Goal: Task Accomplishment & Management: Manage account settings

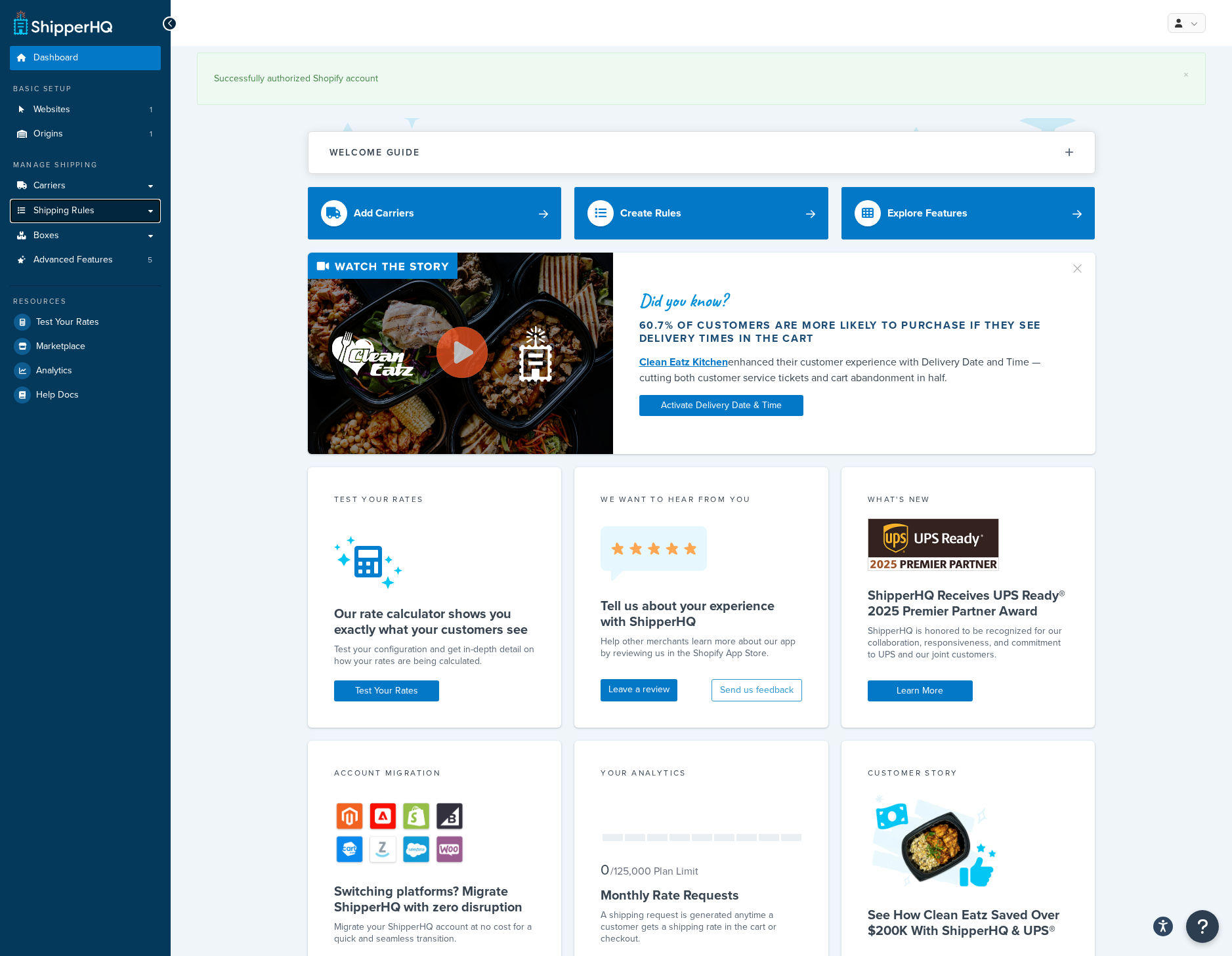
click at [55, 211] on span "Shipping Rules" at bounding box center [64, 211] width 61 height 11
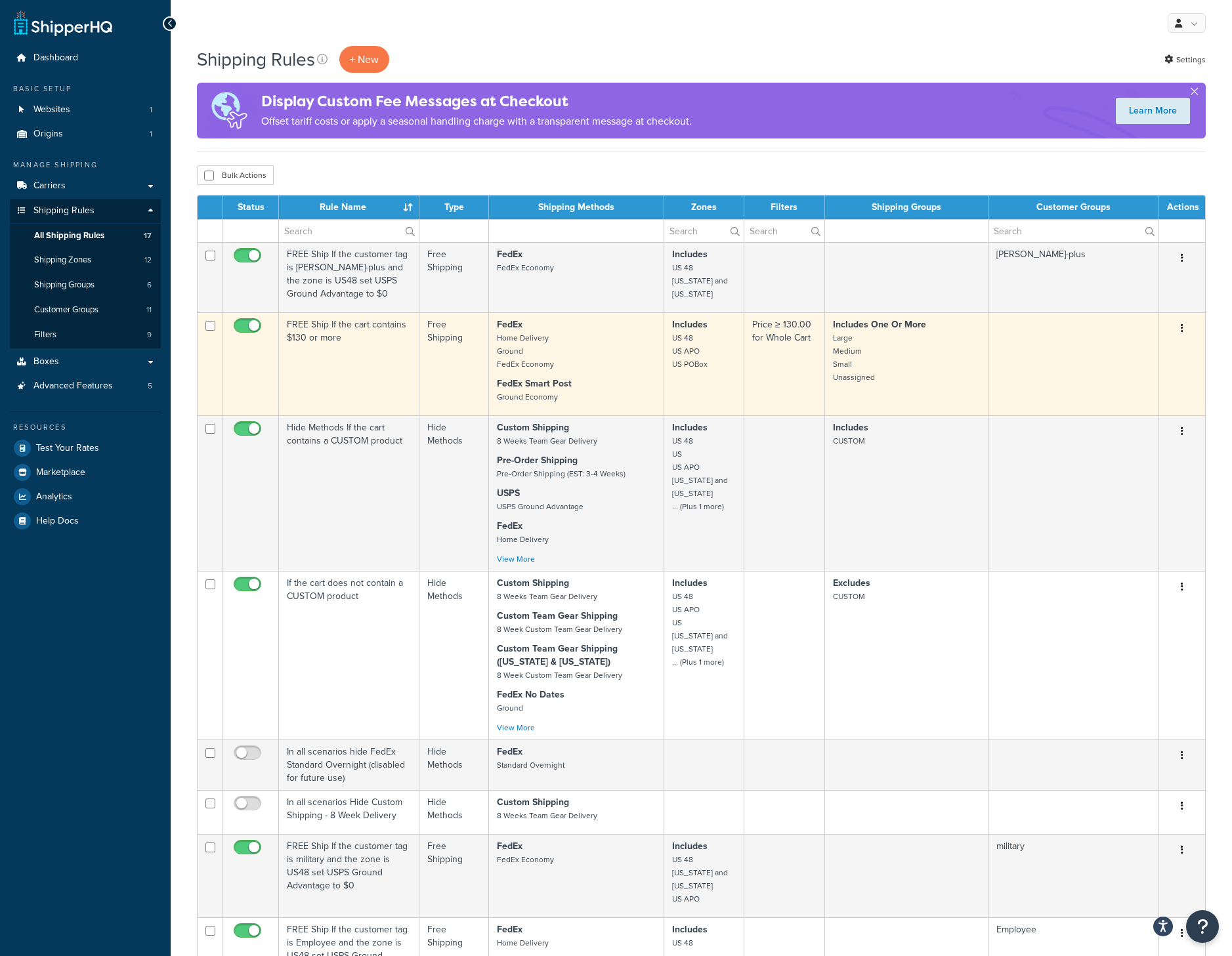
click at [1180, 323] on button "button" at bounding box center [1182, 329] width 19 height 21
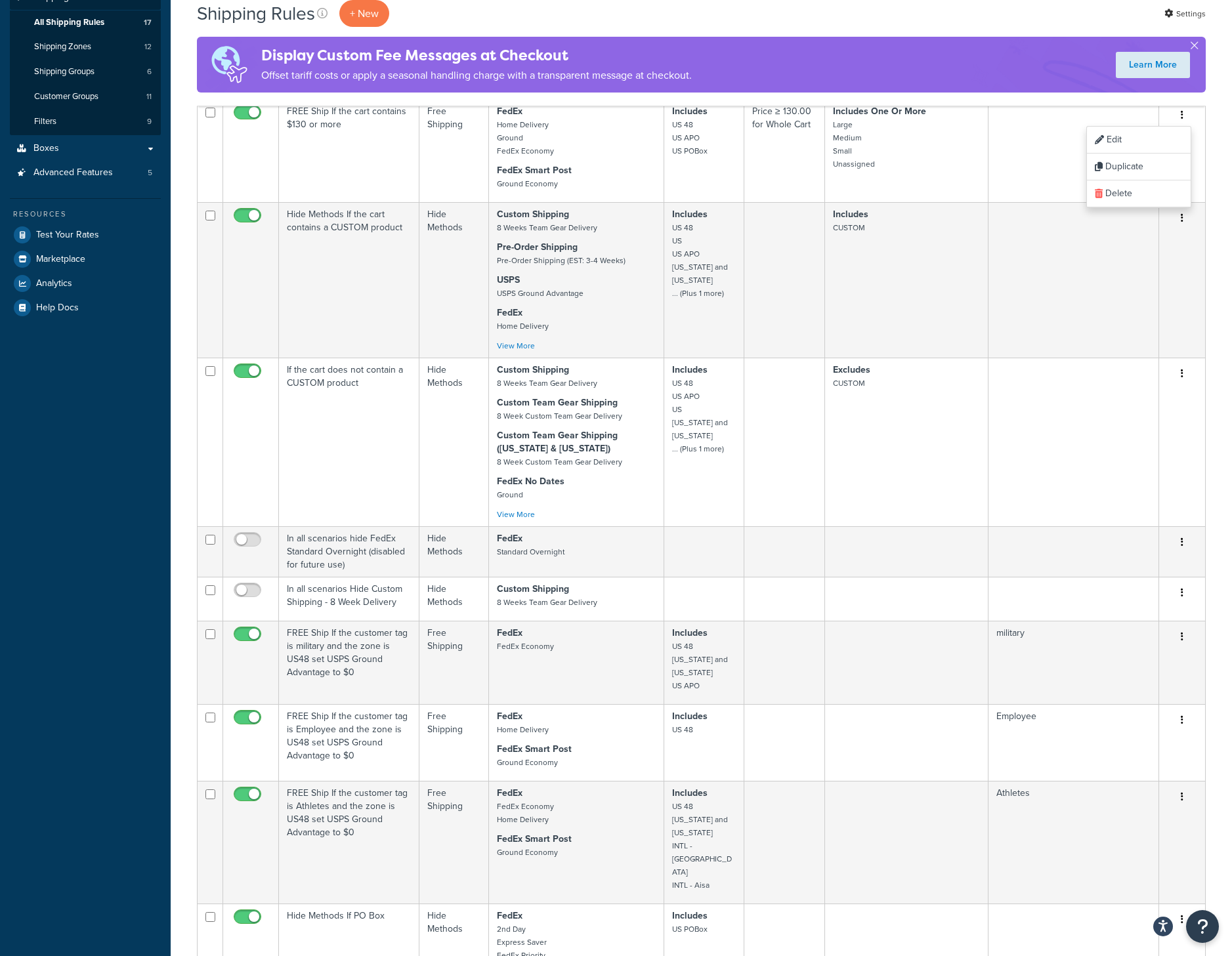
scroll to position [66, 0]
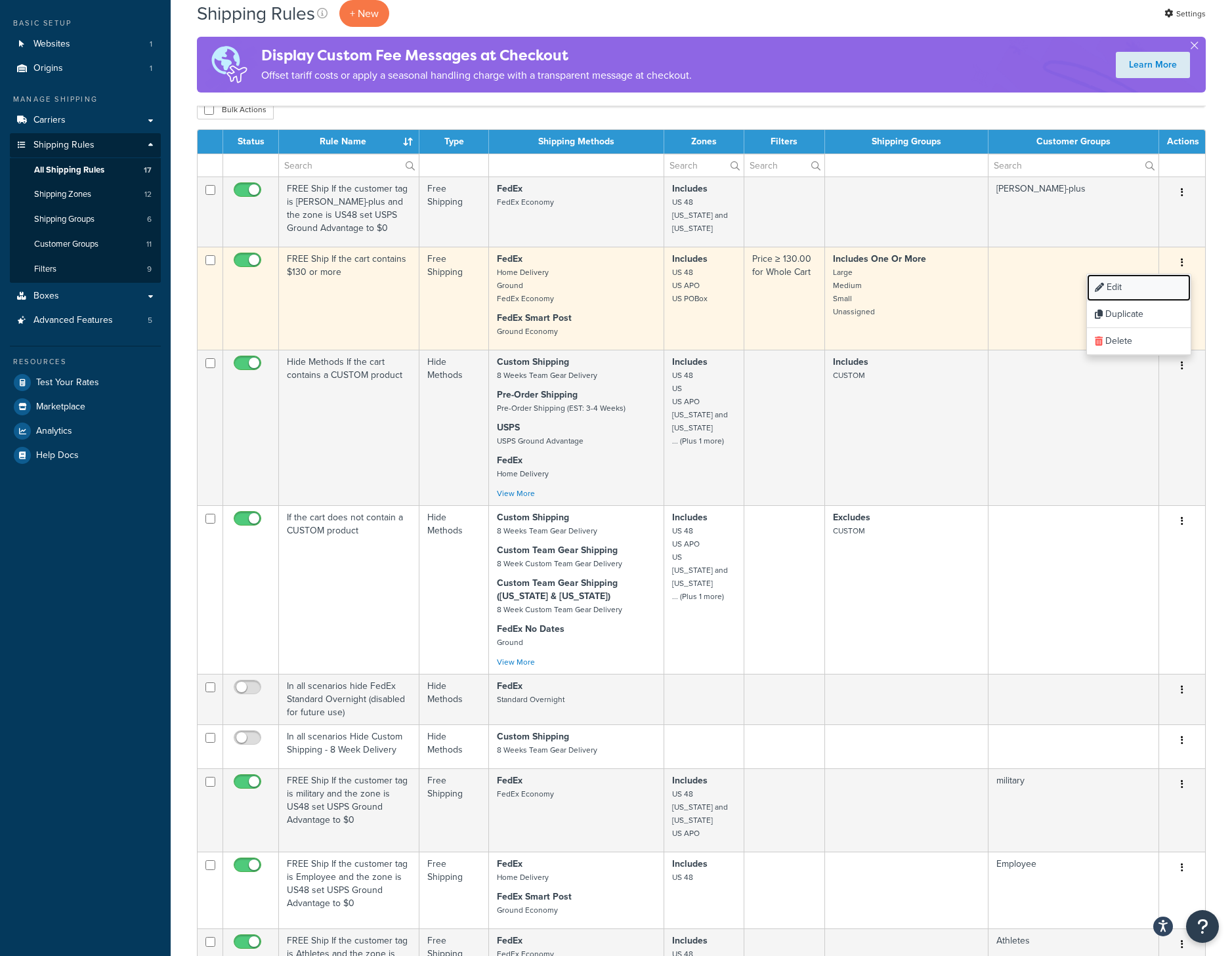
click at [1099, 283] on icon at bounding box center [1100, 288] width 9 height 9
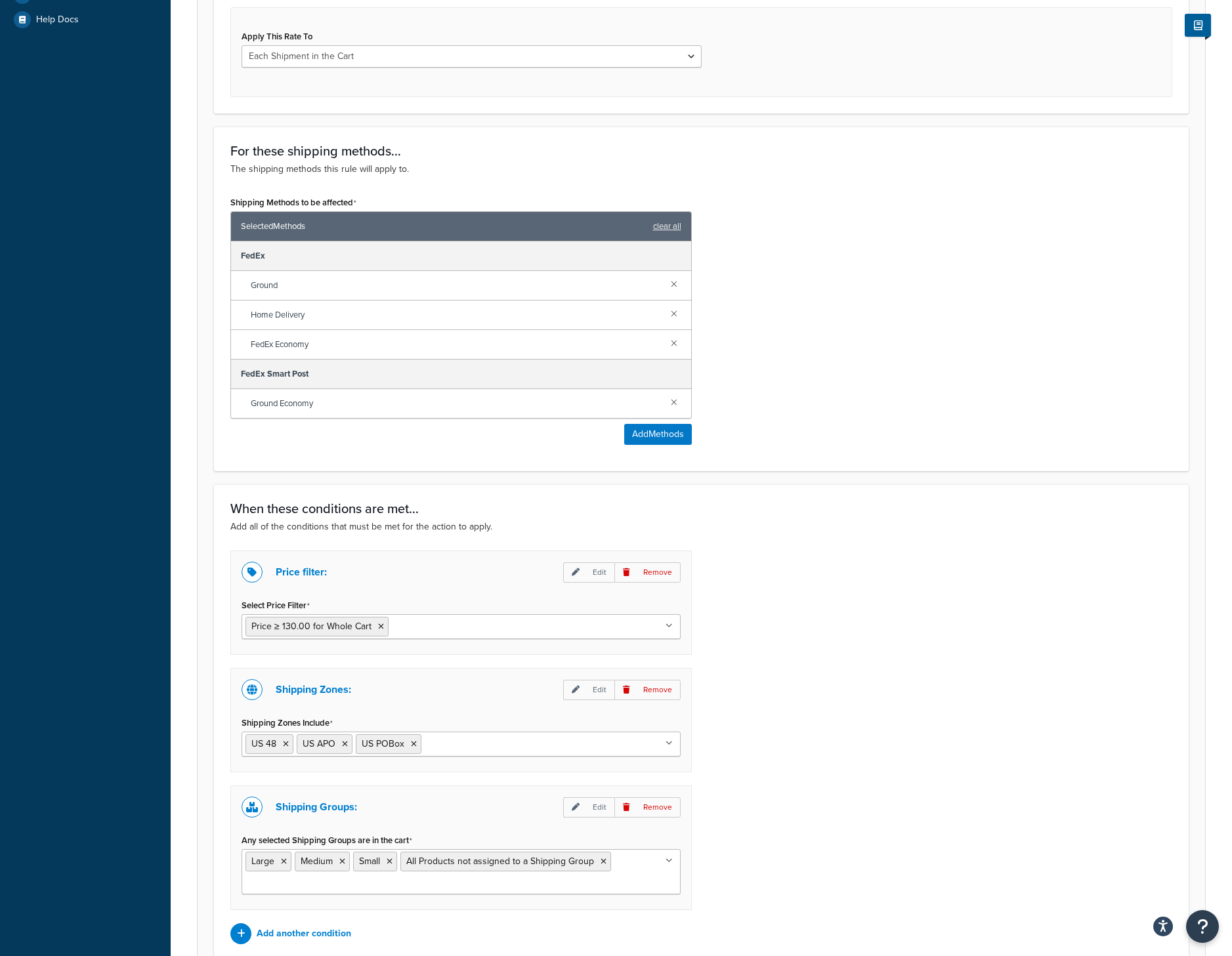
scroll to position [525, 0]
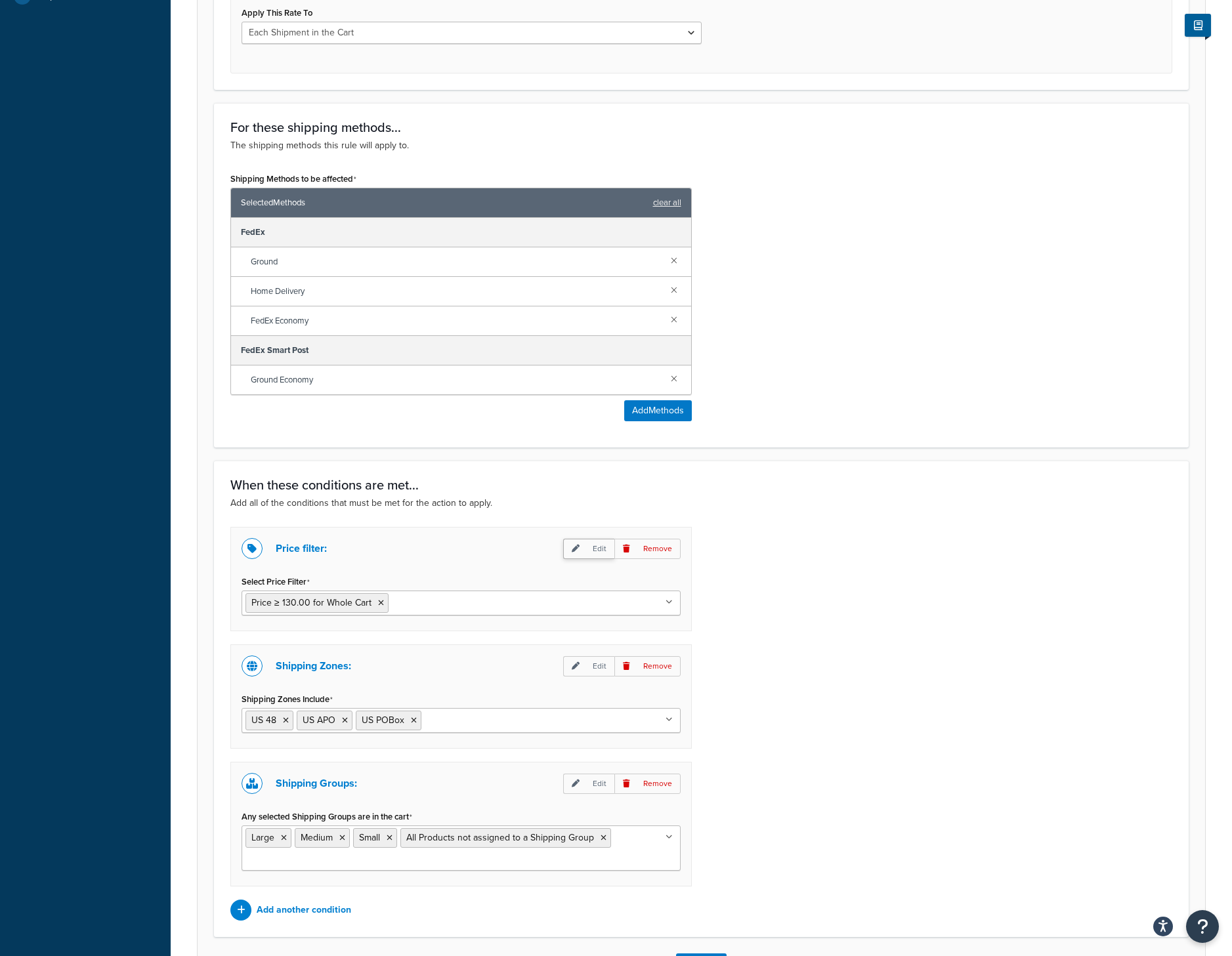
click at [574, 549] on icon at bounding box center [575, 548] width 8 height 8
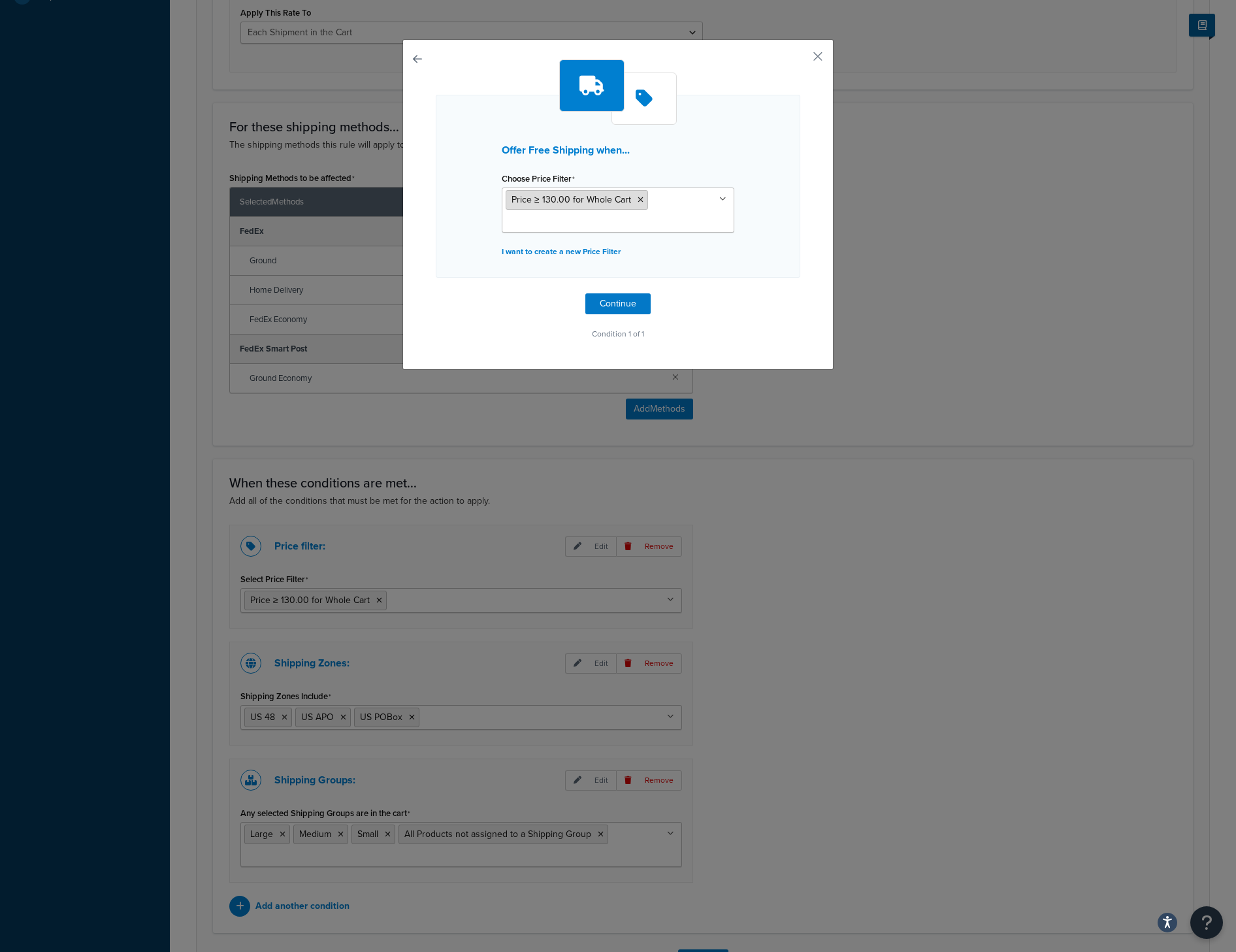
click at [570, 208] on li "Price ≥ 130.00 for Whole Cart" at bounding box center [577, 200] width 143 height 19
click at [544, 202] on span "Price ≥ 130.00 for Whole Cart" at bounding box center [571, 199] width 120 height 13
click at [806, 56] on div "Offer Free Shipping when... Choose Price Filter Price ≥ 130.00 for Whole Cart P…" at bounding box center [618, 205] width 431 height 331
click at [800, 60] on button "button" at bounding box center [799, 61] width 3 height 3
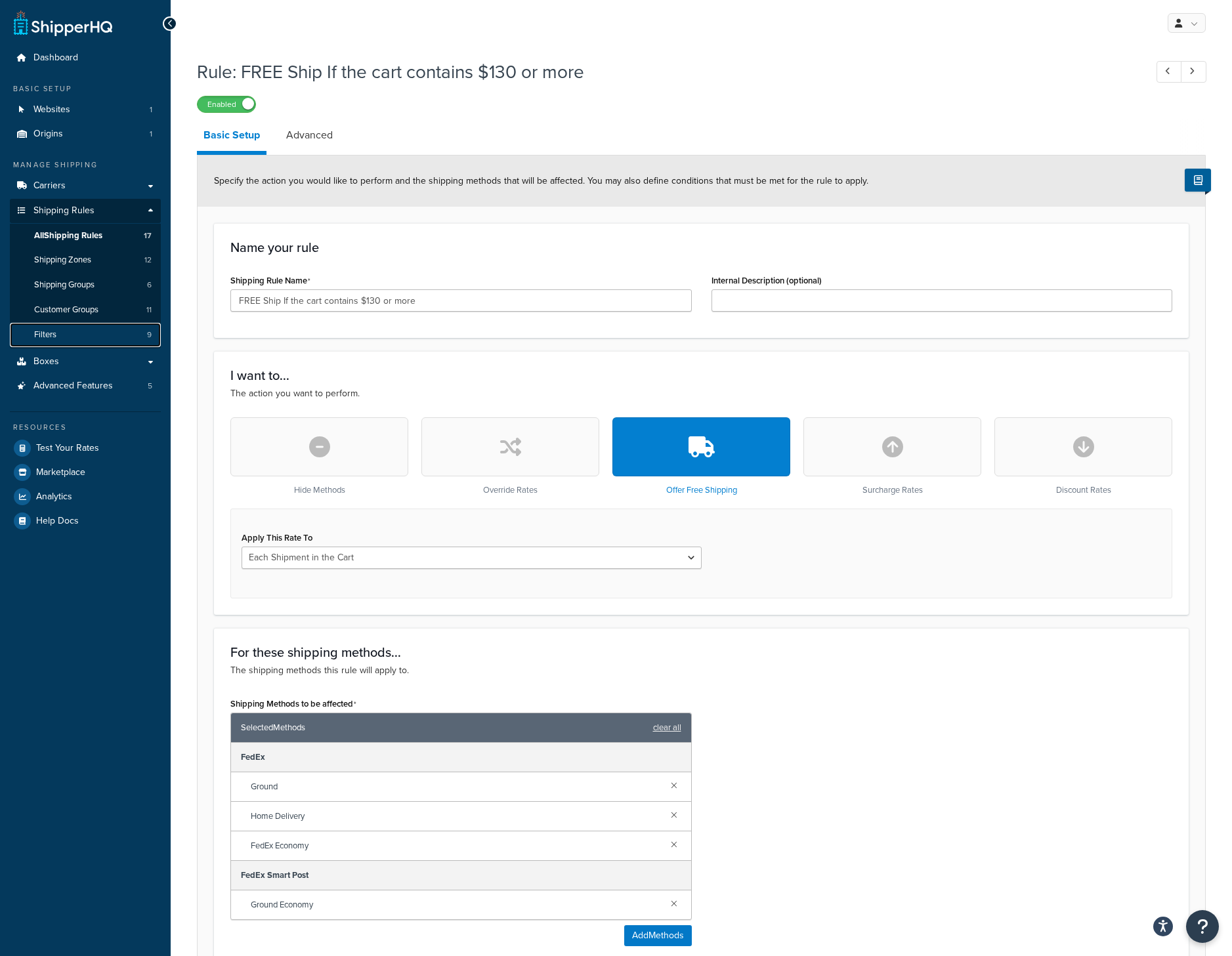
click at [65, 325] on link "Filters 9" at bounding box center [85, 335] width 151 height 25
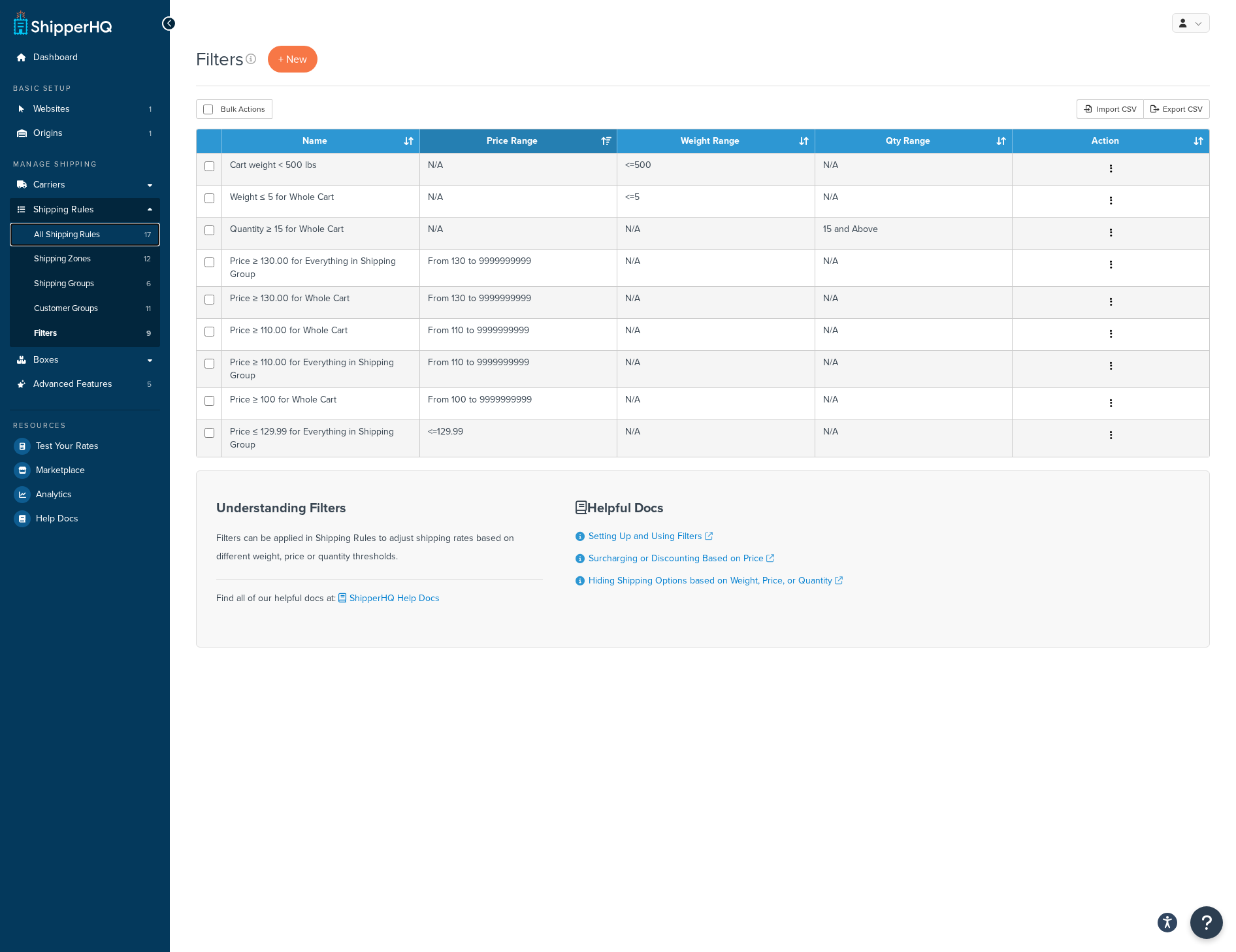
click at [98, 231] on span "All Shipping Rules" at bounding box center [67, 234] width 66 height 11
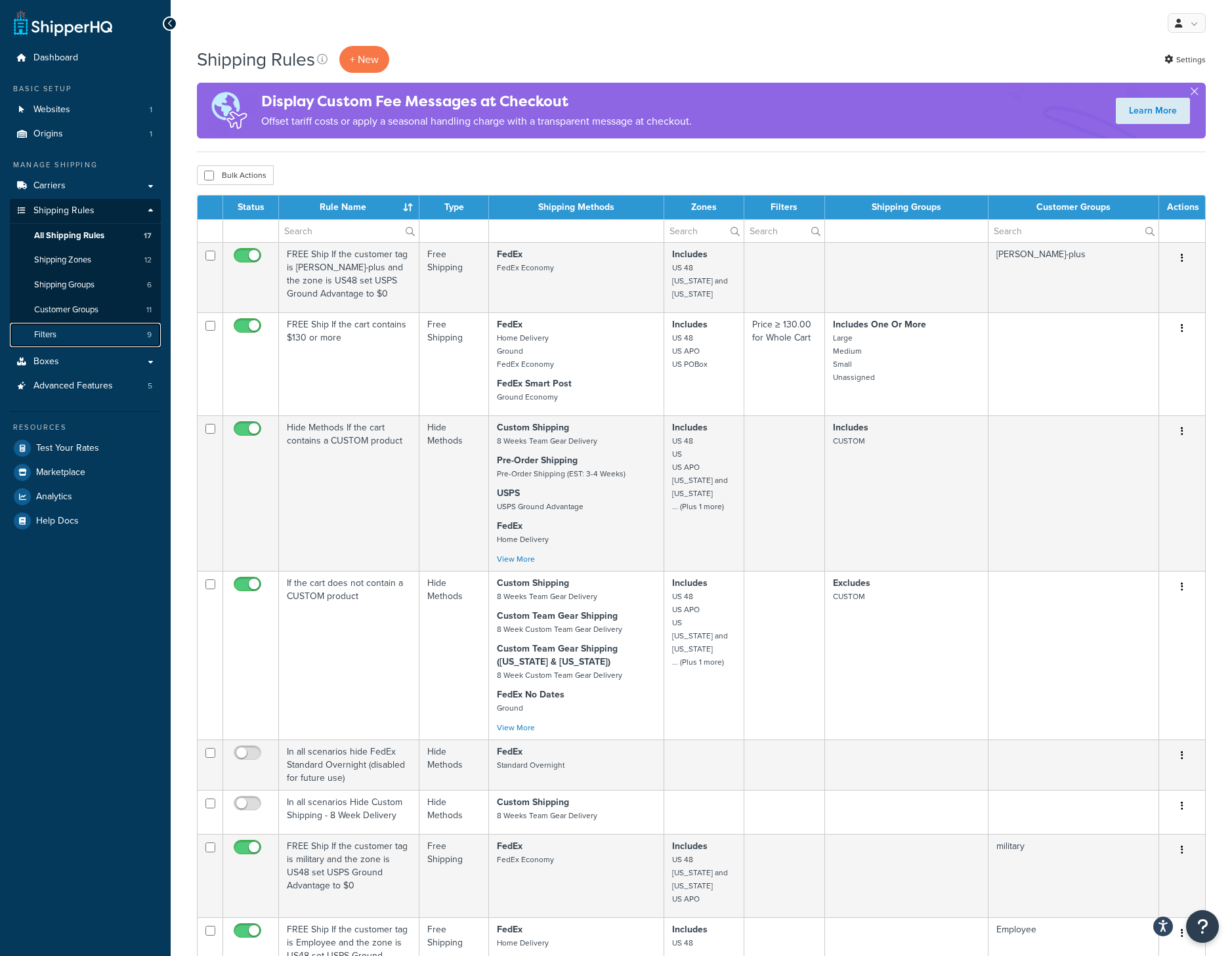
click at [79, 335] on link "Filters 9" at bounding box center [85, 335] width 151 height 25
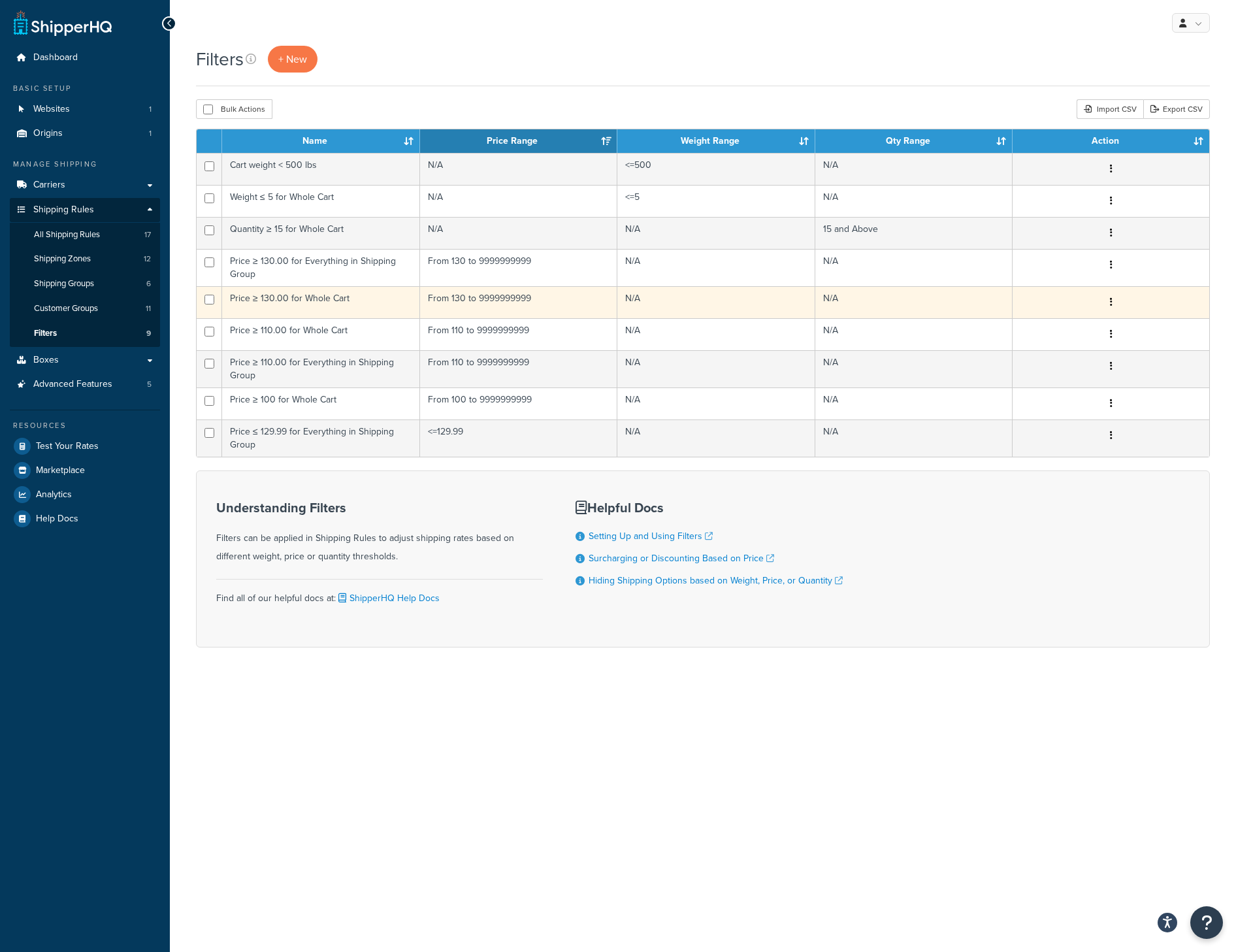
click at [1111, 299] on icon "button" at bounding box center [1112, 302] width 3 height 9
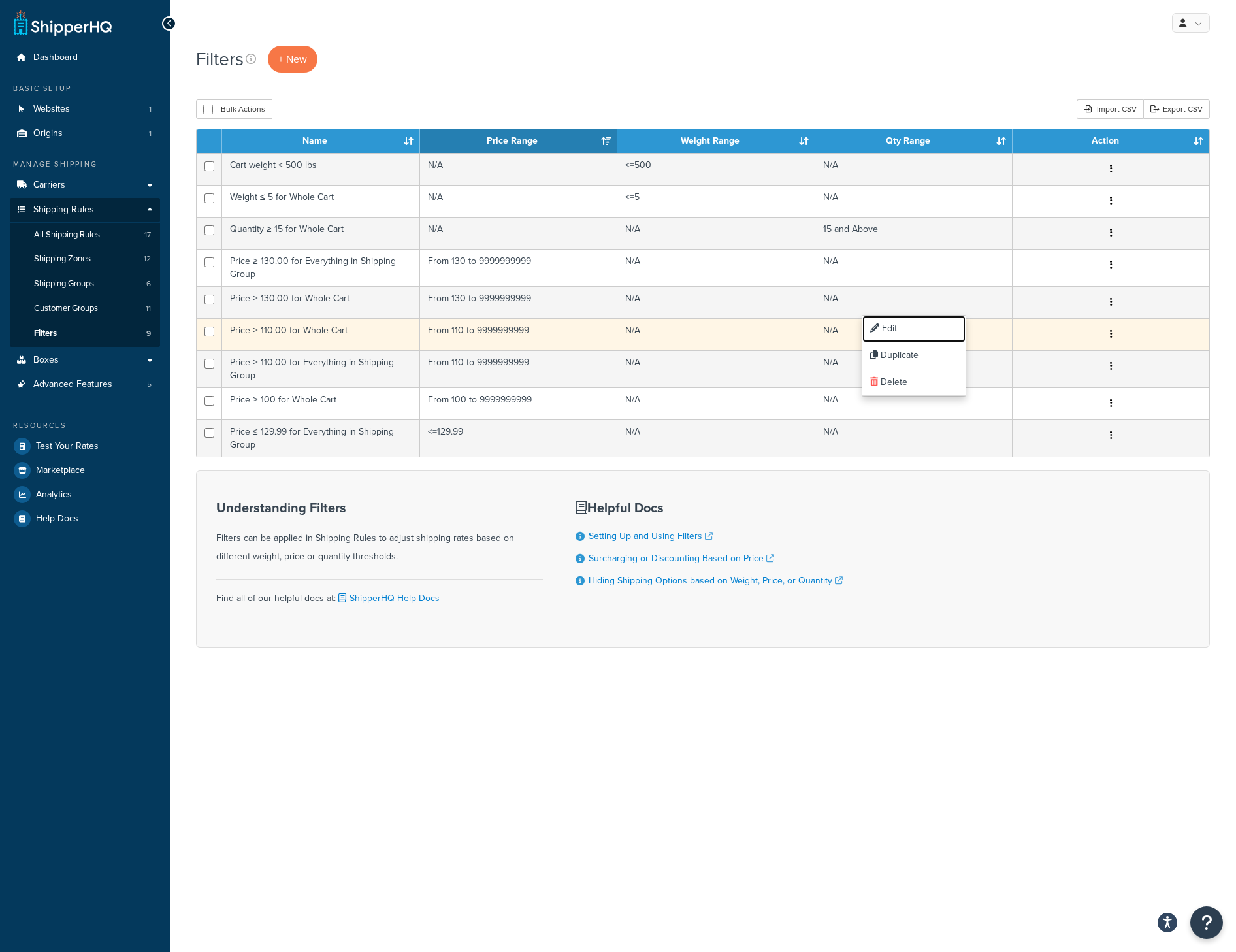
click at [933, 327] on link "Edit" at bounding box center [914, 329] width 103 height 27
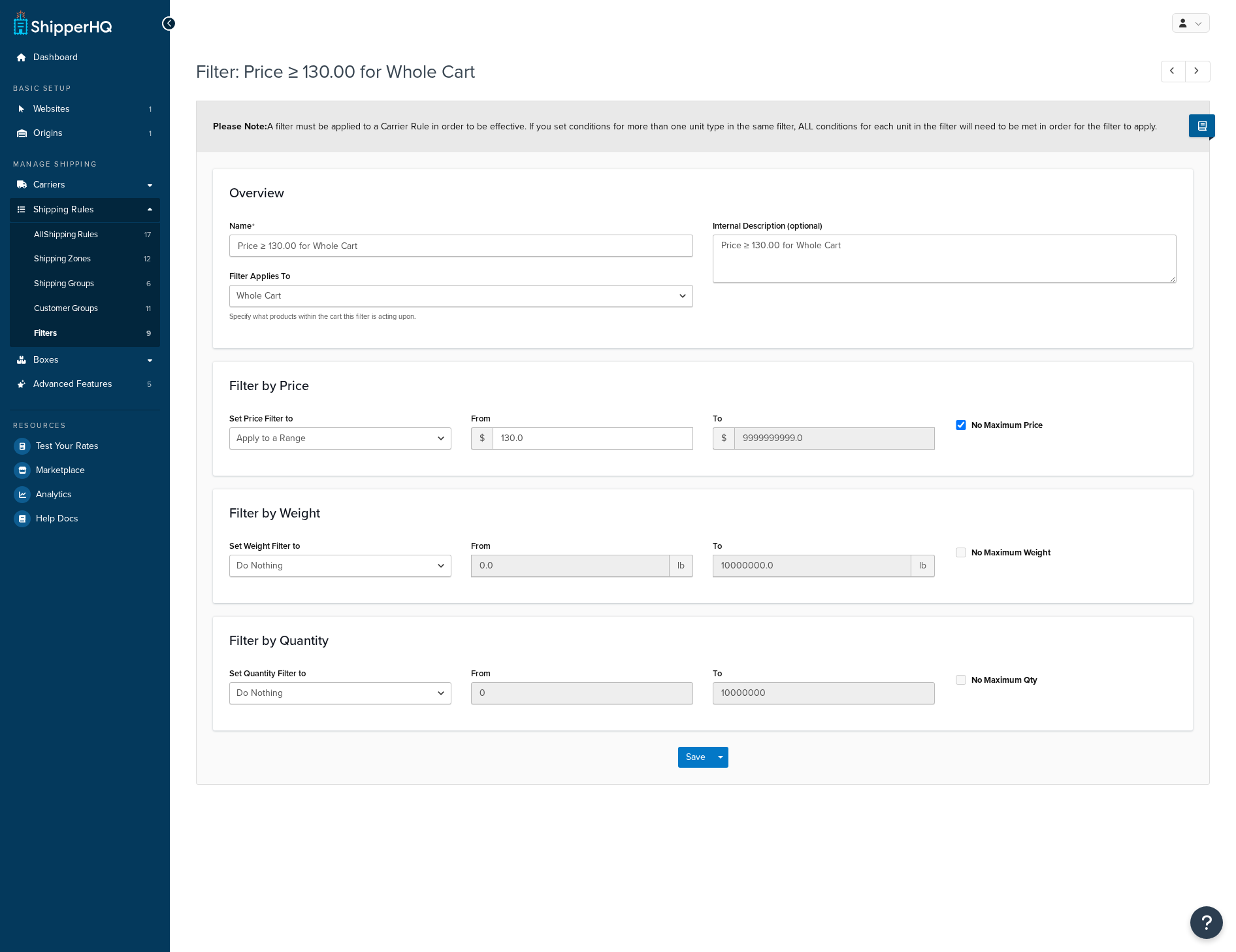
select select "range"
click at [269, 246] on input "Price ≥ 130.00 for Whole Cart" at bounding box center [461, 245] width 464 height 22
click at [274, 247] on input "Price ≥ 130.00 for Whole Cart" at bounding box center [461, 245] width 464 height 22
type input "Price ≥ 150.00 for Whole Cart"
click at [506, 441] on input "130.0" at bounding box center [593, 439] width 201 height 22
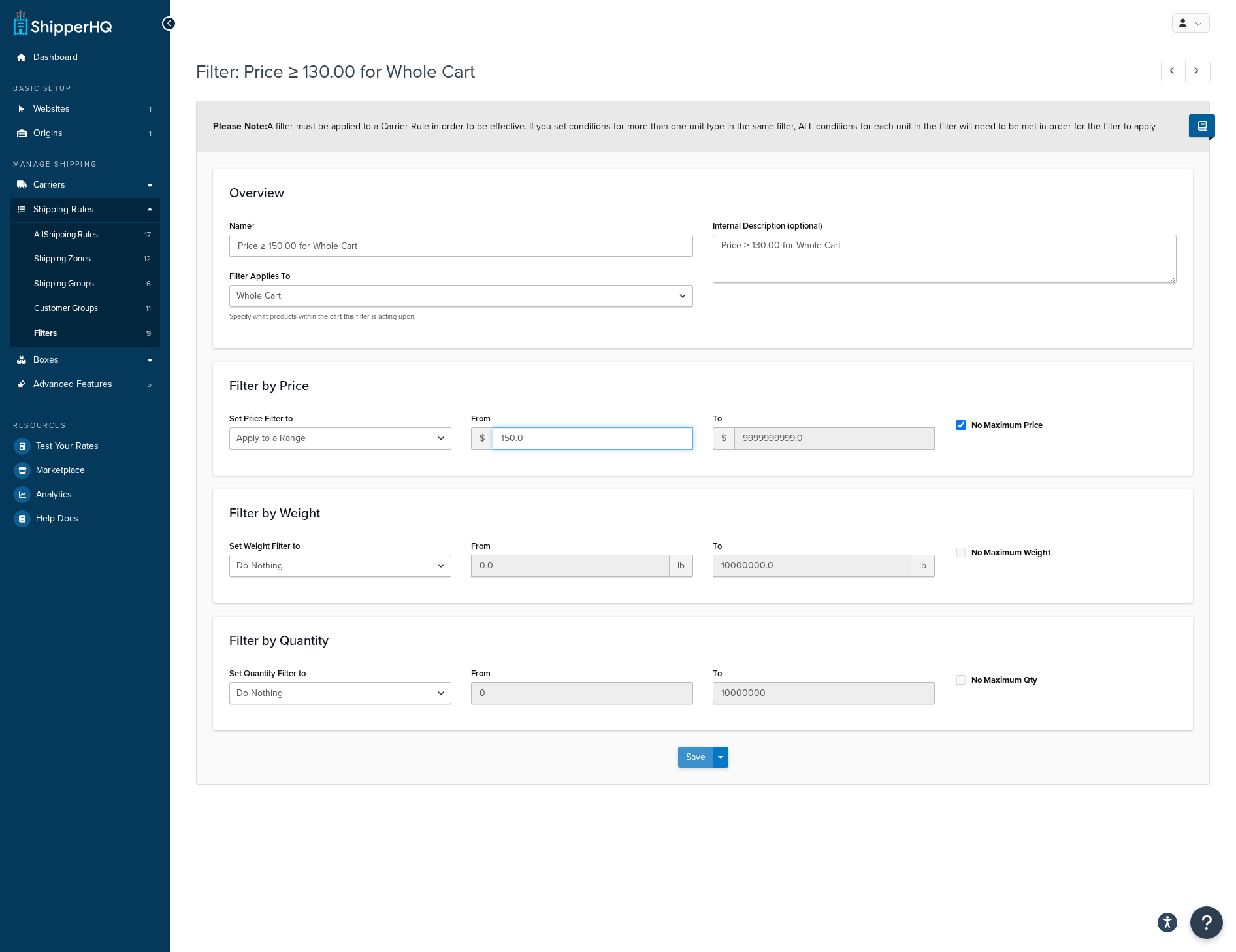
type input "150.0"
click at [688, 762] on button "Save" at bounding box center [695, 757] width 35 height 21
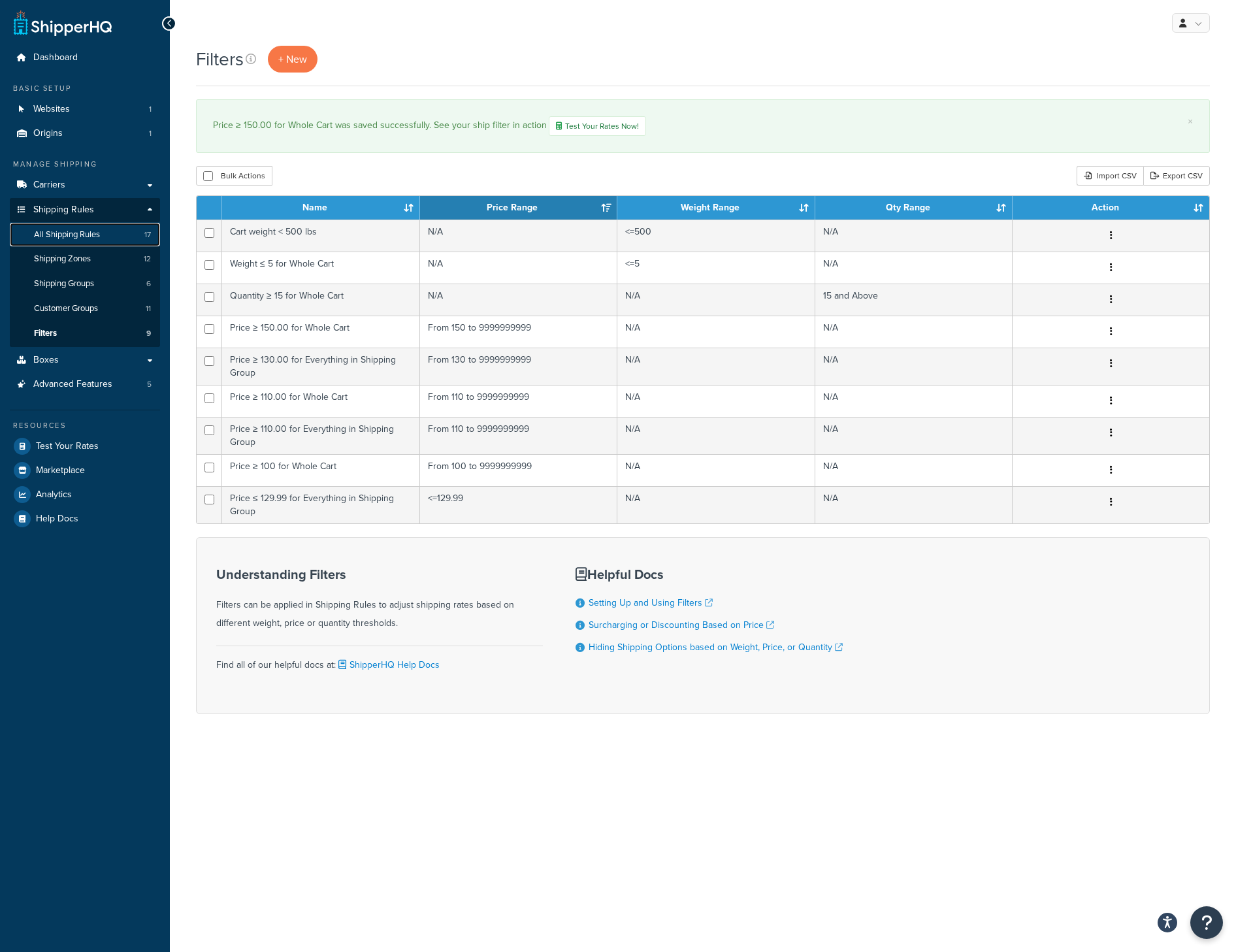
click at [68, 239] on span "All Shipping Rules" at bounding box center [67, 234] width 66 height 11
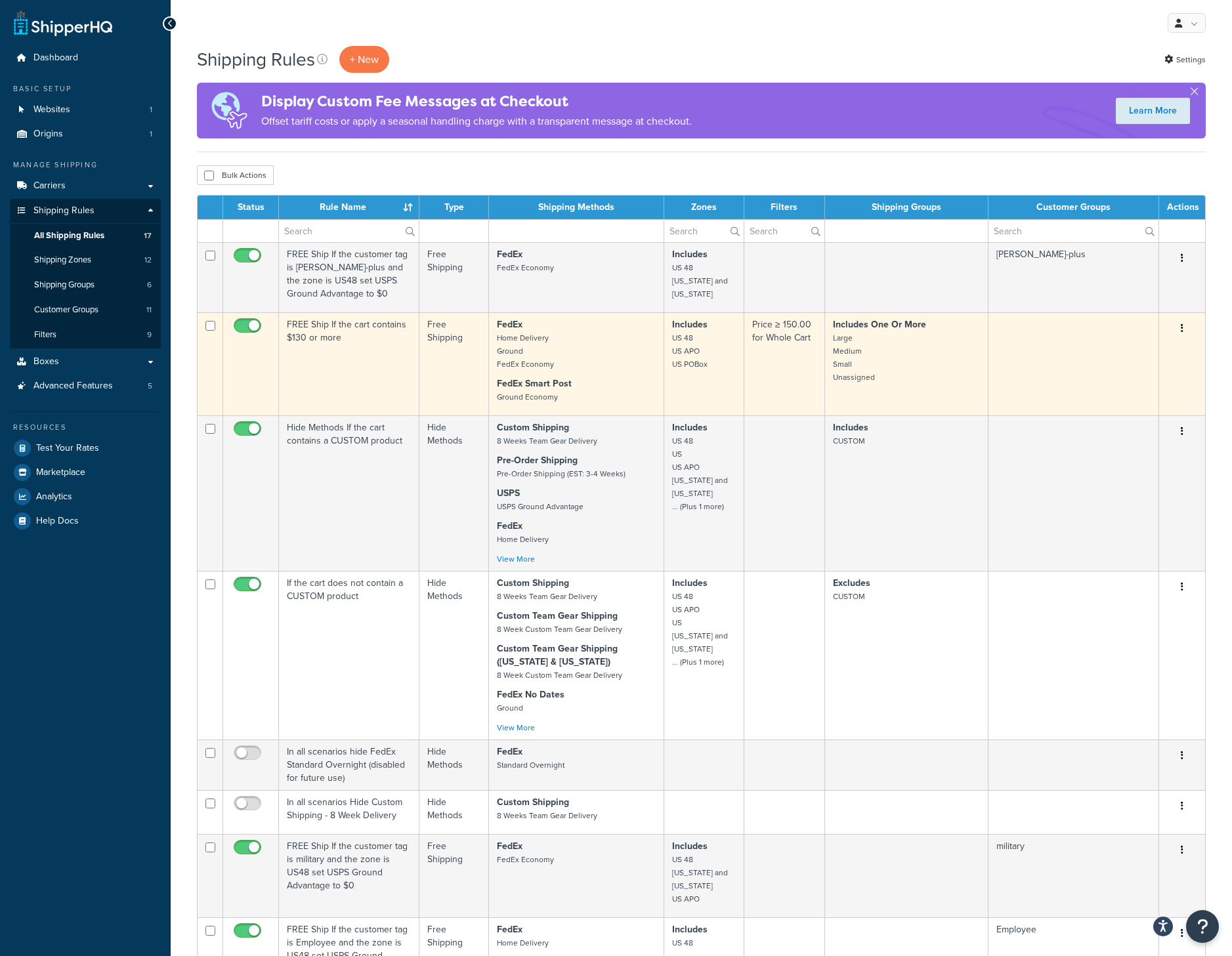
click at [1180, 322] on button "button" at bounding box center [1182, 329] width 19 height 21
click at [1160, 342] on link "Edit" at bounding box center [1139, 353] width 104 height 27
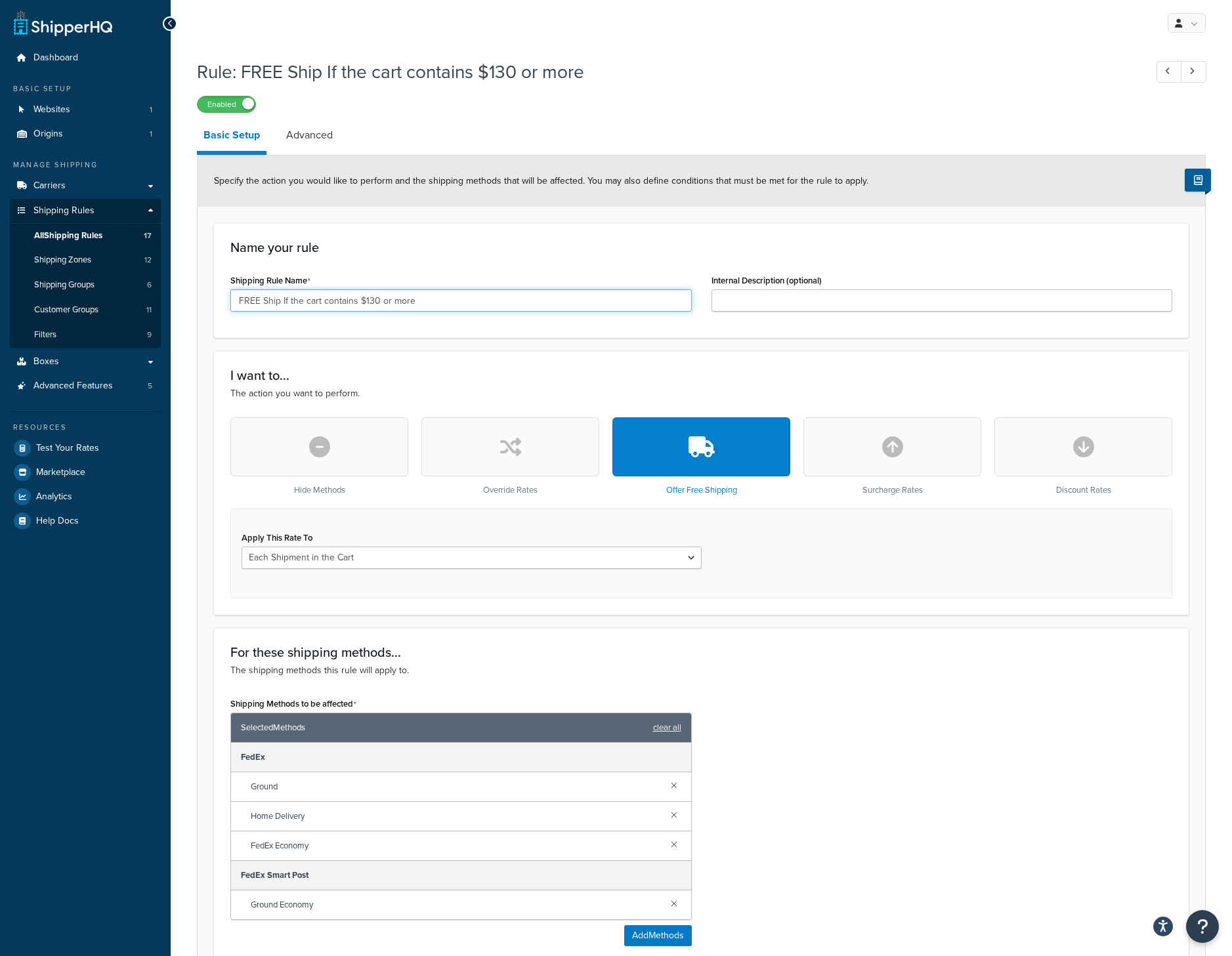
click at [373, 304] on input "FREE Ship If the cart contains $130 or more" at bounding box center [461, 300] width 462 height 22
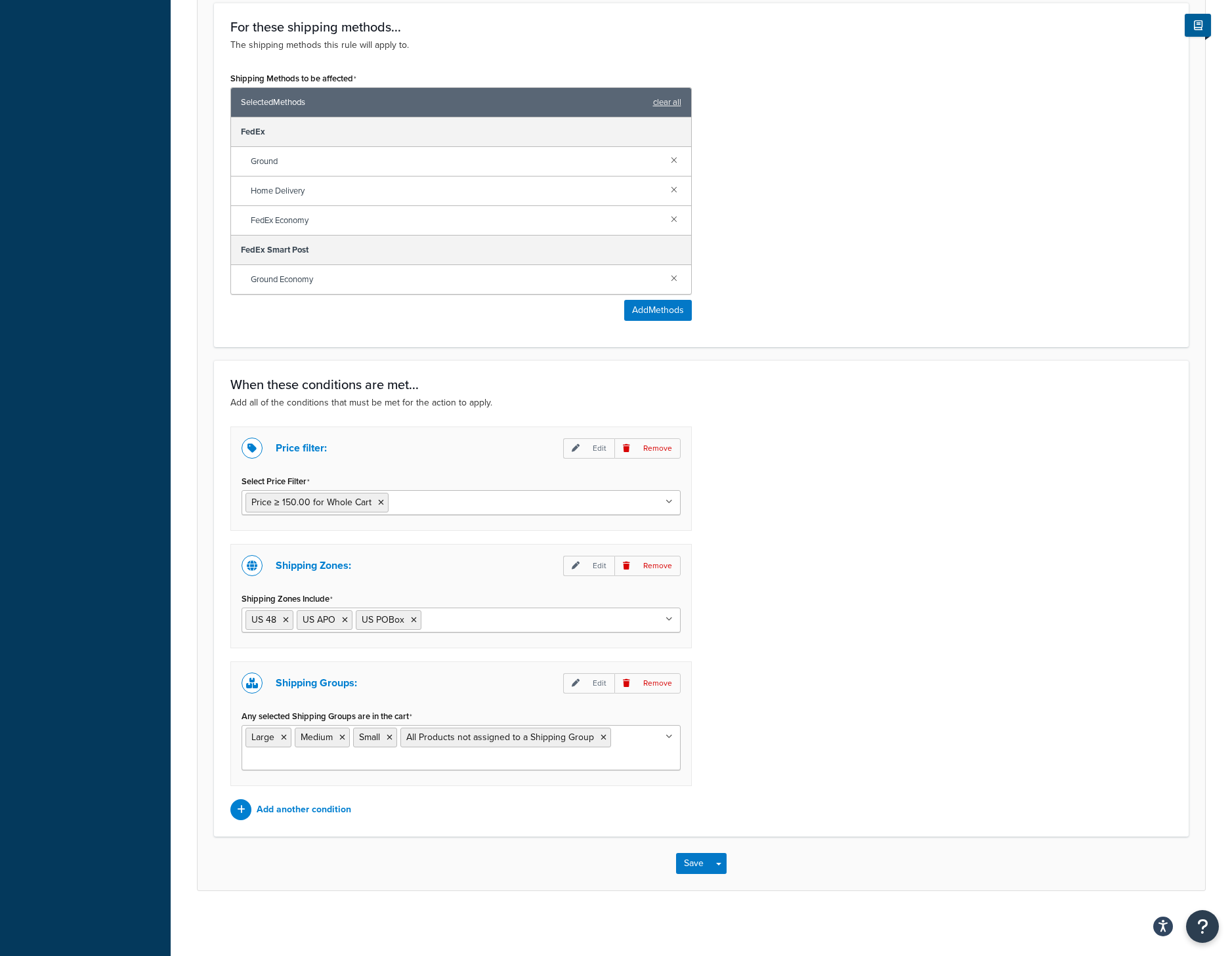
scroll to position [628, 0]
type input "FREE Ship If the cart contains $150 or more"
click at [690, 861] on button "Save" at bounding box center [693, 863] width 35 height 21
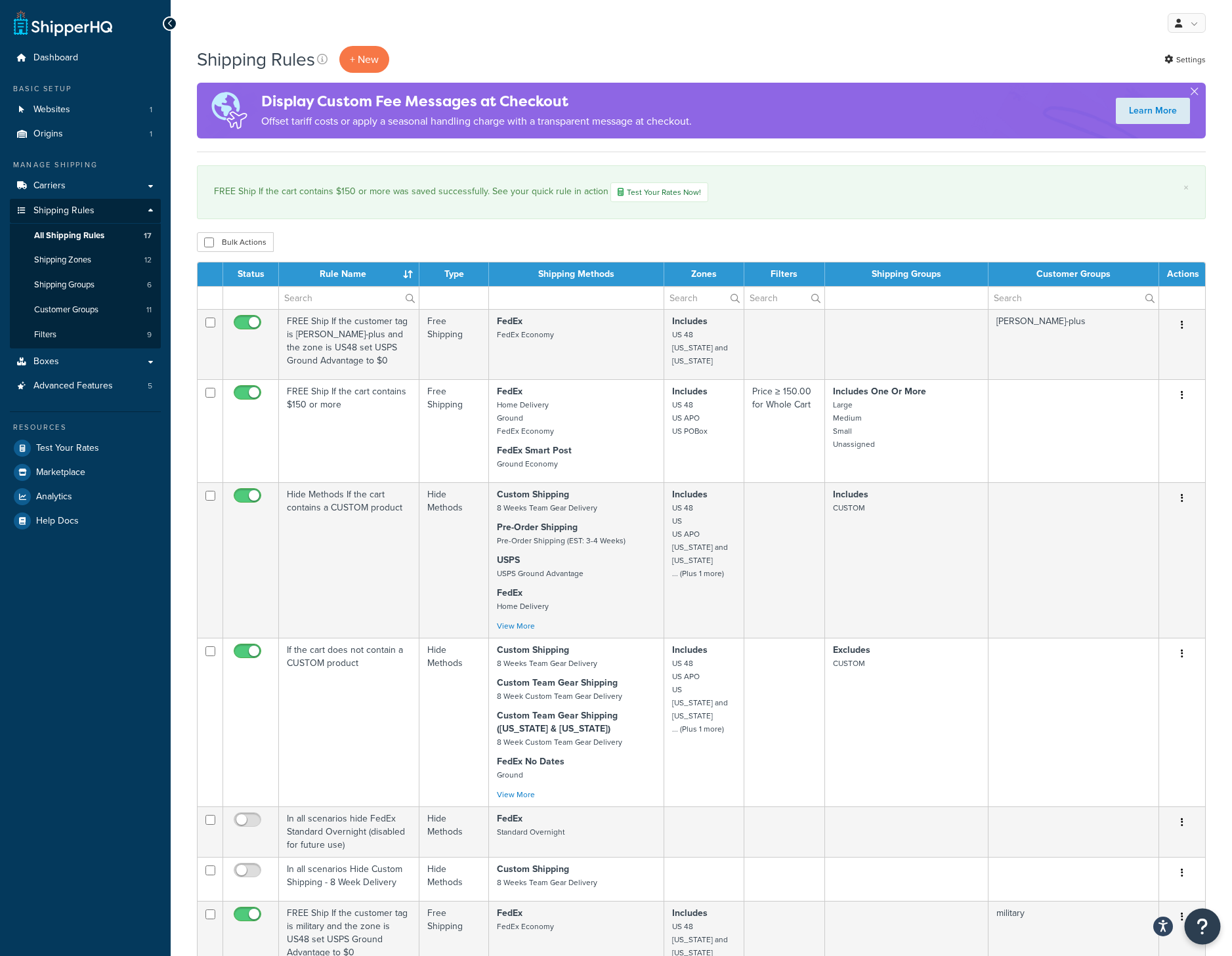
click at [1211, 919] on button "Open Resource Center" at bounding box center [1203, 927] width 36 height 36
click at [1112, 820] on link "Get Help from Support" at bounding box center [1136, 816] width 137 height 21
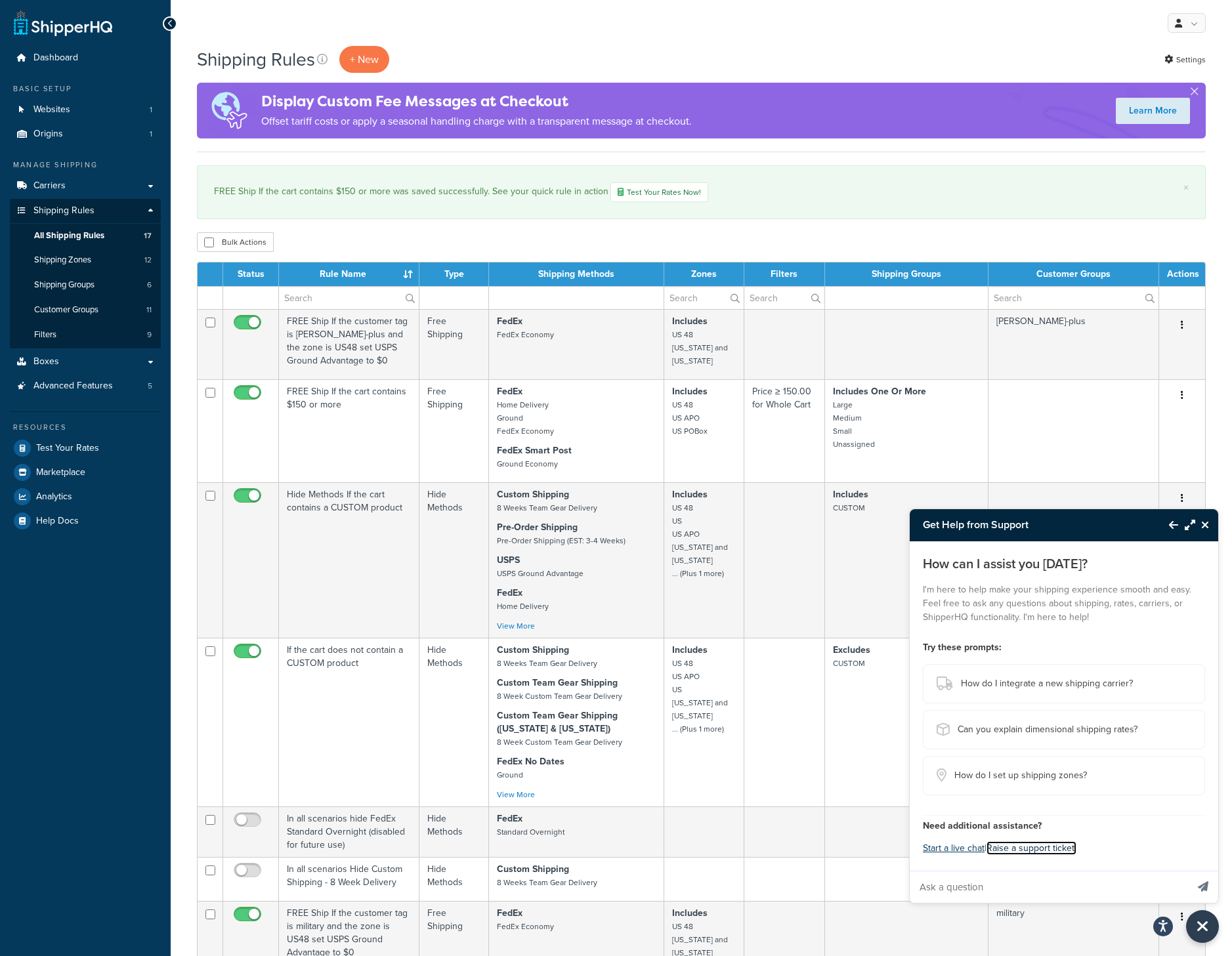
click at [1021, 847] on link "Raise a support ticket." at bounding box center [1032, 848] width 90 height 13
click at [1201, 526] on button "Close Resource Center" at bounding box center [1207, 524] width 23 height 16
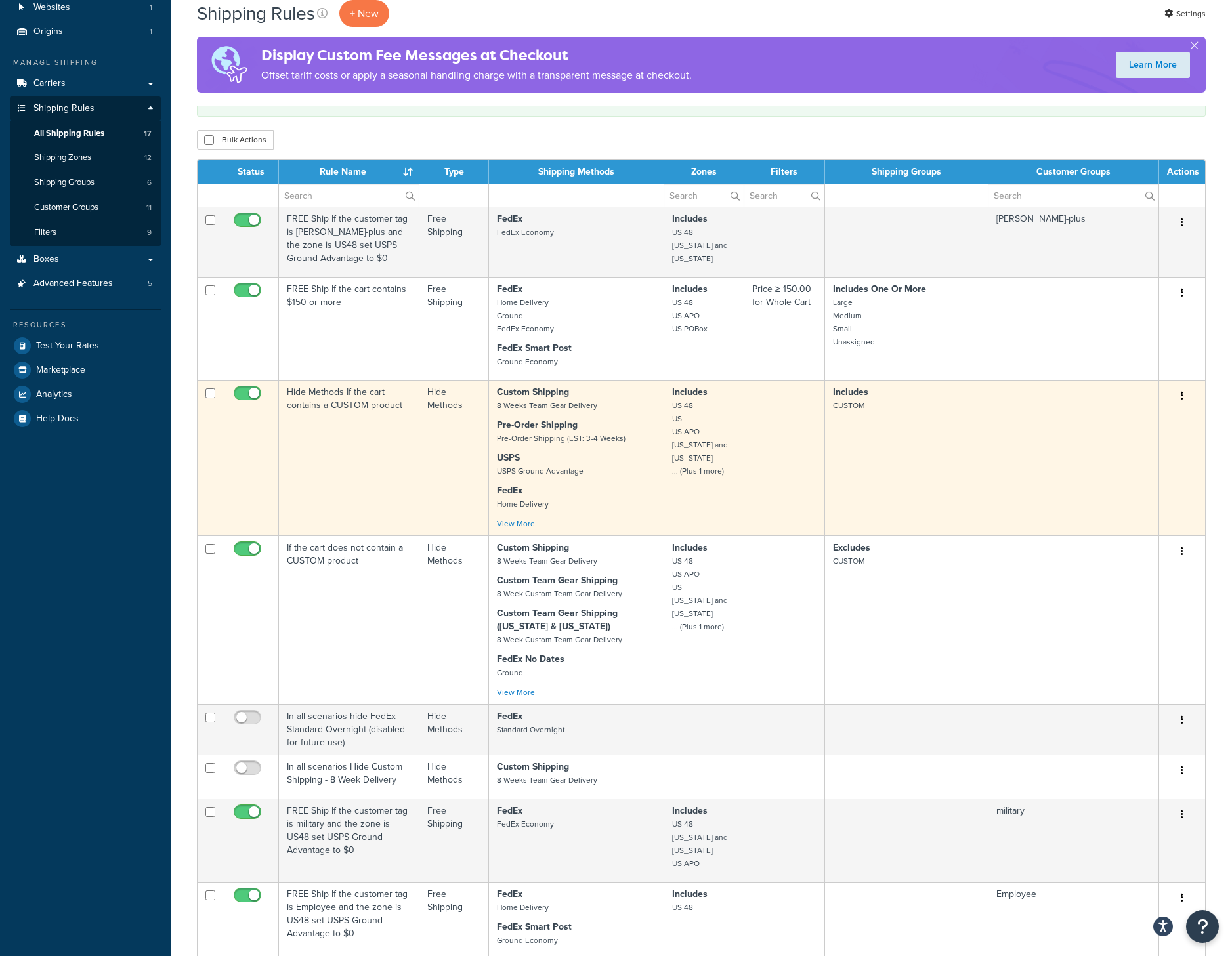
scroll to position [26, 0]
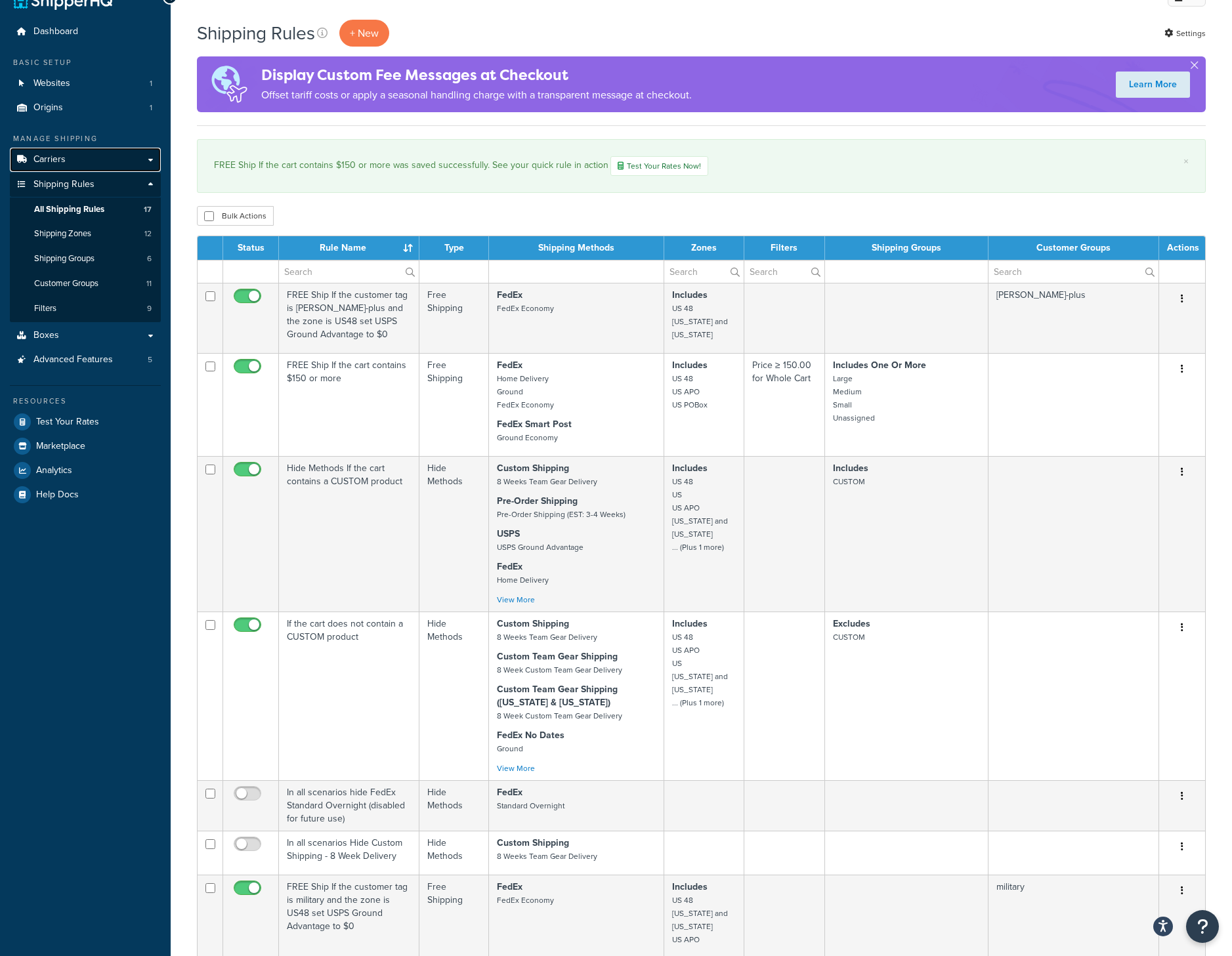
click at [85, 166] on link "Carriers" at bounding box center [85, 160] width 151 height 25
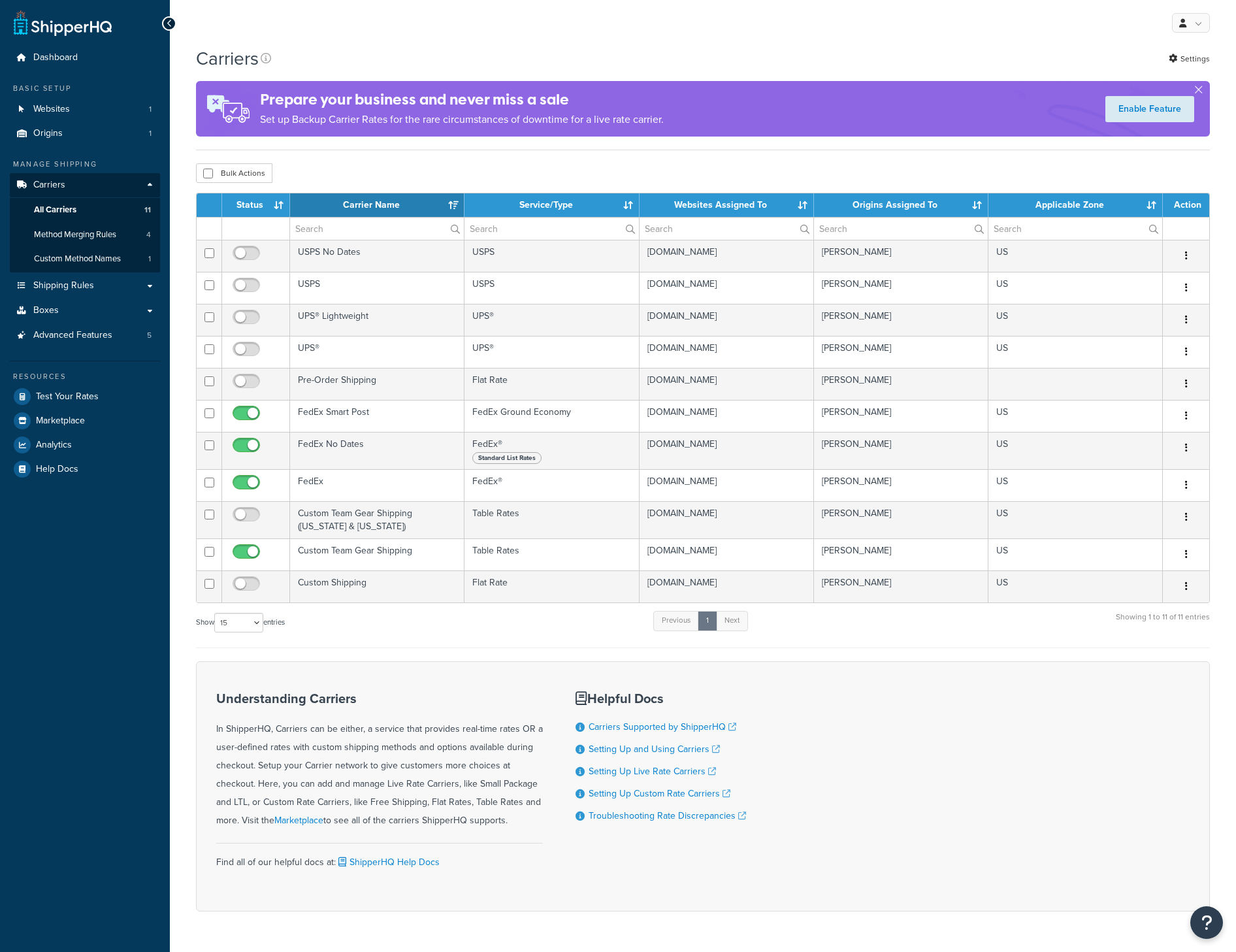
select select "15"
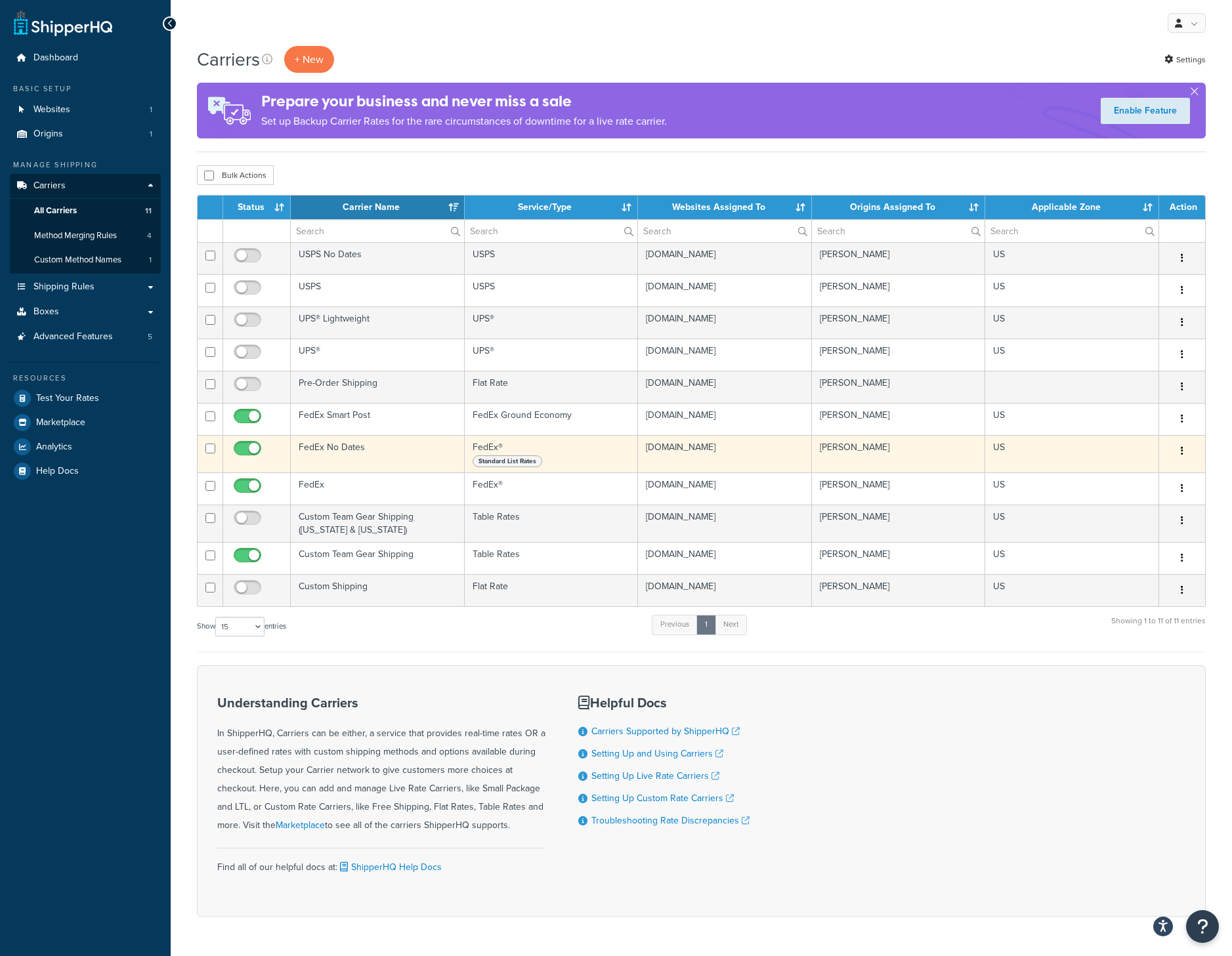
click at [512, 461] on span "Standard List Rates" at bounding box center [507, 462] width 69 height 12
click at [1177, 454] on button "button" at bounding box center [1182, 451] width 19 height 21
click at [1163, 474] on link "Edit" at bounding box center [1129, 478] width 104 height 27
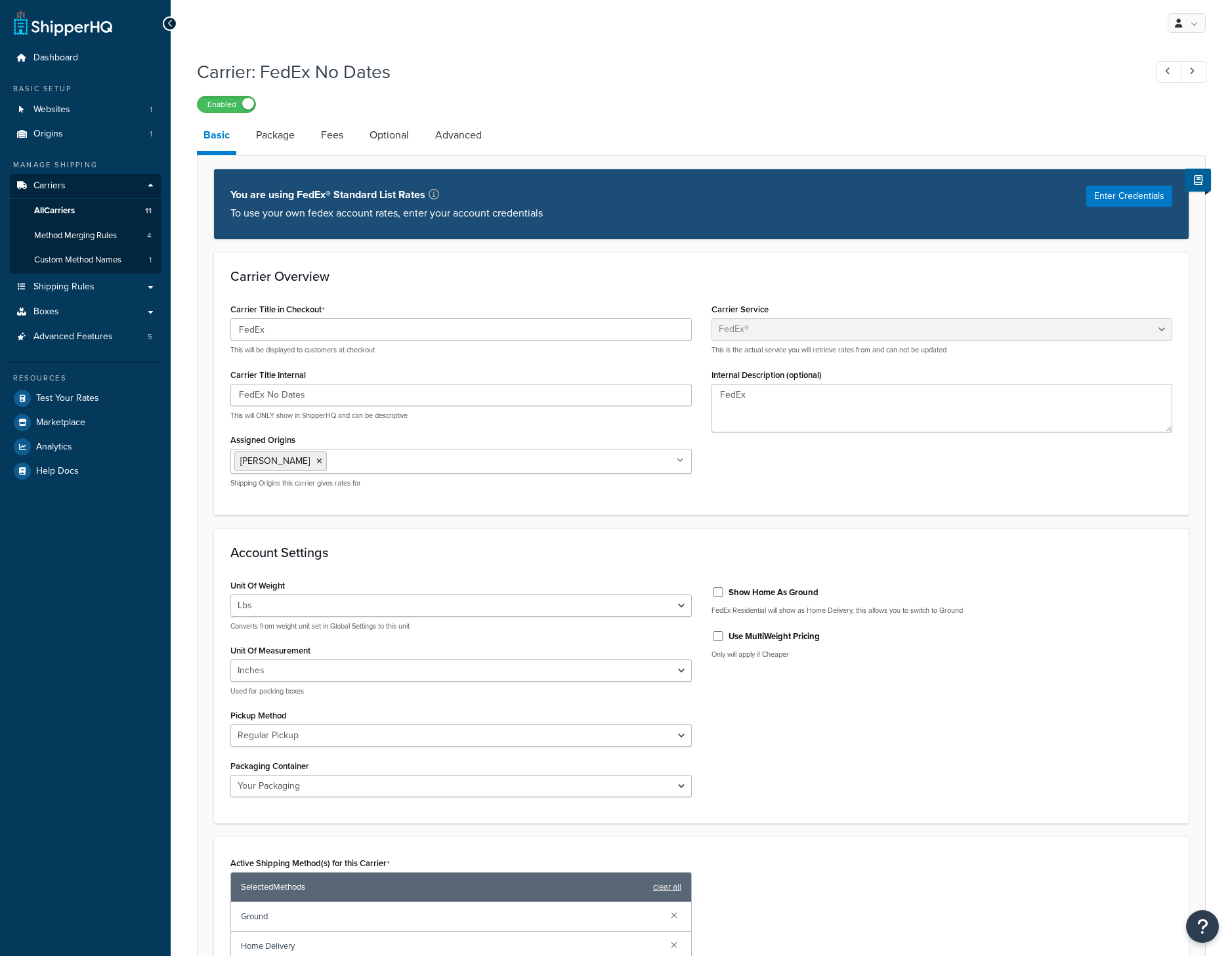
select select "fedEx"
select select "REGULAR_PICKUP"
select select "YOUR_PACKAGING"
drag, startPoint x: 462, startPoint y: 223, endPoint x: 276, endPoint y: 216, distance: 186.1
click at [276, 216] on div "You are using FedEx® Standard List Rates To use your own fedex account rates, e…" at bounding box center [701, 204] width 975 height 70
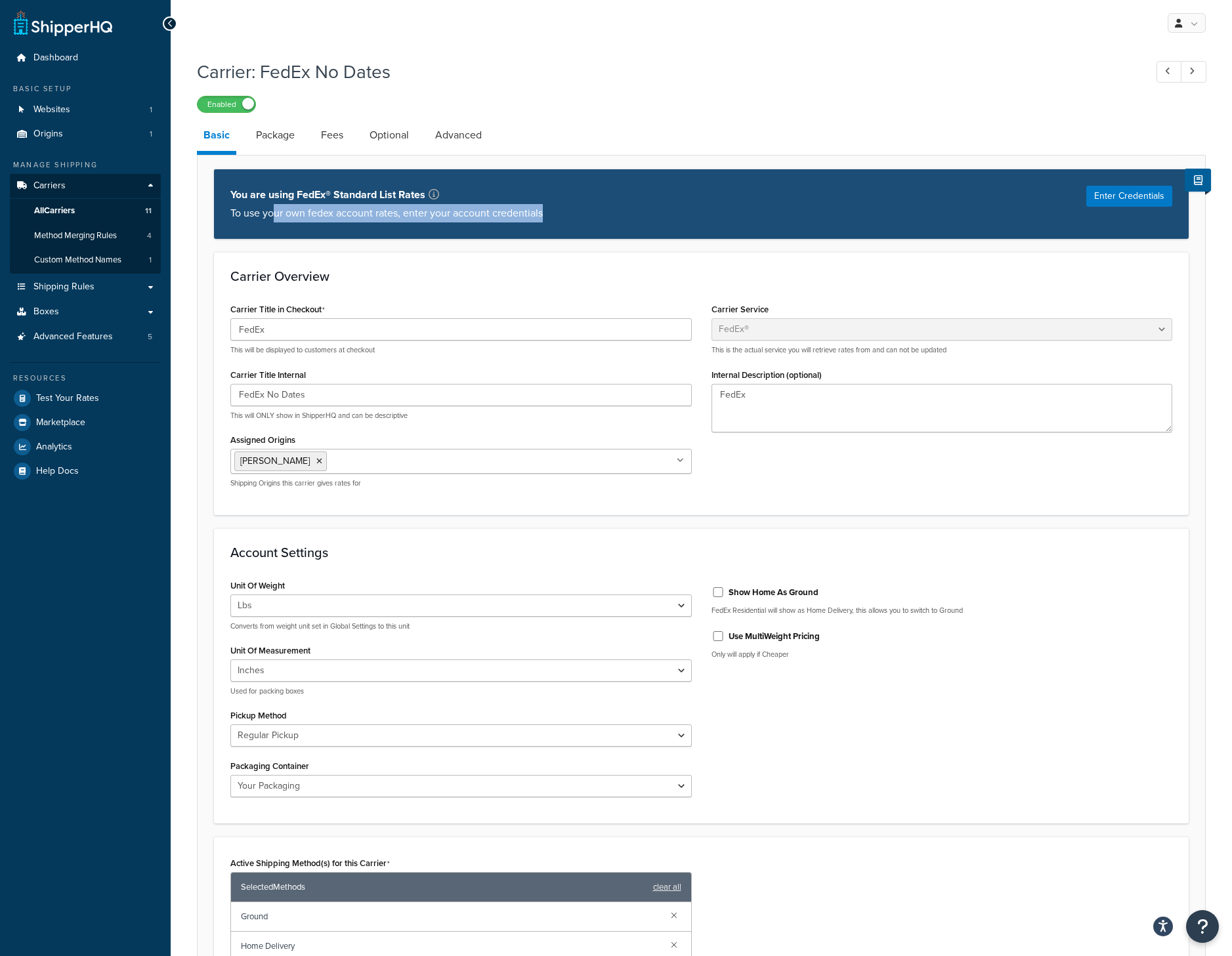
click at [278, 215] on p "To use your own fedex account rates, enter your account credentials" at bounding box center [386, 213] width 312 height 19
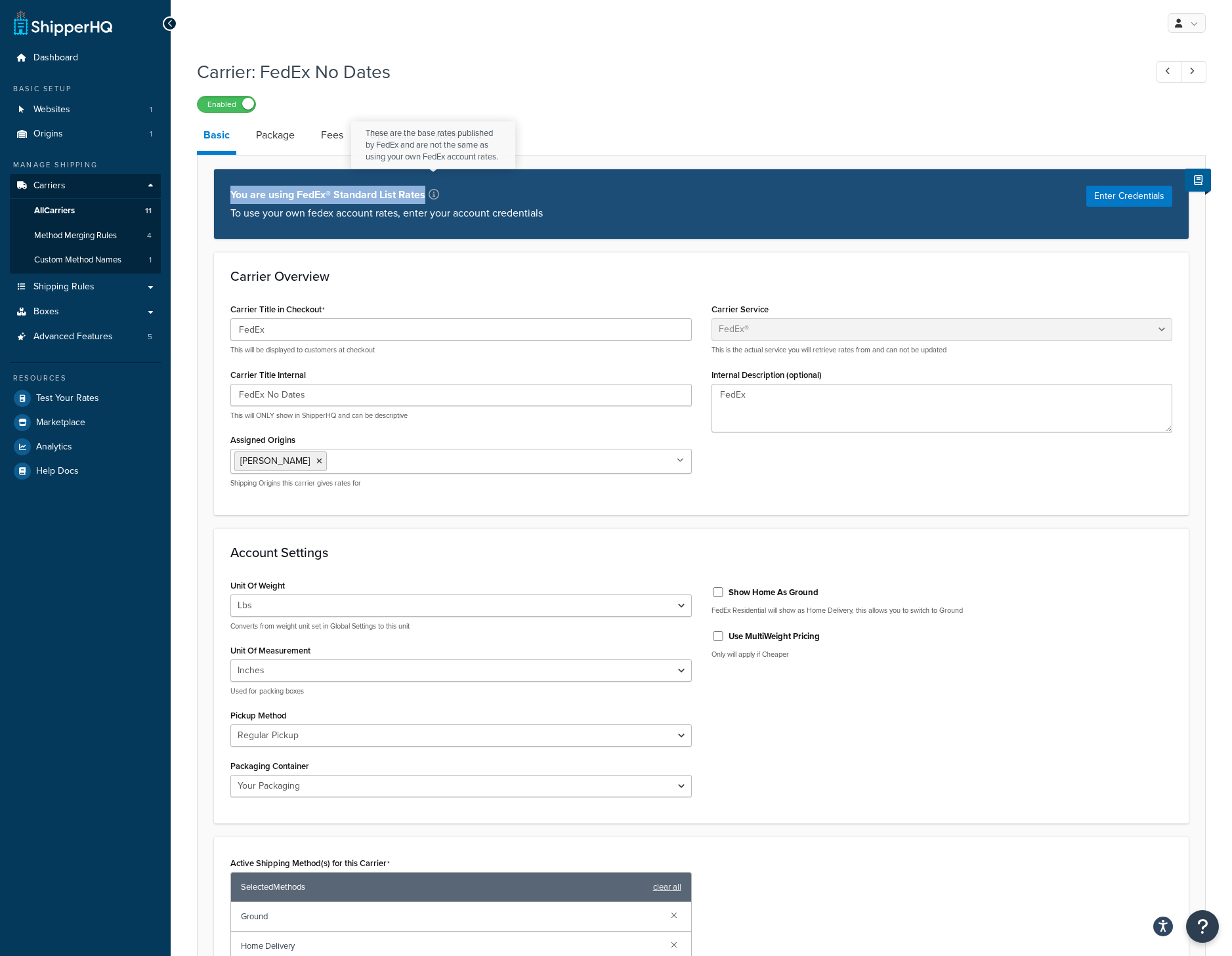
drag, startPoint x: 227, startPoint y: 200, endPoint x: 460, endPoint y: 214, distance: 233.4
click at [460, 214] on div "You are using FedEx® Standard List Rates To use your own fedex account rates, e…" at bounding box center [701, 204] width 975 height 70
click at [533, 220] on p "To use your own fedex account rates, enter your account credentials" at bounding box center [386, 213] width 312 height 19
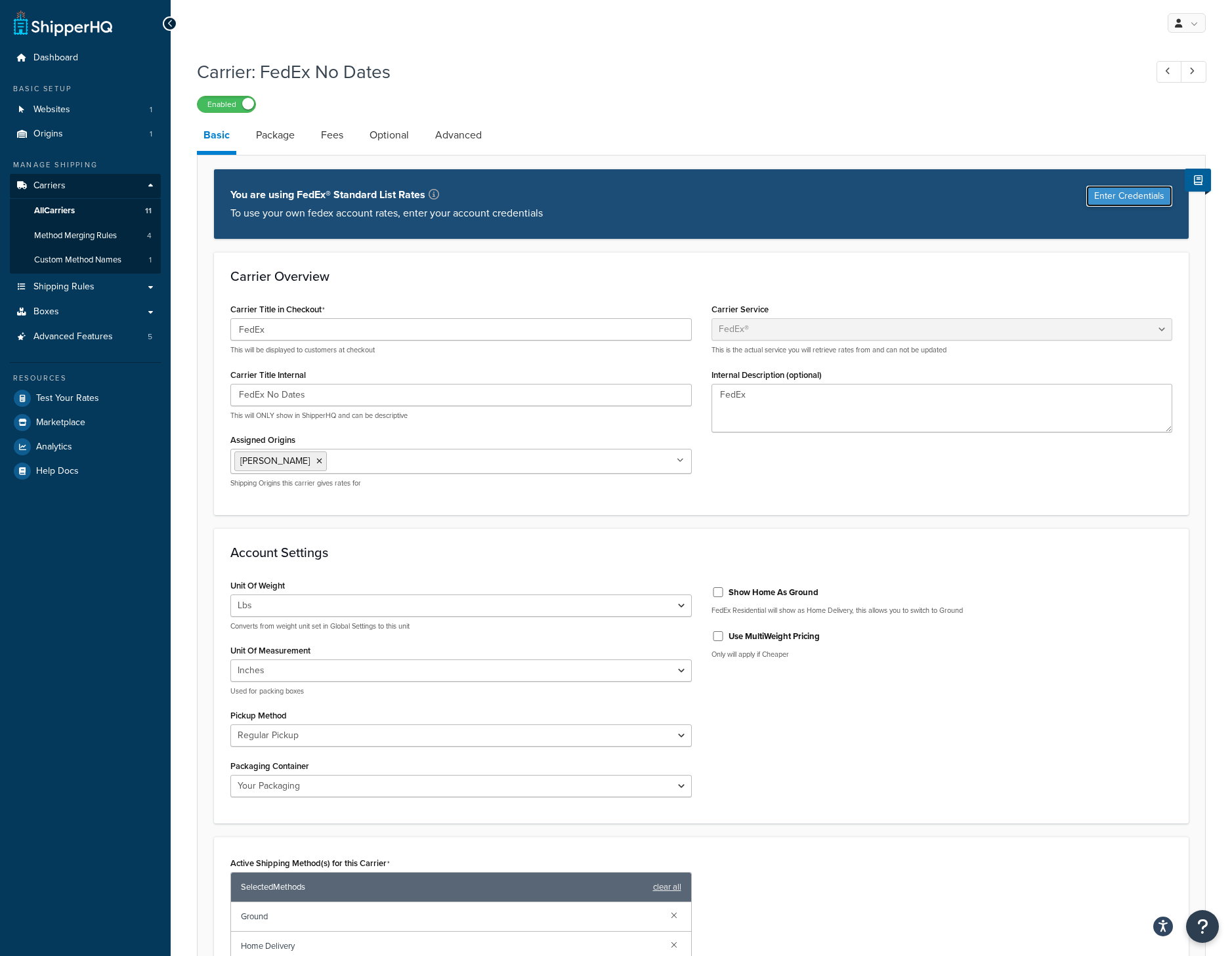
click at [1139, 191] on button "Enter Credentials" at bounding box center [1129, 196] width 86 height 21
select select "US"
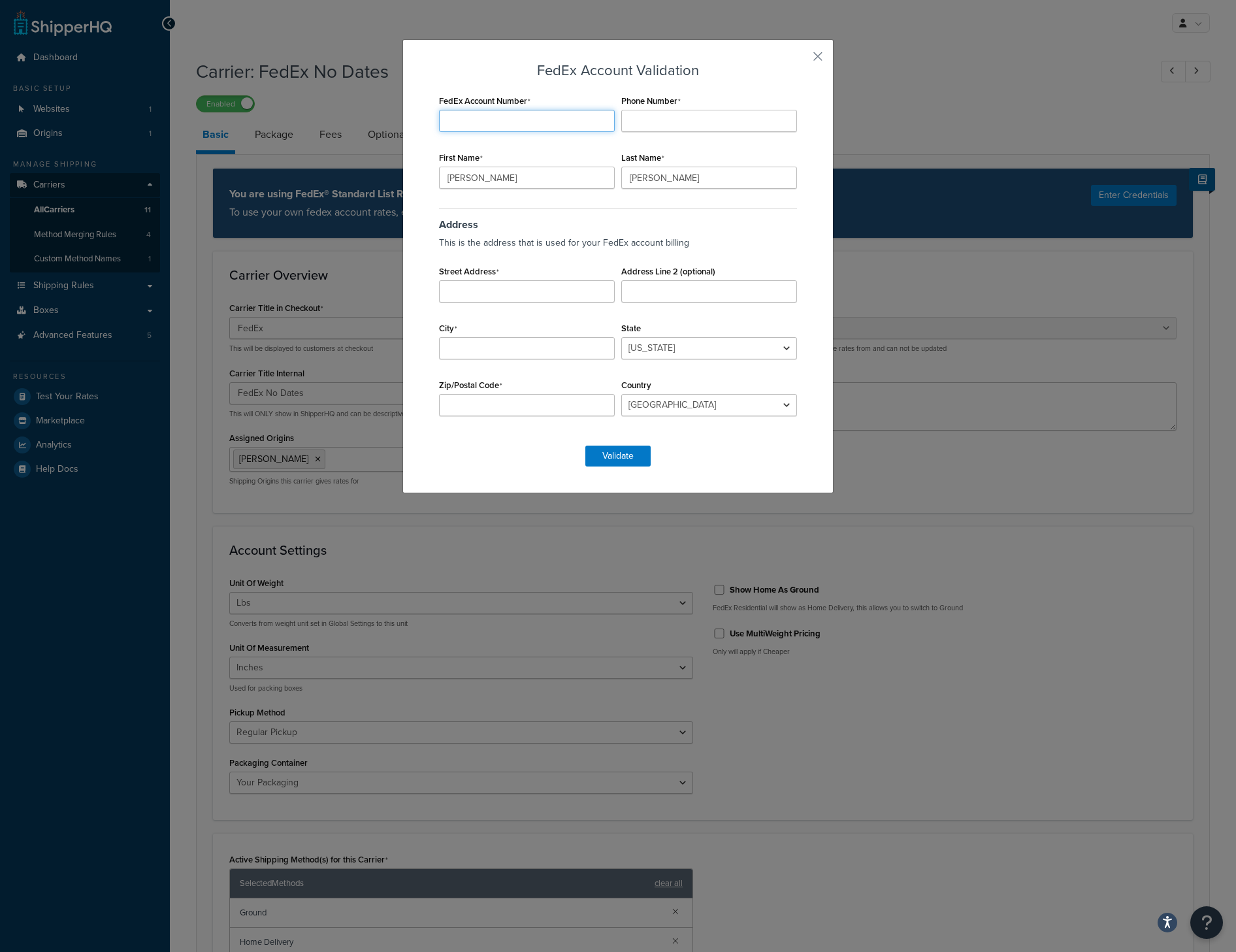
click at [536, 120] on input "FedEx Account Number" at bounding box center [527, 121] width 176 height 22
click at [800, 60] on button "button" at bounding box center [799, 61] width 3 height 3
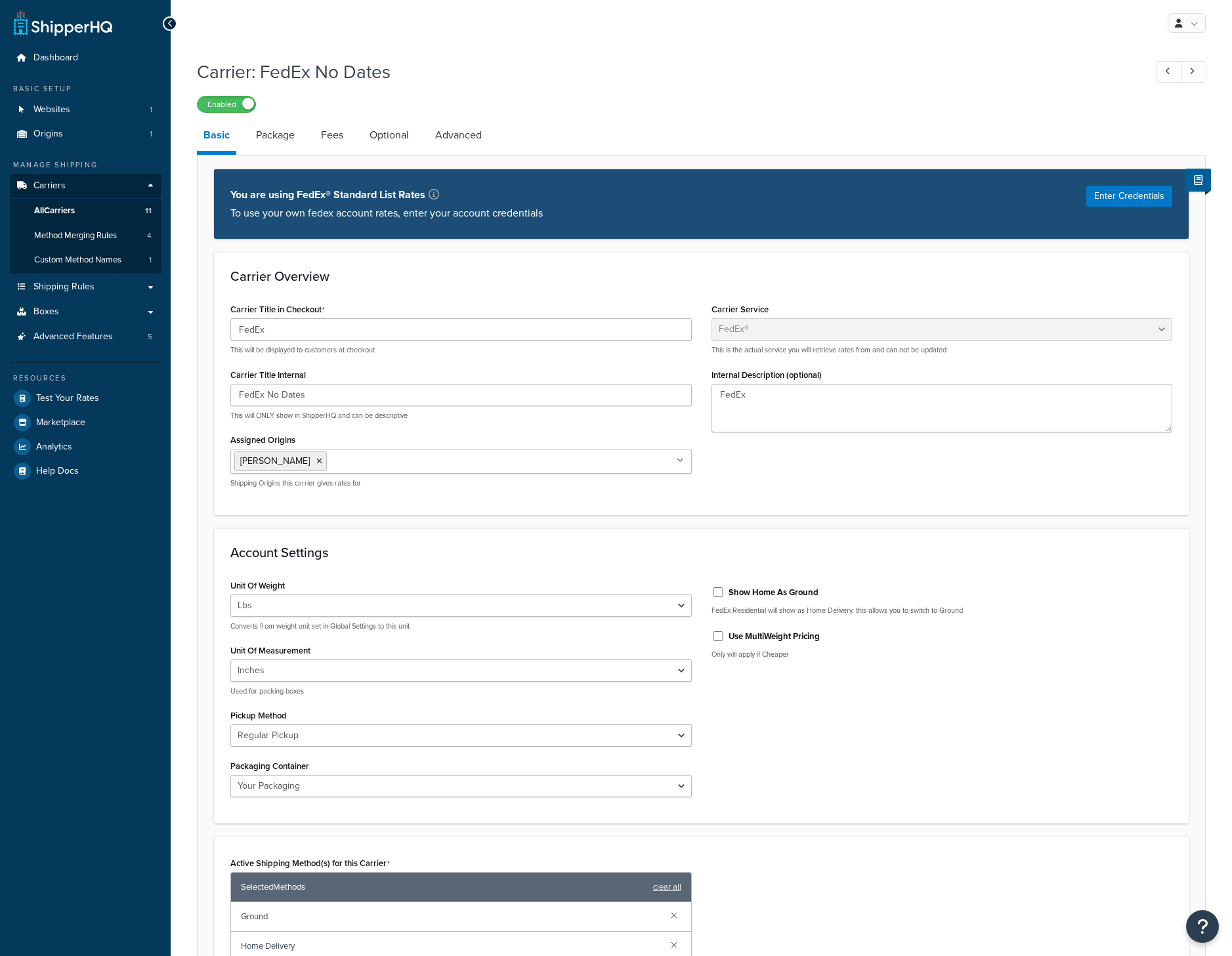
select select "fedEx"
select select "REGULAR_PICKUP"
select select "YOUR_PACKAGING"
click at [106, 212] on link "All Carriers 11" at bounding box center [85, 211] width 151 height 25
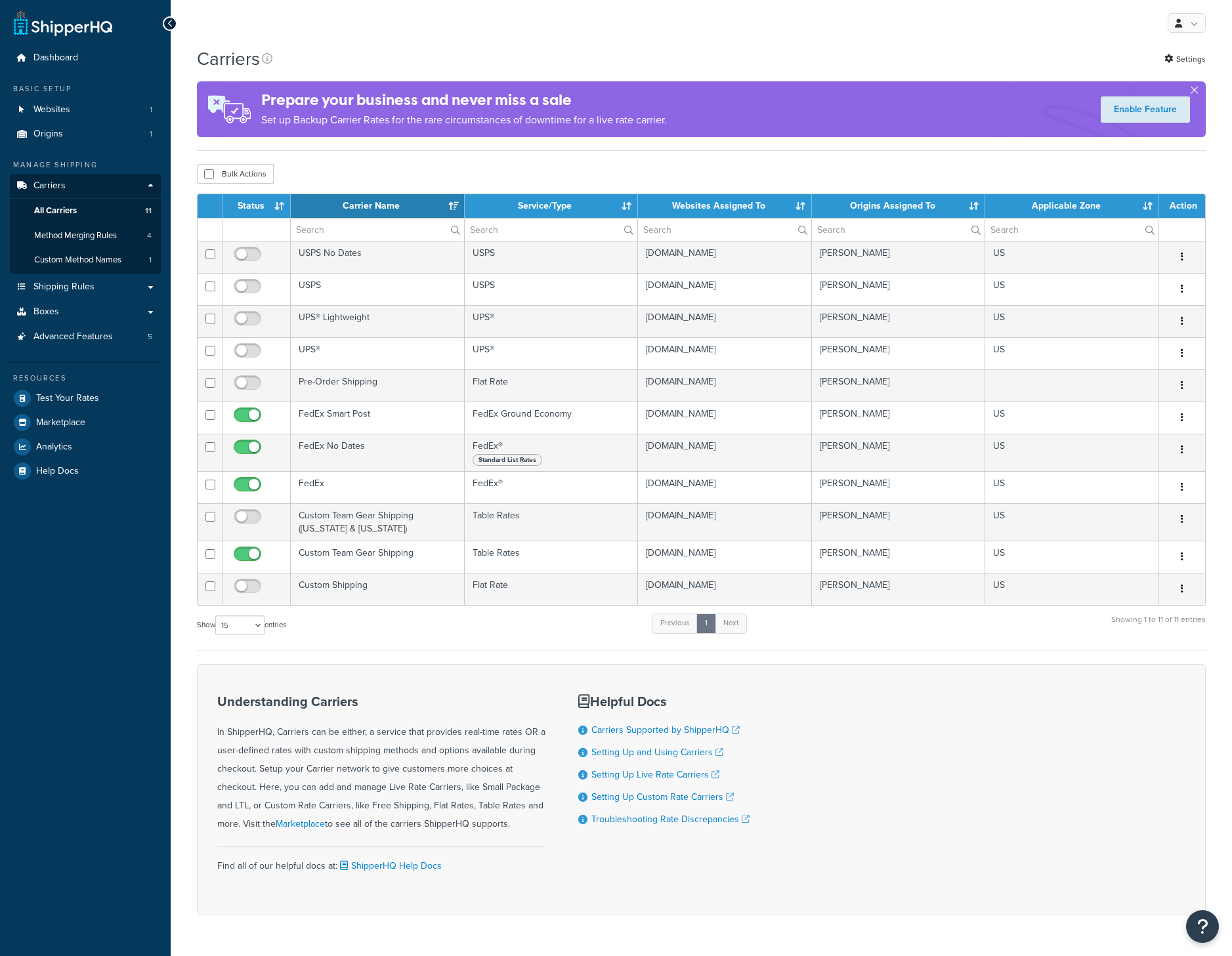
select select "15"
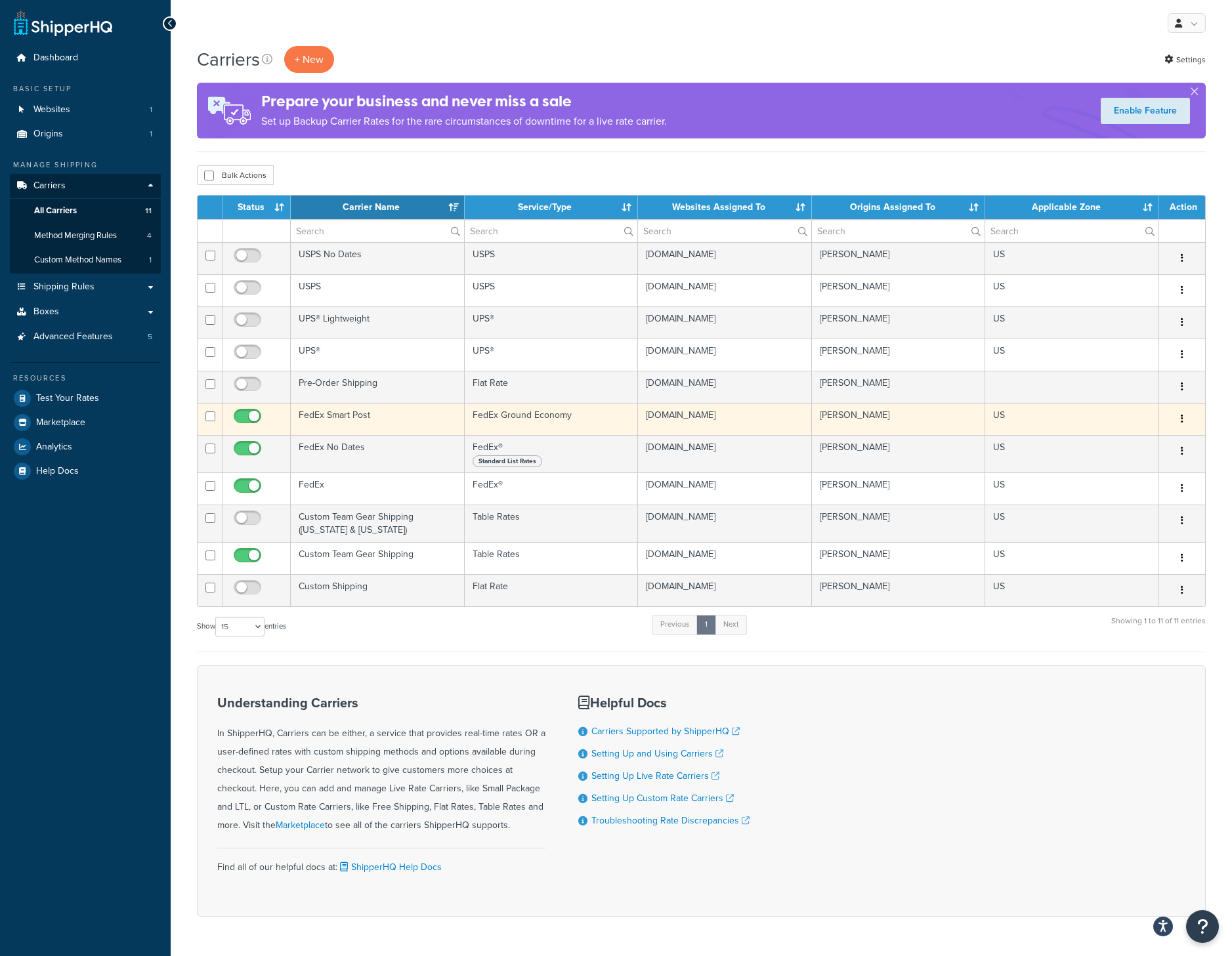
click at [1186, 416] on button "button" at bounding box center [1182, 419] width 19 height 21
click at [1150, 441] on link "Edit" at bounding box center [1129, 446] width 104 height 27
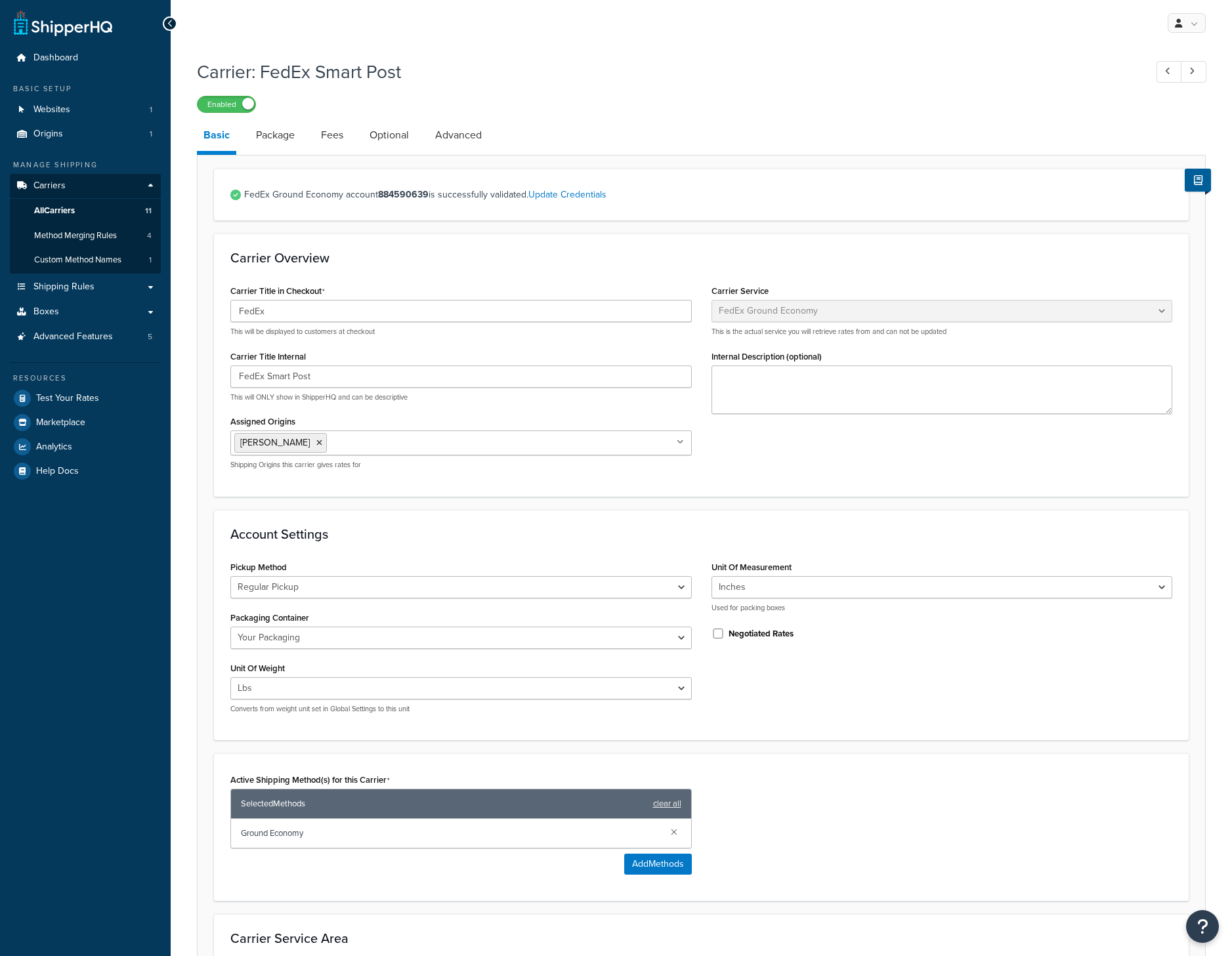
select select "smartPost"
select select "REGULAR_PICKUP"
select select "YOUR_PACKAGING"
click at [392, 202] on strong "884590639" at bounding box center [403, 194] width 51 height 13
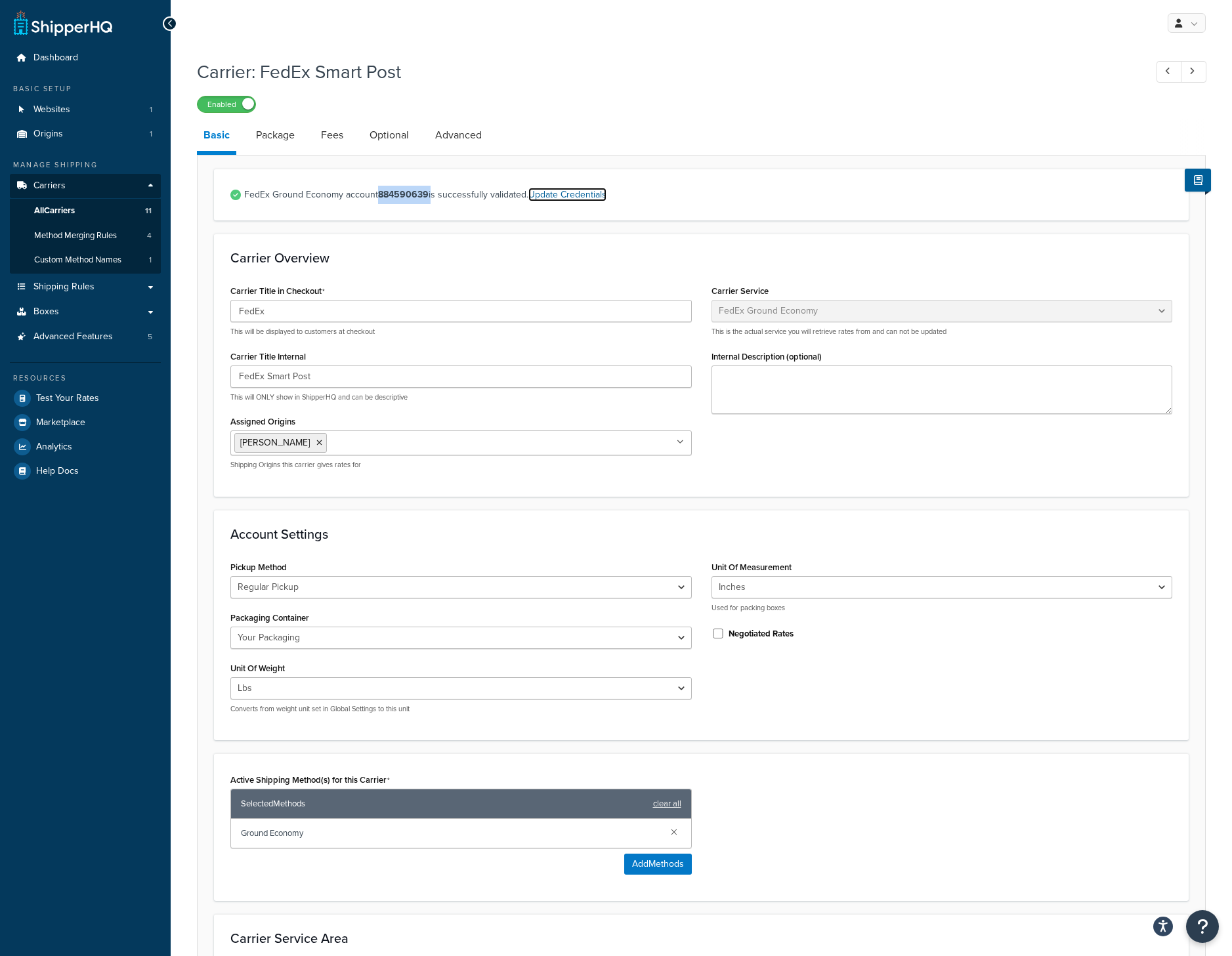
click at [571, 193] on link "Update Credentials" at bounding box center [567, 194] width 78 height 13
select select "US"
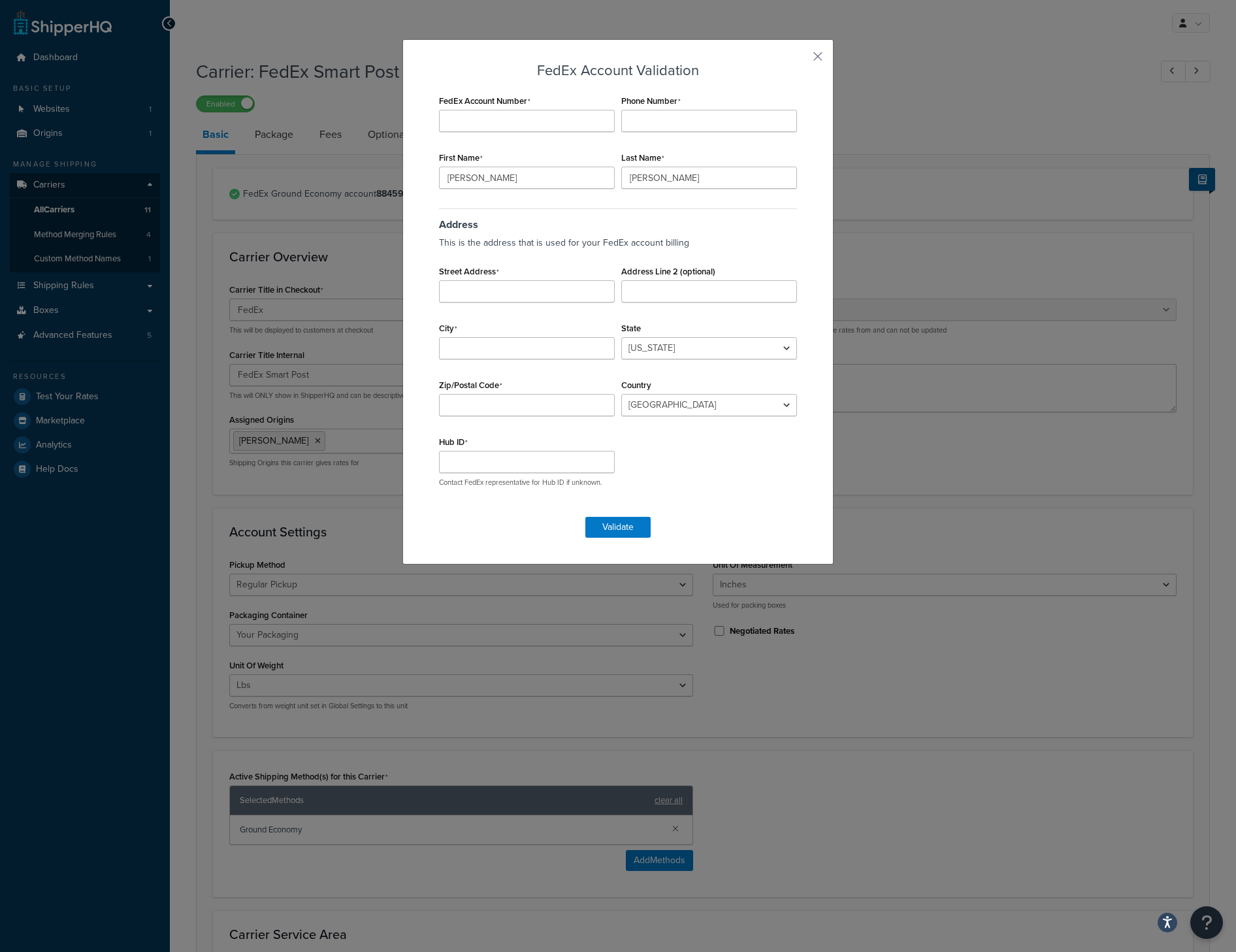
click at [824, 52] on div "FedEx Account Validation FedEx Account Number Phone Number First Name Cory Last…" at bounding box center [618, 302] width 431 height 525
click at [820, 54] on div "FedEx Account Validation FedEx Account Number Phone Number First Name Cory Last…" at bounding box center [618, 302] width 431 height 525
click at [800, 60] on button "button" at bounding box center [799, 61] width 3 height 3
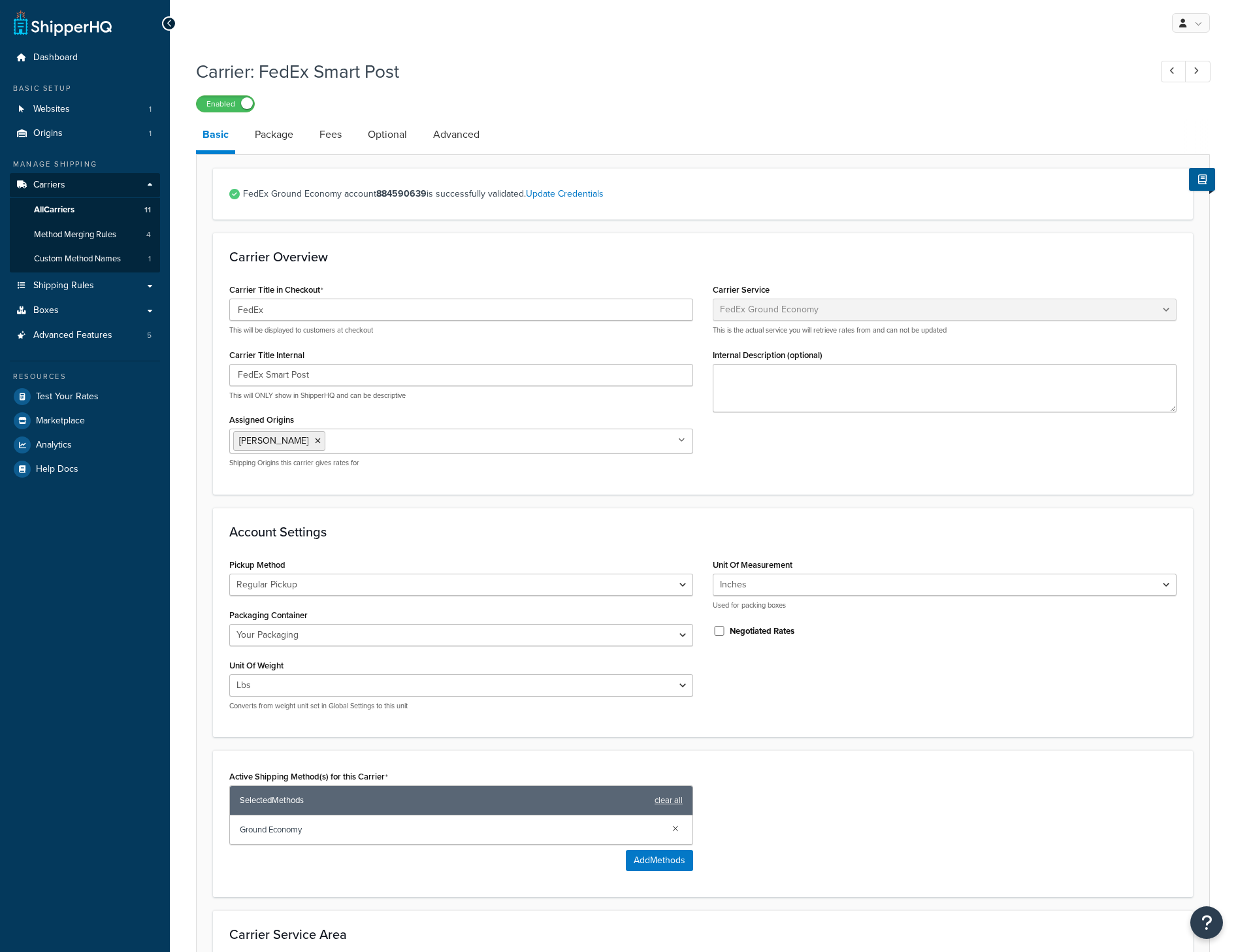
select select "smartPost"
select select "REGULAR_PICKUP"
select select "YOUR_PACKAGING"
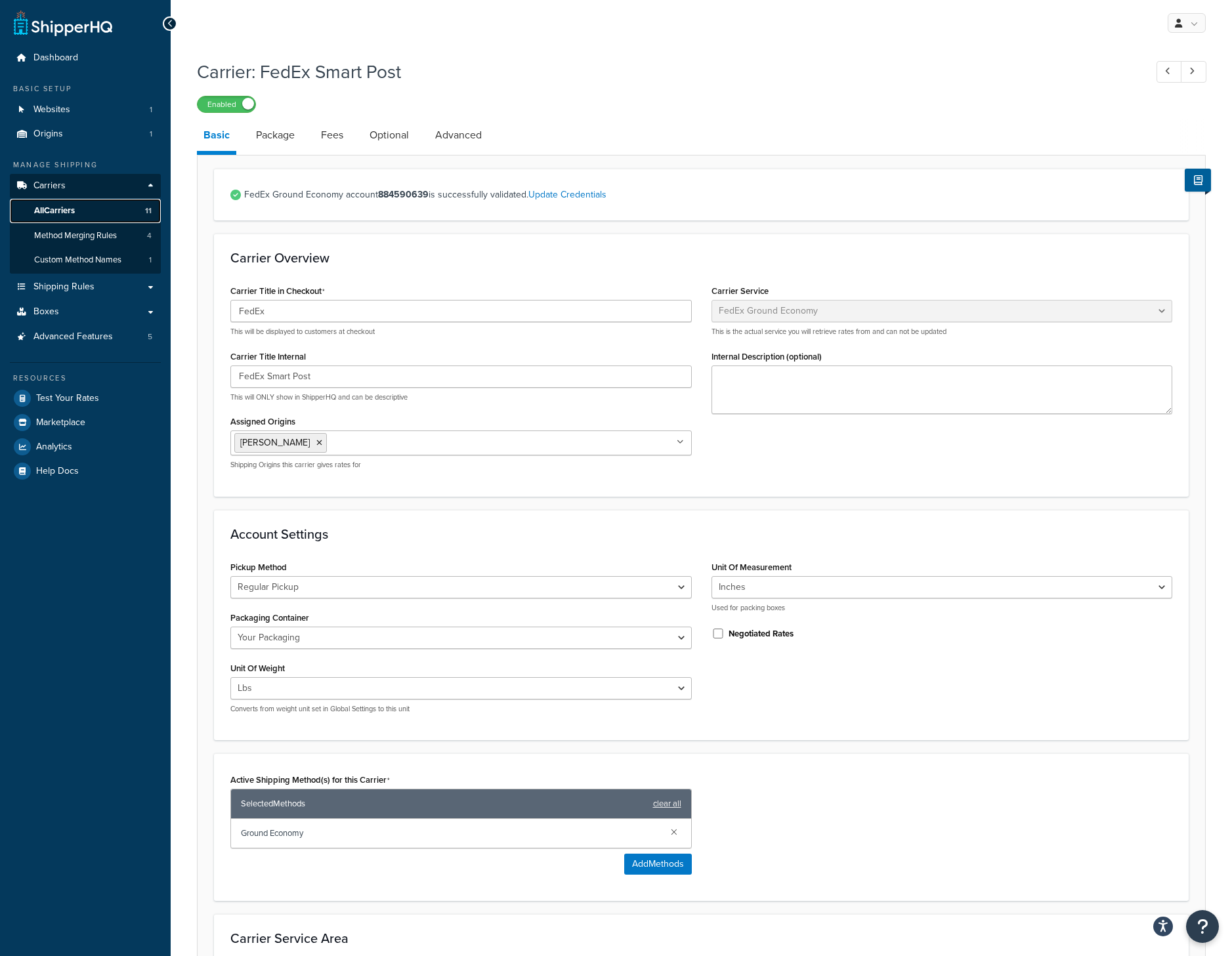
click at [135, 203] on link "All Carriers 11" at bounding box center [85, 211] width 151 height 25
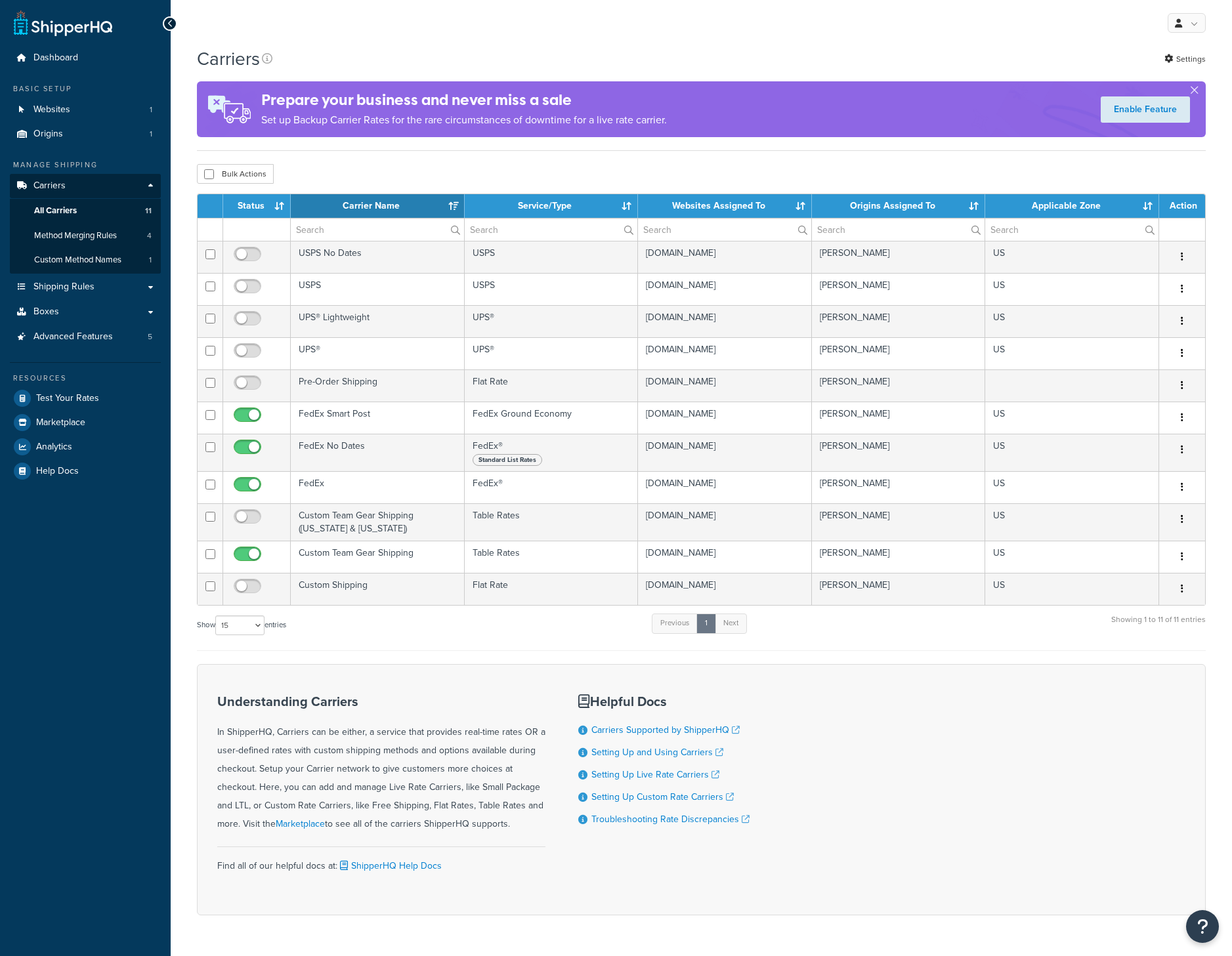
select select "15"
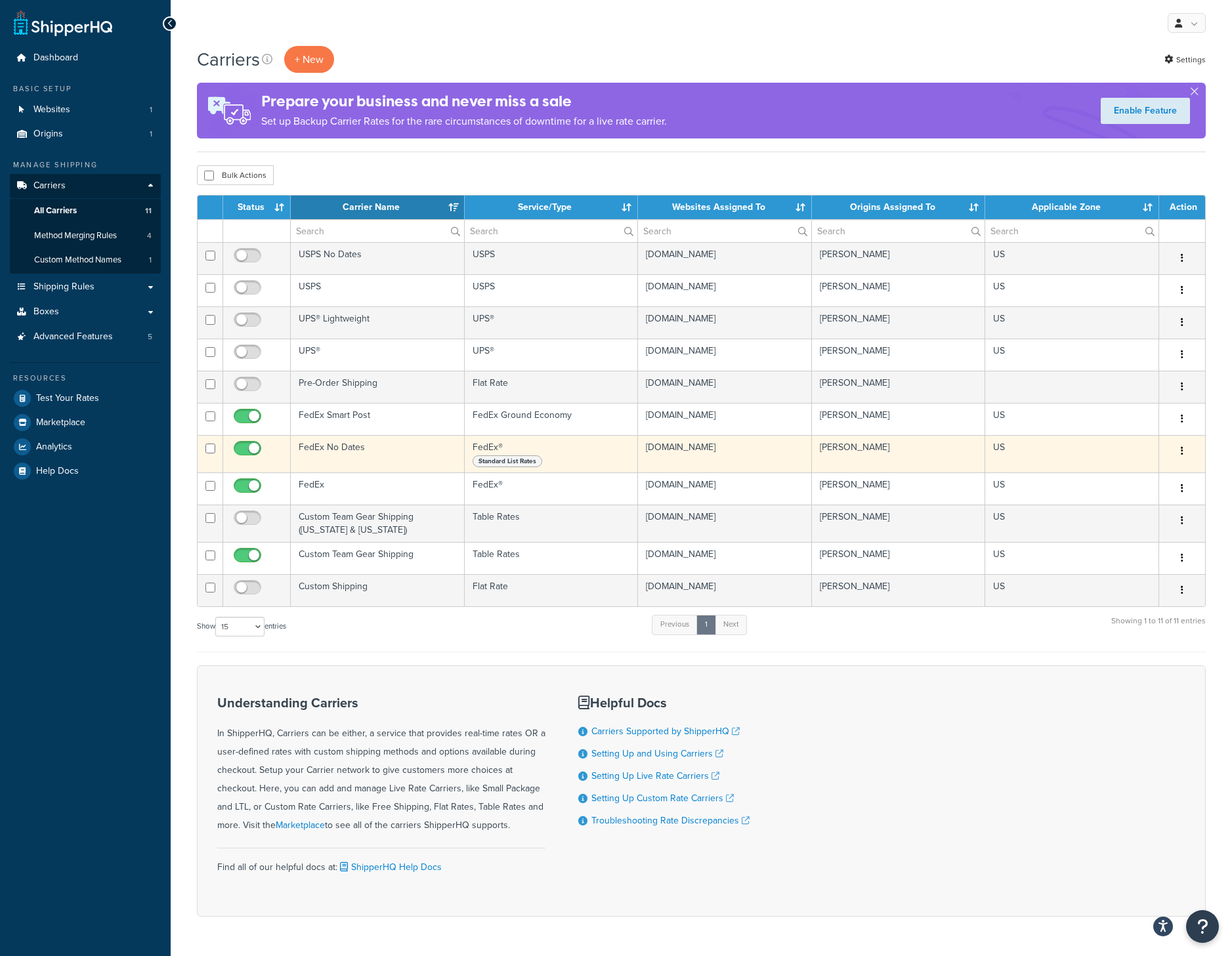
click at [1187, 451] on button "button" at bounding box center [1182, 451] width 19 height 21
click at [1137, 477] on link "Edit" at bounding box center [1129, 478] width 104 height 27
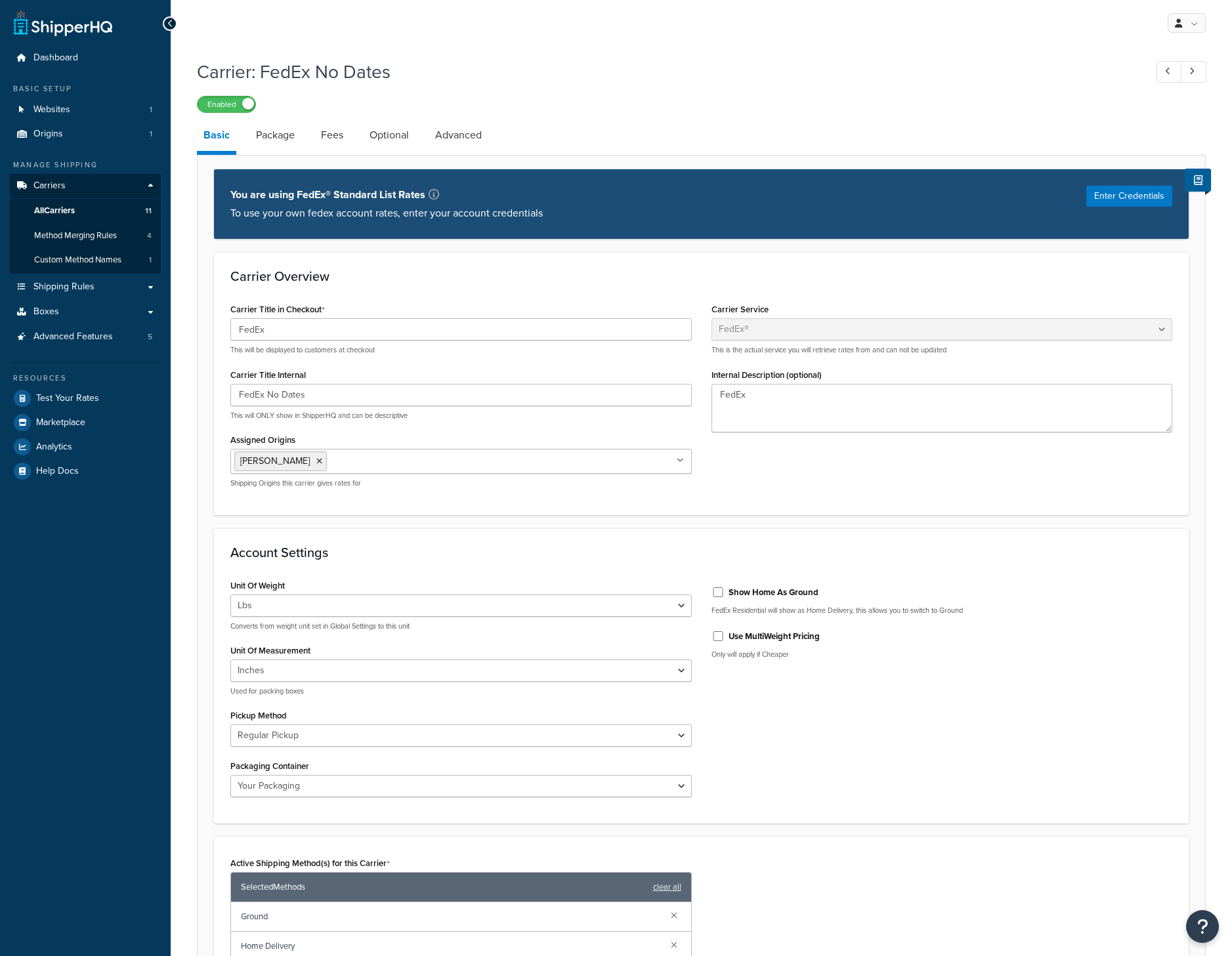
select select "fedEx"
select select "REGULAR_PICKUP"
select select "YOUR_PACKAGING"
click at [1105, 193] on button "Enter Credentials" at bounding box center [1129, 196] width 86 height 21
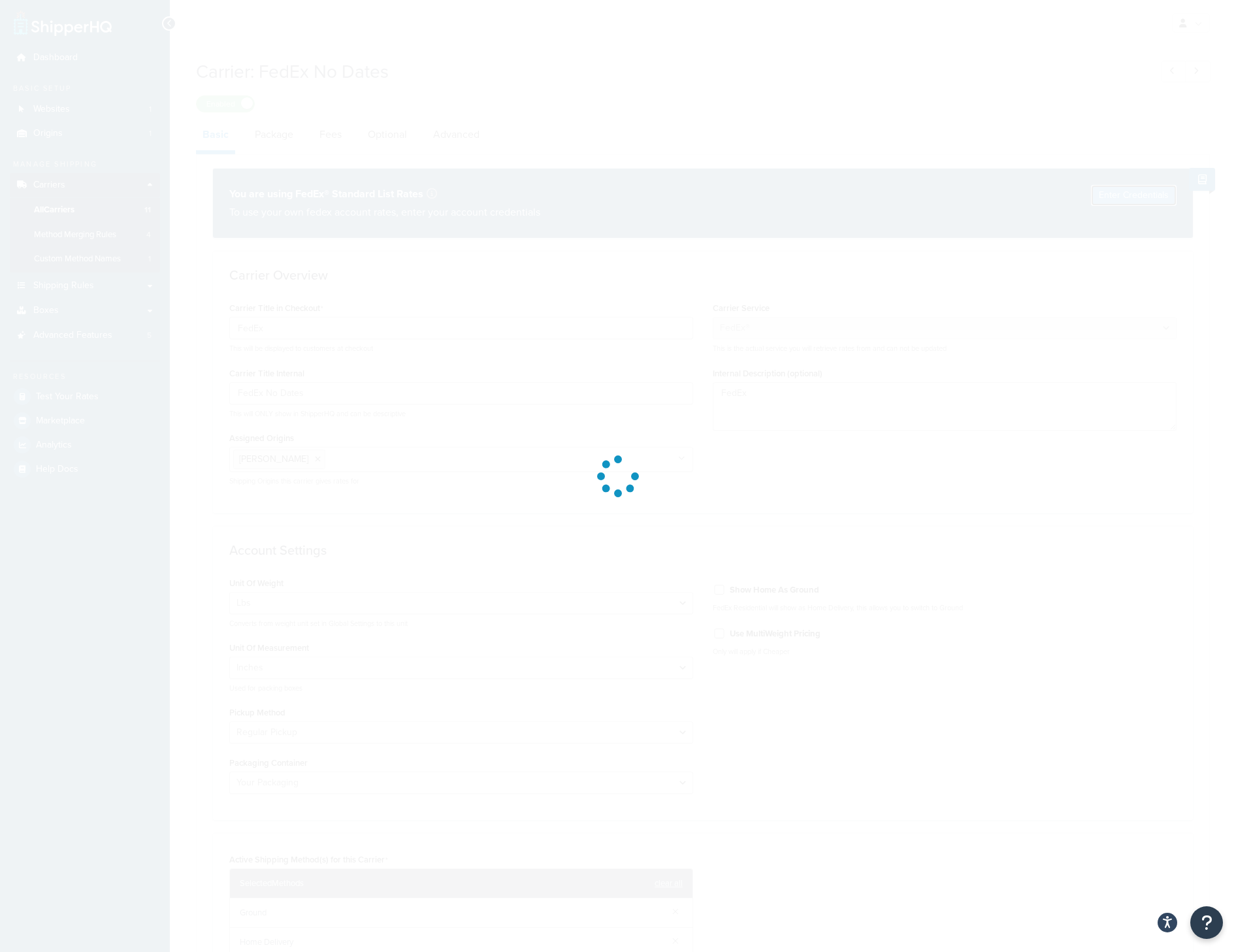
select select "US"
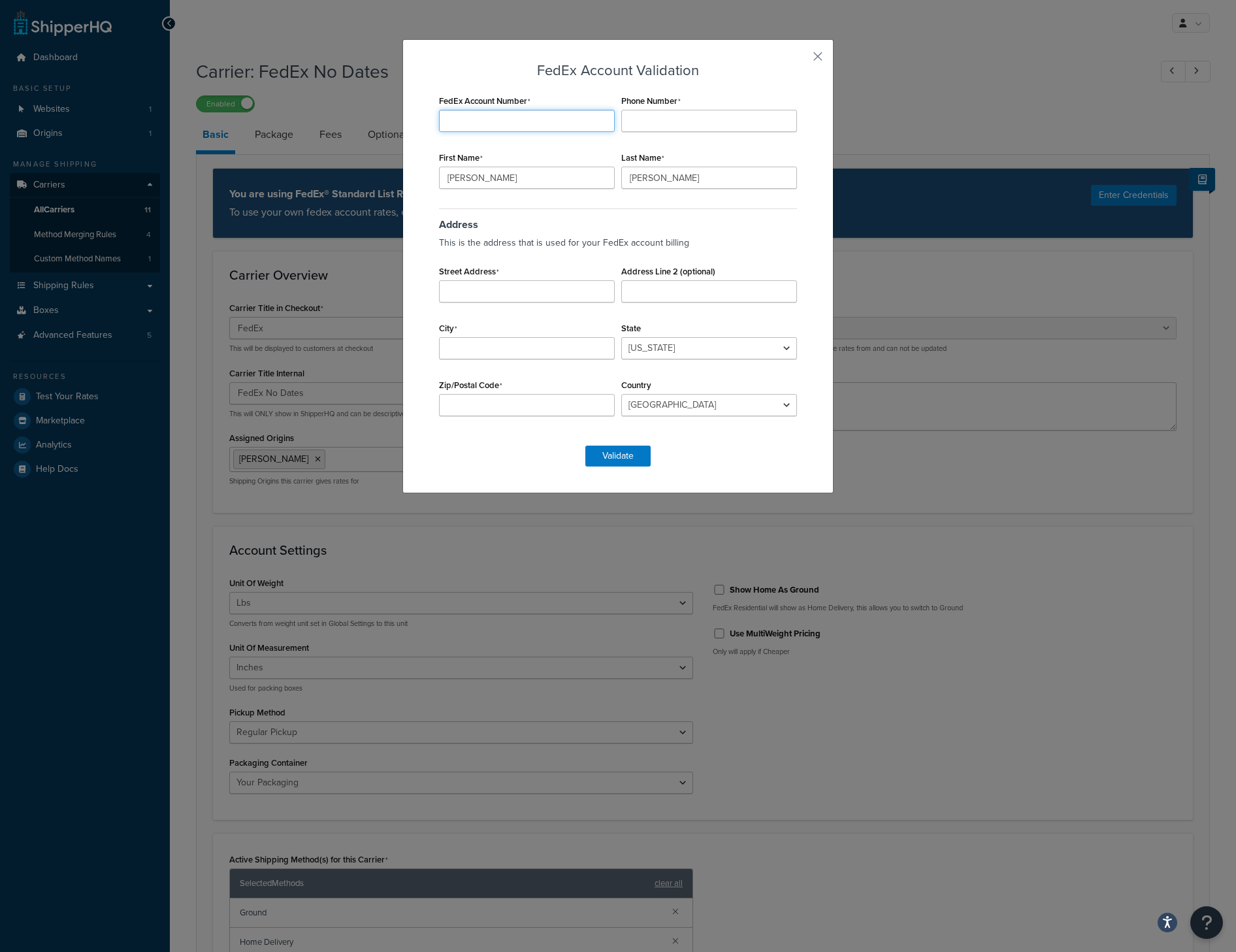
click at [509, 126] on input "FedEx Account Number" at bounding box center [527, 121] width 176 height 22
click at [485, 110] on div "FedEx Account Number Required" at bounding box center [527, 112] width 182 height 40
click at [485, 123] on input "FedEx Account Number" at bounding box center [527, 121] width 176 height 22
click at [492, 116] on input "FedEx Account Number" at bounding box center [527, 121] width 176 height 22
type input "884590639"
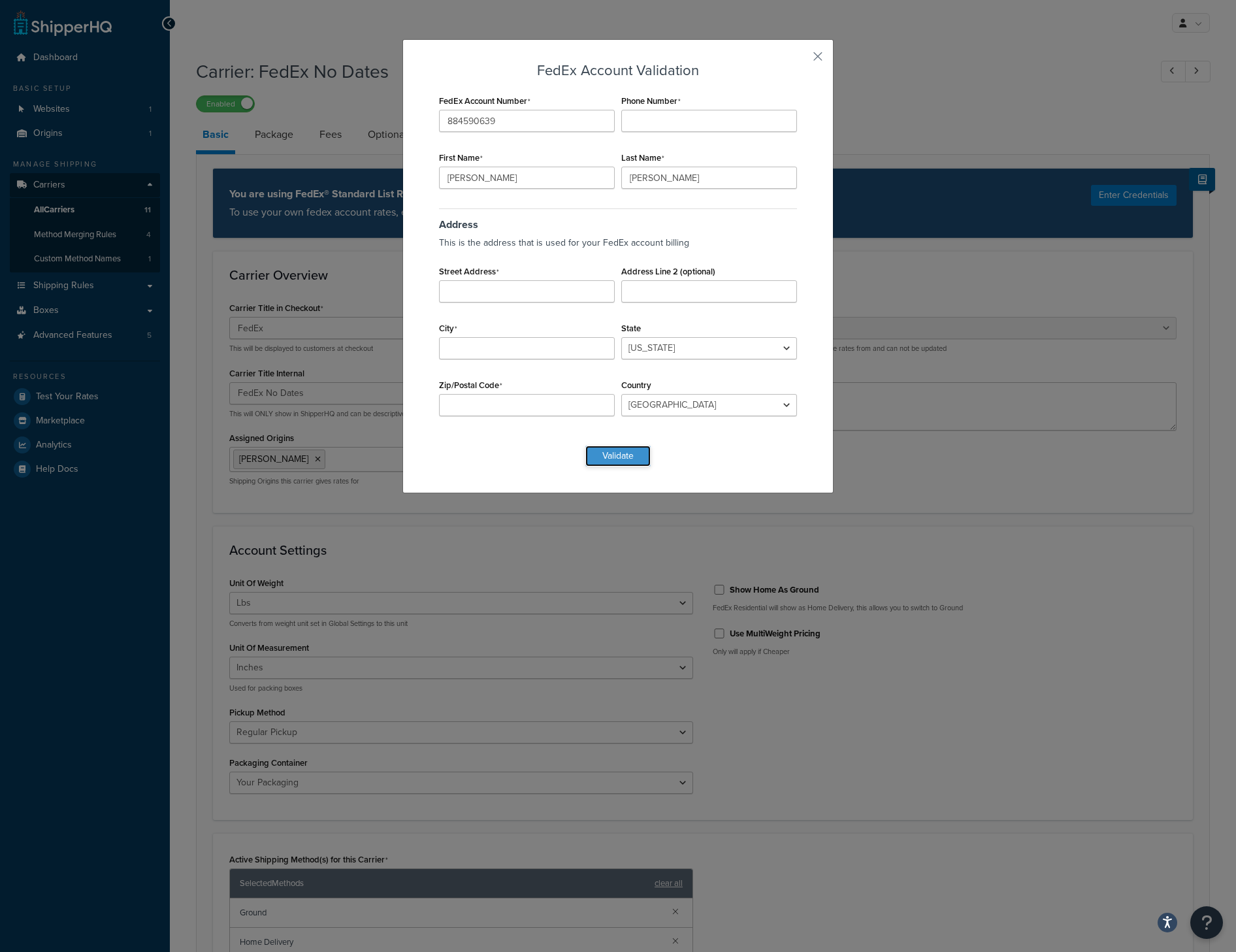
click at [634, 461] on button "Validate" at bounding box center [618, 456] width 65 height 21
click at [675, 126] on input "Phone Number" at bounding box center [709, 121] width 176 height 22
click at [495, 280] on input "Street Address" at bounding box center [527, 292] width 176 height 22
type input "[STREET_ADDRESS]"
click at [525, 353] on input "City" at bounding box center [527, 348] width 176 height 22
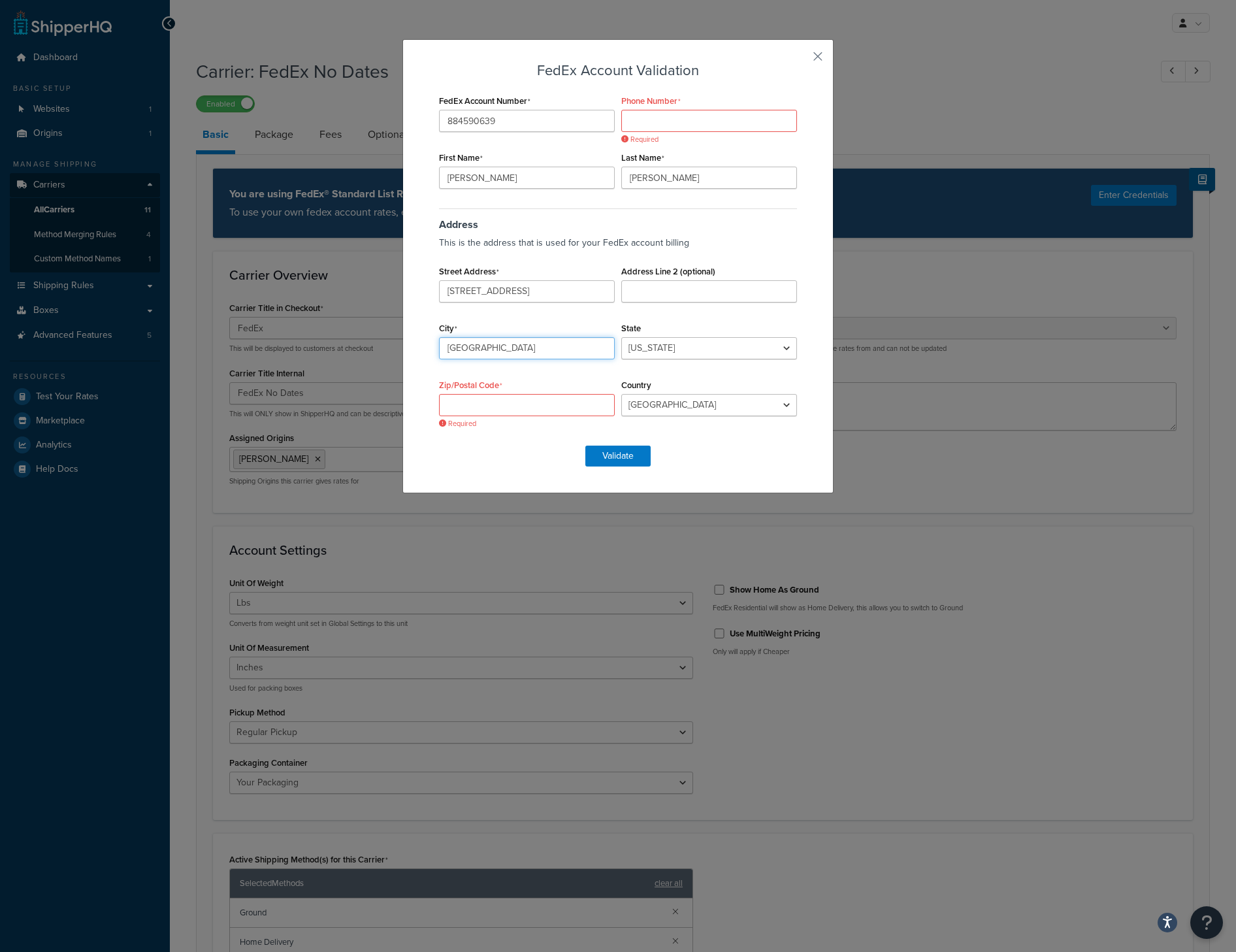
type input "[GEOGRAPHIC_DATA]"
click at [564, 411] on input "Zip/Postal Code" at bounding box center [527, 405] width 176 height 22
click at [535, 411] on input "Zip/Postal Code" at bounding box center [527, 405] width 176 height 22
paste input "43040"
type input "43040"
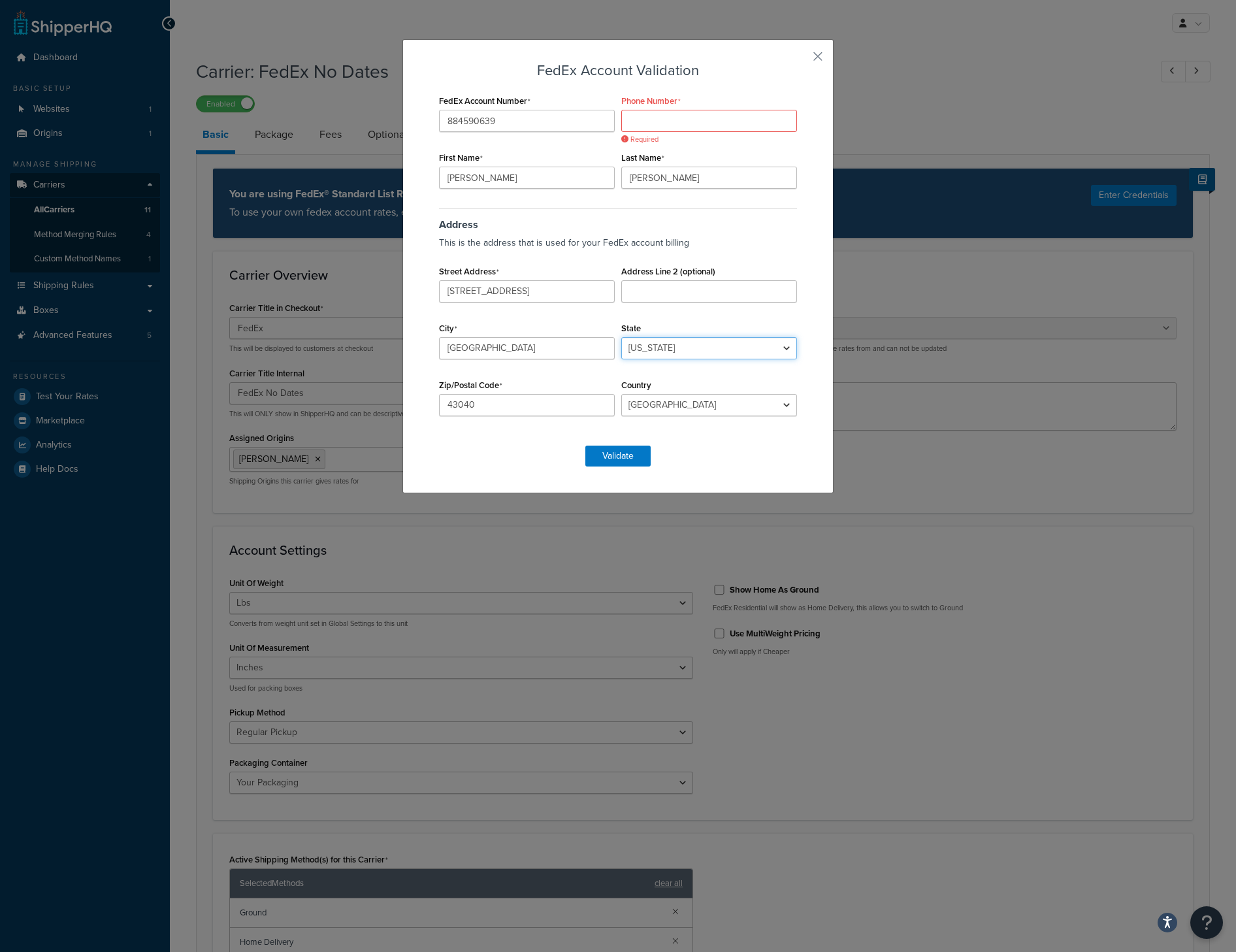
click at [637, 355] on select "[US_STATE] [US_STATE] [US_STATE] [US_STATE] [US_STATE] Armed Forces Americas Ar…" at bounding box center [709, 348] width 176 height 22
select select "OH"
click at [622, 337] on select "[US_STATE] [US_STATE] [US_STATE] [US_STATE] [US_STATE] Armed Forces Americas Ar…" at bounding box center [709, 348] width 176 height 22
click at [683, 130] on input "Phone Number" at bounding box center [709, 121] width 176 height 22
click at [679, 118] on input "Phone Number" at bounding box center [709, 121] width 176 height 22
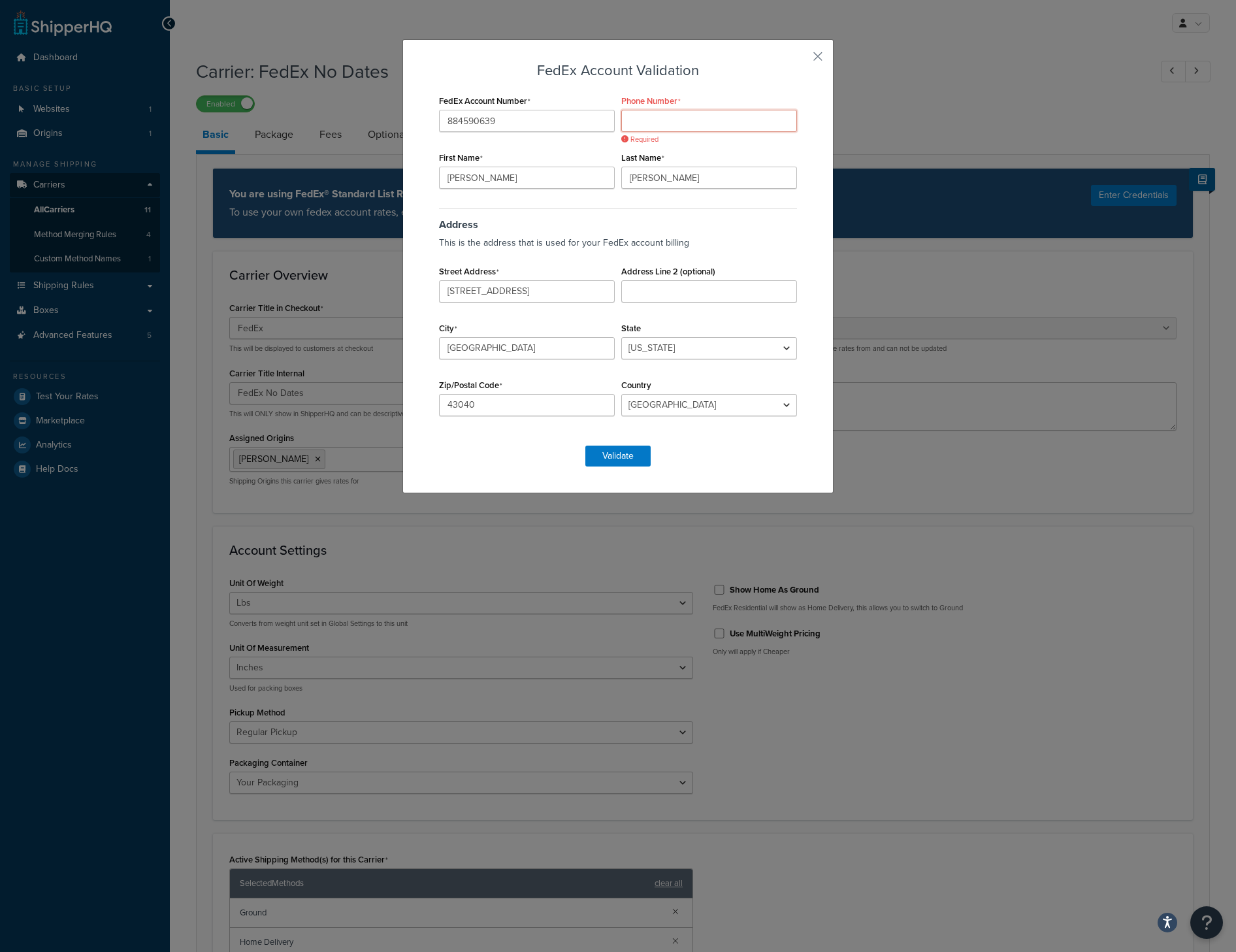
paste input "(937) 738-6900"
type input "(937) 738-6900"
click at [631, 456] on button "Validate" at bounding box center [618, 456] width 65 height 21
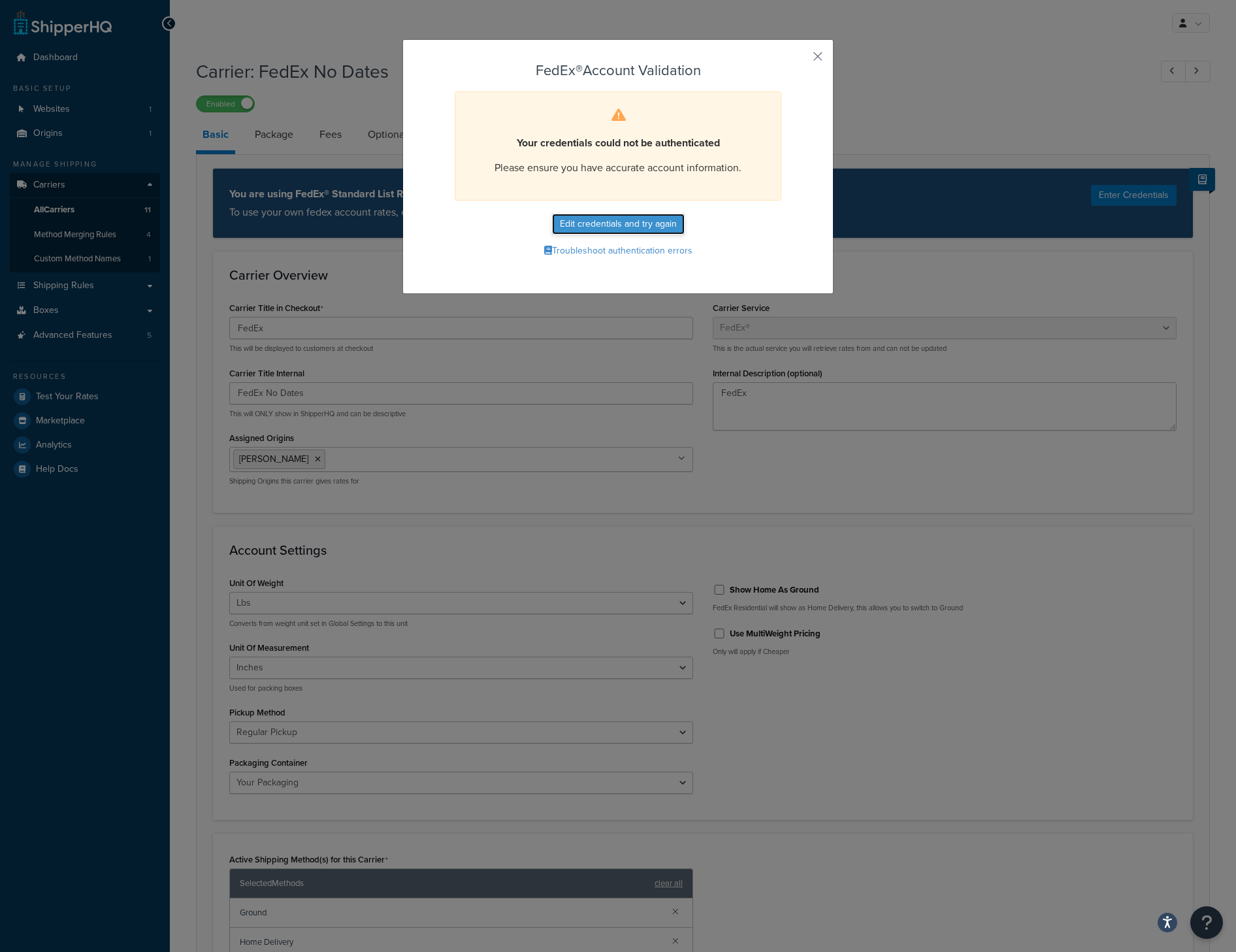
click at [665, 228] on button "Edit credentials and try again" at bounding box center [618, 224] width 132 height 21
select select "OH"
select select "US"
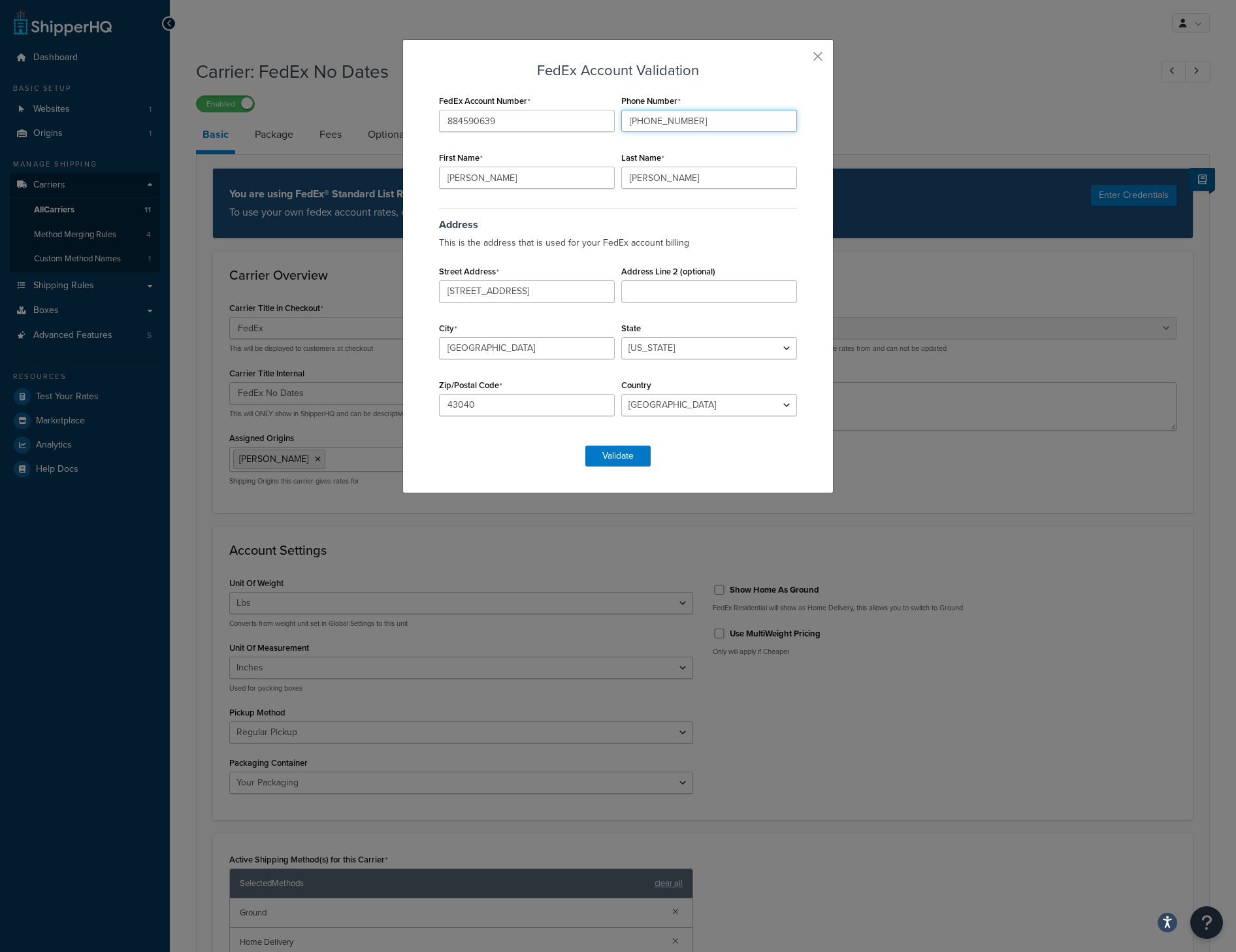
drag, startPoint x: 703, startPoint y: 120, endPoint x: 570, endPoint y: 124, distance: 133.1
click at [570, 124] on div "FedEx Account Number 884590639 Phone Number (937) 738-6900 First Name Cory Last…" at bounding box center [618, 262] width 364 height 341
click at [651, 121] on input "(937) 738-6900" at bounding box center [709, 121] width 176 height 22
click at [650, 120] on input "(937) 738-6900" at bounding box center [709, 121] width 176 height 22
type input "9377386900"
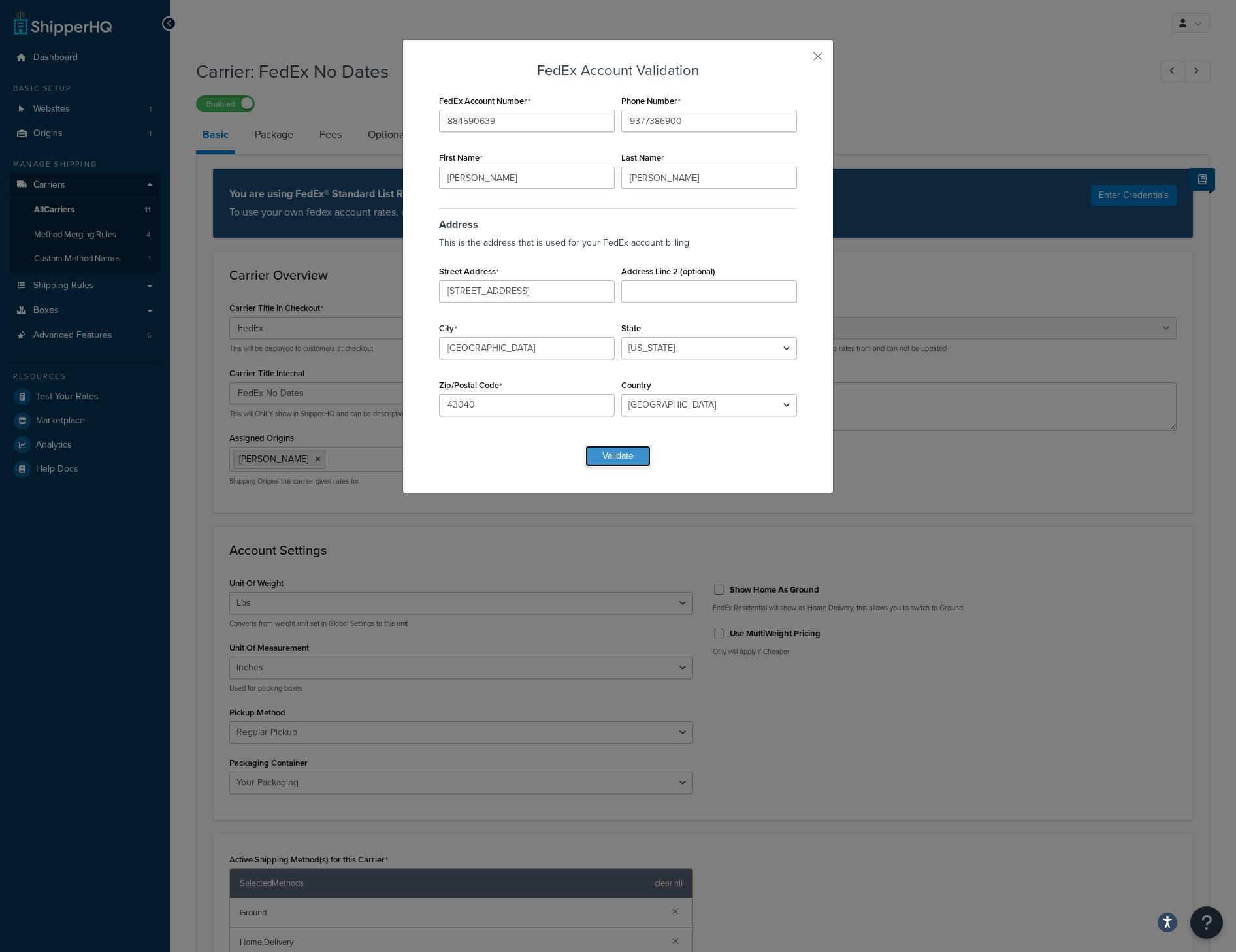
click at [609, 452] on button "Validate" at bounding box center [618, 456] width 65 height 21
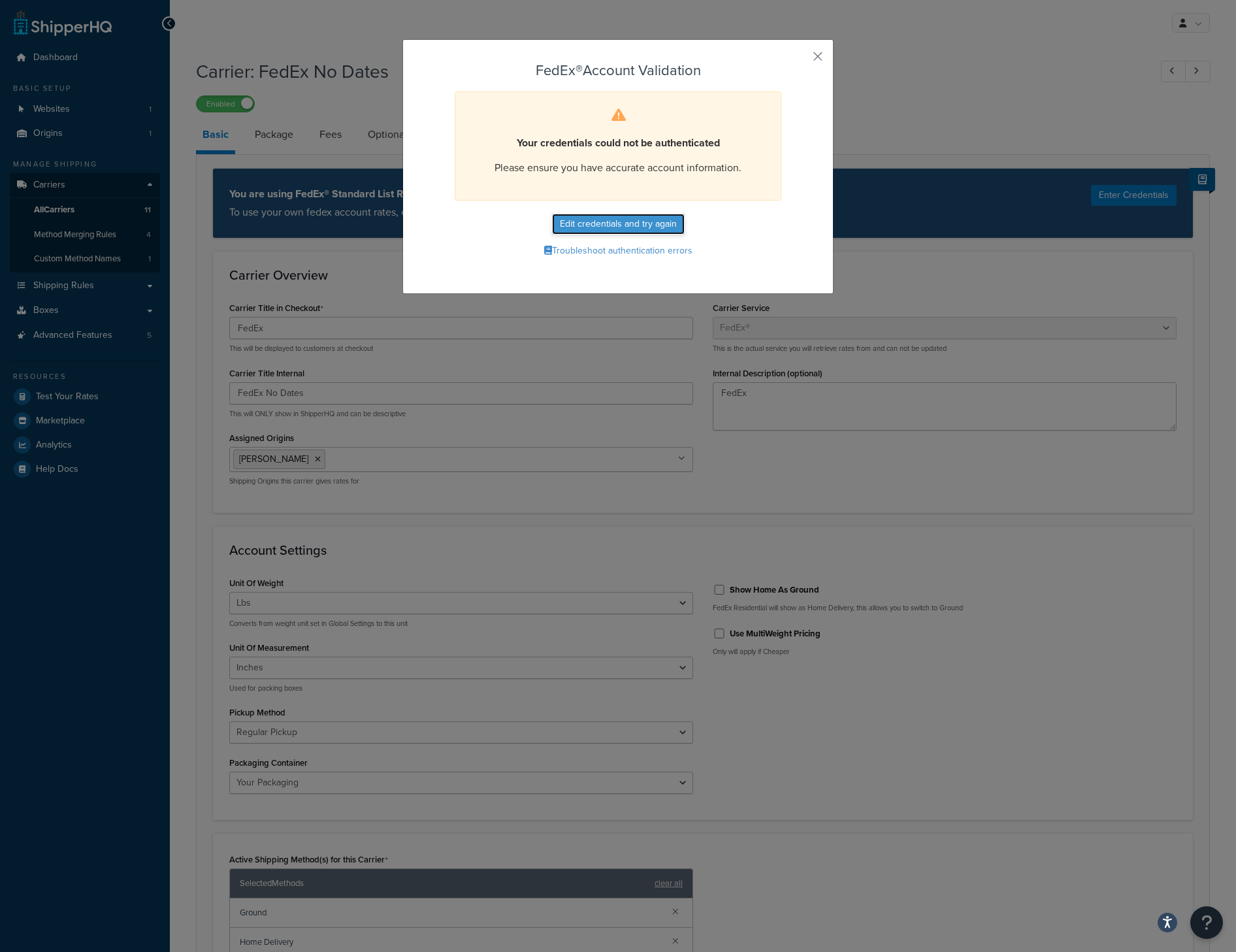
click at [623, 224] on button "Edit credentials and try again" at bounding box center [618, 224] width 132 height 21
select select "OH"
select select "US"
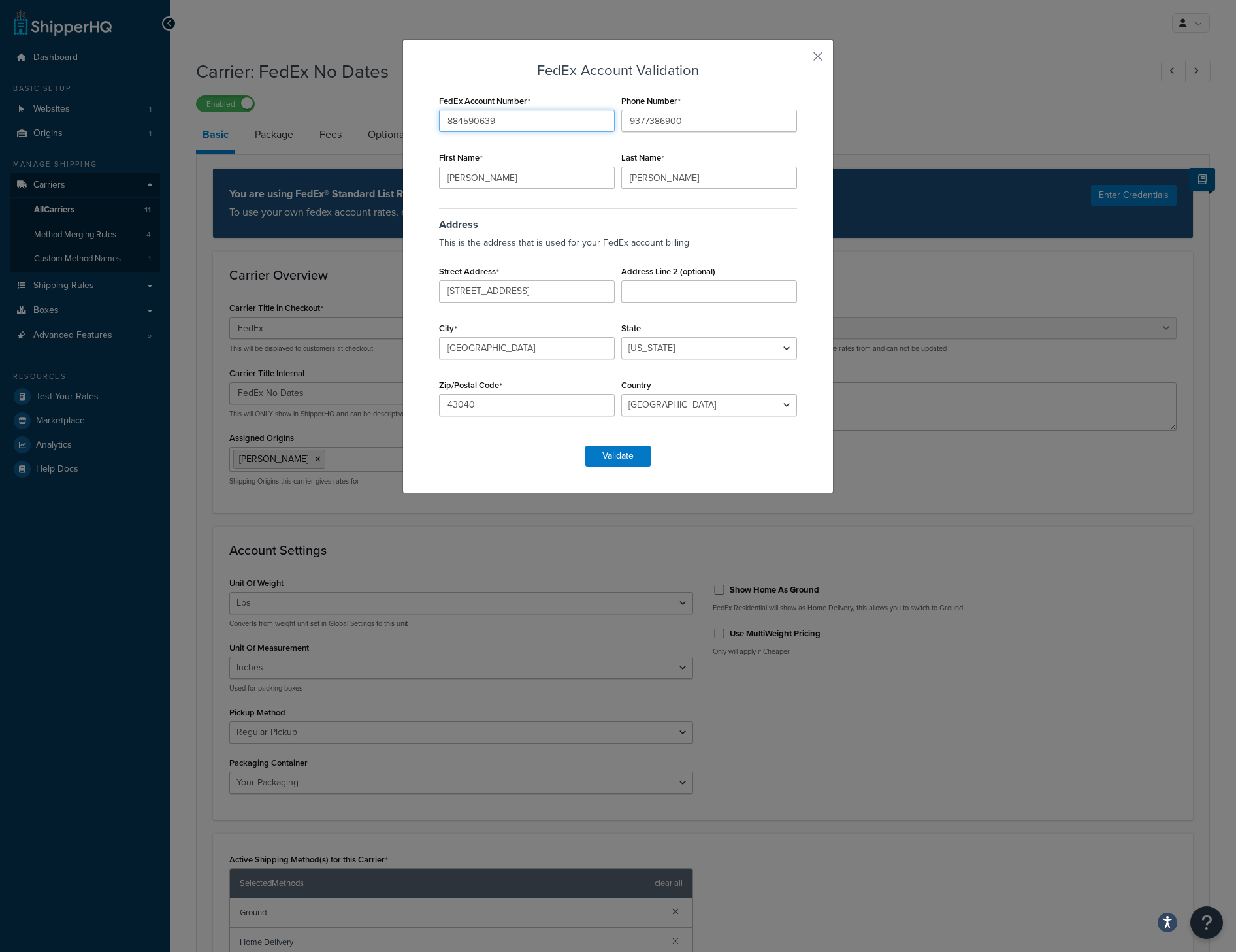
click at [506, 126] on input "884590639" at bounding box center [527, 121] width 176 height 22
click at [628, 112] on input "9377386900" at bounding box center [709, 121] width 176 height 22
drag, startPoint x: 704, startPoint y: 178, endPoint x: 364, endPoint y: 161, distance: 340.4
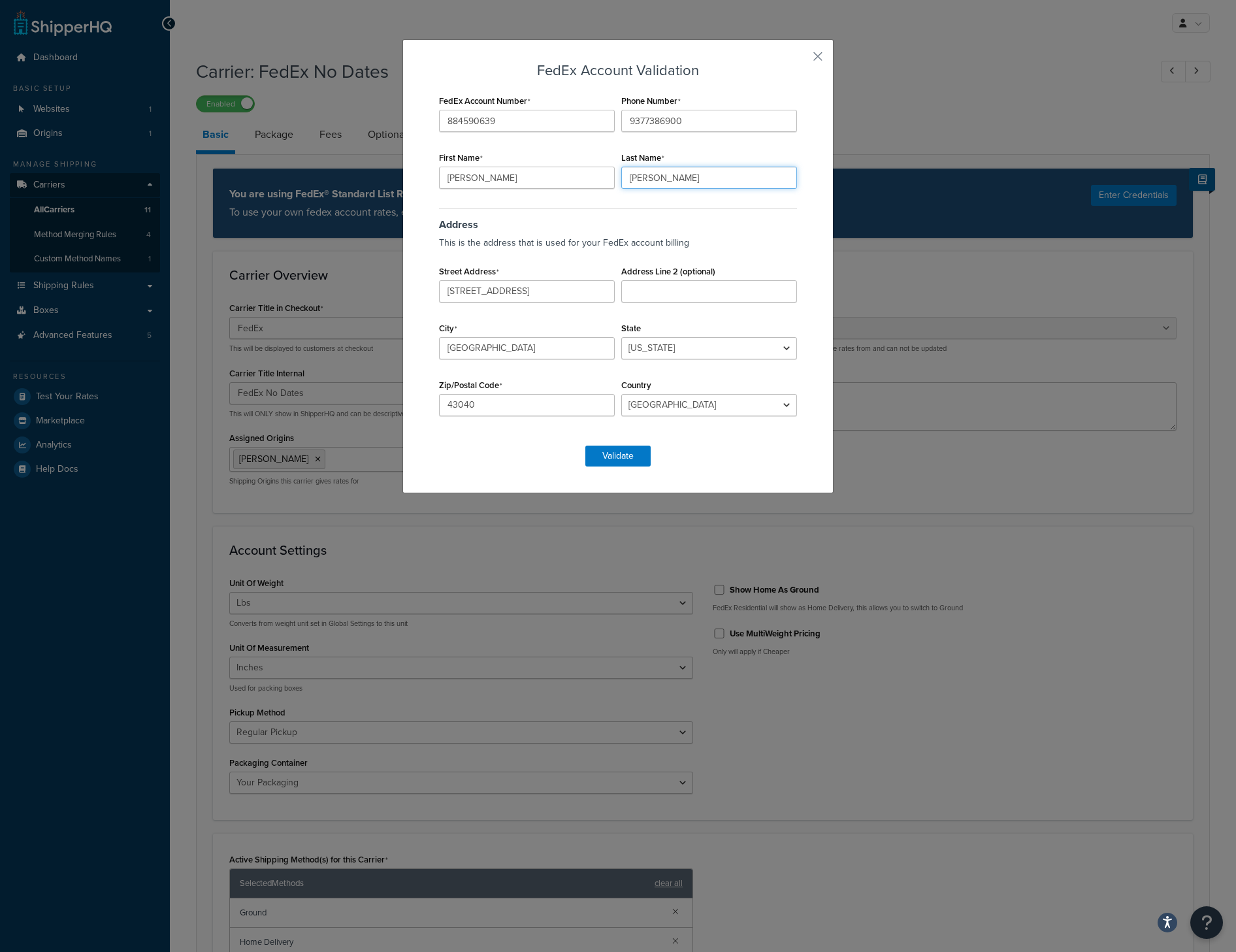
click at [364, 161] on div "FedEx Account Validation FedEx Account Number 884590639 Phone Number 9377386900…" at bounding box center [618, 476] width 1236 height 952
click at [482, 167] on input "[PERSON_NAME]" at bounding box center [527, 178] width 176 height 22
click at [800, 60] on button "button" at bounding box center [799, 61] width 3 height 3
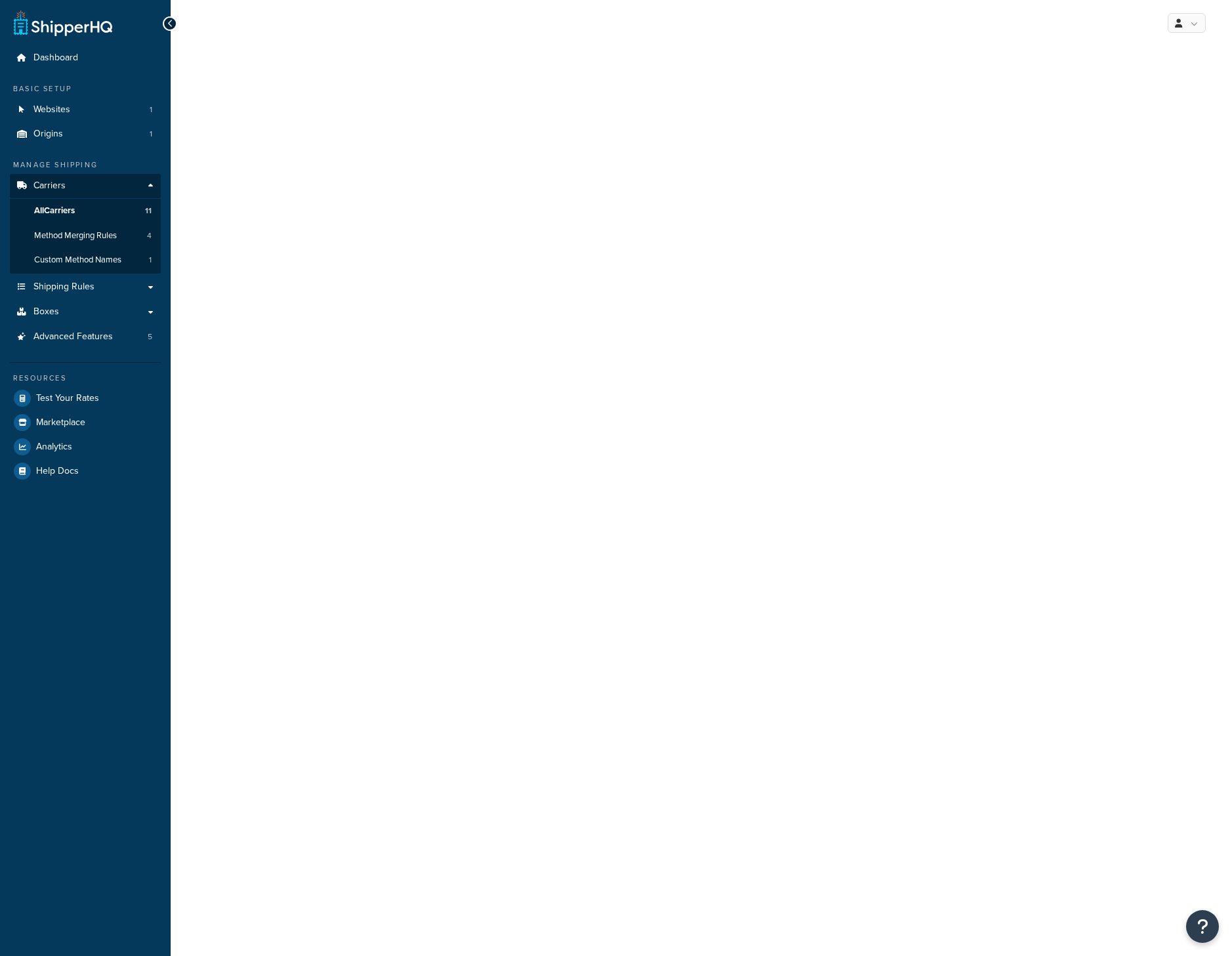
select select "fedEx"
select select "REGULAR_PICKUP"
select select "YOUR_PACKAGING"
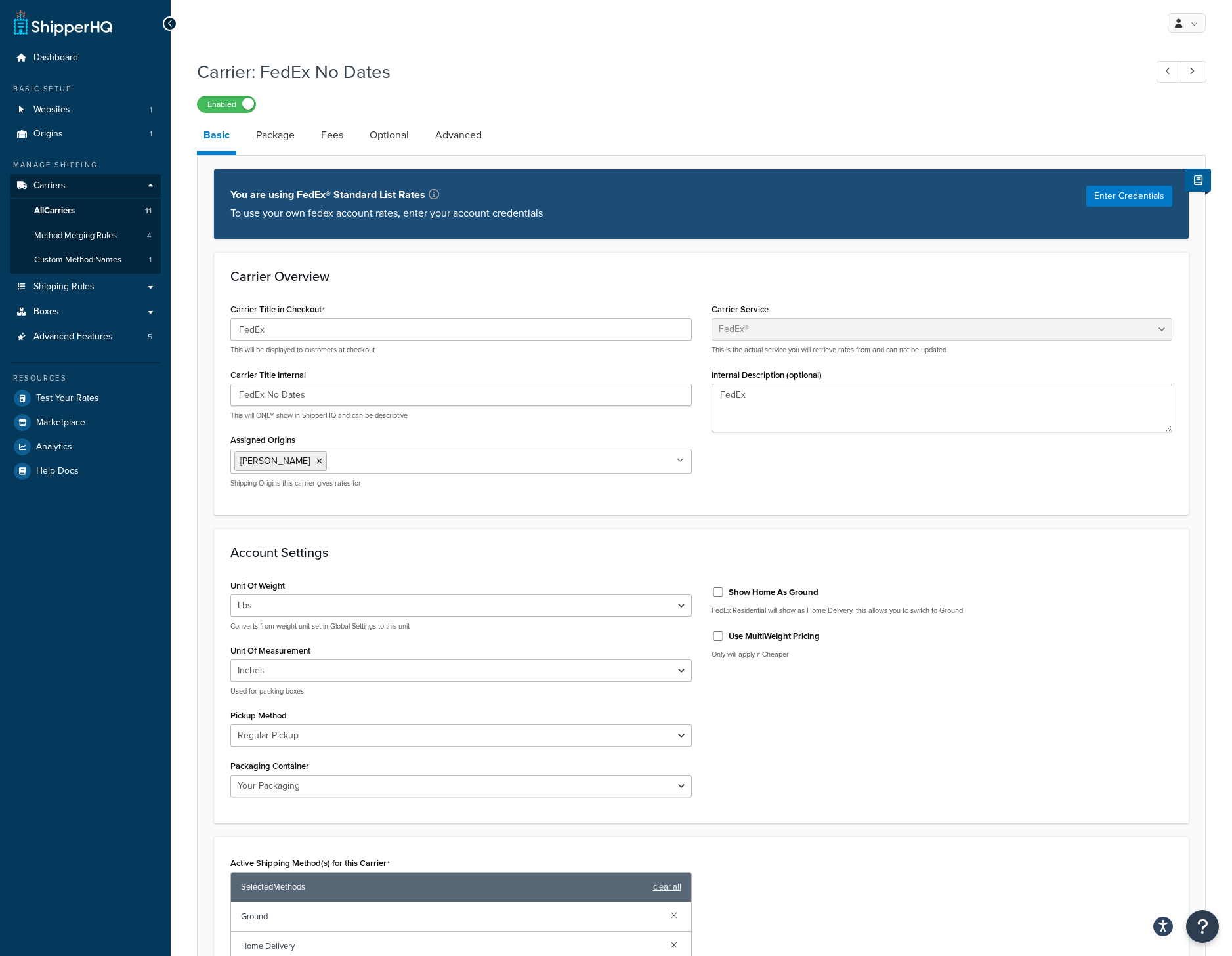
click at [1086, 194] on div "You are using FedEx® Standard List Rates To use your own fedex account rates, e…" at bounding box center [701, 204] width 975 height 70
click at [1098, 196] on button "Enter Credentials" at bounding box center [1129, 196] width 86 height 21
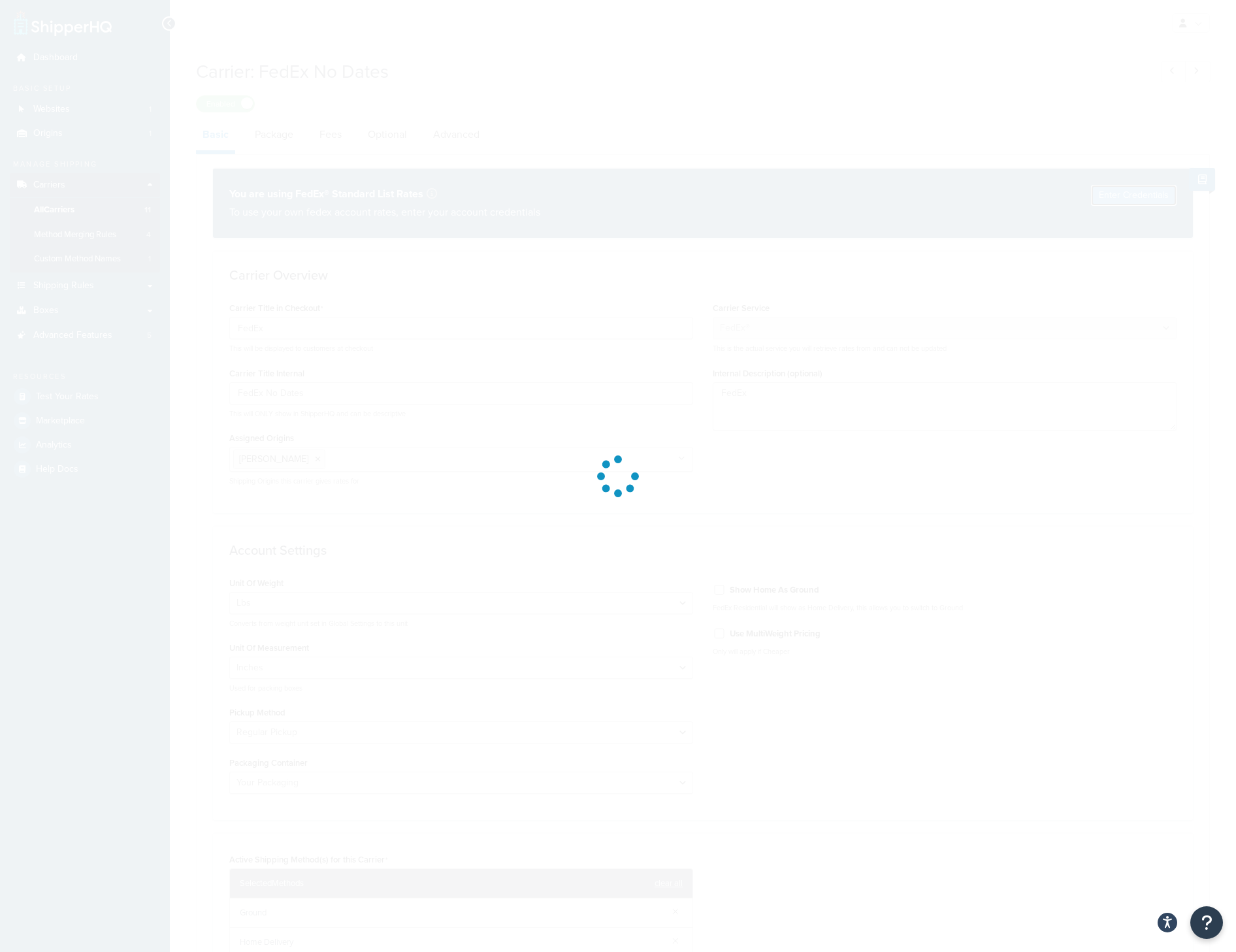
select select "US"
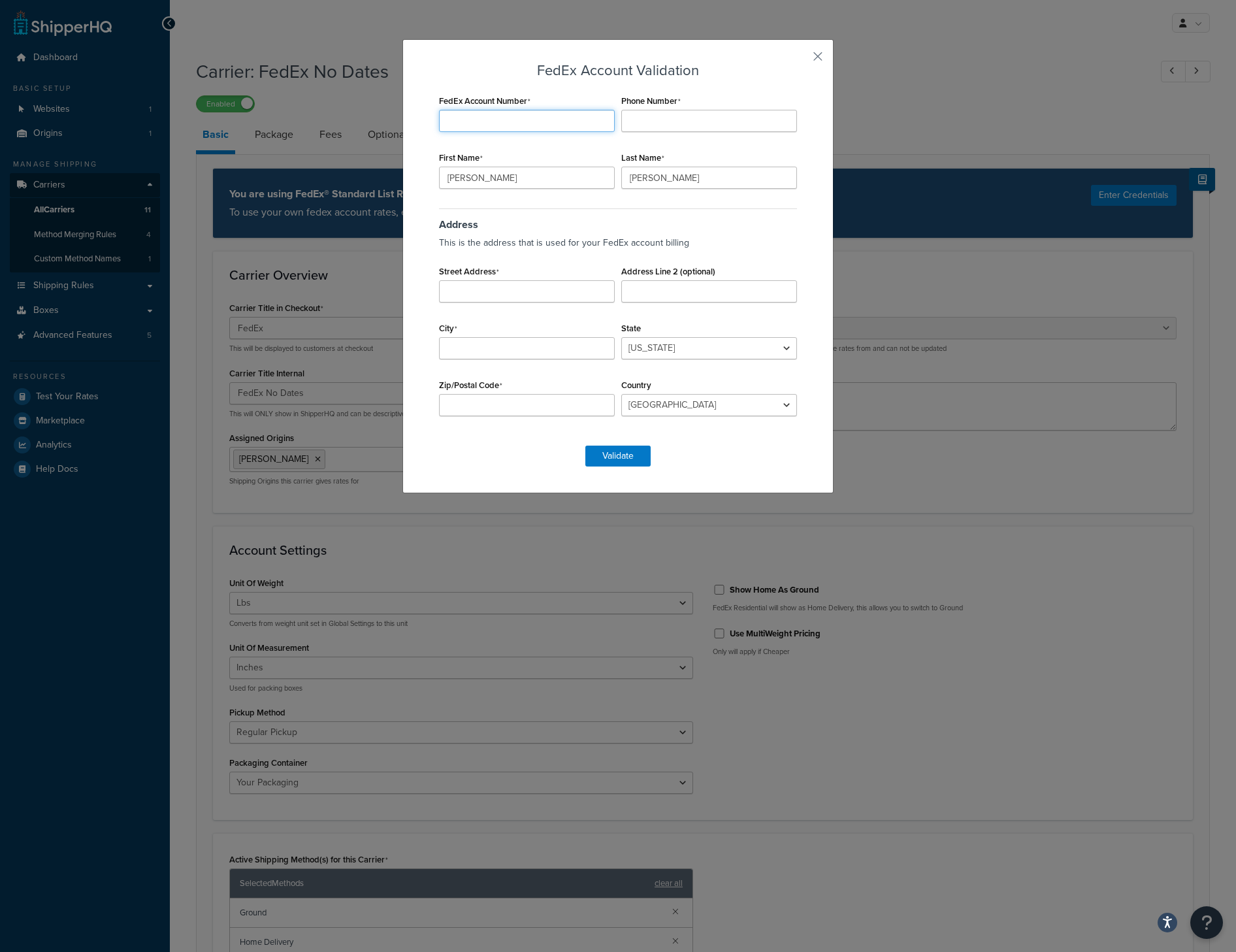
click at [518, 119] on input "FedEx Account Number" at bounding box center [527, 121] width 176 height 22
click at [557, 126] on input "FedEx Account Number" at bounding box center [527, 121] width 176 height 22
paste input "884590639"
type input "884590639"
click at [671, 112] on input "Phone Number" at bounding box center [709, 121] width 176 height 22
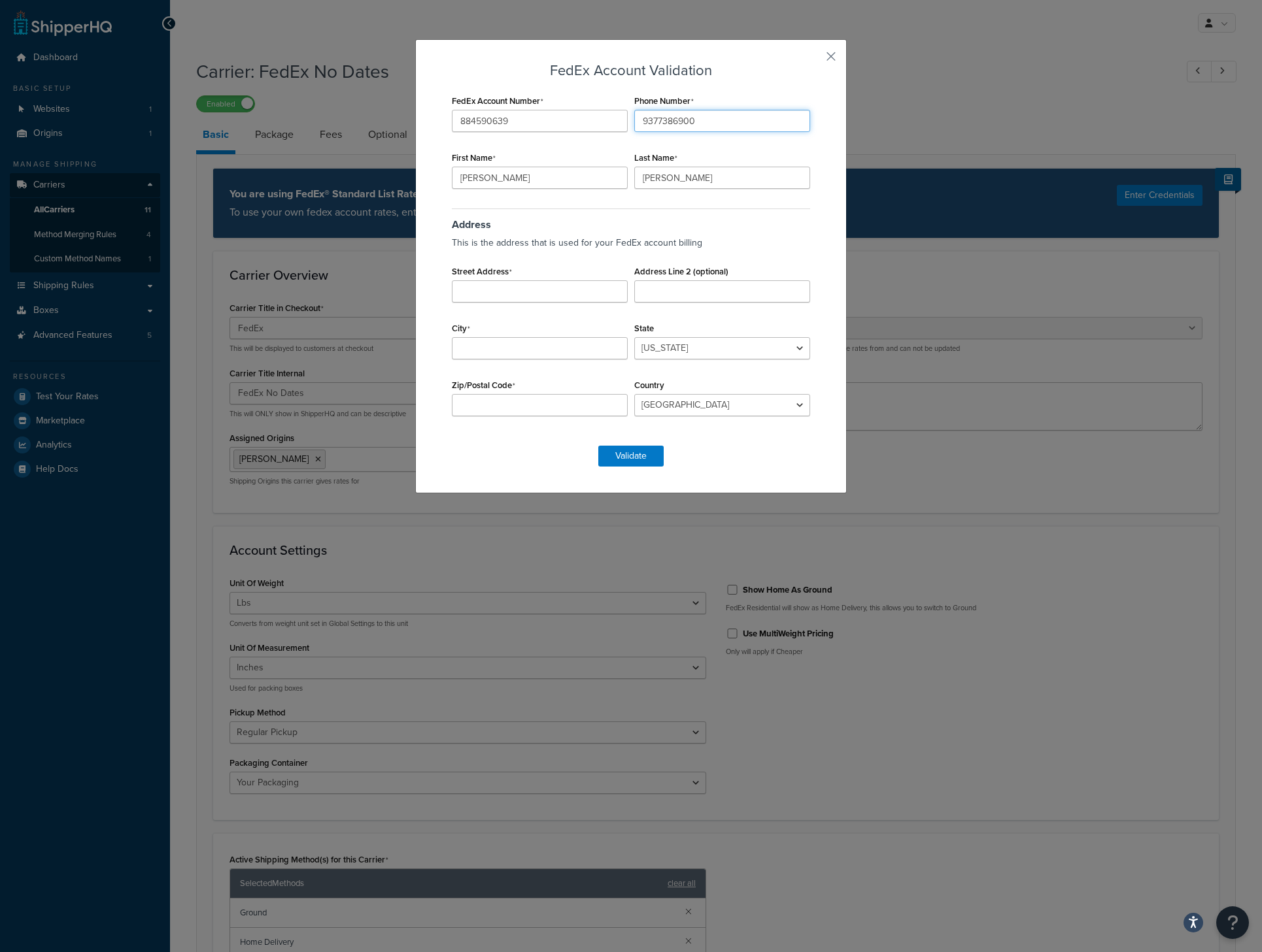
type input "9377386900"
click at [574, 191] on div "FedEx Account Number 884590639 Phone Number 9377386900 First Name Cory Last Nam…" at bounding box center [631, 262] width 365 height 341
click at [563, 181] on input "Cory" at bounding box center [539, 178] width 176 height 22
type input "Amy"
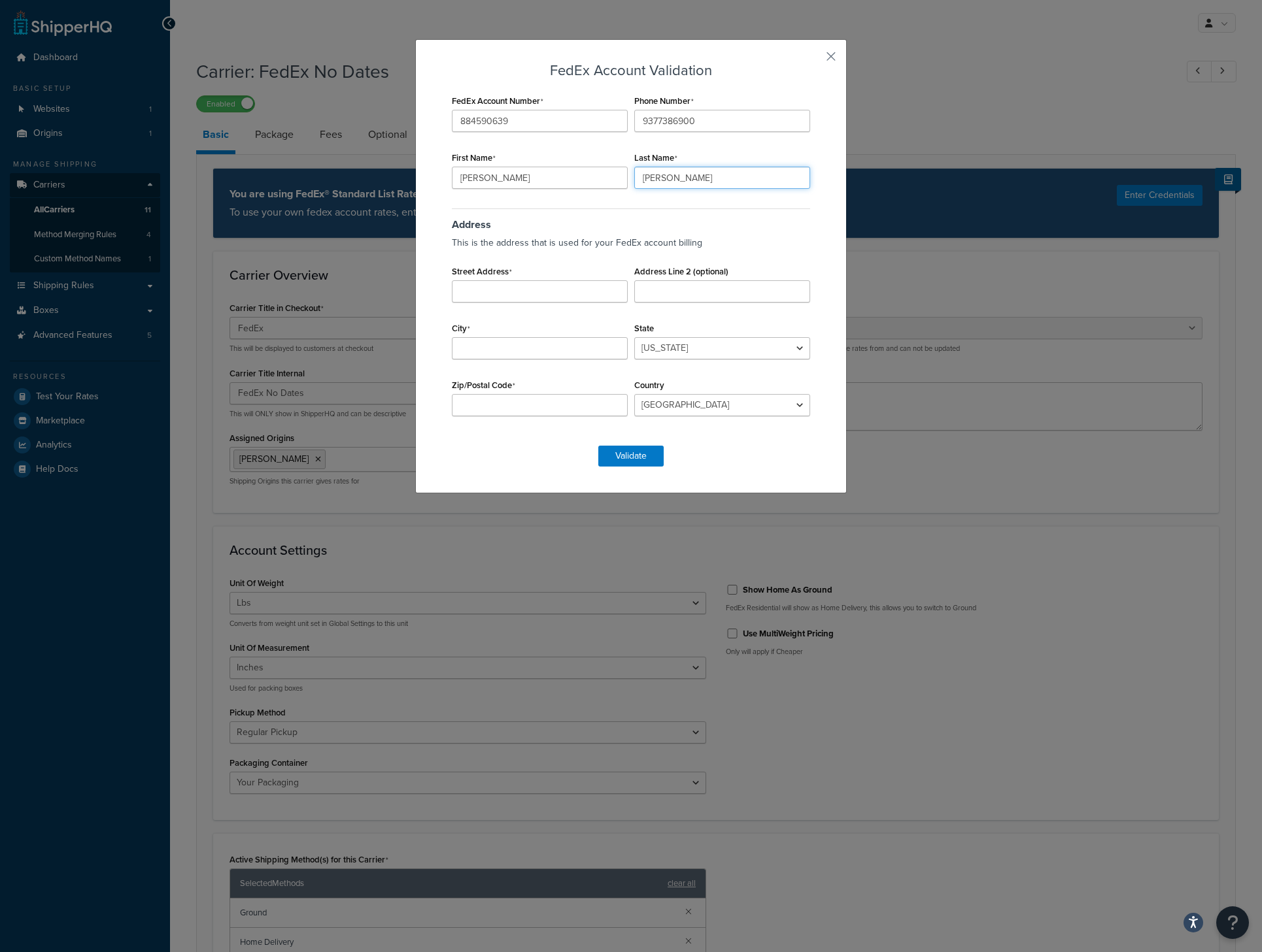
click at [667, 185] on input "Stainbrook" at bounding box center [722, 178] width 176 height 22
type input "Rosselli"
click at [517, 295] on input "Street Address" at bounding box center [539, 292] width 176 height 22
type input "16960 Square Drive"
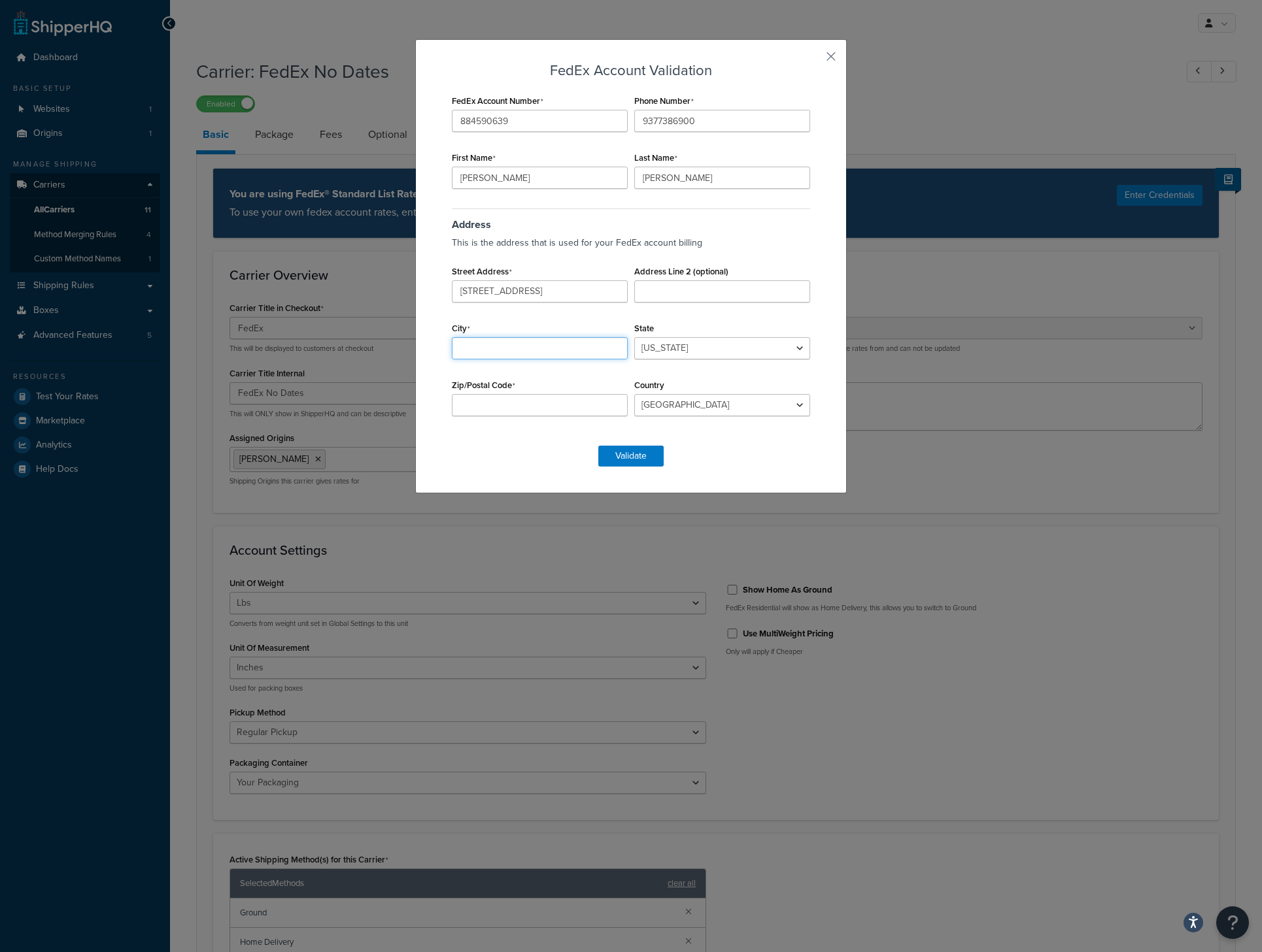
click at [511, 342] on input "City" at bounding box center [539, 348] width 176 height 22
type input "Marysvile"
click at [778, 341] on select "Alabama Alaska American Samoa Arizona Arkansas Armed Forces Americas Armed Forc…" at bounding box center [722, 348] width 176 height 22
select select "OH"
click at [634, 337] on select "Alabama Alaska American Samoa Arizona Arkansas Armed Forces Americas Armed Forc…" at bounding box center [722, 348] width 176 height 22
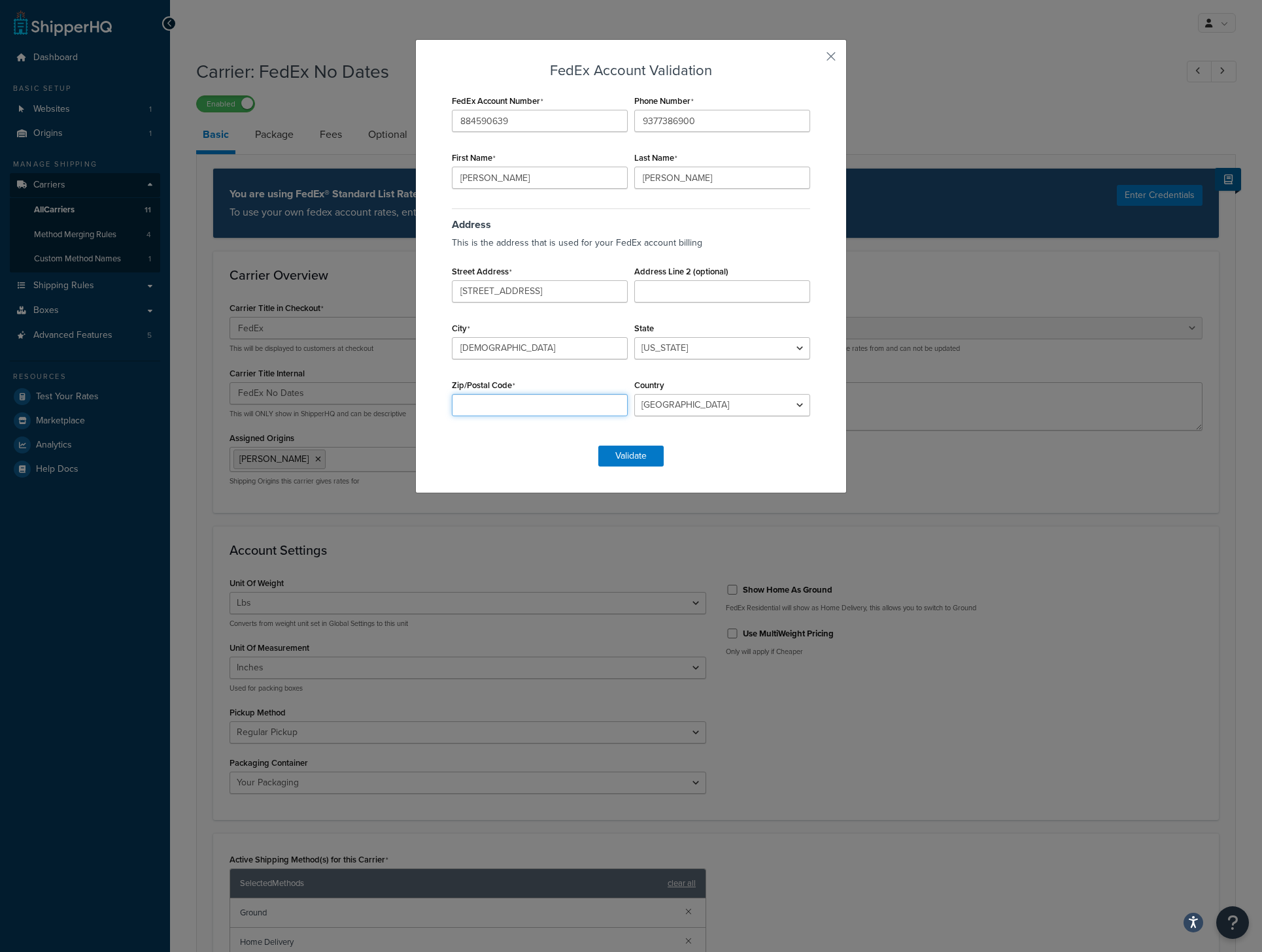
click at [488, 408] on input "Zip/Postal Code" at bounding box center [539, 405] width 176 height 22
type input "43040"
click at [641, 456] on button "Validate" at bounding box center [631, 456] width 65 height 21
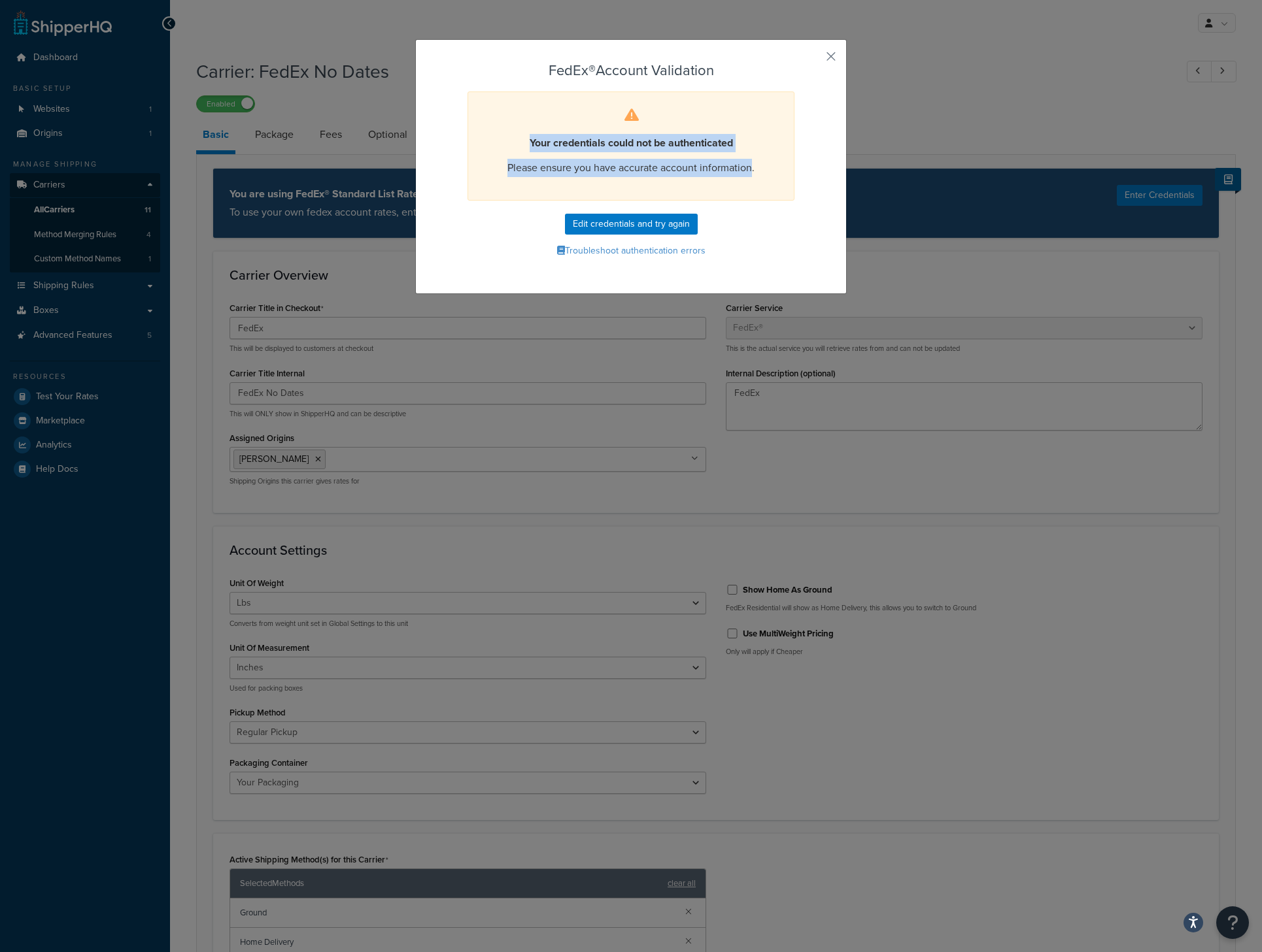
drag, startPoint x: 727, startPoint y: 167, endPoint x: 517, endPoint y: 148, distance: 210.9
click at [517, 148] on div "Your credentials could not be authenticated Please ensure you have accurate acc…" at bounding box center [630, 146] width 327 height 109
click at [517, 148] on p "Your credentials could not be authenticated" at bounding box center [631, 143] width 293 height 19
click at [606, 211] on div "FedEx® Account Validation Your credentials could not be authenticated Please en…" at bounding box center [631, 161] width 365 height 198
click at [606, 218] on button "Edit credentials and try again" at bounding box center [631, 224] width 132 height 21
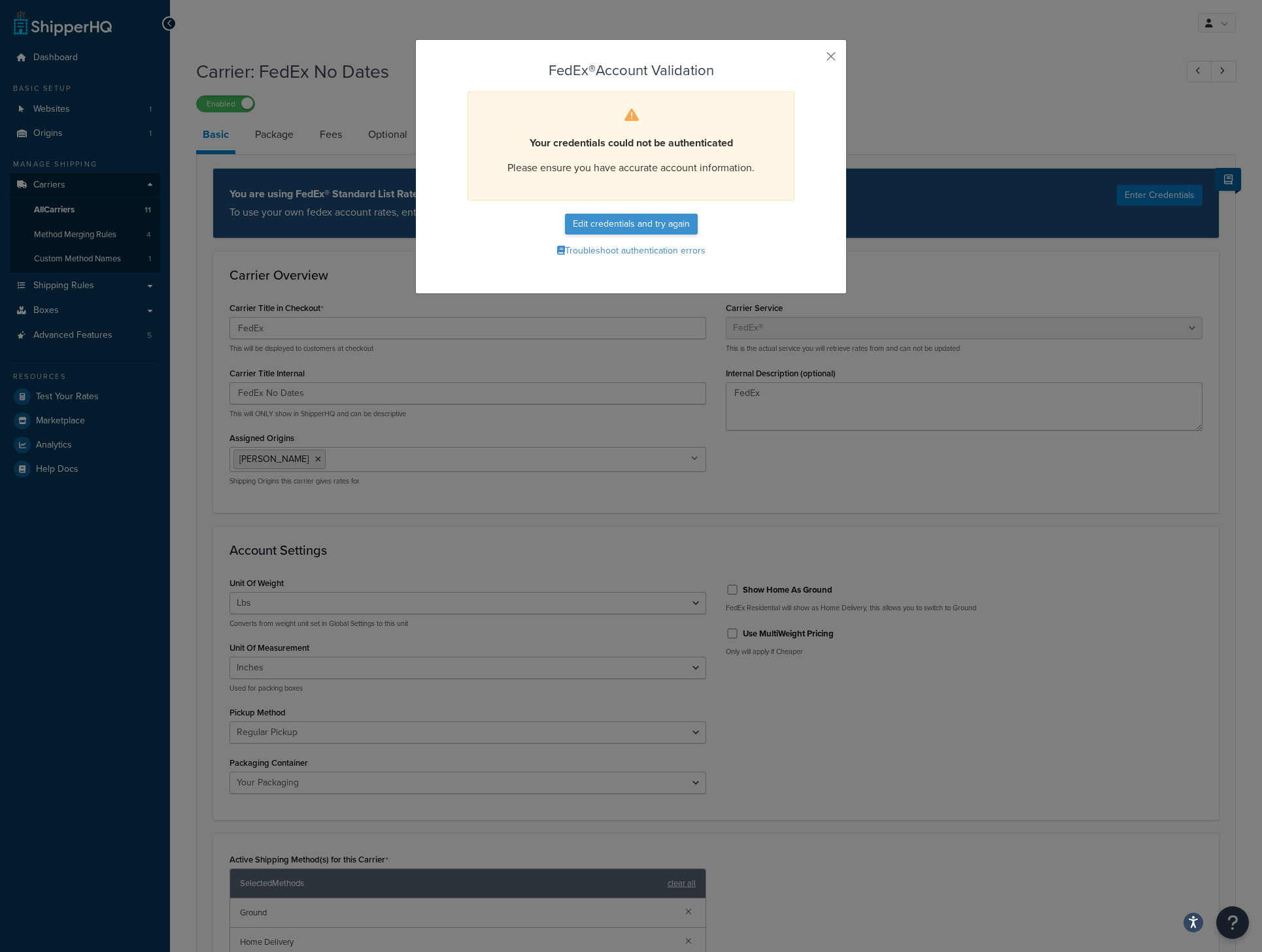
select select "OH"
select select "US"
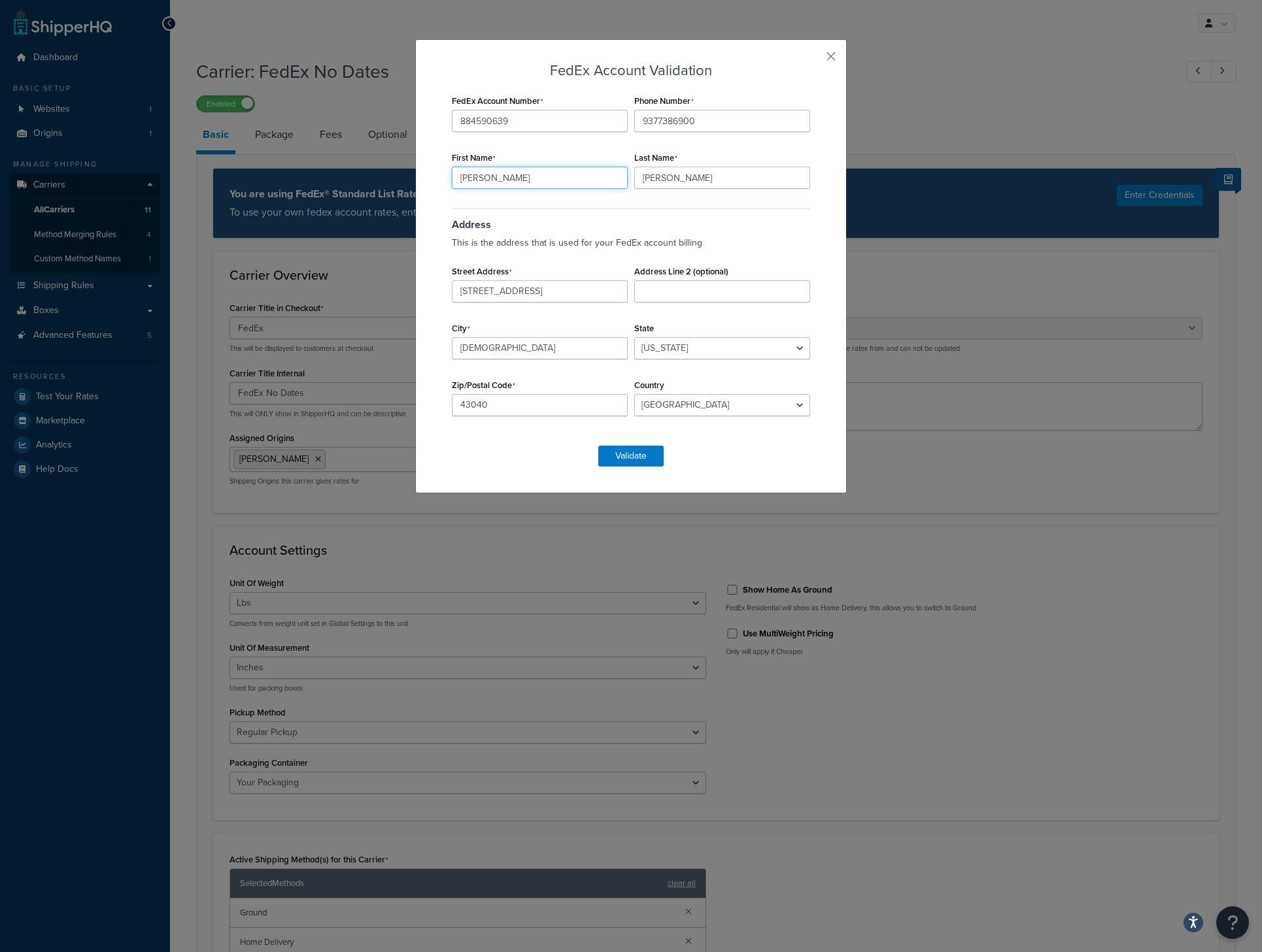
click at [550, 174] on input "Amy" at bounding box center [539, 178] width 176 height 22
type input "Cory"
type input "[PERSON_NAME]"
click at [637, 454] on button "Validate" at bounding box center [631, 456] width 65 height 21
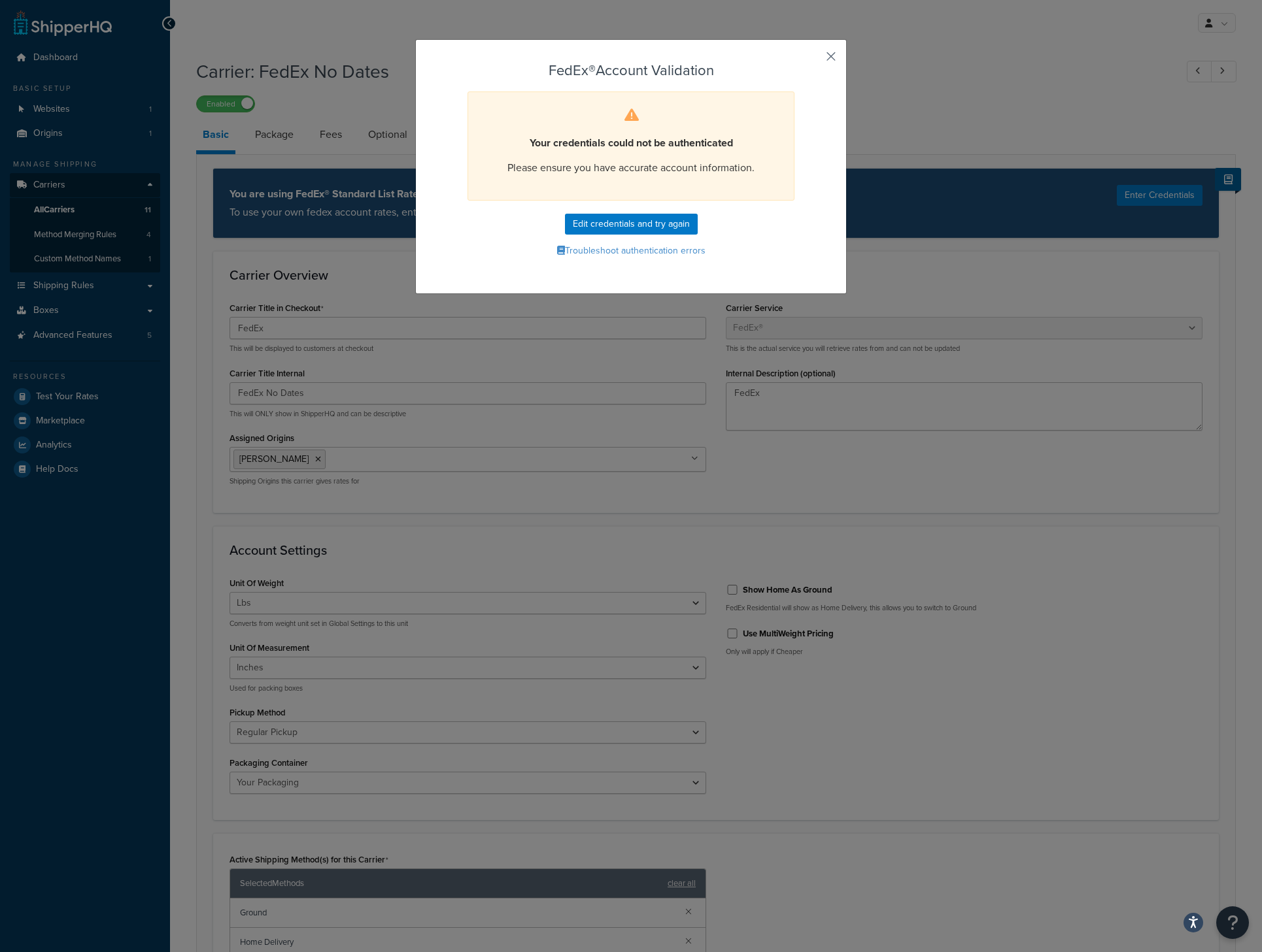
click at [813, 60] on button "button" at bounding box center [812, 61] width 3 height 3
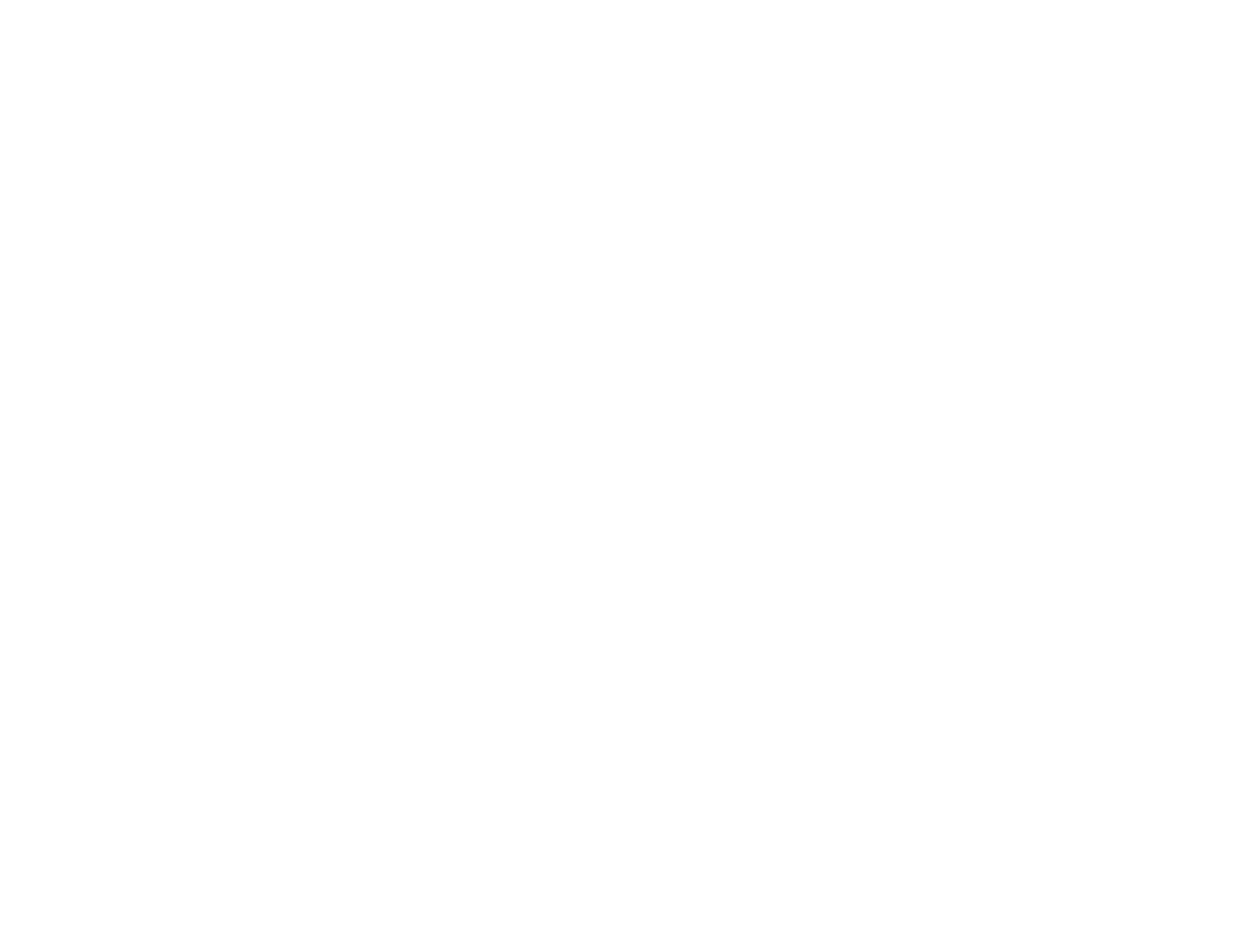
select select "fedEx"
select select "REGULAR_PICKUP"
select select "YOUR_PACKAGING"
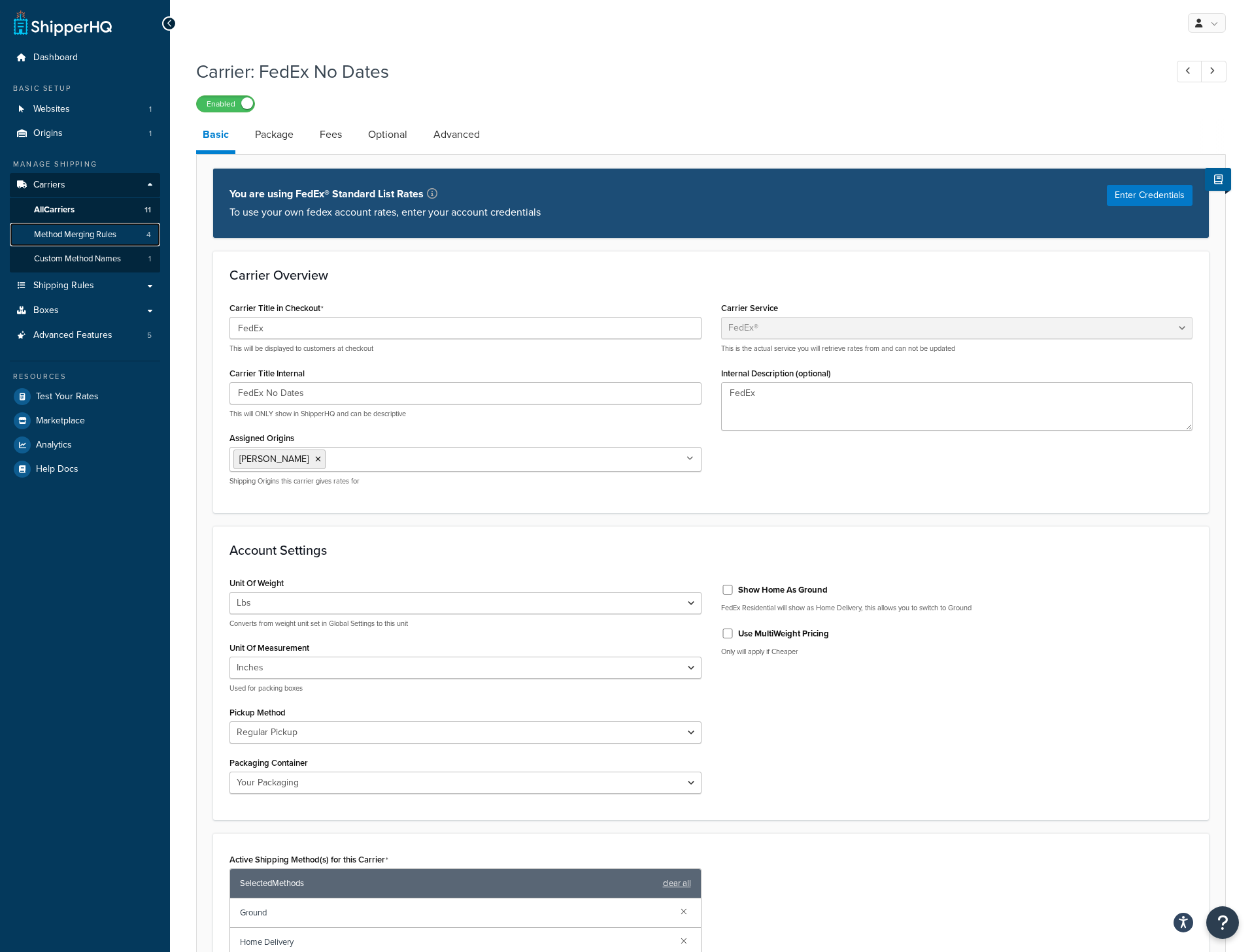
click at [116, 234] on span "Method Merging Rules" at bounding box center [75, 234] width 83 height 11
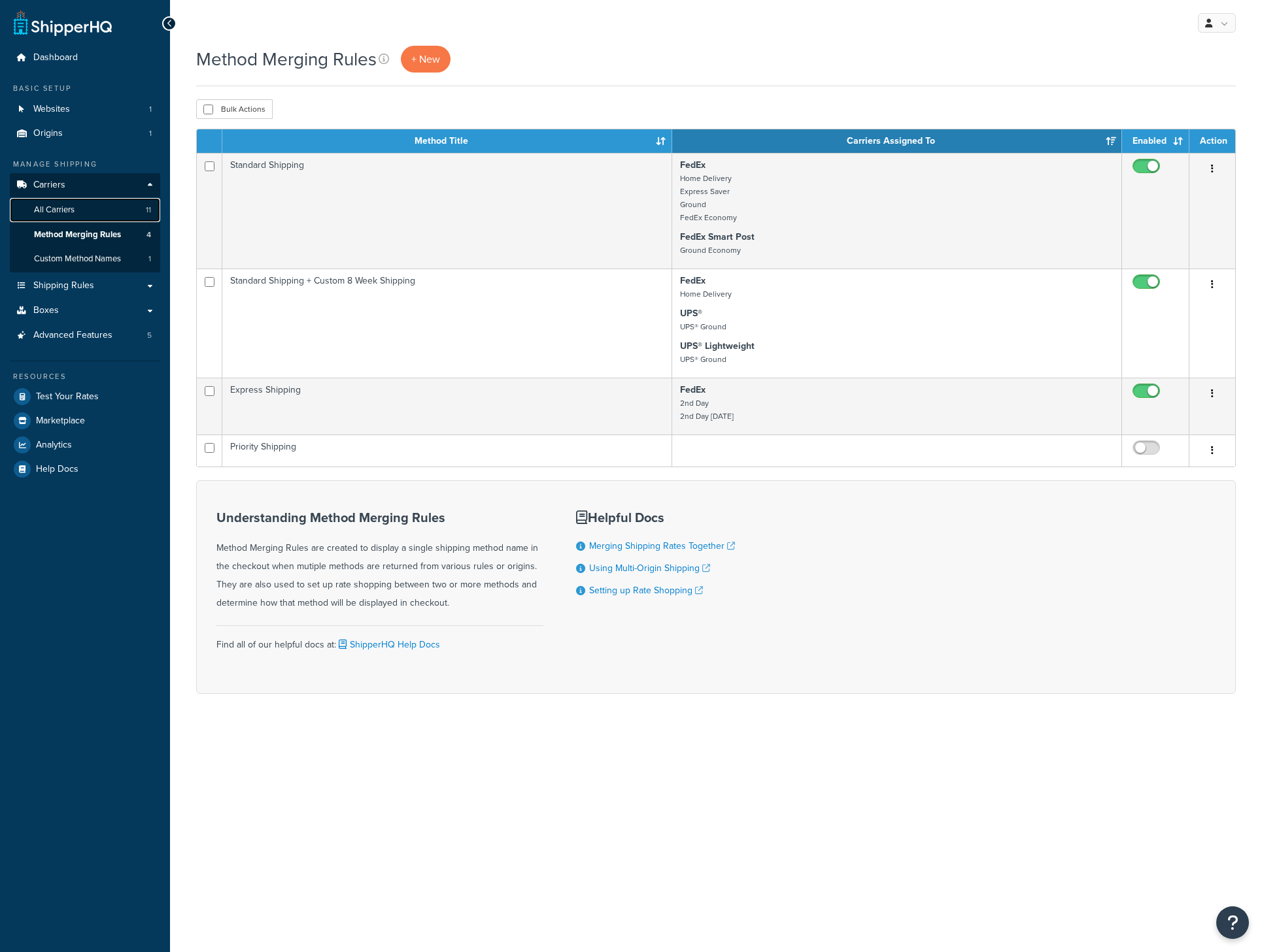
click at [103, 210] on link "All Carriers 11" at bounding box center [85, 210] width 150 height 25
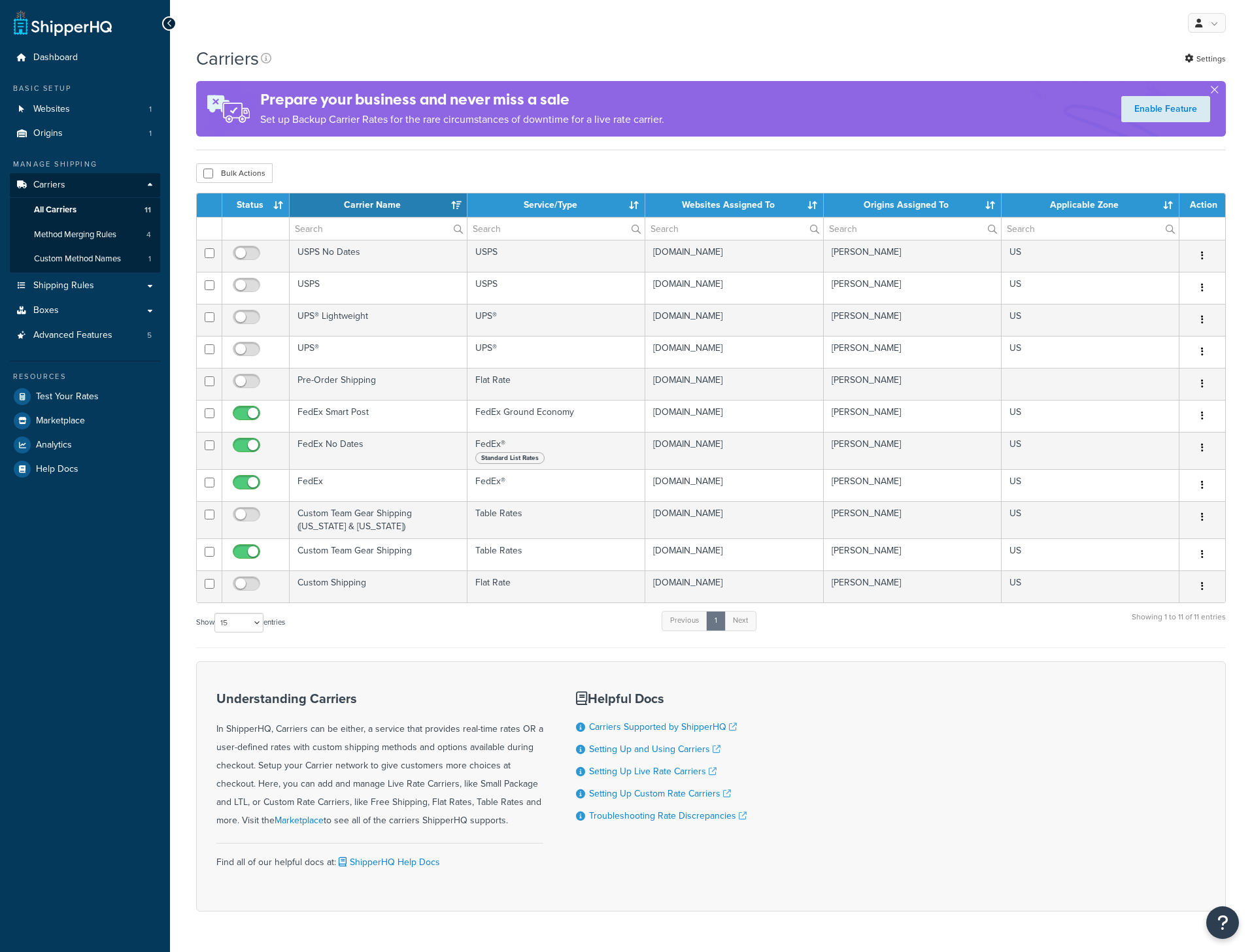
select select "15"
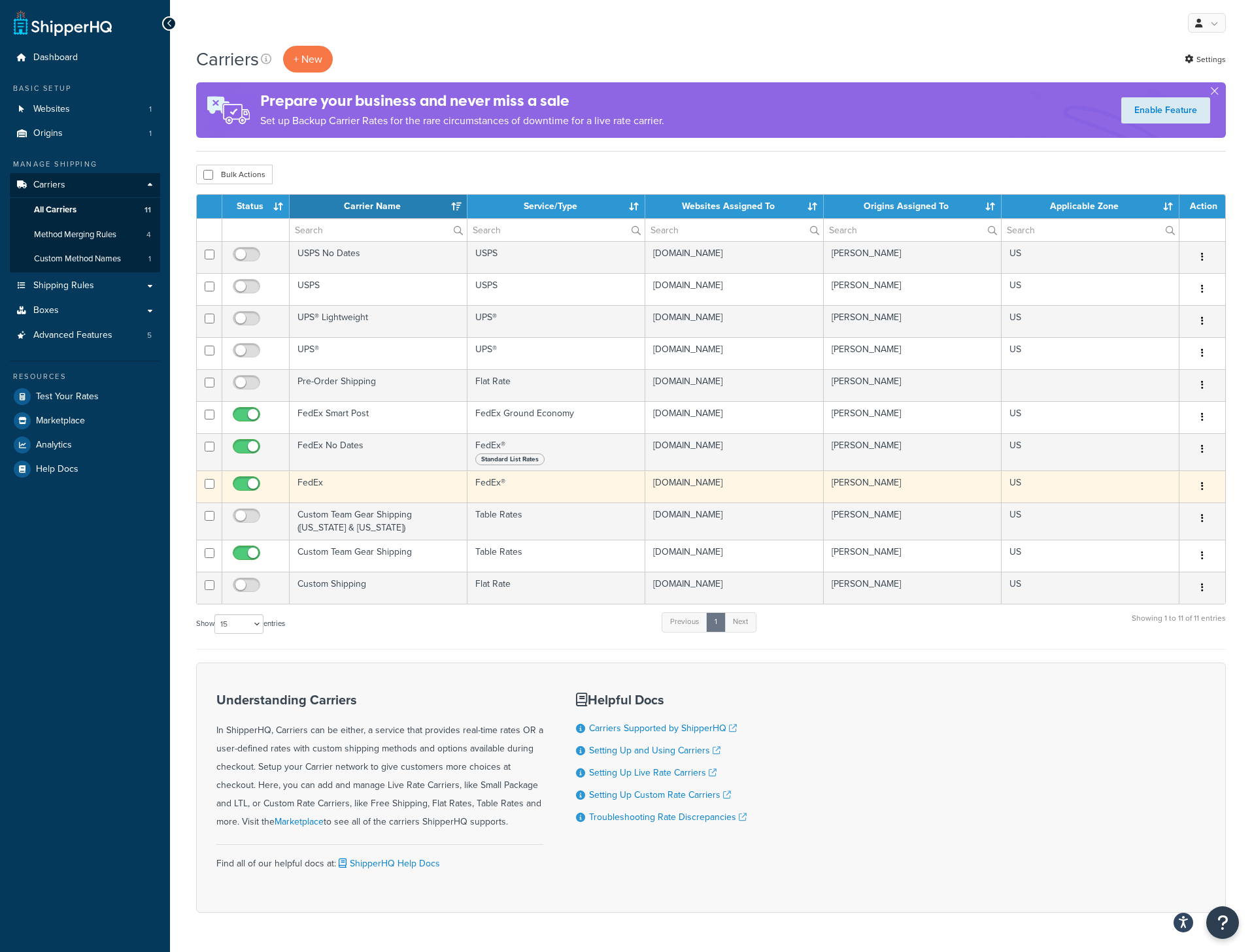
click at [1197, 489] on button "button" at bounding box center [1202, 487] width 19 height 21
click at [1114, 507] on link "Edit" at bounding box center [1149, 514] width 103 height 27
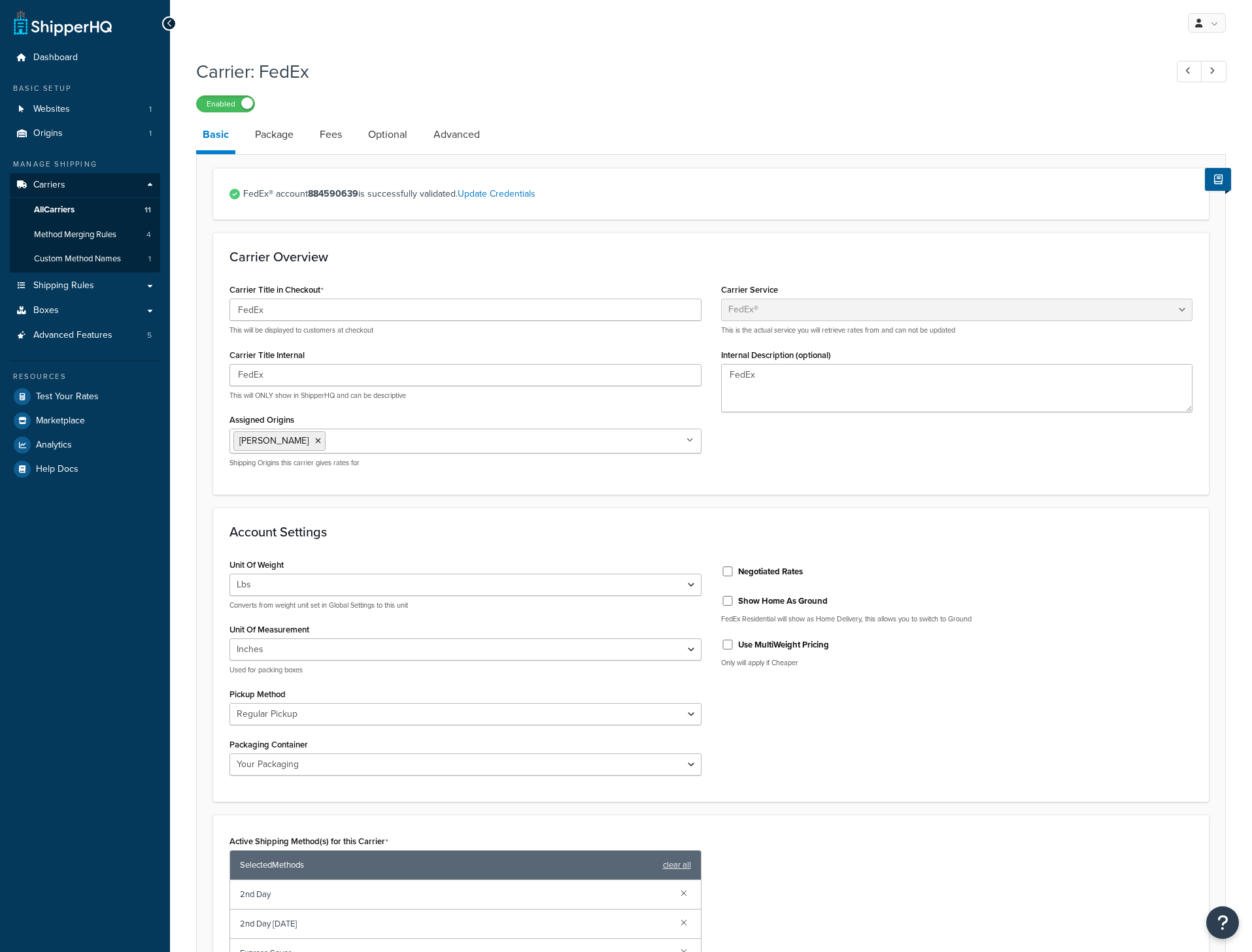
select select "fedEx"
select select "REGULAR_PICKUP"
select select "YOUR_PACKAGING"
drag, startPoint x: 219, startPoint y: 191, endPoint x: 443, endPoint y: 197, distance: 224.1
click at [443, 197] on div "FedEx® account 884590639 is successfully validated. Update Credentials" at bounding box center [710, 193] width 995 height 51
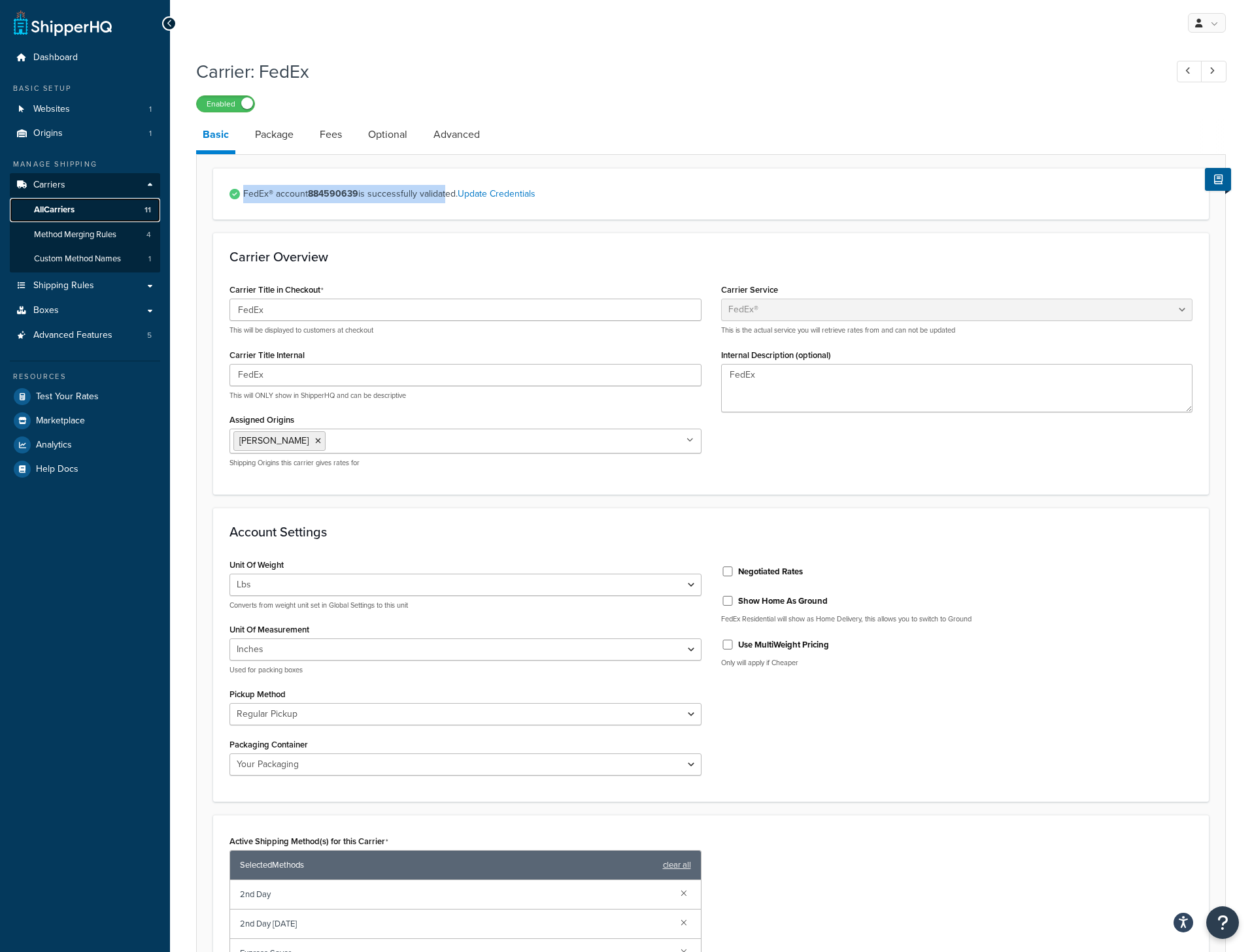
click at [92, 206] on link "All Carriers 11" at bounding box center [85, 210] width 150 height 25
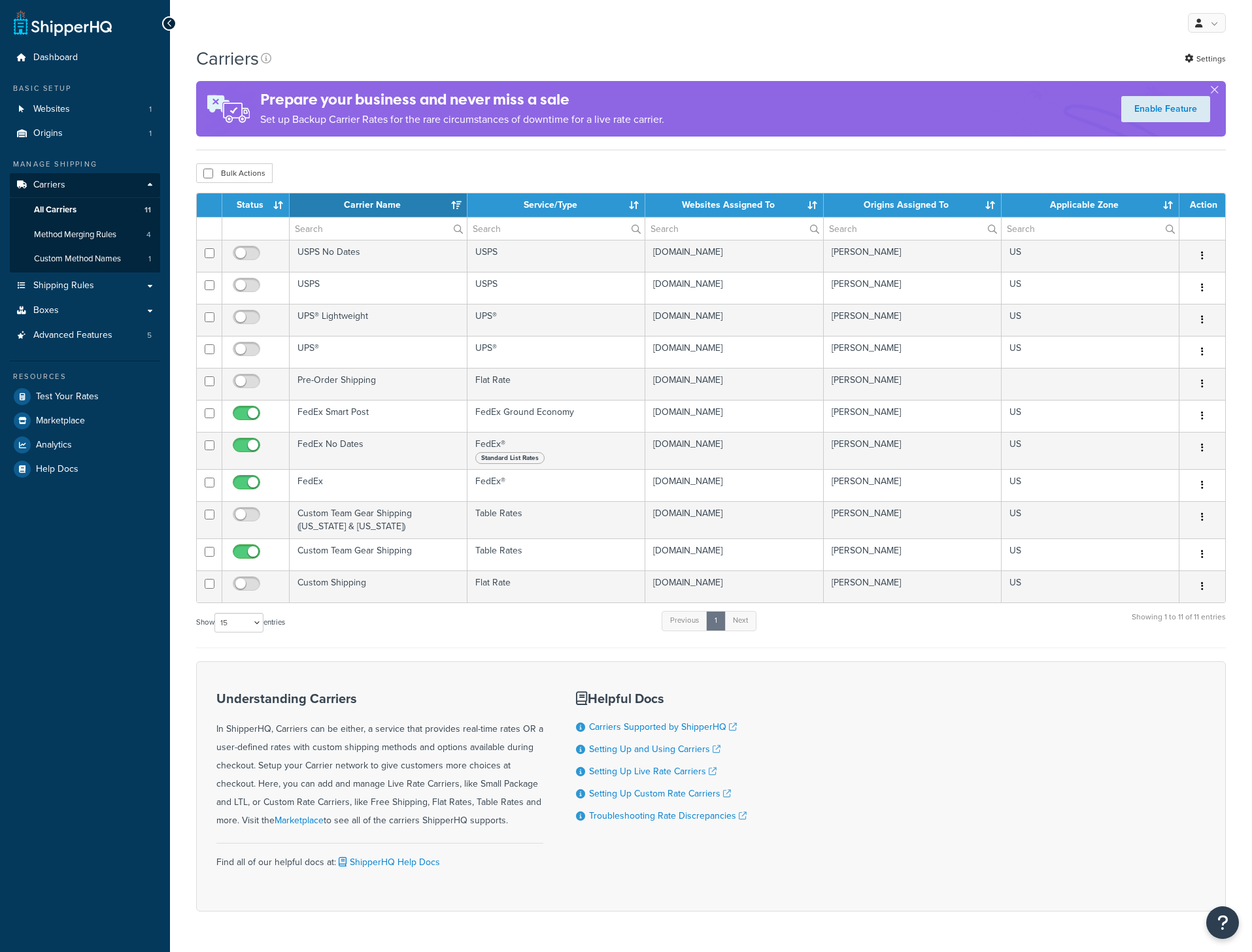
select select "15"
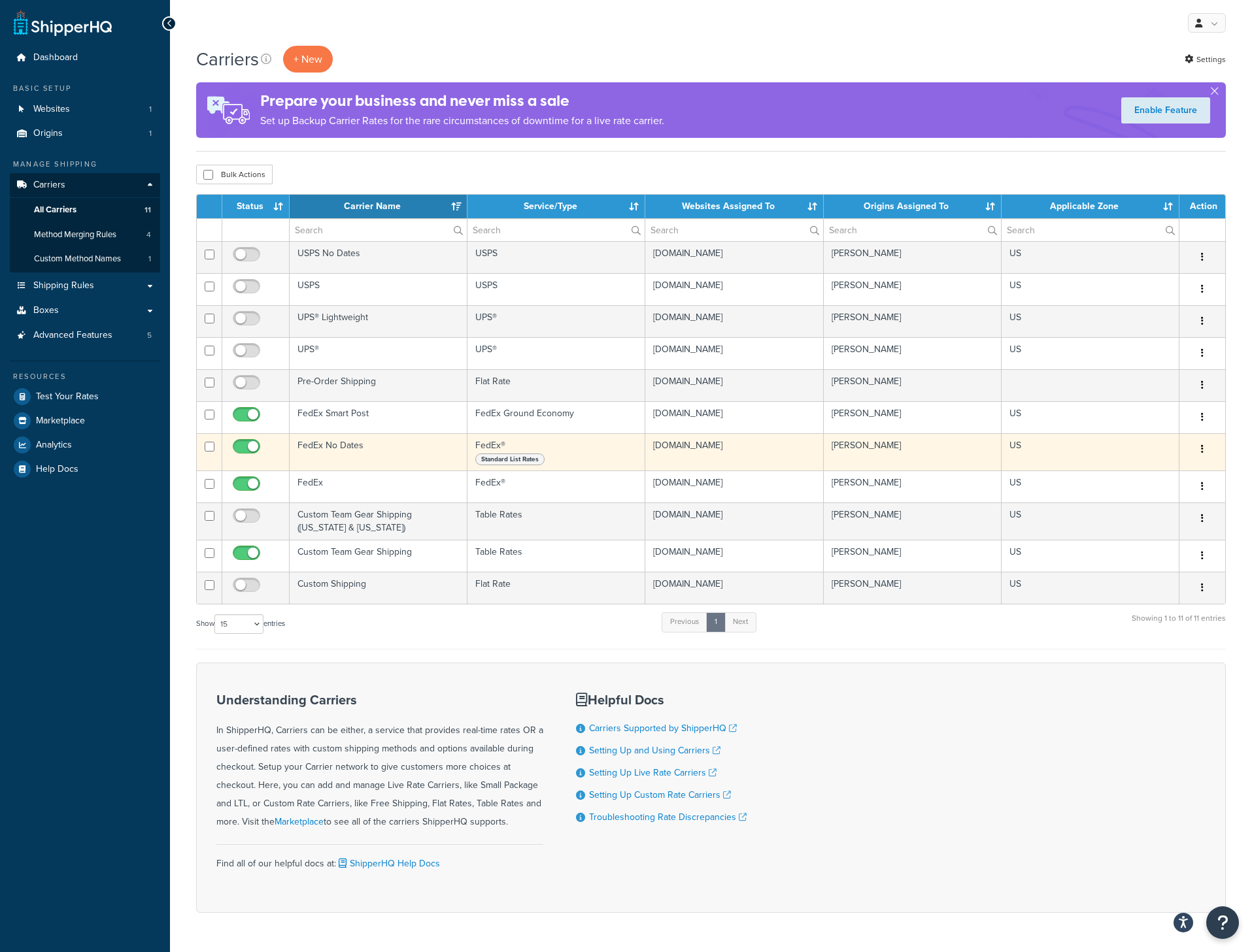
click at [1198, 448] on button "button" at bounding box center [1202, 449] width 19 height 21
click at [1151, 482] on link "Edit" at bounding box center [1149, 476] width 103 height 27
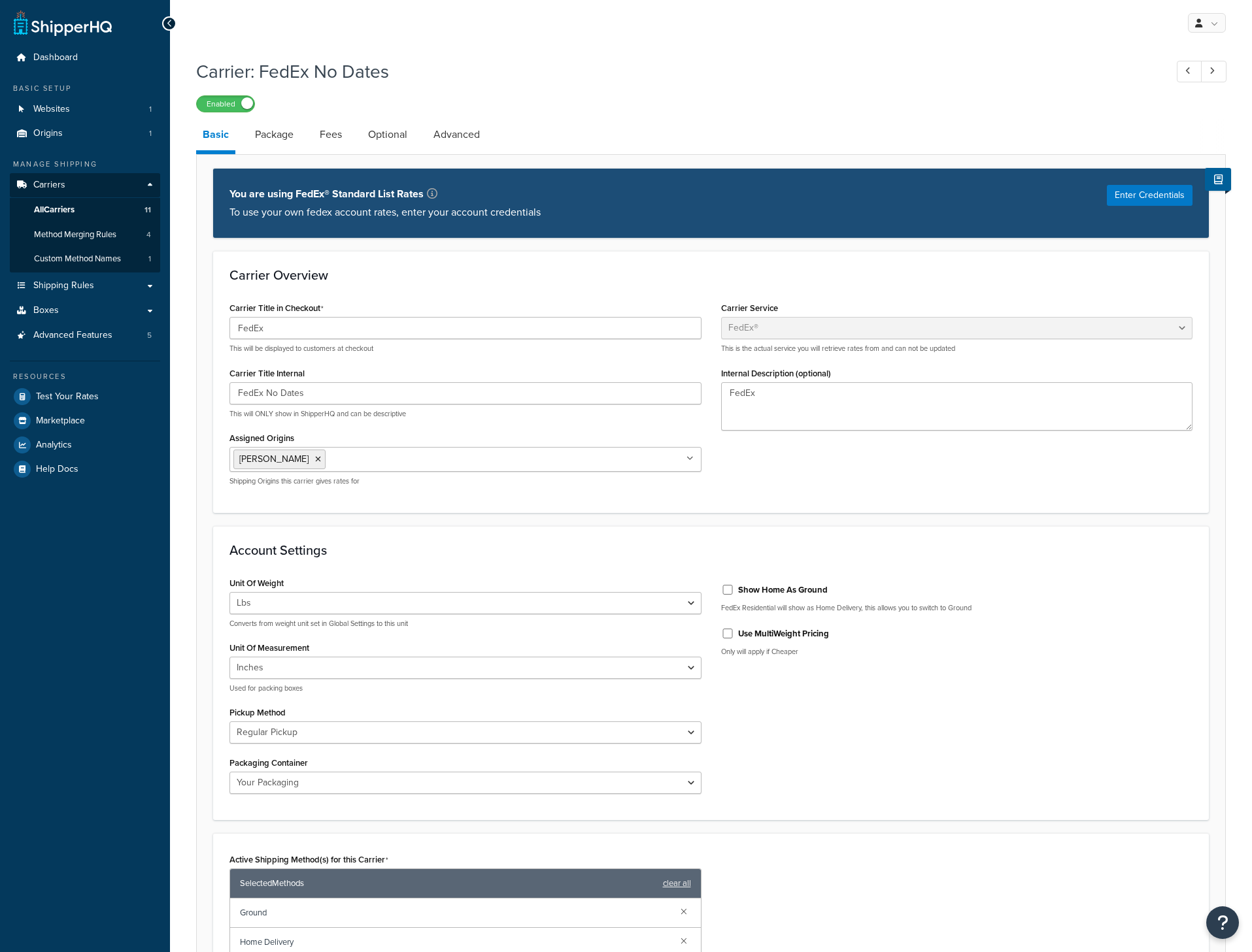
select select "fedEx"
select select "REGULAR_PICKUP"
select select "YOUR_PACKAGING"
click at [426, 215] on p "To use your own fedex account rates, enter your account credentials" at bounding box center [385, 212] width 311 height 19
click at [428, 215] on p "To use your own fedex account rates, enter your account credentials" at bounding box center [385, 212] width 311 height 19
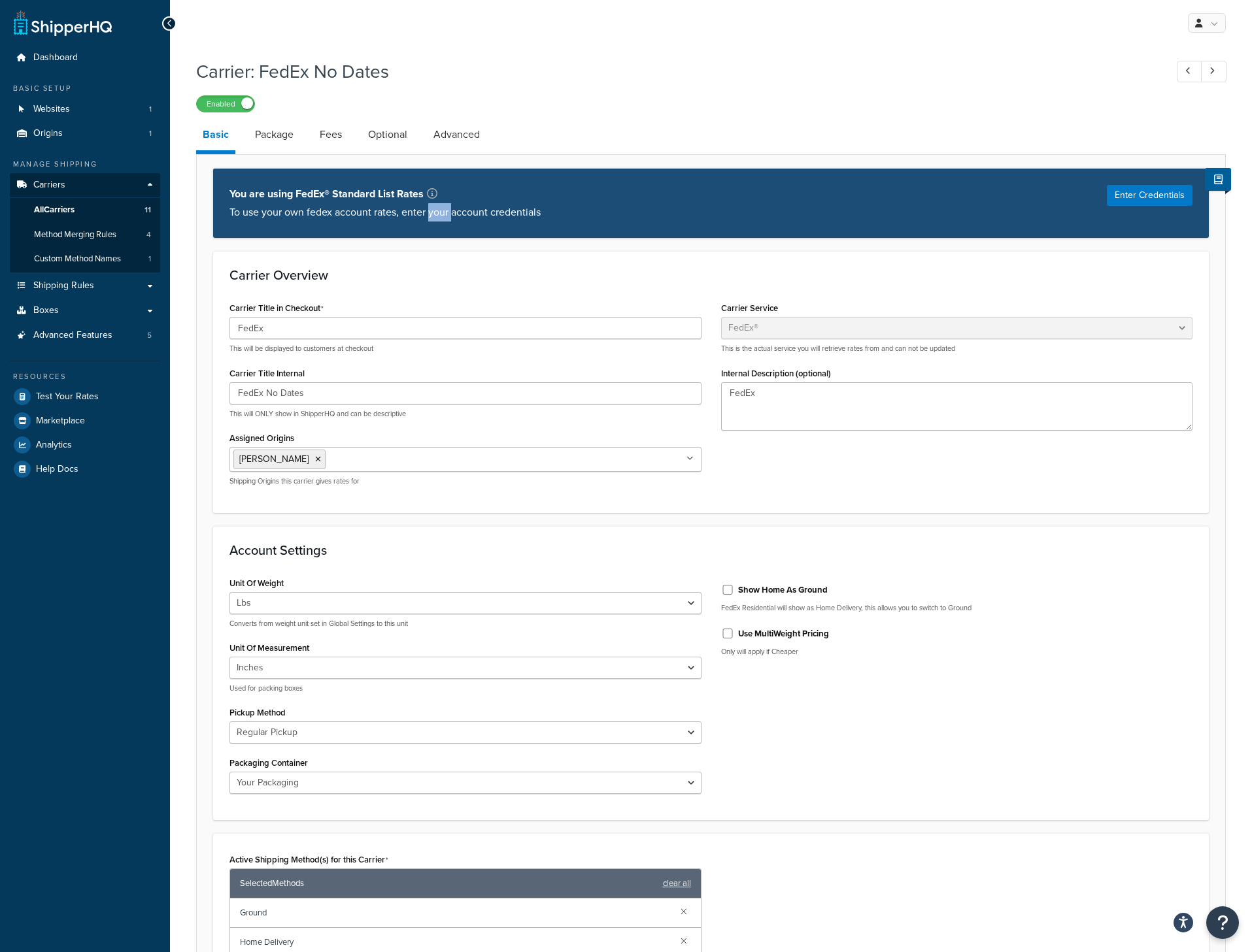
click at [428, 215] on p "To use your own fedex account rates, enter your account credentials" at bounding box center [385, 212] width 311 height 19
drag, startPoint x: 283, startPoint y: 196, endPoint x: 606, endPoint y: 202, distance: 323.1
click at [606, 202] on div "You are using FedEx® Standard List Rates To use your own fedex account rates, e…" at bounding box center [710, 203] width 995 height 70
click at [1126, 187] on button "Enter Credentials" at bounding box center [1149, 196] width 86 height 21
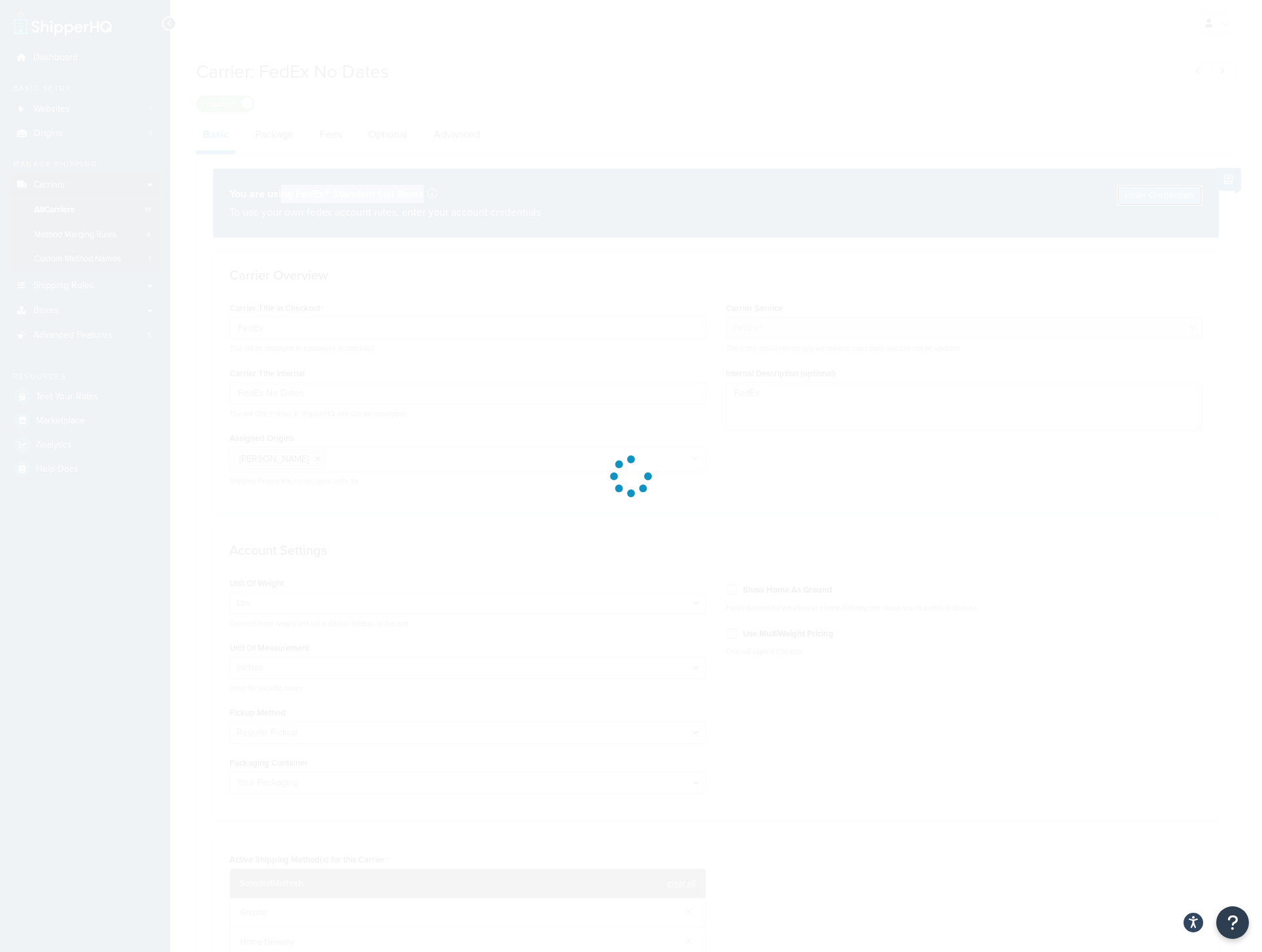
select select "US"
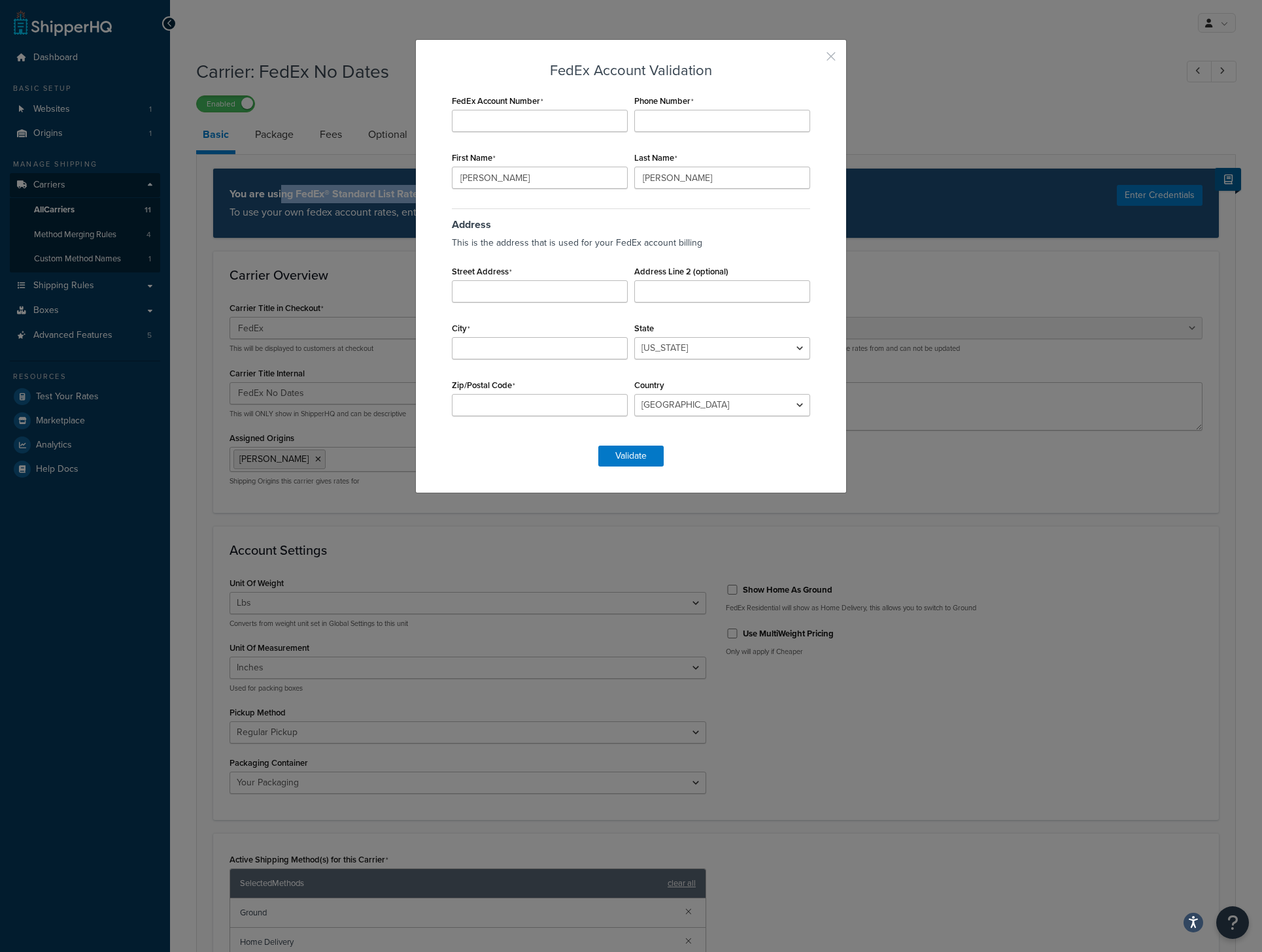
click at [813, 60] on button "button" at bounding box center [812, 61] width 3 height 3
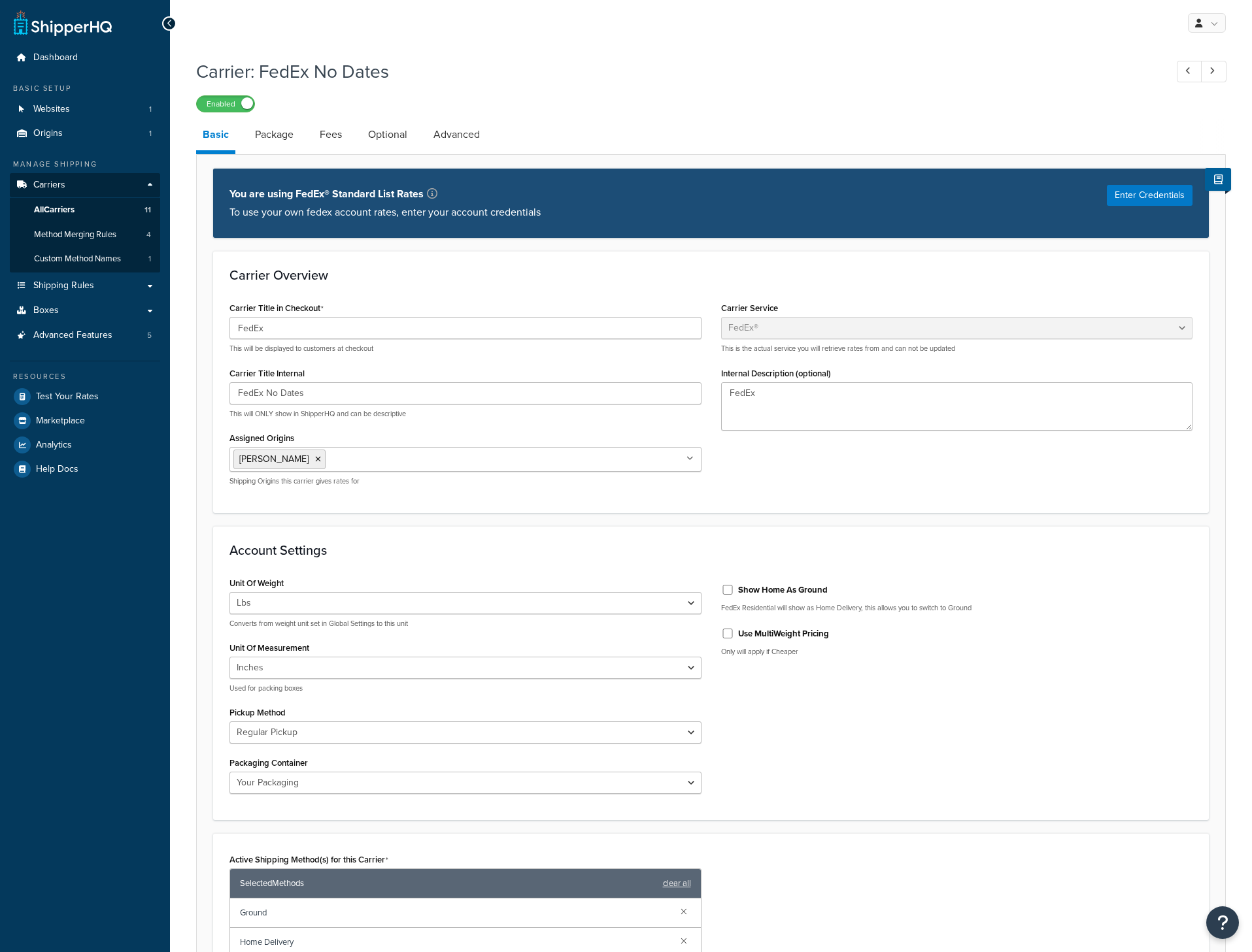
select select "fedEx"
select select "REGULAR_PICKUP"
select select "YOUR_PACKAGING"
click at [106, 239] on span "Method Merging Rules" at bounding box center [75, 234] width 83 height 11
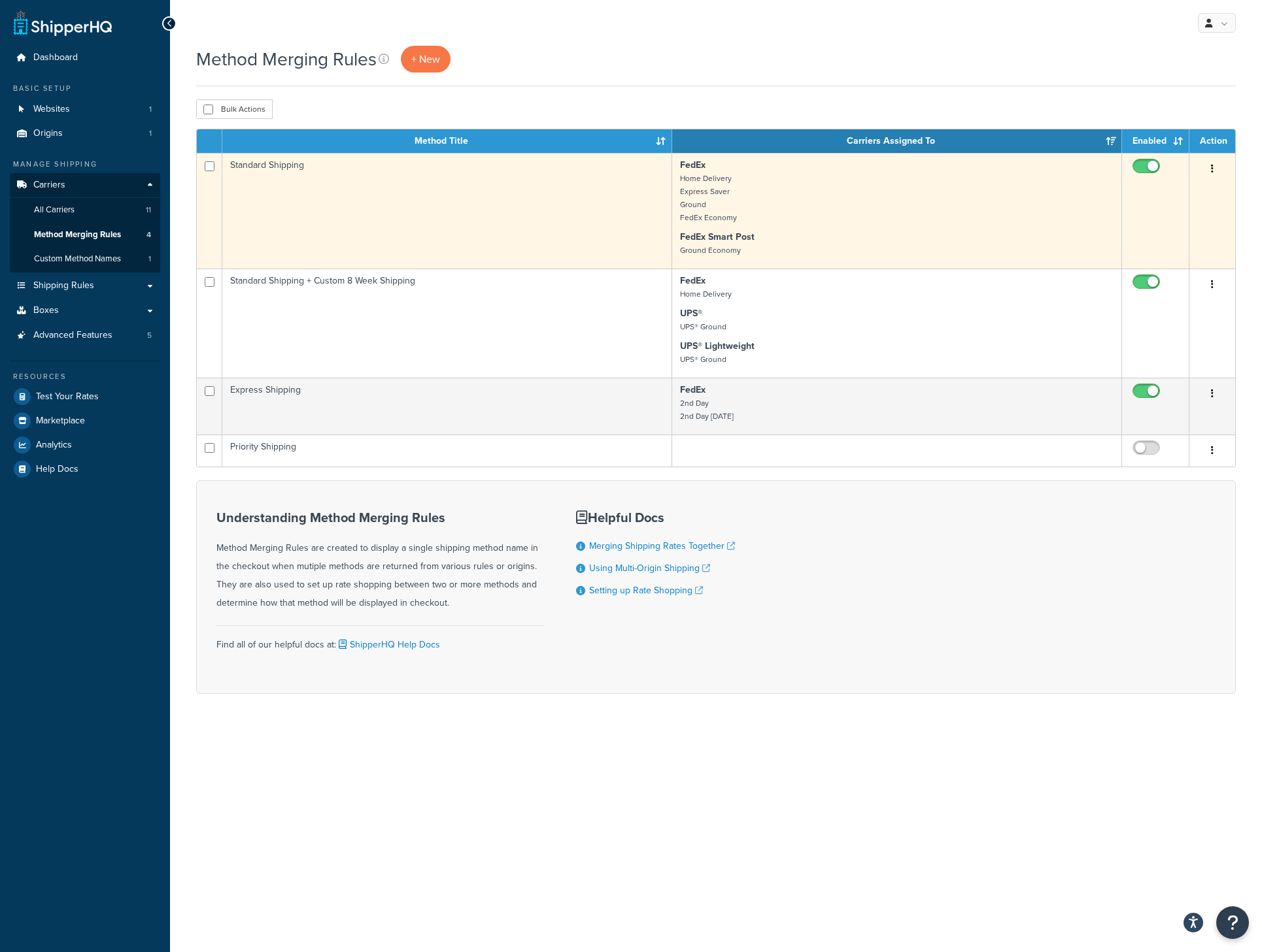
click at [1211, 170] on icon "button" at bounding box center [1212, 169] width 3 height 9
click at [1135, 196] on link "Edit" at bounding box center [1159, 196] width 103 height 27
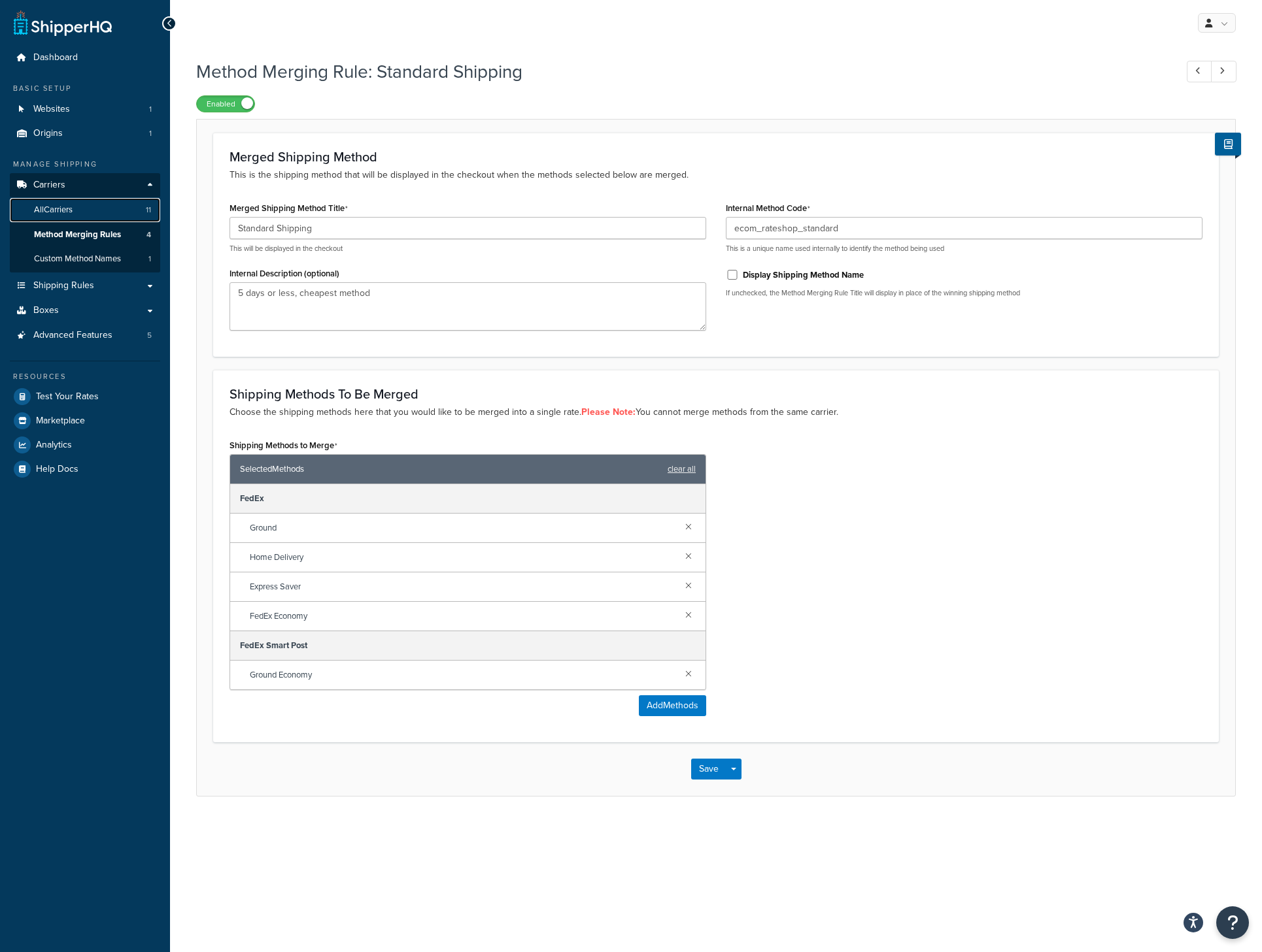
click at [101, 210] on link "All Carriers 11" at bounding box center [85, 210] width 150 height 25
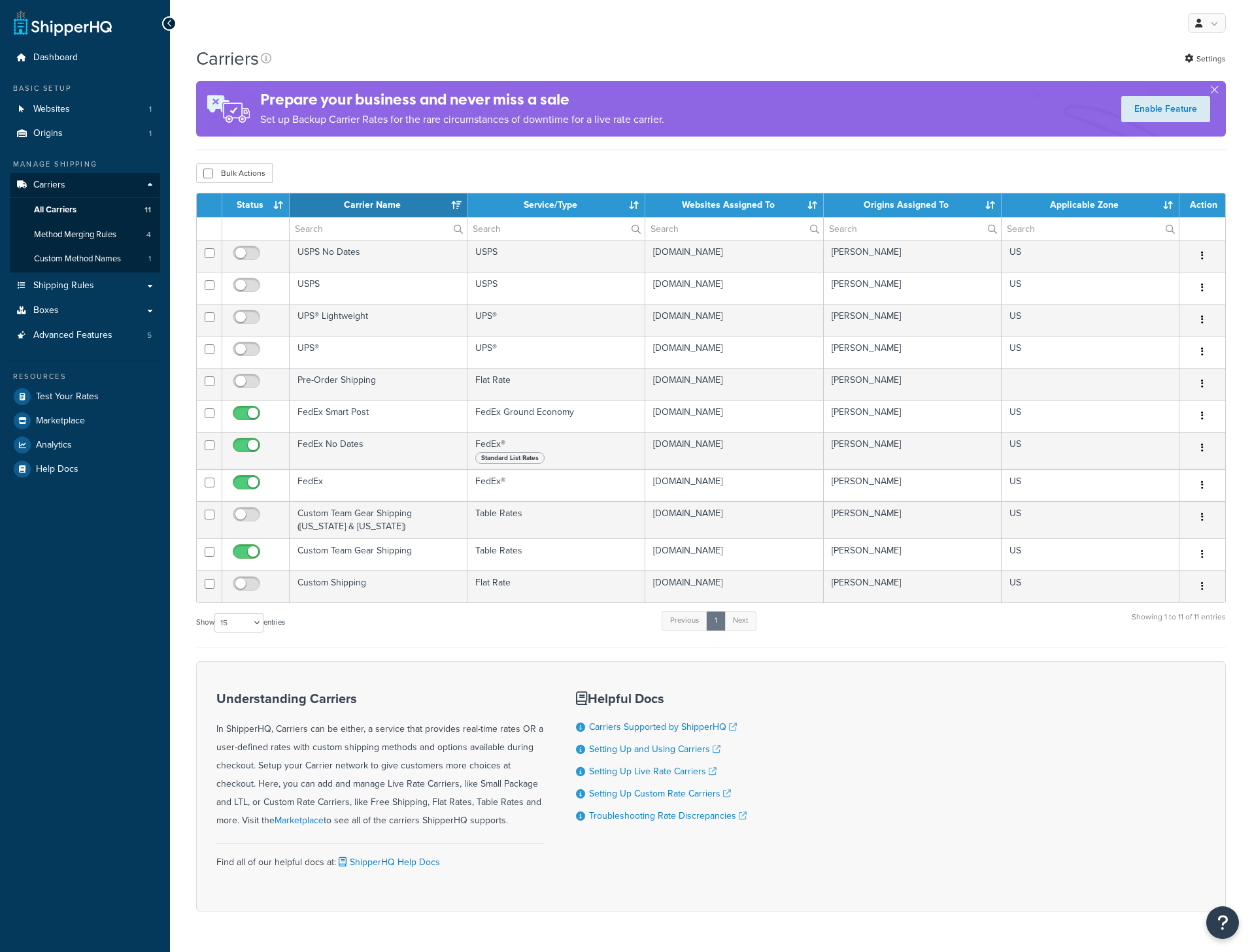
select select "15"
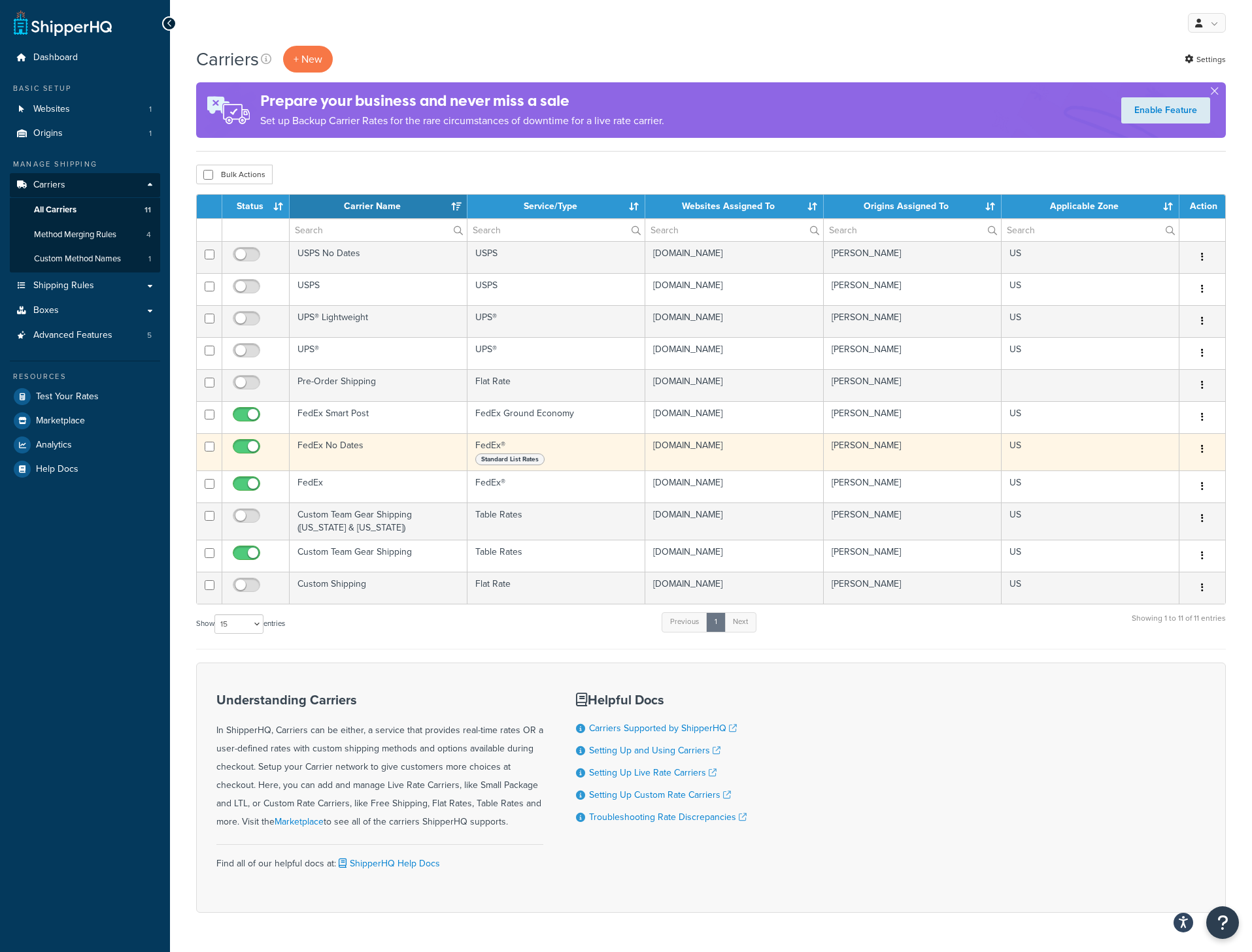
click at [1204, 449] on button "button" at bounding box center [1202, 449] width 19 height 21
click at [1123, 475] on link "Edit" at bounding box center [1149, 476] width 103 height 27
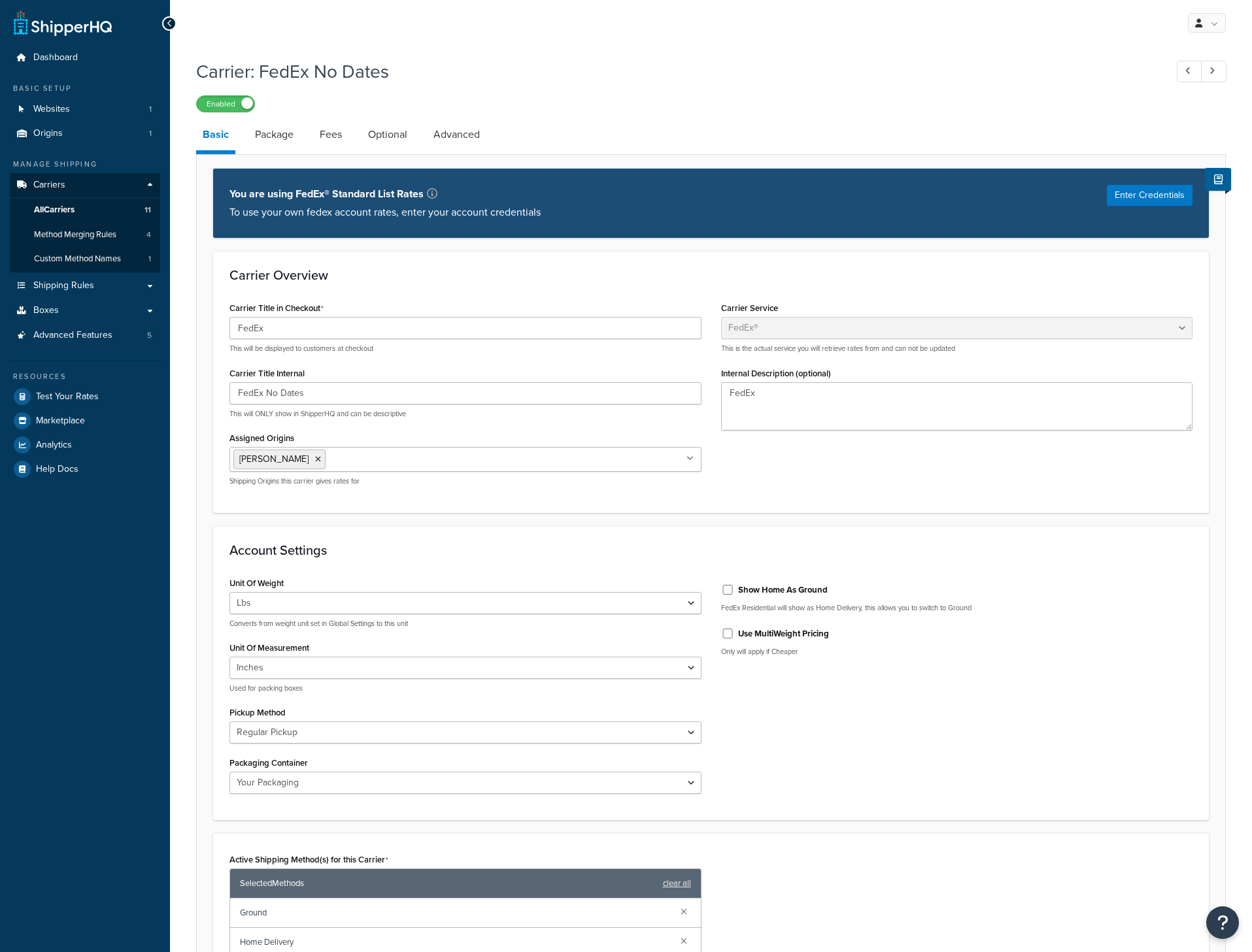
select select "fedEx"
select select "REGULAR_PICKUP"
select select "YOUR_PACKAGING"
click at [261, 141] on link "Package" at bounding box center [274, 135] width 51 height 31
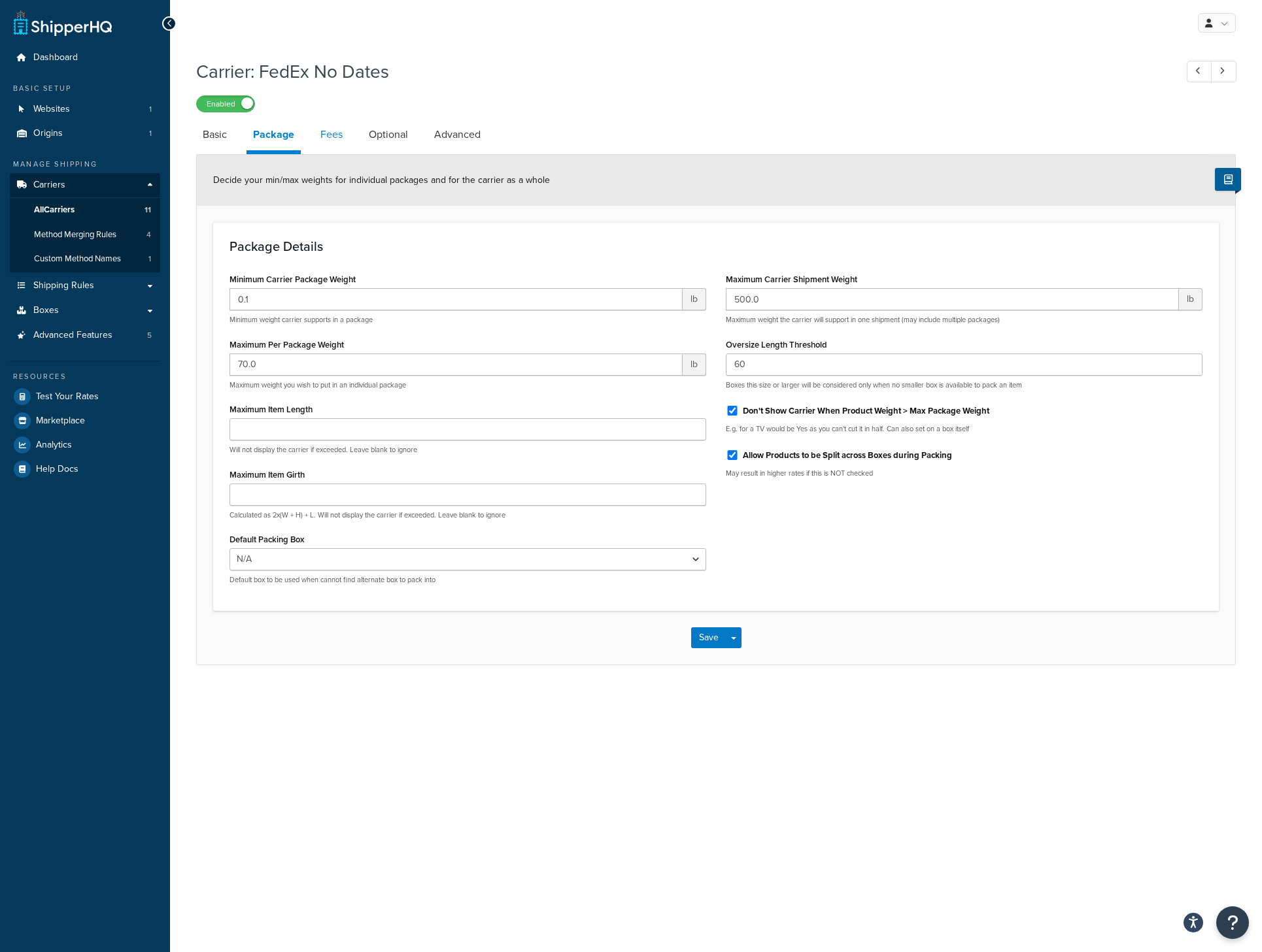
click at [329, 129] on link "Fees" at bounding box center [331, 135] width 35 height 31
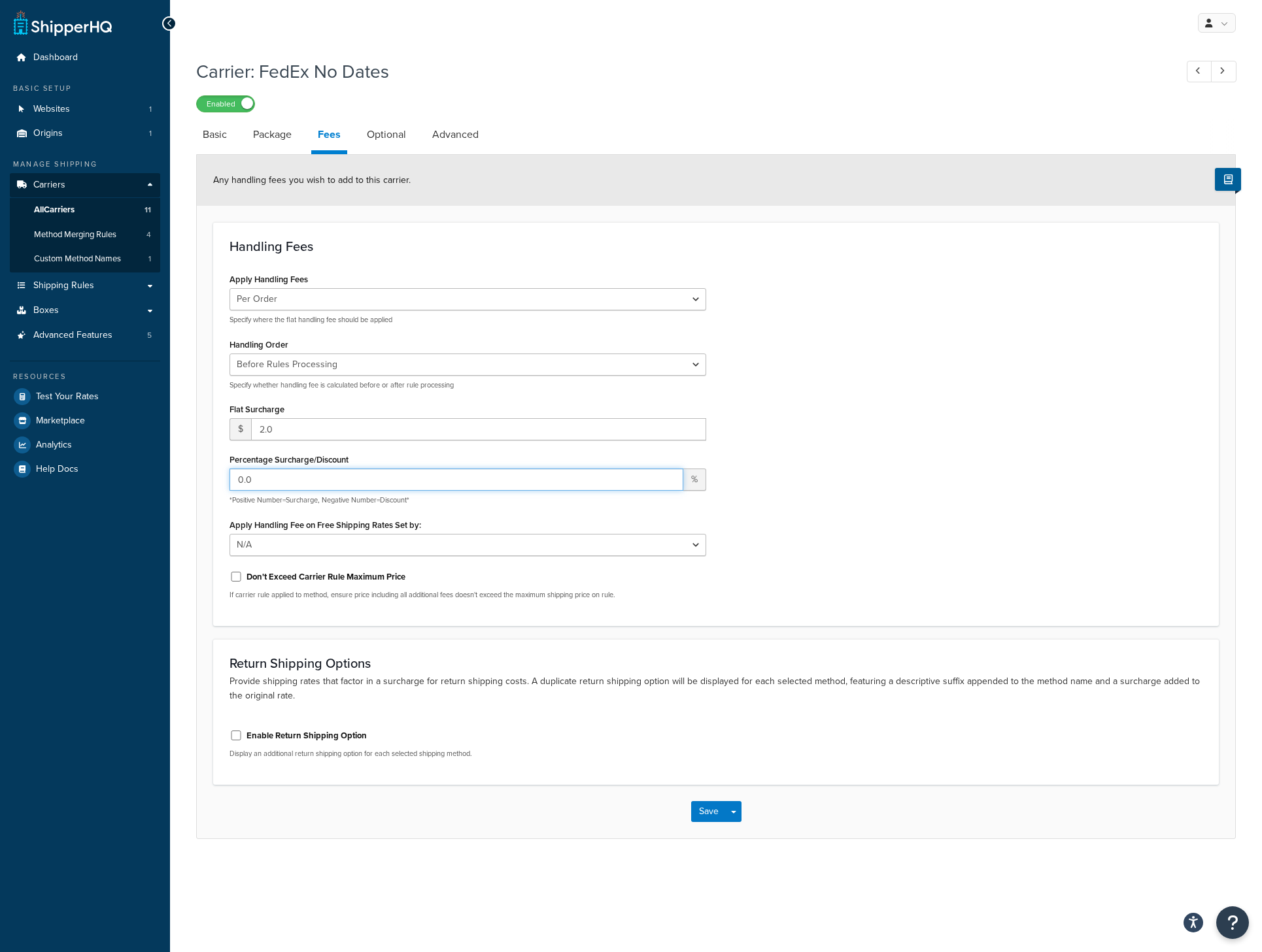
click at [402, 475] on input "0.0" at bounding box center [456, 480] width 454 height 22
drag, startPoint x: 442, startPoint y: 482, endPoint x: 237, endPoint y: 480, distance: 205.0
click at [237, 480] on input "0.0" at bounding box center [456, 480] width 454 height 22
click at [537, 484] on input "0.0" at bounding box center [456, 480] width 454 height 22
click at [547, 507] on div "Apply Handling Fees Per Order Per Item Per Package Specify where the flat handl…" at bounding box center [467, 440] width 496 height 340
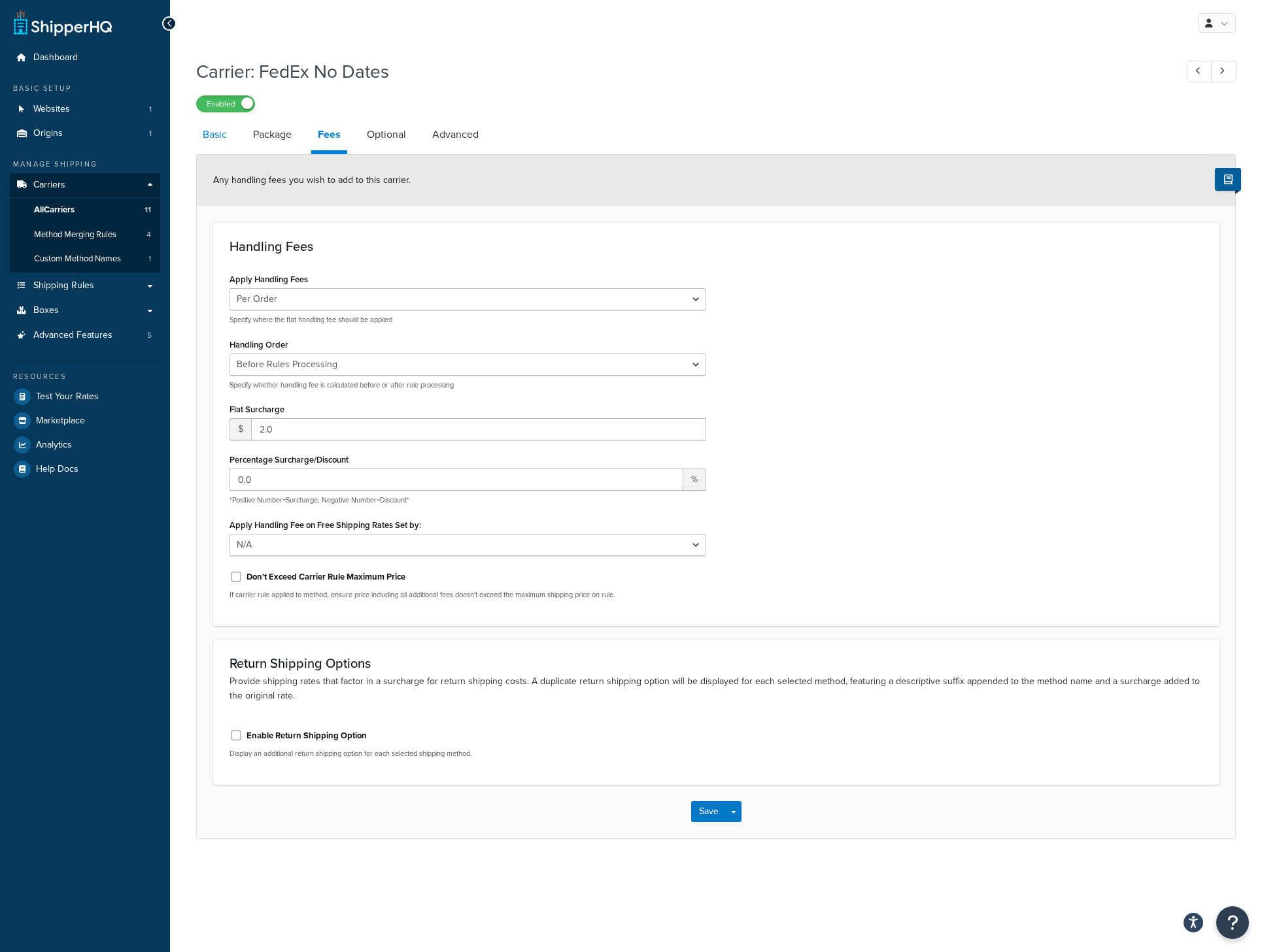
click at [206, 126] on link "Basic" at bounding box center [215, 135] width 37 height 31
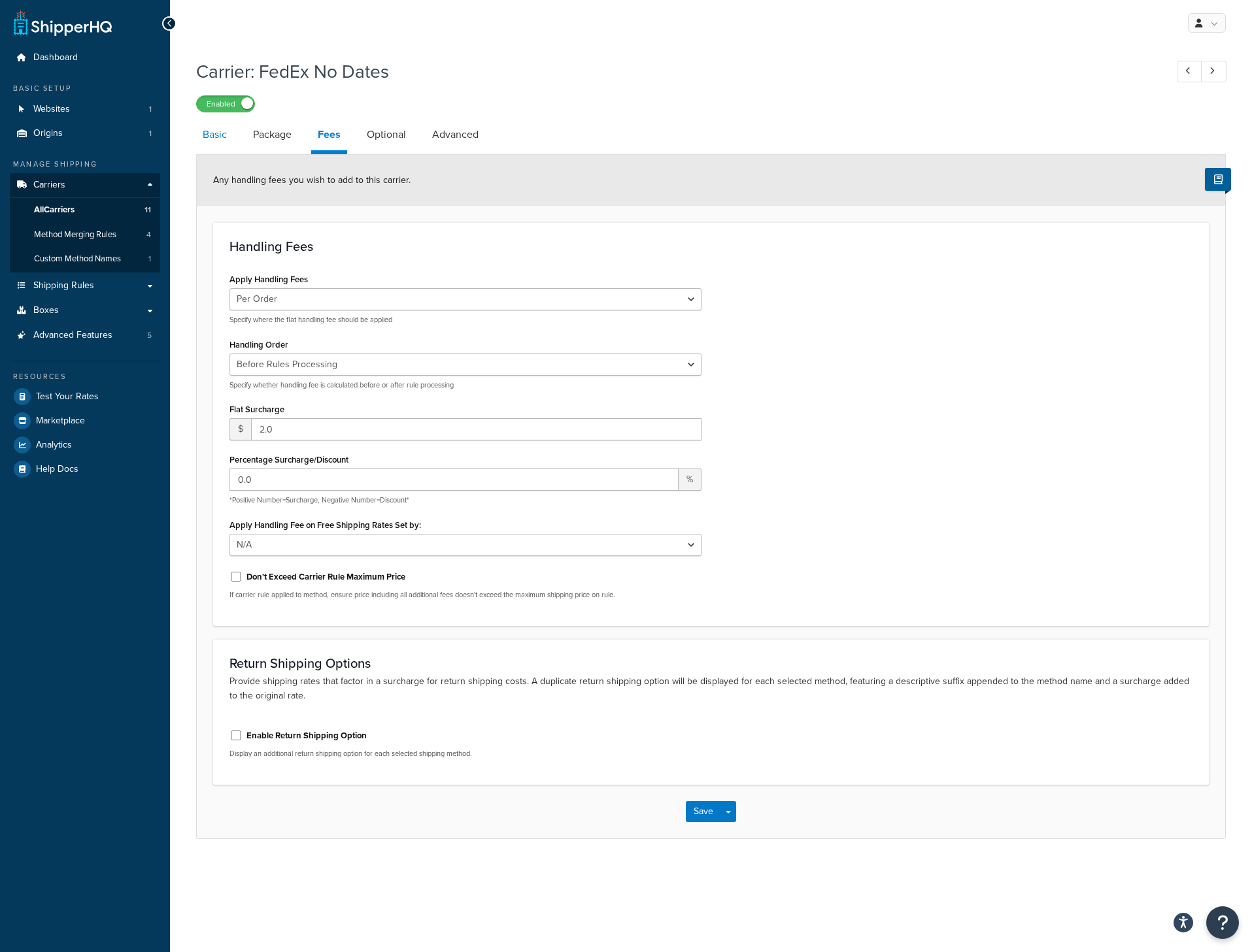
select select "fedEx"
select select "REGULAR_PICKUP"
select select "YOUR_PACKAGING"
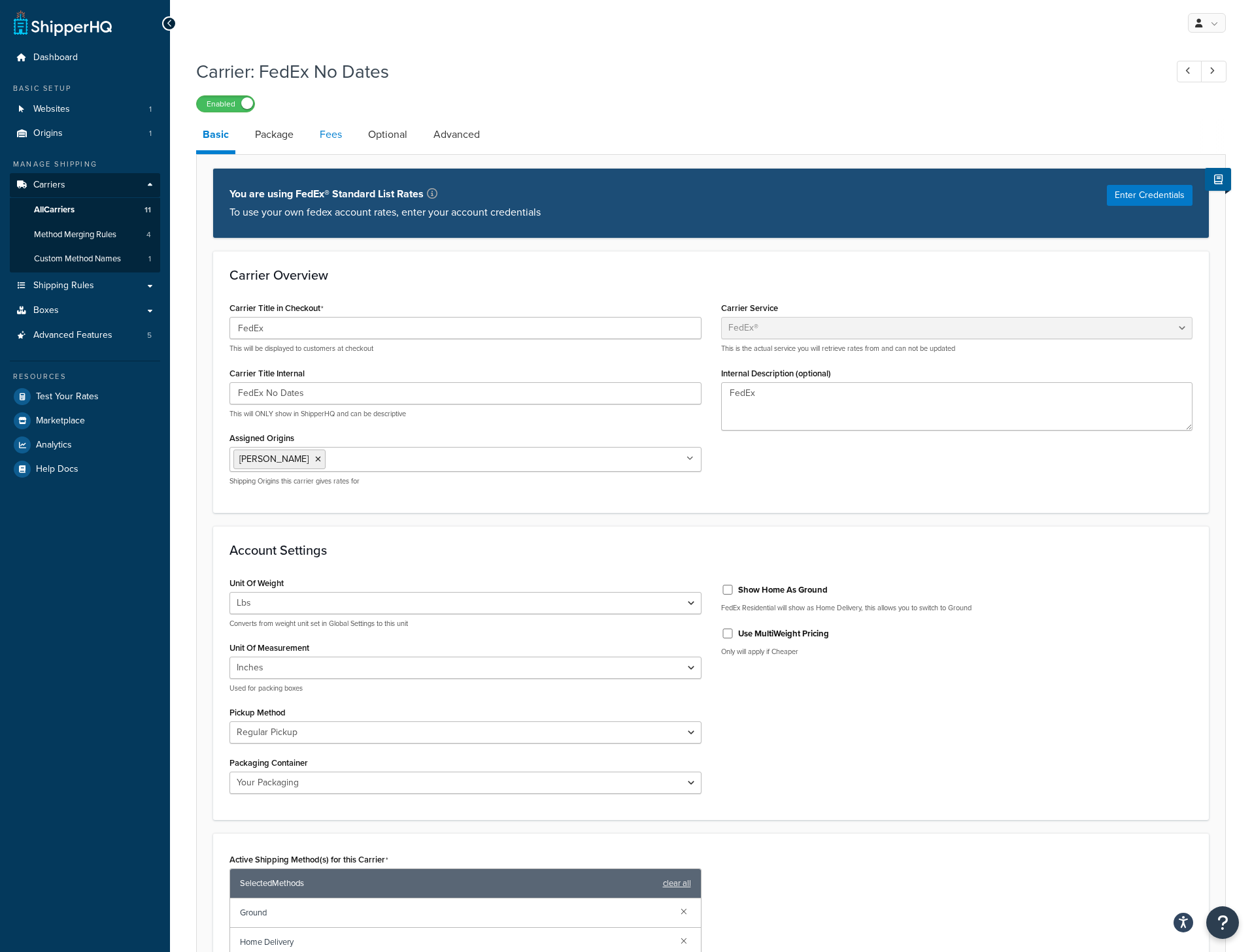
click at [330, 138] on link "Fees" at bounding box center [330, 135] width 35 height 31
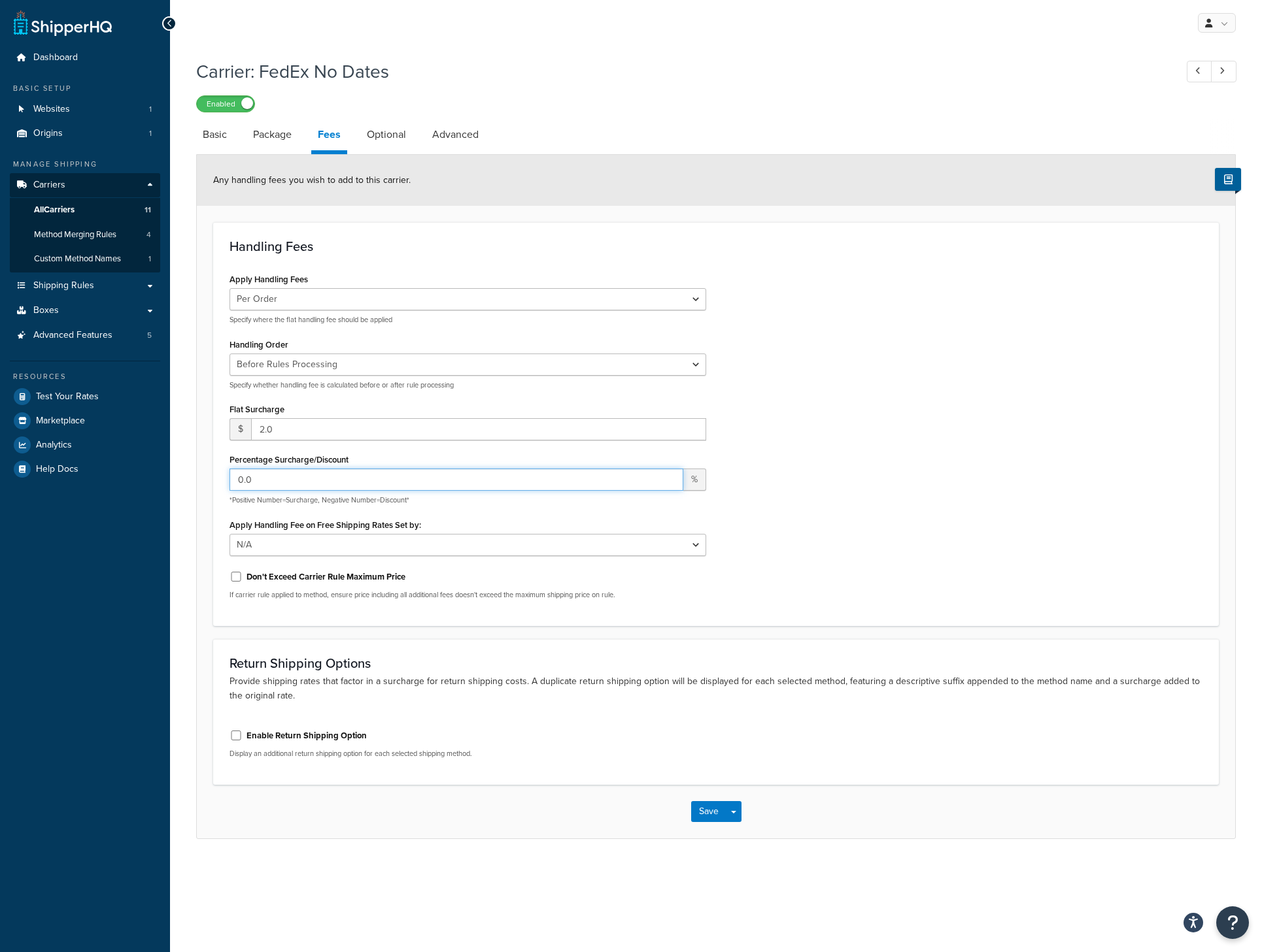
click at [271, 487] on input "0.0" at bounding box center [456, 480] width 454 height 22
click at [93, 212] on link "All Carriers 11" at bounding box center [85, 210] width 150 height 25
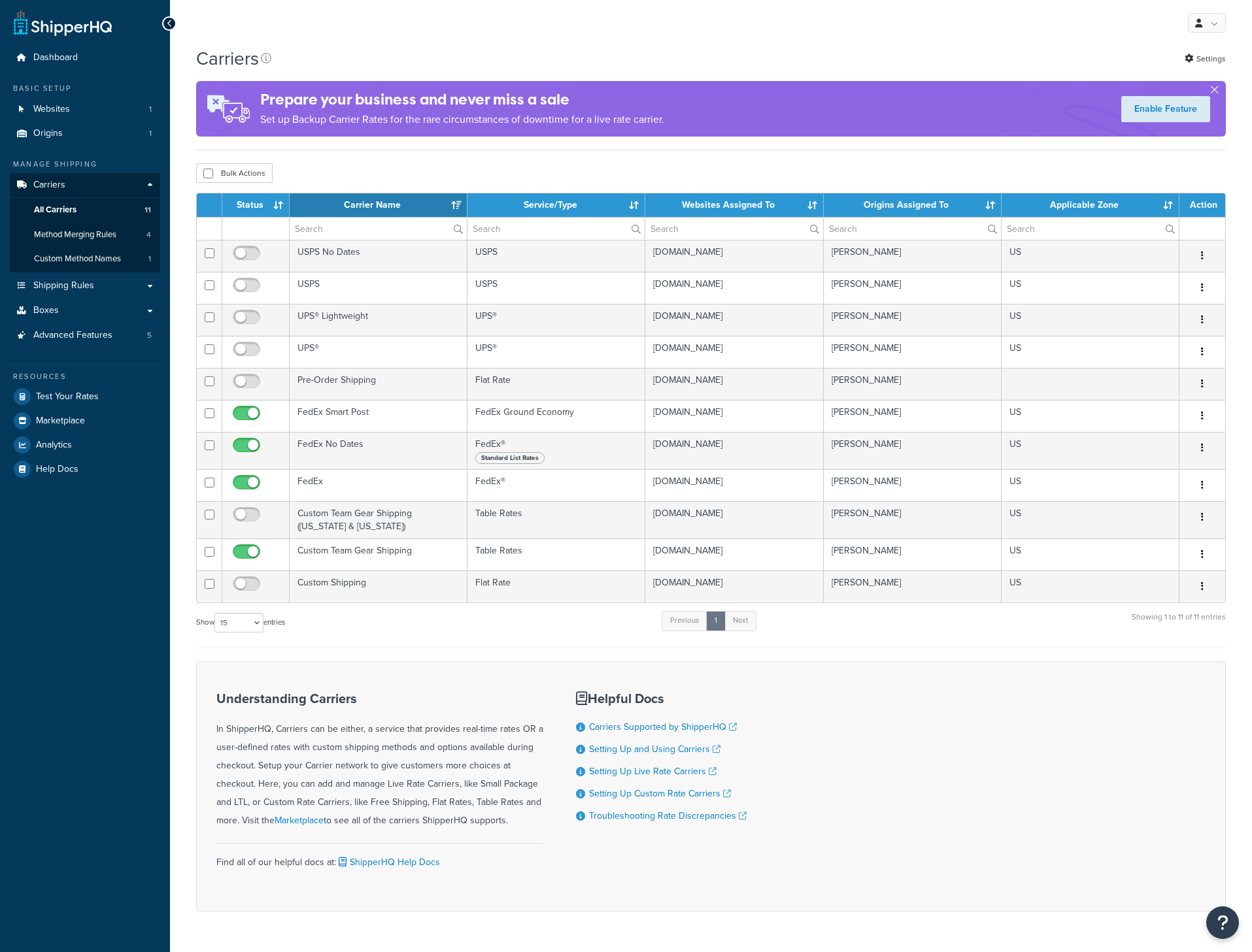
select select "15"
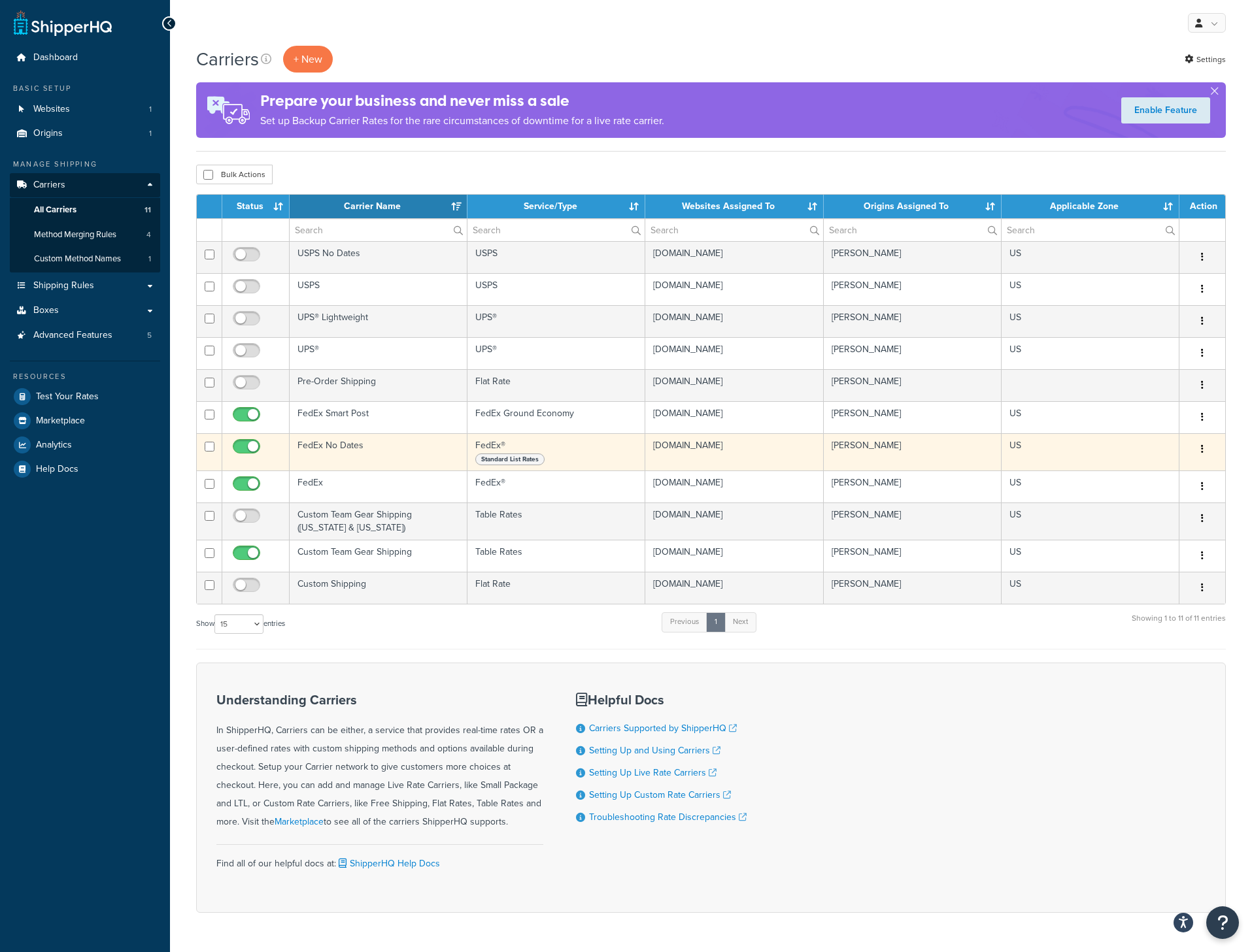
drag, startPoint x: 585, startPoint y: 454, endPoint x: 316, endPoint y: 448, distance: 269.1
click at [313, 448] on tr "FedEx No Dates FedEx® Standard List Rates [DOMAIN_NAME] [PERSON_NAME] [GEOGRAPH…" at bounding box center [710, 452] width 1028 height 37
click at [549, 441] on td "FedEx® Standard List Rates" at bounding box center [556, 452] width 178 height 37
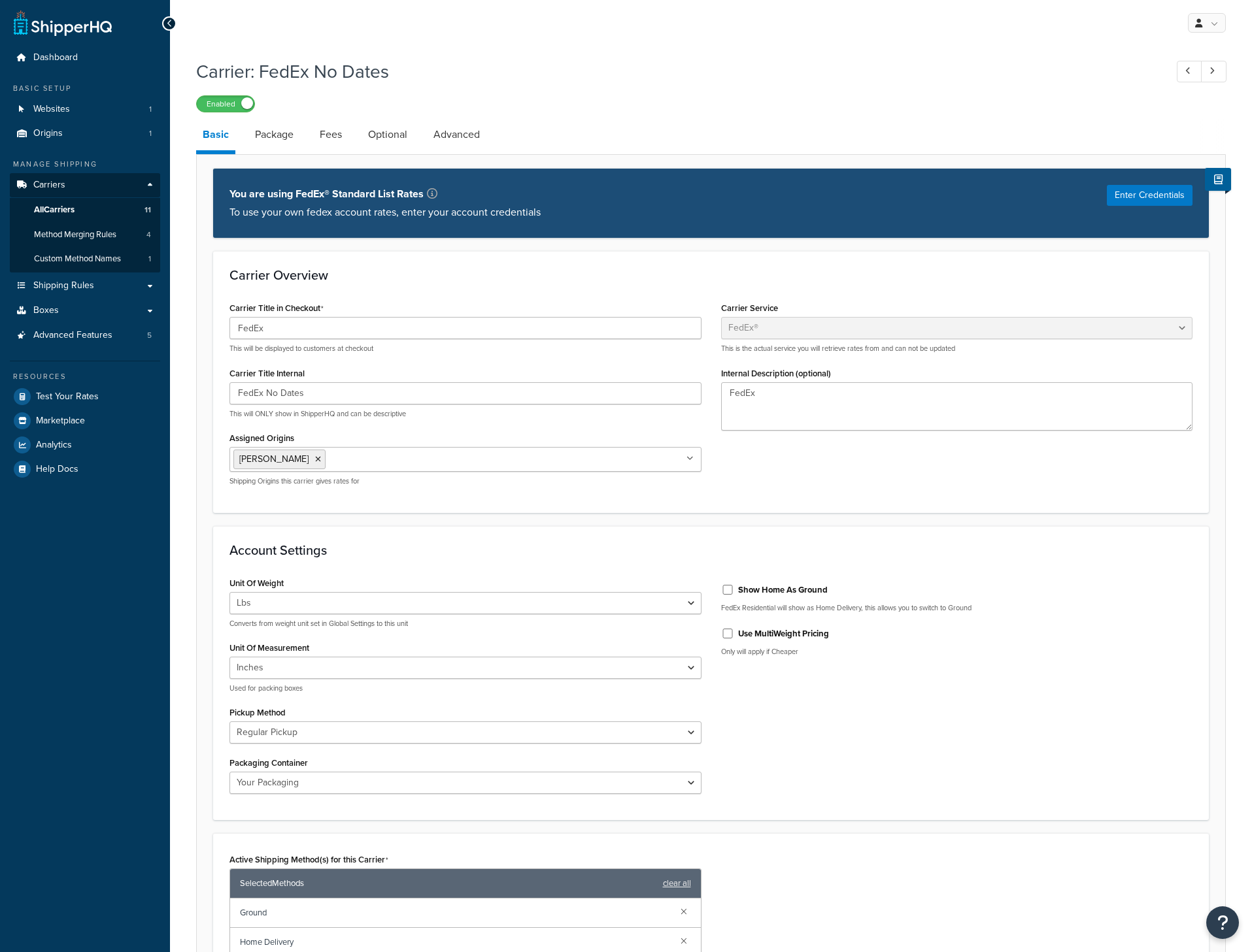
select select "fedEx"
select select "REGULAR_PICKUP"
select select "YOUR_PACKAGING"
click at [97, 211] on link "All Carriers 11" at bounding box center [85, 210] width 150 height 25
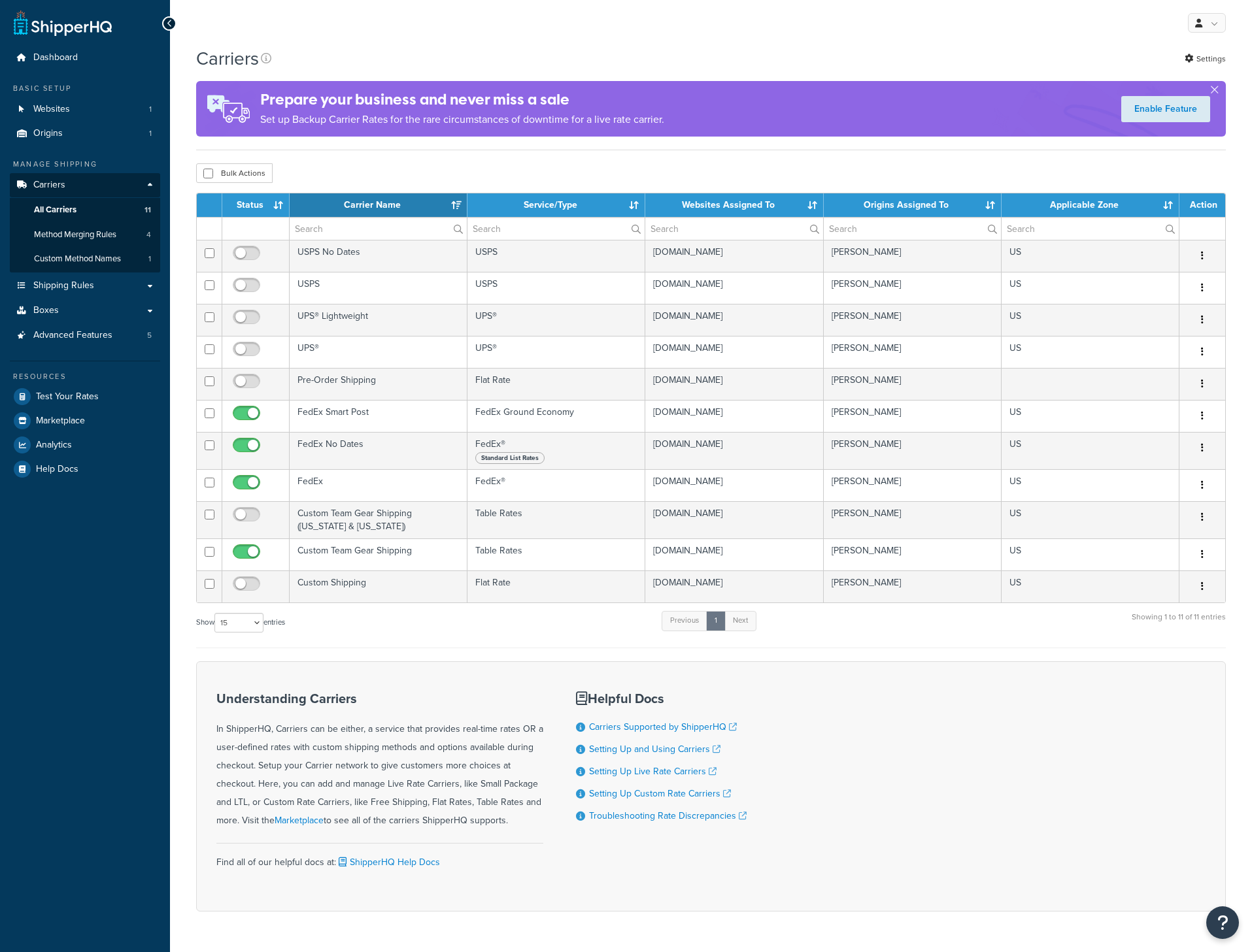
select select "15"
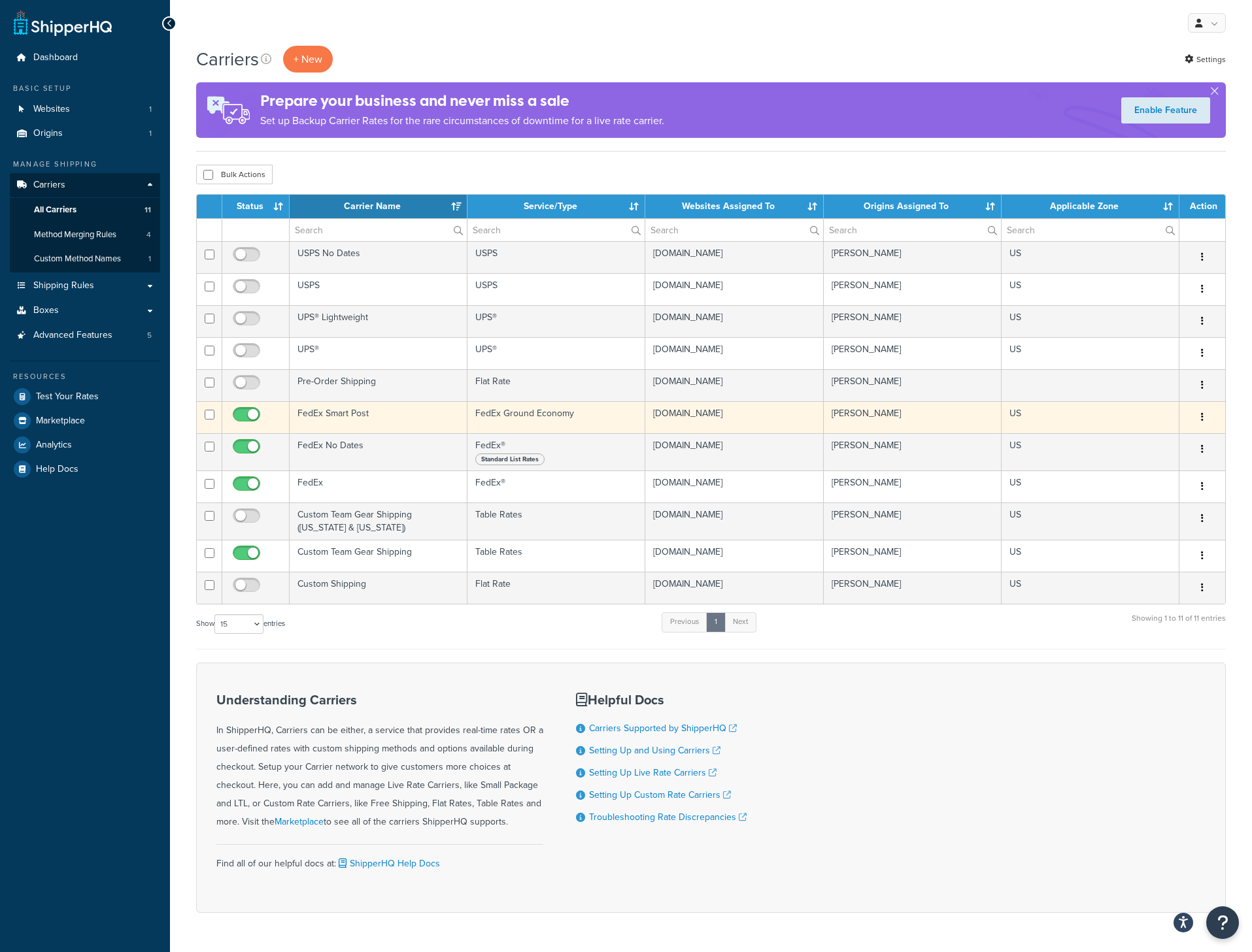
drag, startPoint x: 1062, startPoint y: 487, endPoint x: 213, endPoint y: 428, distance: 851.0
click at [213, 428] on tbody "USPS No Dates USPS [DOMAIN_NAME] [PERSON_NAME] [GEOGRAPHIC_DATA] Edit Duplicate…" at bounding box center [710, 422] width 1028 height 363
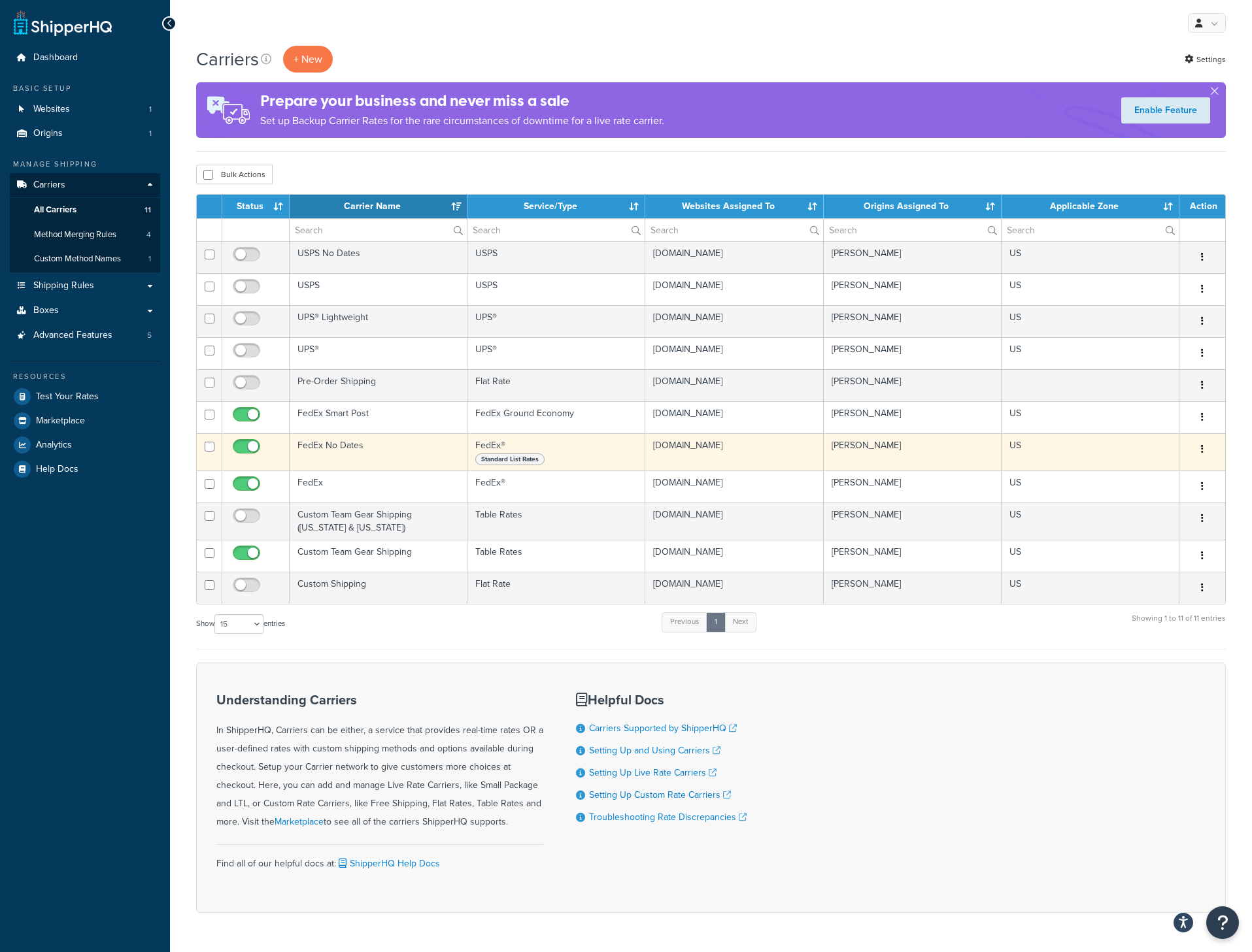
click at [454, 446] on td "FedEx No Dates" at bounding box center [378, 452] width 178 height 37
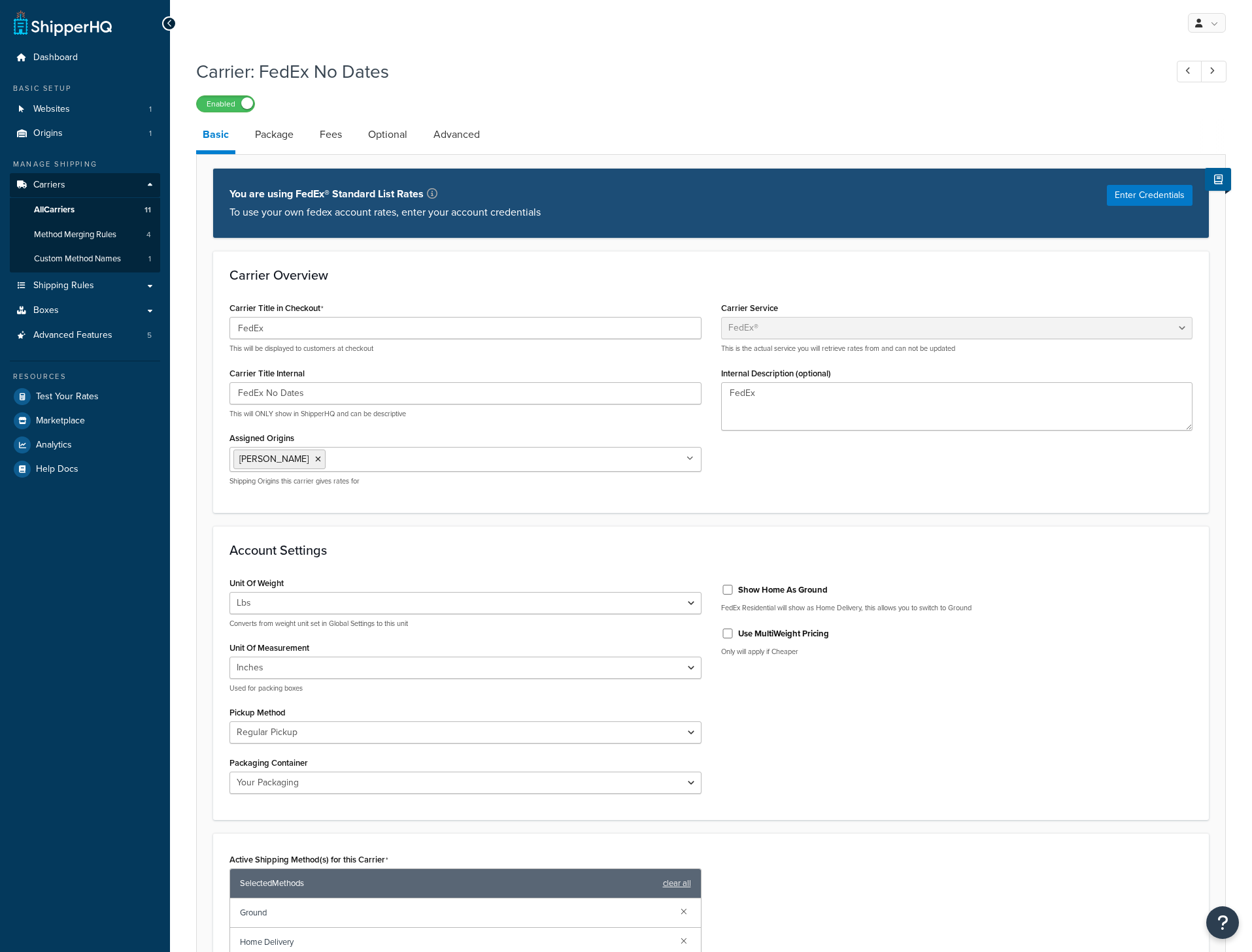
select select "fedEx"
select select "REGULAR_PICKUP"
select select "YOUR_PACKAGING"
click at [327, 141] on link "Fees" at bounding box center [330, 135] width 35 height 31
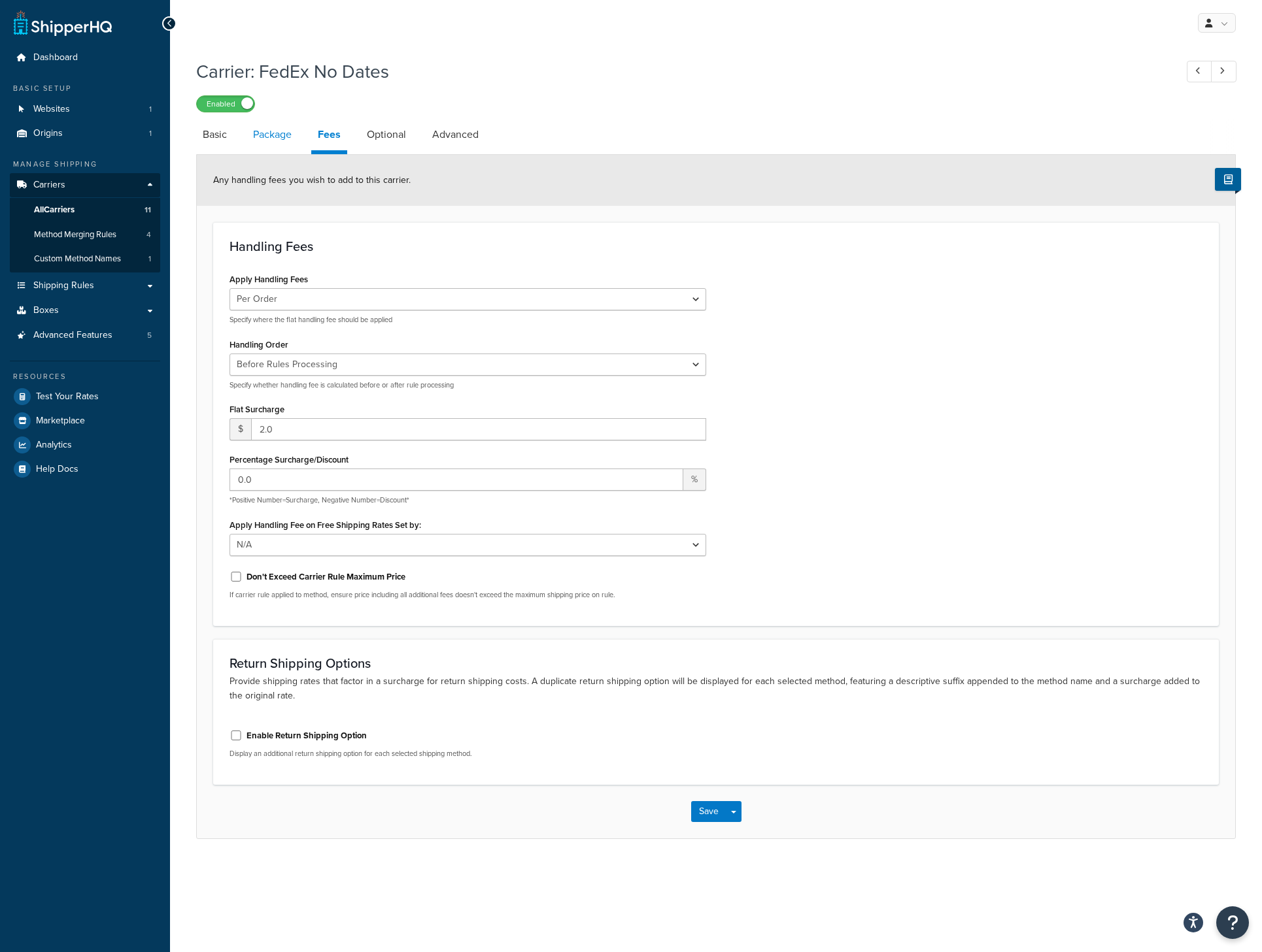
click at [278, 146] on link "Package" at bounding box center [272, 135] width 51 height 31
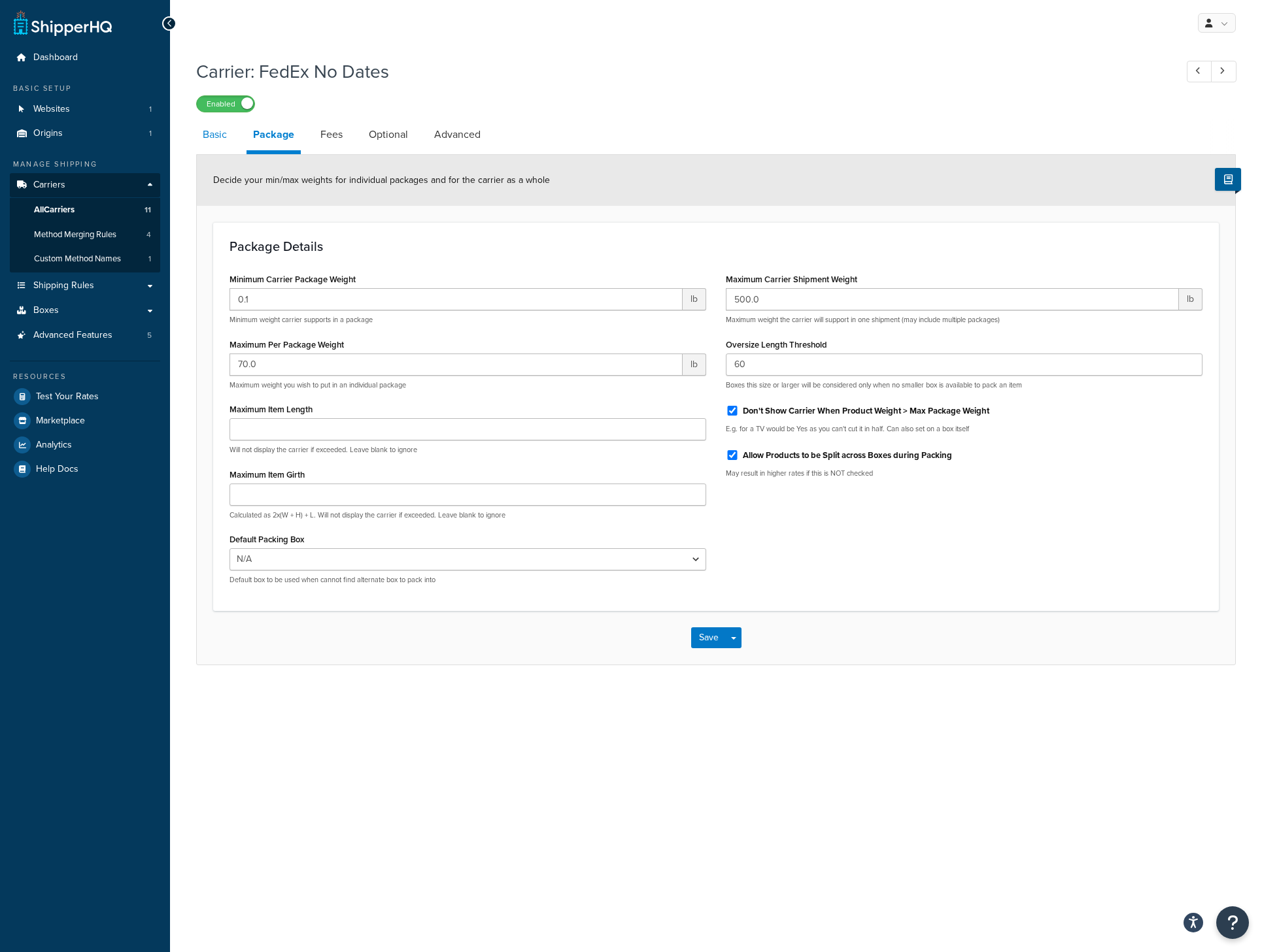
click at [202, 148] on link "Basic" at bounding box center [215, 135] width 37 height 31
select select "fedEx"
select select "REGULAR_PICKUP"
select select "YOUR_PACKAGING"
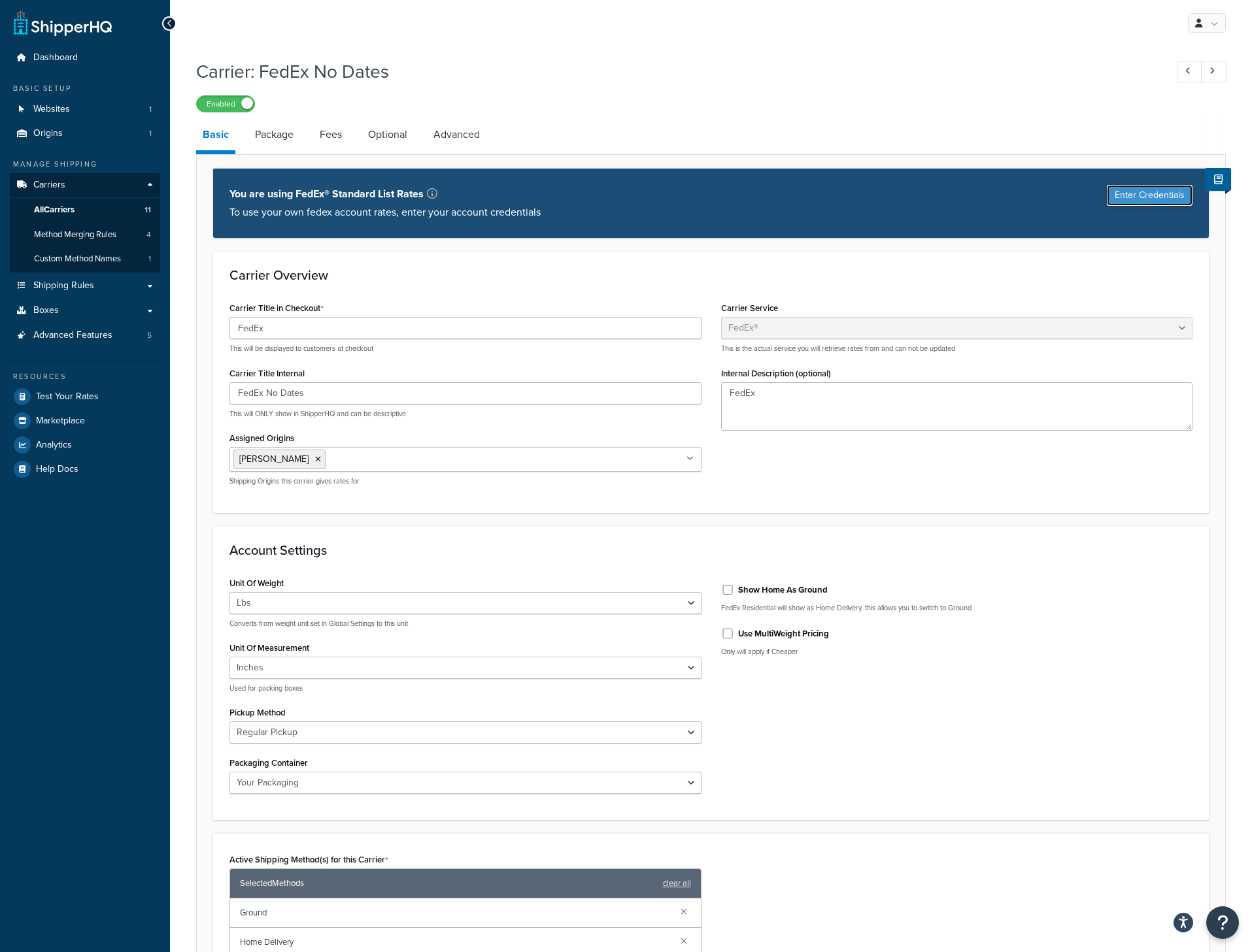
click at [1142, 203] on button "Enter Credentials" at bounding box center [1149, 196] width 86 height 21
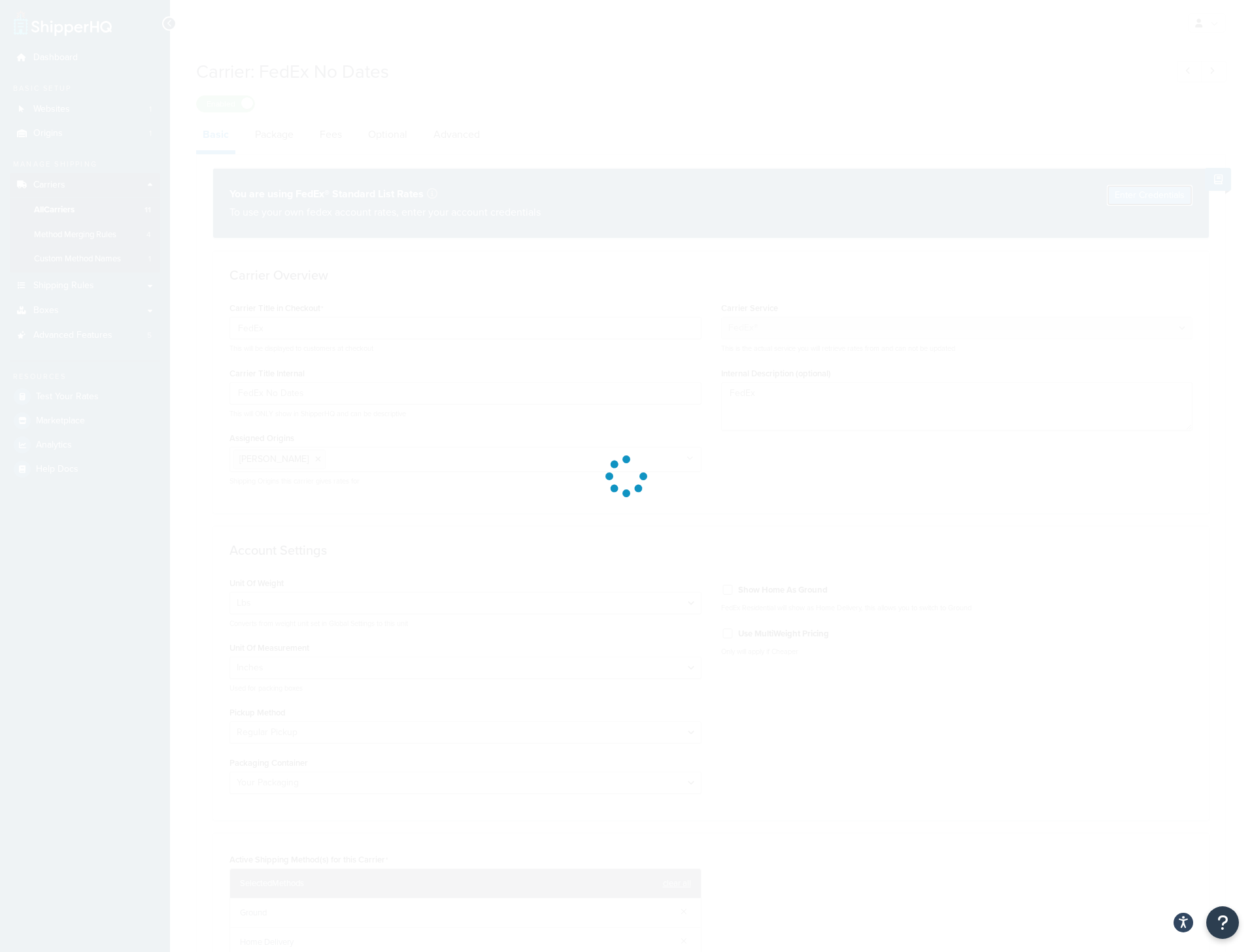
select select "US"
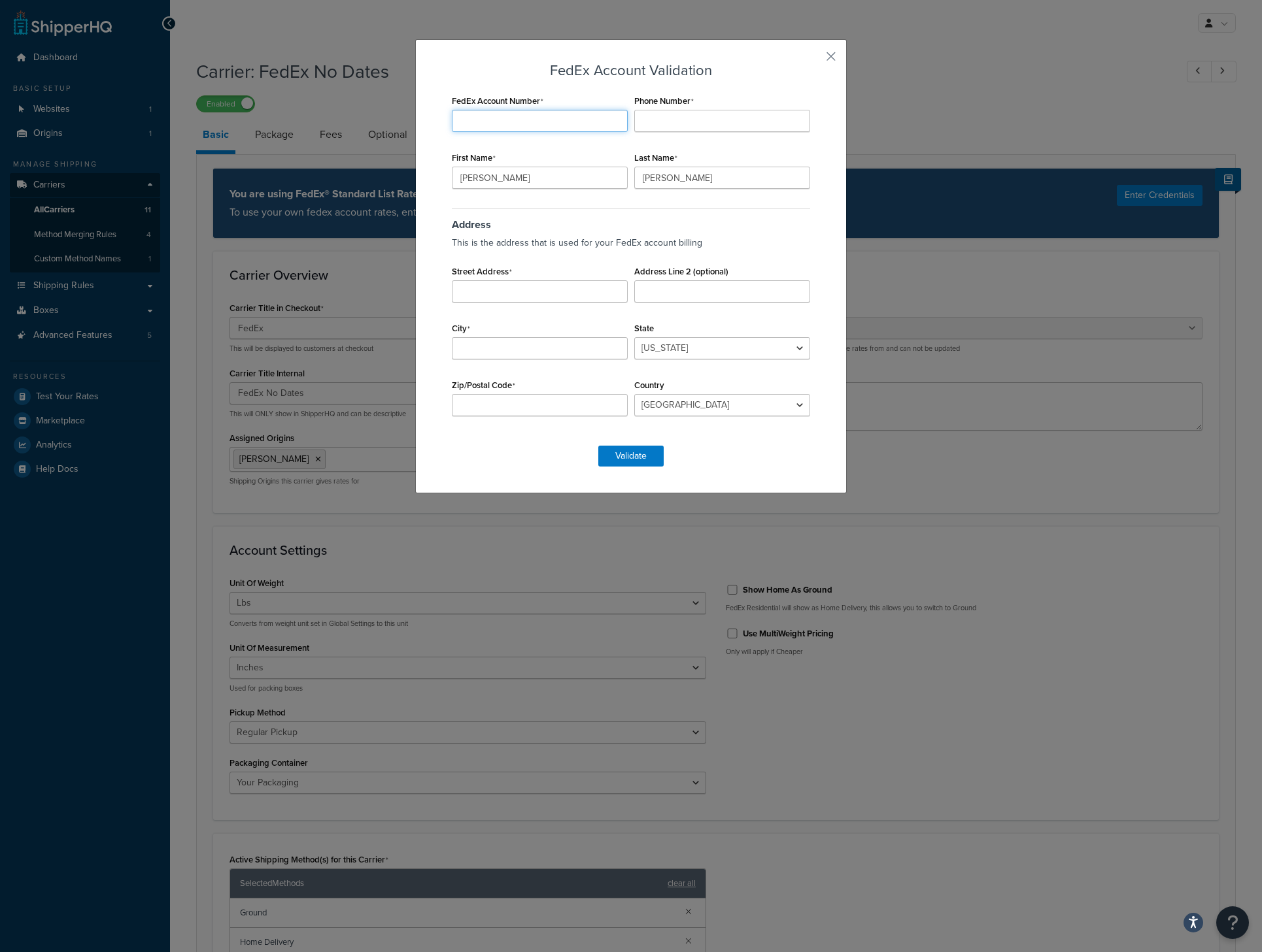
click at [527, 115] on input "FedEx Account Number" at bounding box center [539, 121] width 176 height 22
click at [561, 119] on input "FedEx Account Number" at bounding box center [539, 121] width 176 height 22
paste input "884590639"
type input "884590639"
click at [700, 117] on input "Phone Number" at bounding box center [722, 121] width 176 height 22
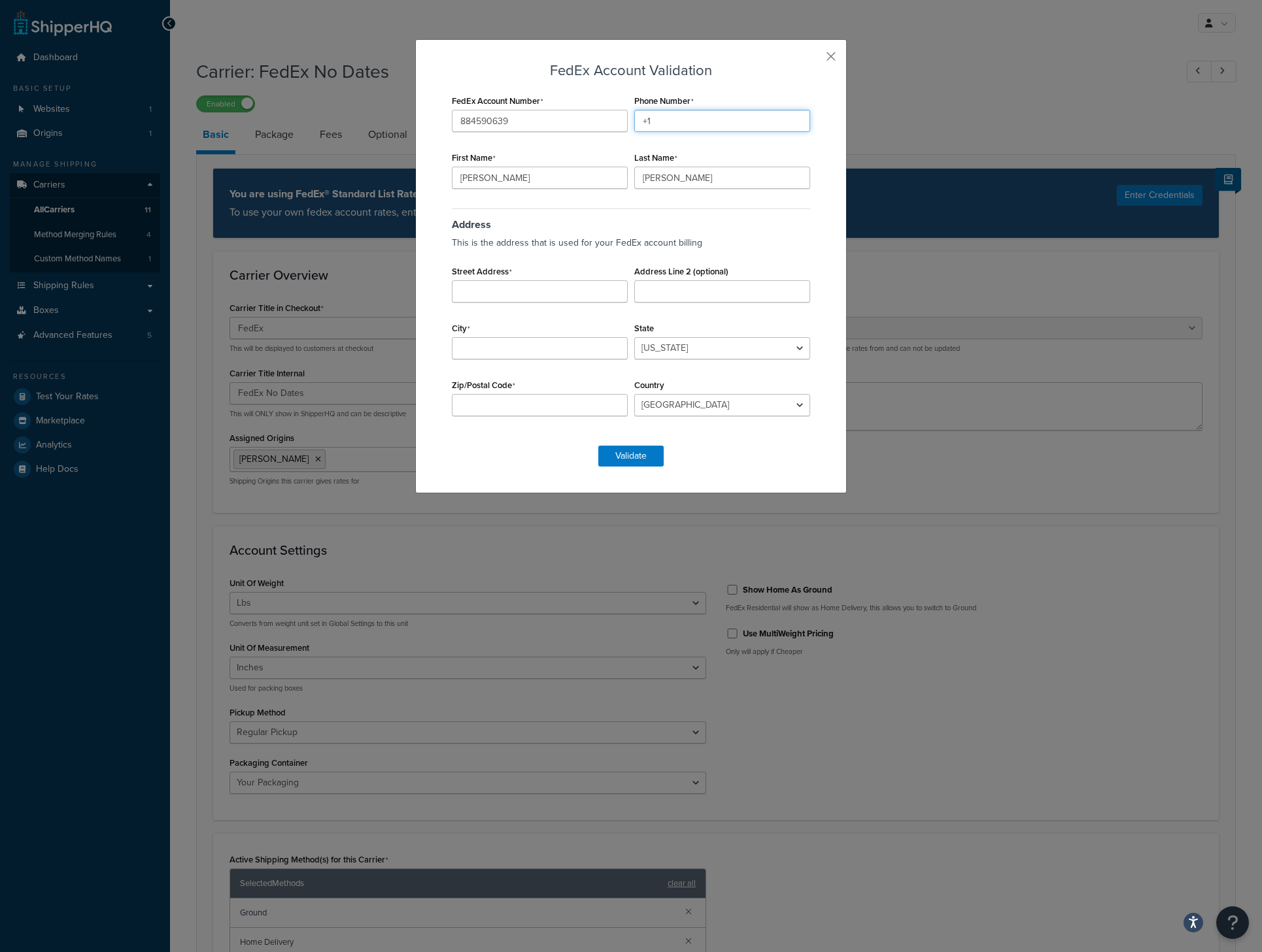
click at [652, 114] on input "+1" at bounding box center [722, 121] width 176 height 22
type input "[PHONE_NUMBER]"
click at [510, 178] on input "[PERSON_NAME]" at bounding box center [539, 178] width 176 height 22
type input "[PERSON_NAME]"
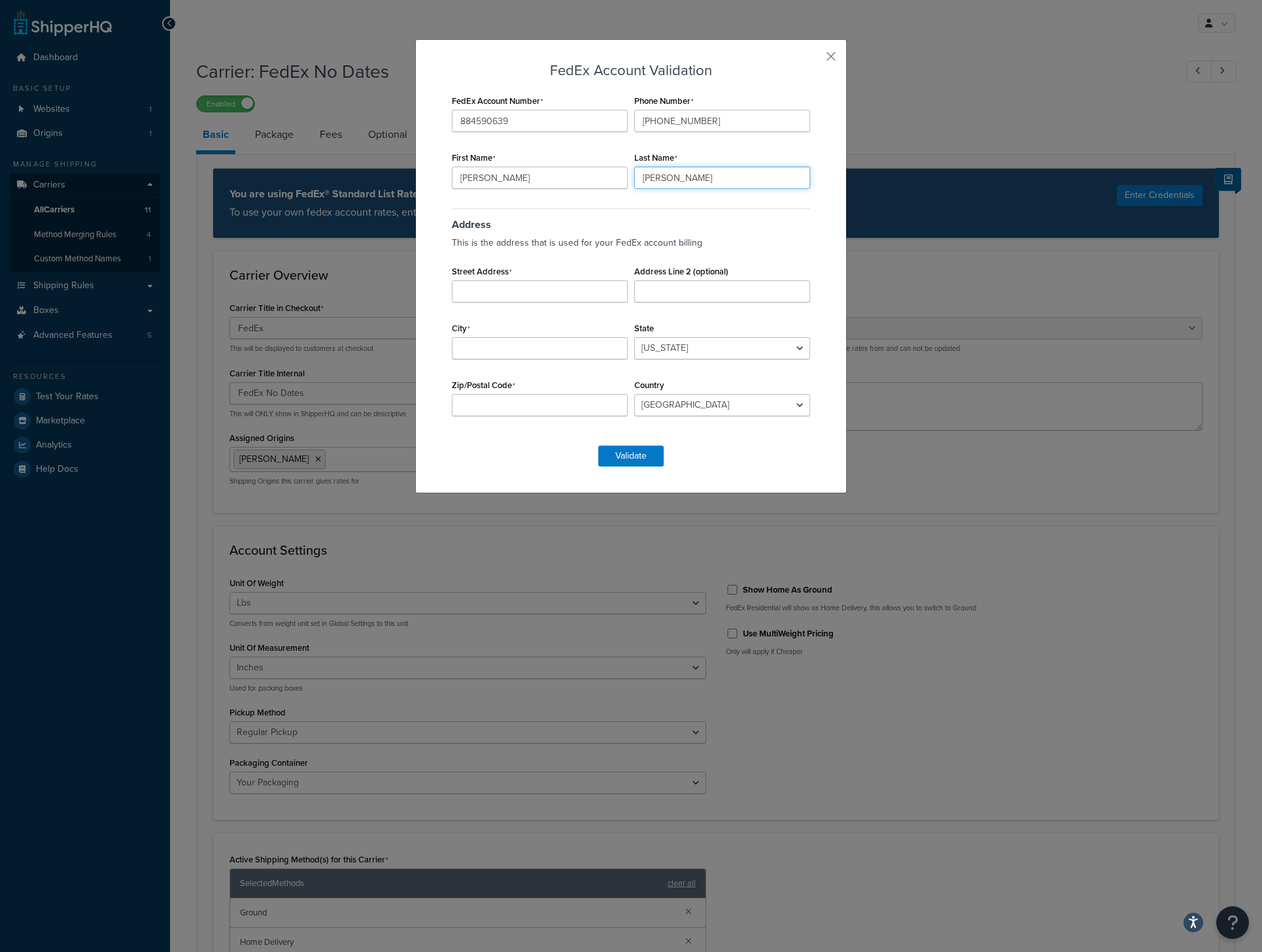
type input "[PERSON_NAME]"
click at [560, 293] on input "Street Address" at bounding box center [539, 292] width 176 height 22
type input "[STREET_ADDRESS]"
click at [522, 338] on input "City" at bounding box center [539, 348] width 176 height 22
type input "[GEOGRAPHIC_DATA]"
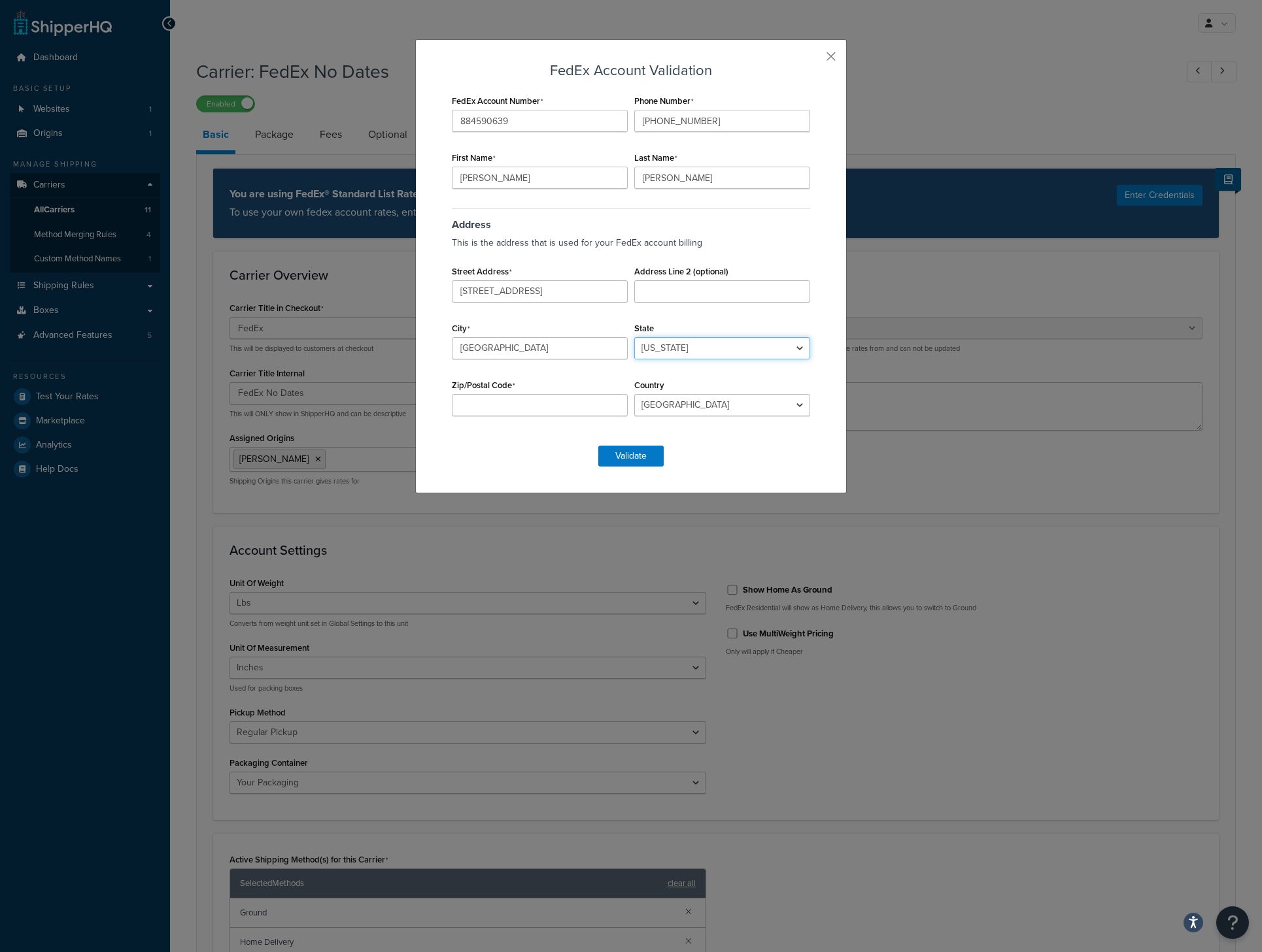
click at [685, 350] on select "[US_STATE] [US_STATE] [US_STATE] [US_STATE] [US_STATE] Armed Forces Americas Ar…" at bounding box center [722, 348] width 176 height 22
select select "OH"
click at [634, 337] on select "[US_STATE] [US_STATE] [US_STATE] [US_STATE] [US_STATE] Armed Forces Americas Ar…" at bounding box center [722, 348] width 176 height 22
click at [507, 408] on input "Zip/Postal Code" at bounding box center [539, 405] width 176 height 22
type input "43040"
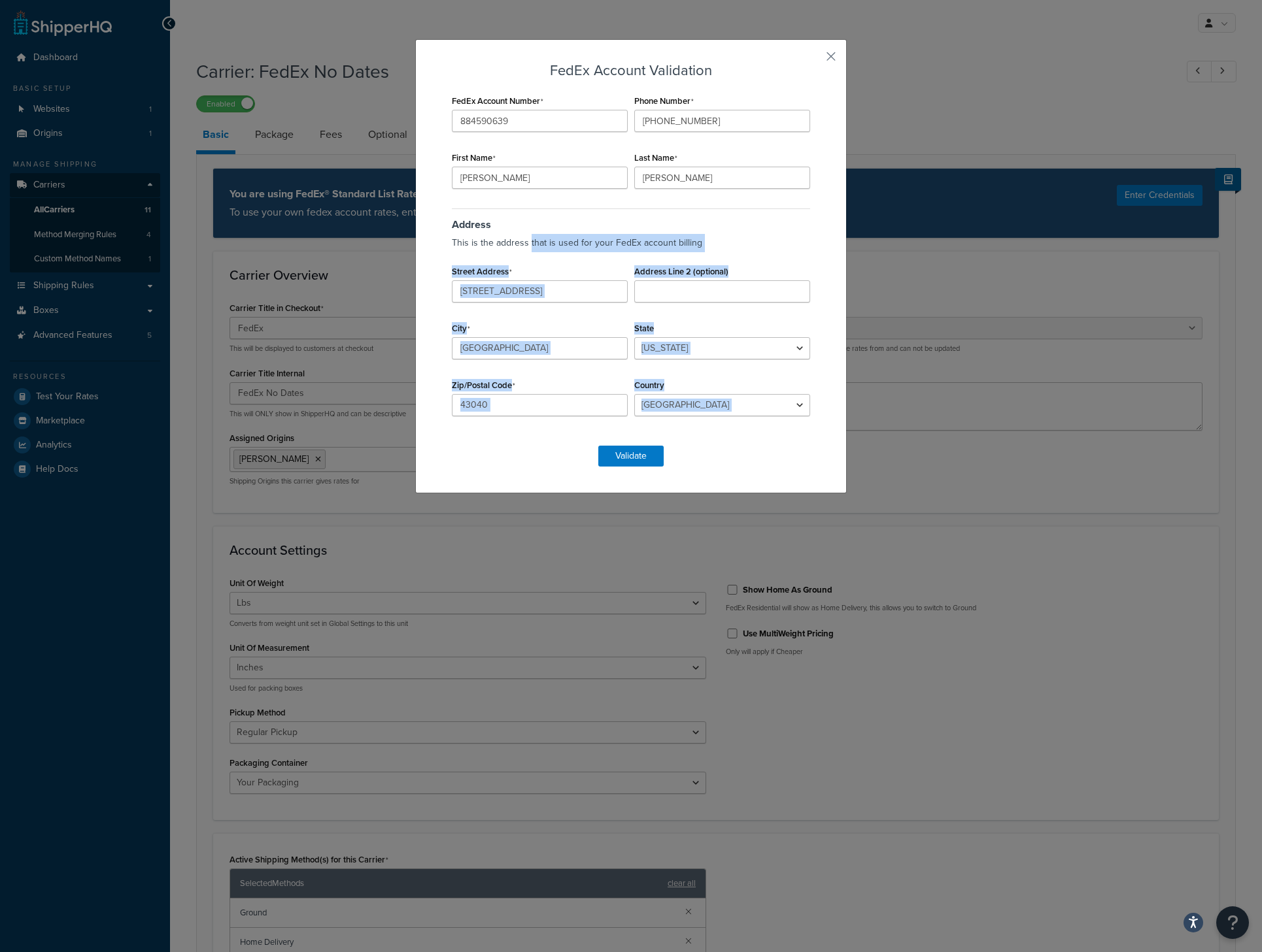
click at [524, 431] on div "FedEx Account Validation FedEx Account Number 884590639 Phone Number [PHONE_NUM…" at bounding box center [631, 264] width 365 height 404
click at [728, 431] on div "Address This is the address that is used for your FedEx account [GEOGRAPHIC_DAT…" at bounding box center [631, 319] width 365 height 228
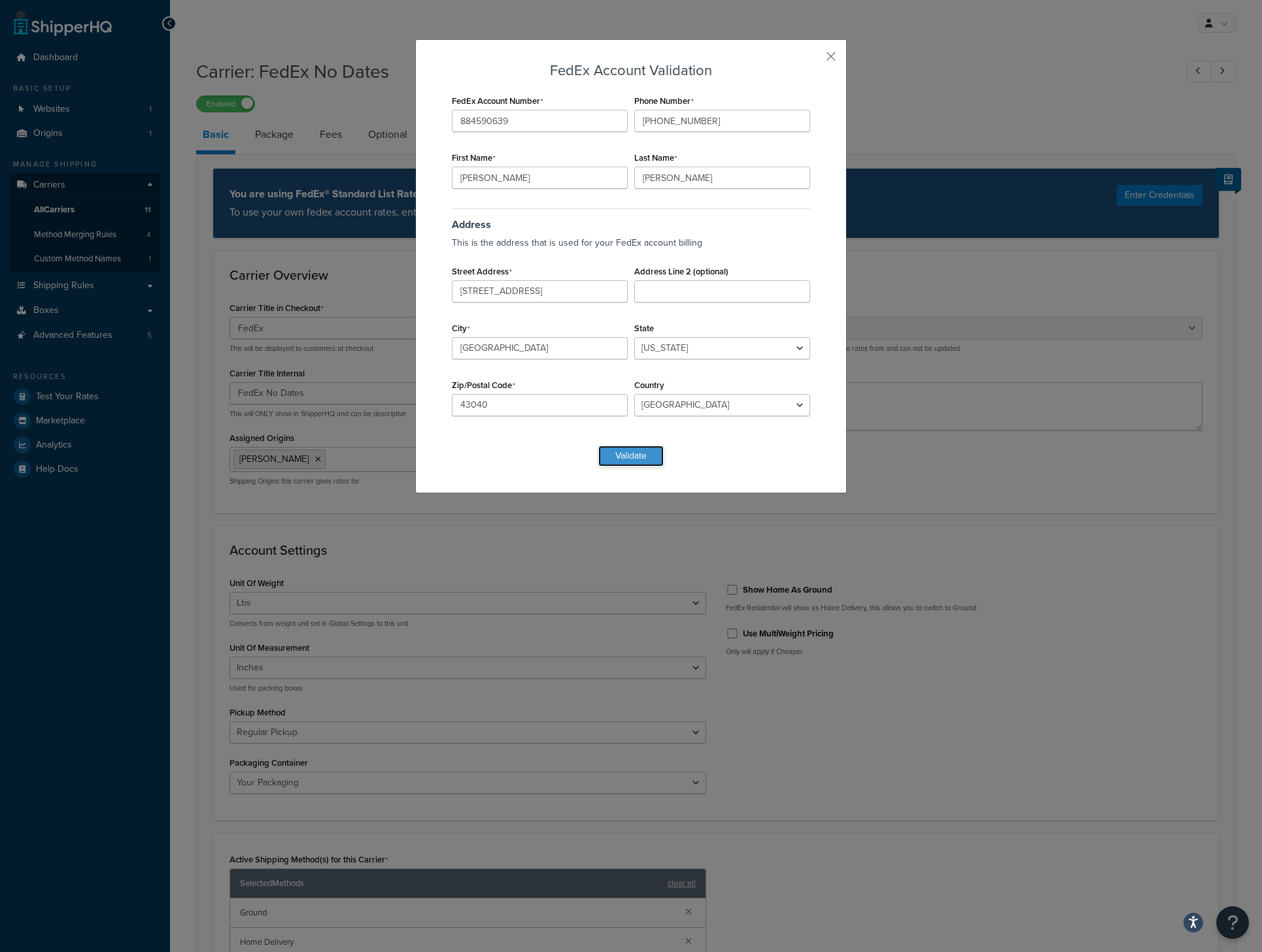
click at [640, 454] on button "Validate" at bounding box center [631, 456] width 65 height 21
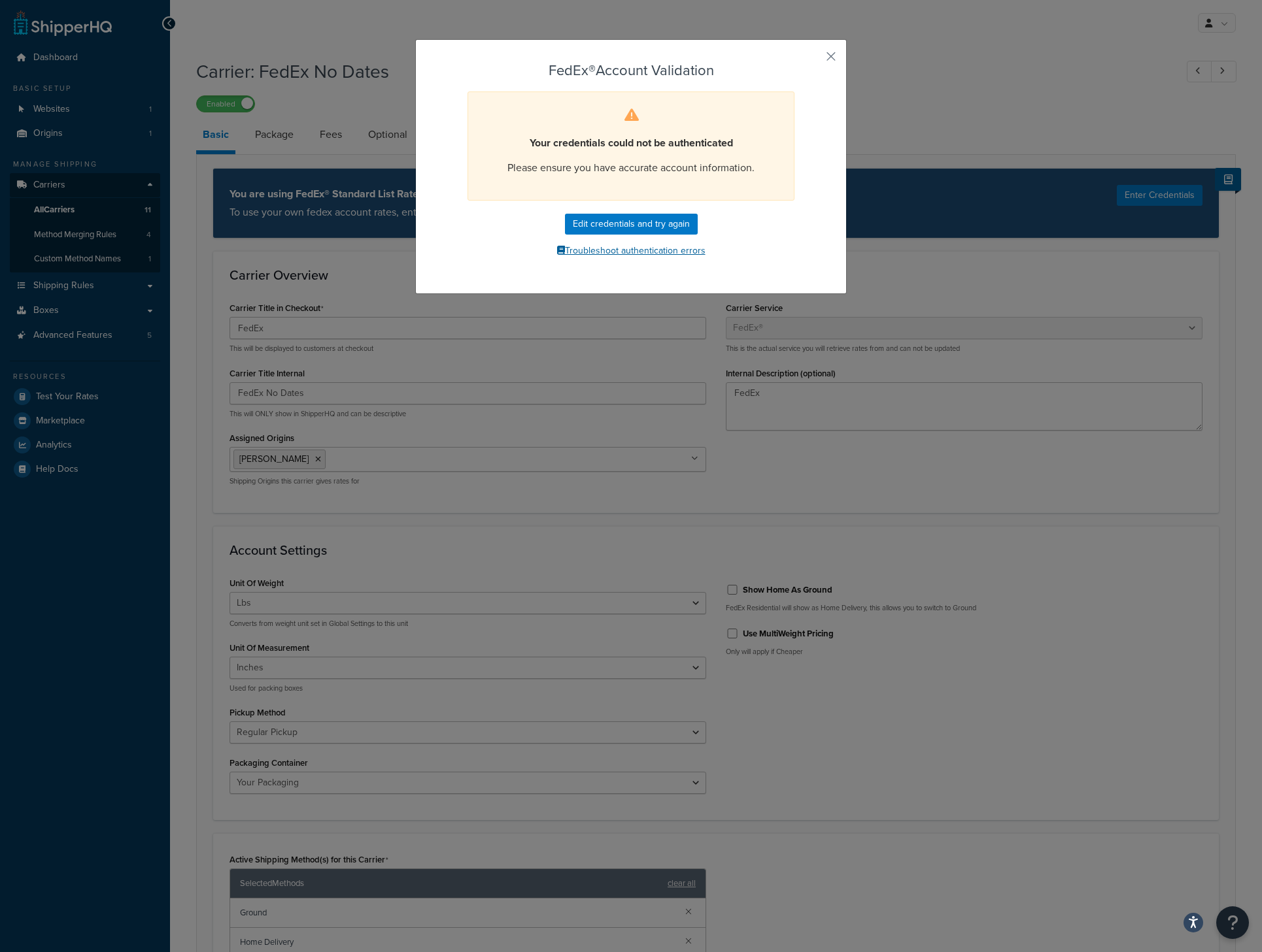
click at [655, 252] on button "Troubleshoot authentication errors" at bounding box center [631, 251] width 365 height 19
click at [608, 219] on button "Edit credentials and try again" at bounding box center [631, 224] width 132 height 21
select select "OH"
select select "US"
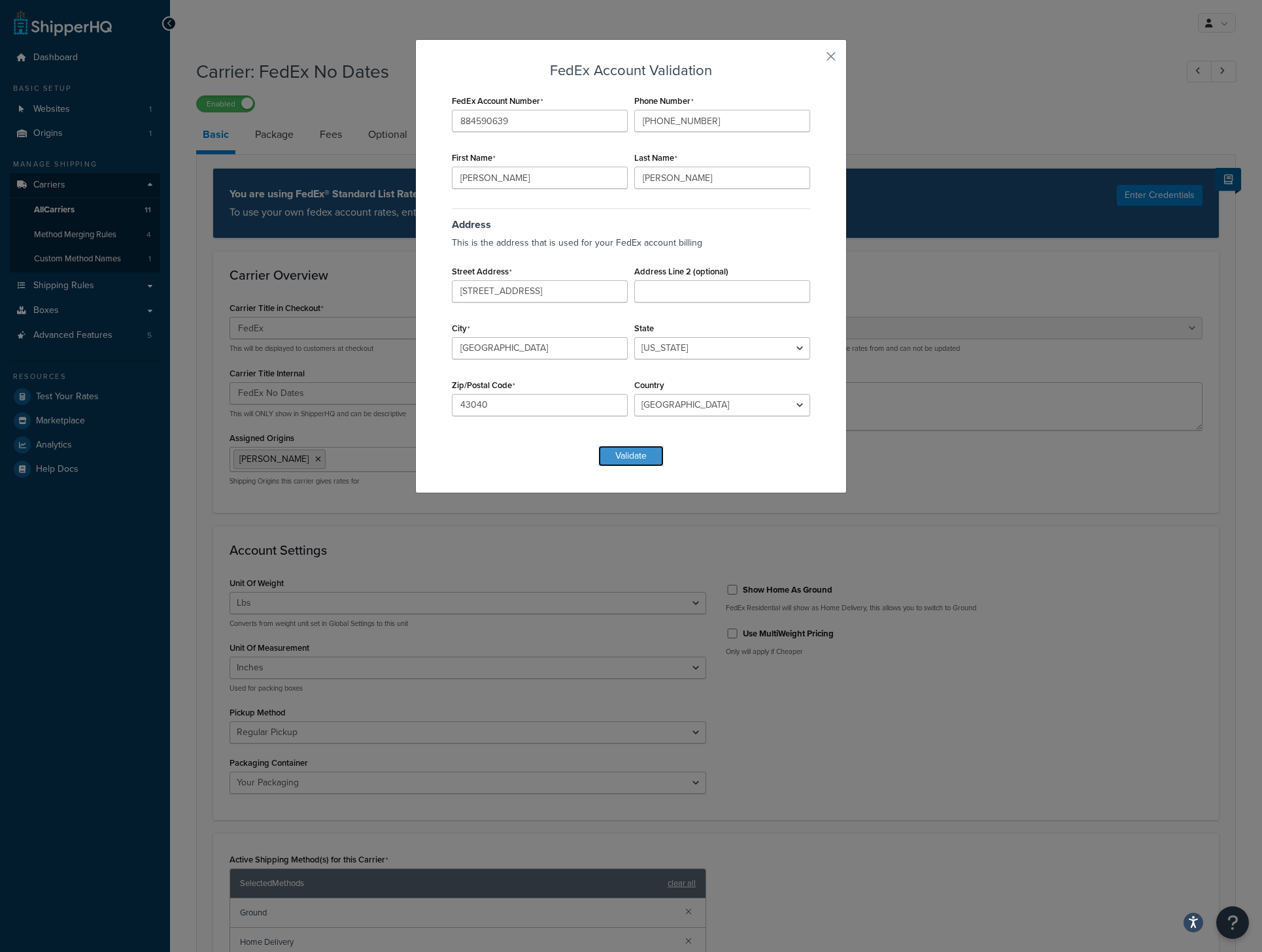
click at [644, 453] on button "Validate" at bounding box center [631, 456] width 65 height 21
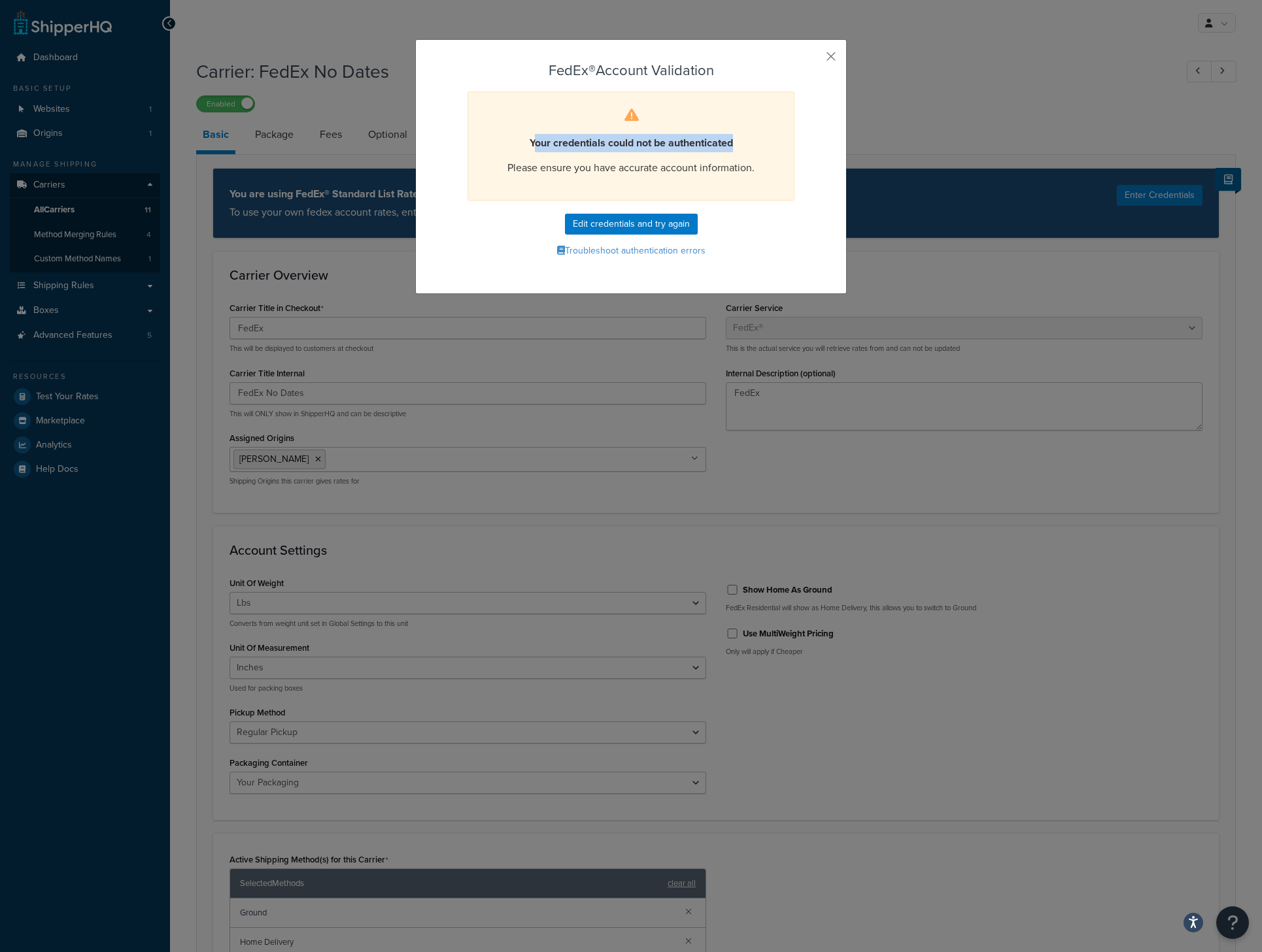
drag, startPoint x: 525, startPoint y: 138, endPoint x: 773, endPoint y: 151, distance: 248.3
click at [775, 149] on div "Your credentials could not be authenticated Please ensure you have accurate acc…" at bounding box center [630, 146] width 327 height 109
click at [763, 159] on p "Please ensure you have accurate account information." at bounding box center [631, 168] width 293 height 19
drag, startPoint x: 699, startPoint y: 175, endPoint x: 474, endPoint y: 127, distance: 230.1
click at [474, 127] on div "Your credentials could not be authenticated Please ensure you have accurate acc…" at bounding box center [630, 146] width 327 height 109
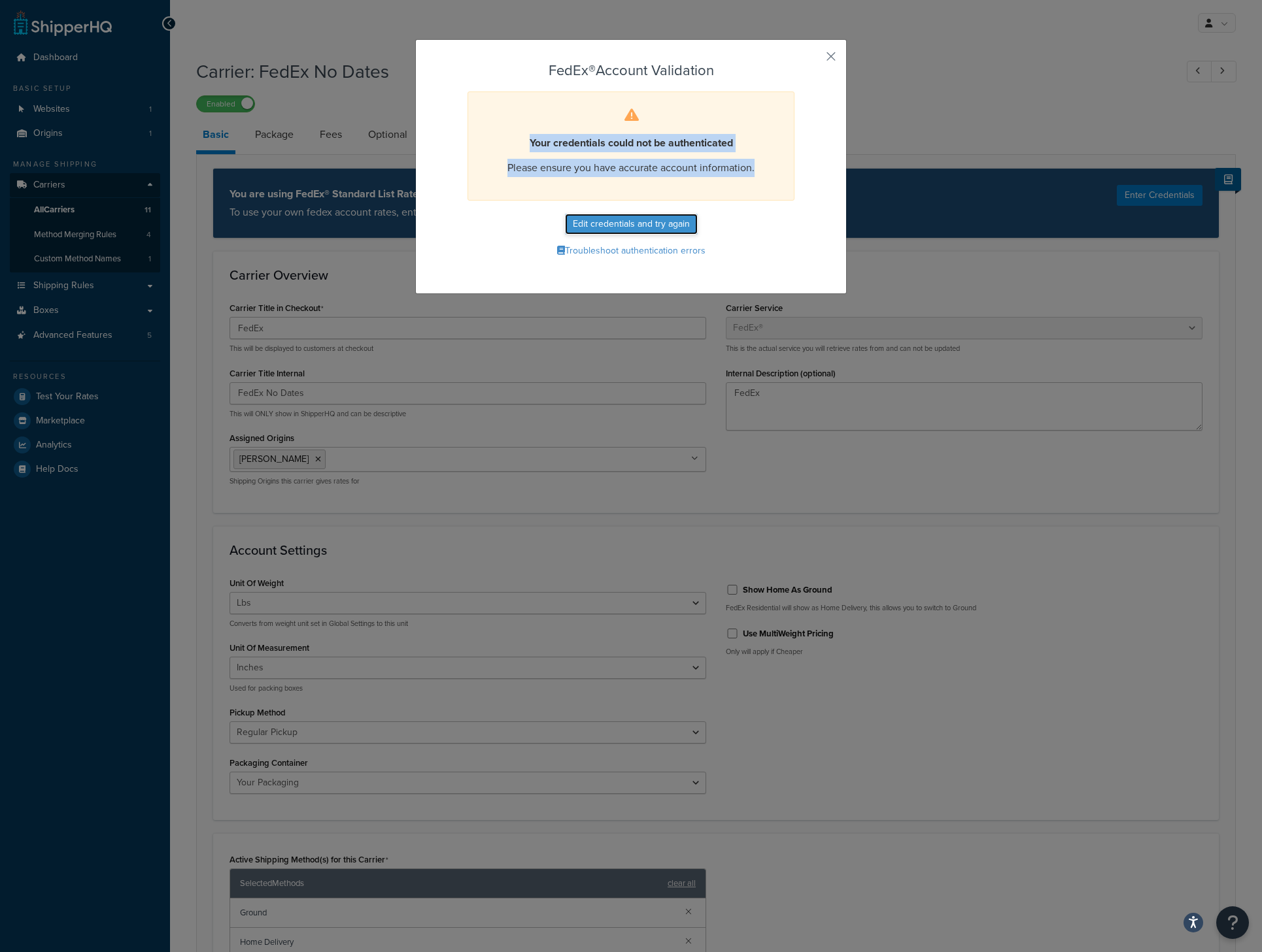
click at [612, 219] on button "Edit credentials and try again" at bounding box center [631, 224] width 132 height 21
select select "OH"
select select "US"
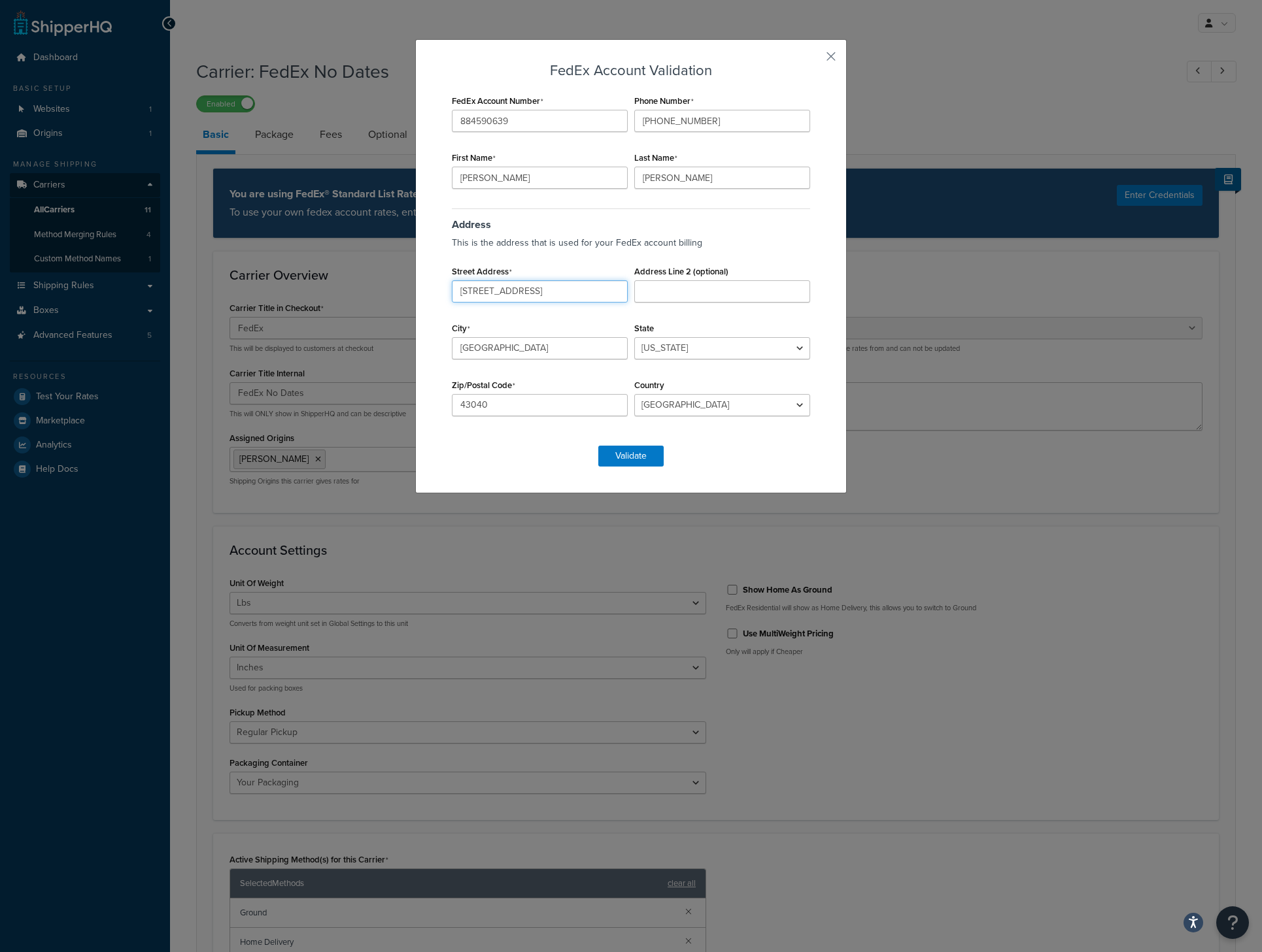
click at [547, 285] on input "[STREET_ADDRESS]" at bounding box center [539, 292] width 176 height 22
click at [731, 219] on h3 "Address" at bounding box center [631, 219] width 359 height 22
click at [647, 119] on input "[PHONE_NUMBER]" at bounding box center [722, 121] width 176 height 22
drag, startPoint x: 647, startPoint y: 119, endPoint x: 578, endPoint y: 121, distance: 69.0
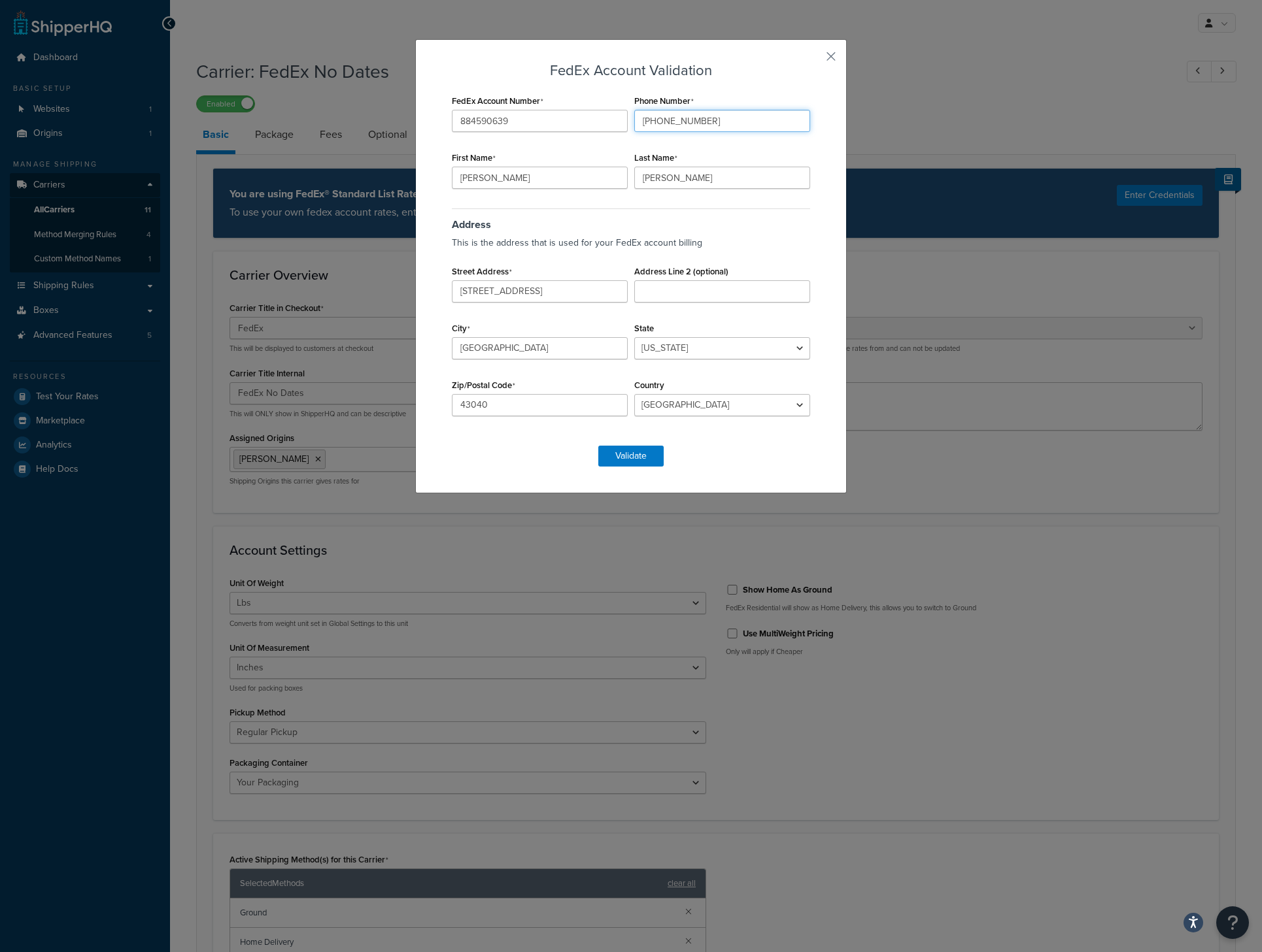
click at [582, 122] on div "FedEx Account Number 884590639 Phone Number [PHONE_NUMBER] First Name [PERSON_N…" at bounding box center [631, 262] width 365 height 341
click at [661, 118] on input "[PHONE_NUMBER]" at bounding box center [722, 121] width 176 height 22
click at [650, 120] on input "[PHONE_NUMBER]" at bounding box center [722, 121] width 176 height 22
type input "9377386900"
click at [615, 446] on button "Validate" at bounding box center [631, 456] width 65 height 21
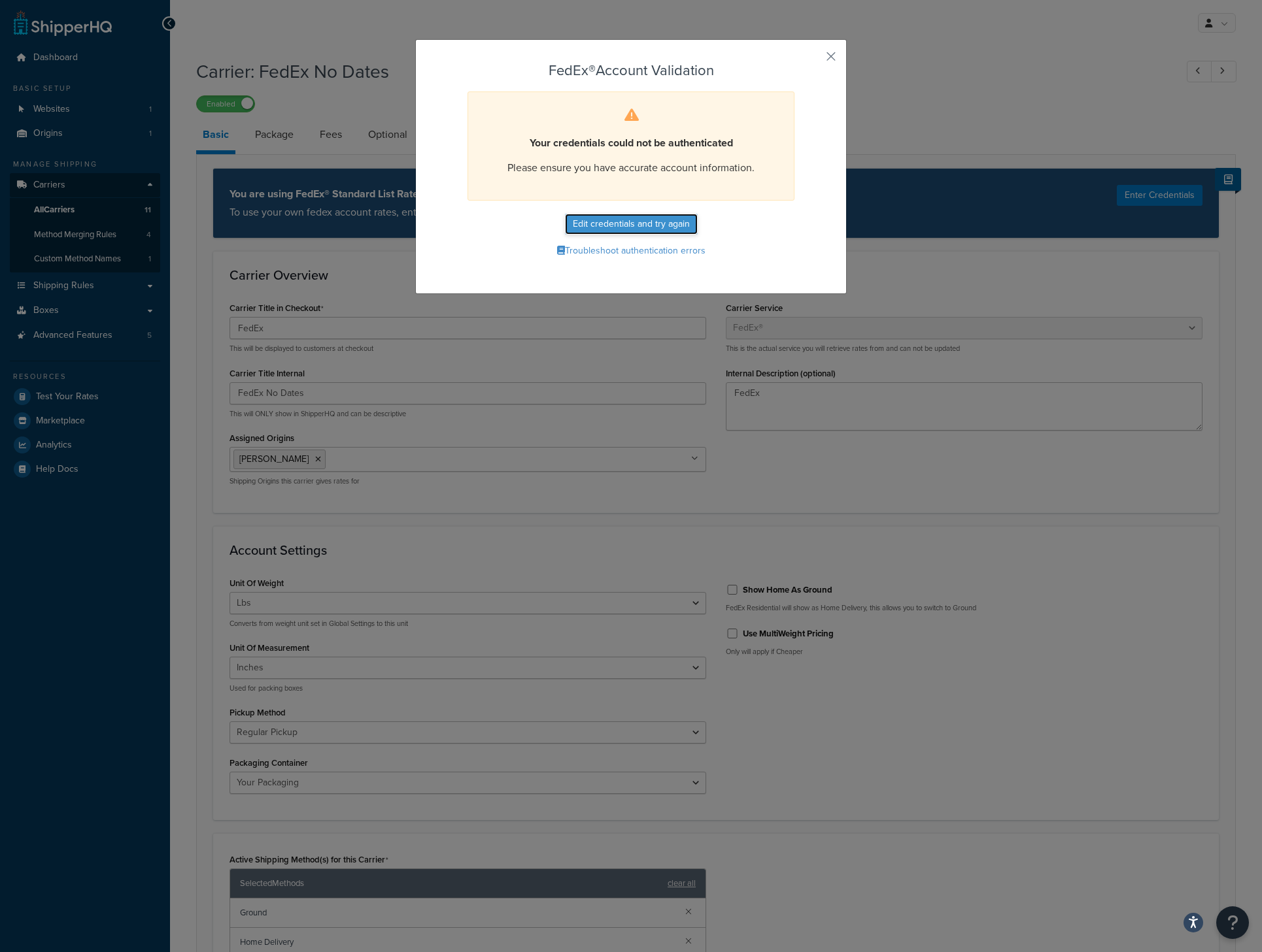
click at [625, 219] on button "Edit credentials and try again" at bounding box center [631, 224] width 132 height 21
select select "OH"
select select "US"
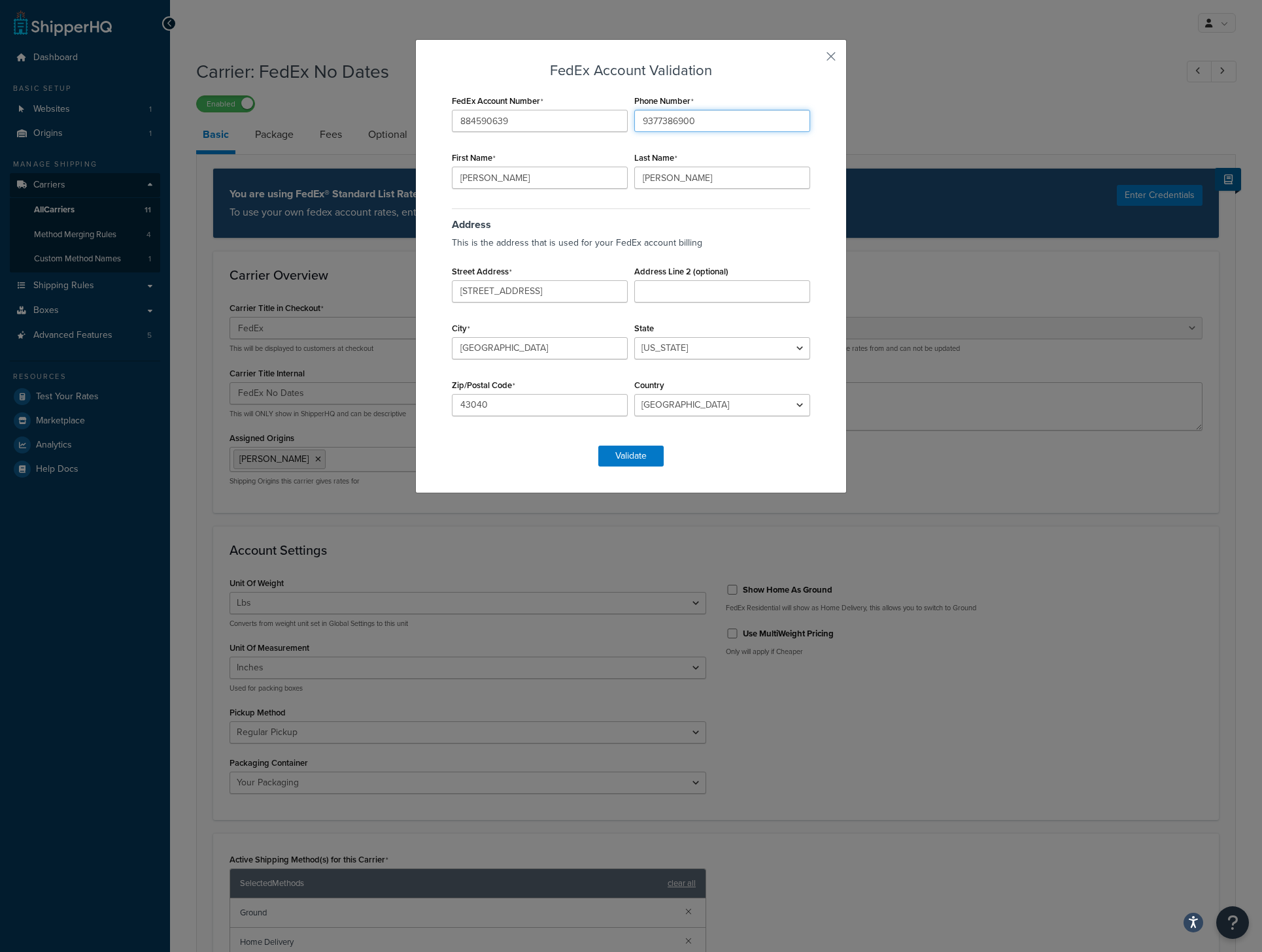
click at [653, 121] on input "9377386900" at bounding box center [722, 121] width 176 height 22
click at [671, 121] on input "937-7386900" at bounding box center [722, 121] width 176 height 22
type input "[PHONE_NUMBER]"
click at [637, 456] on button "Validate" at bounding box center [631, 456] width 65 height 21
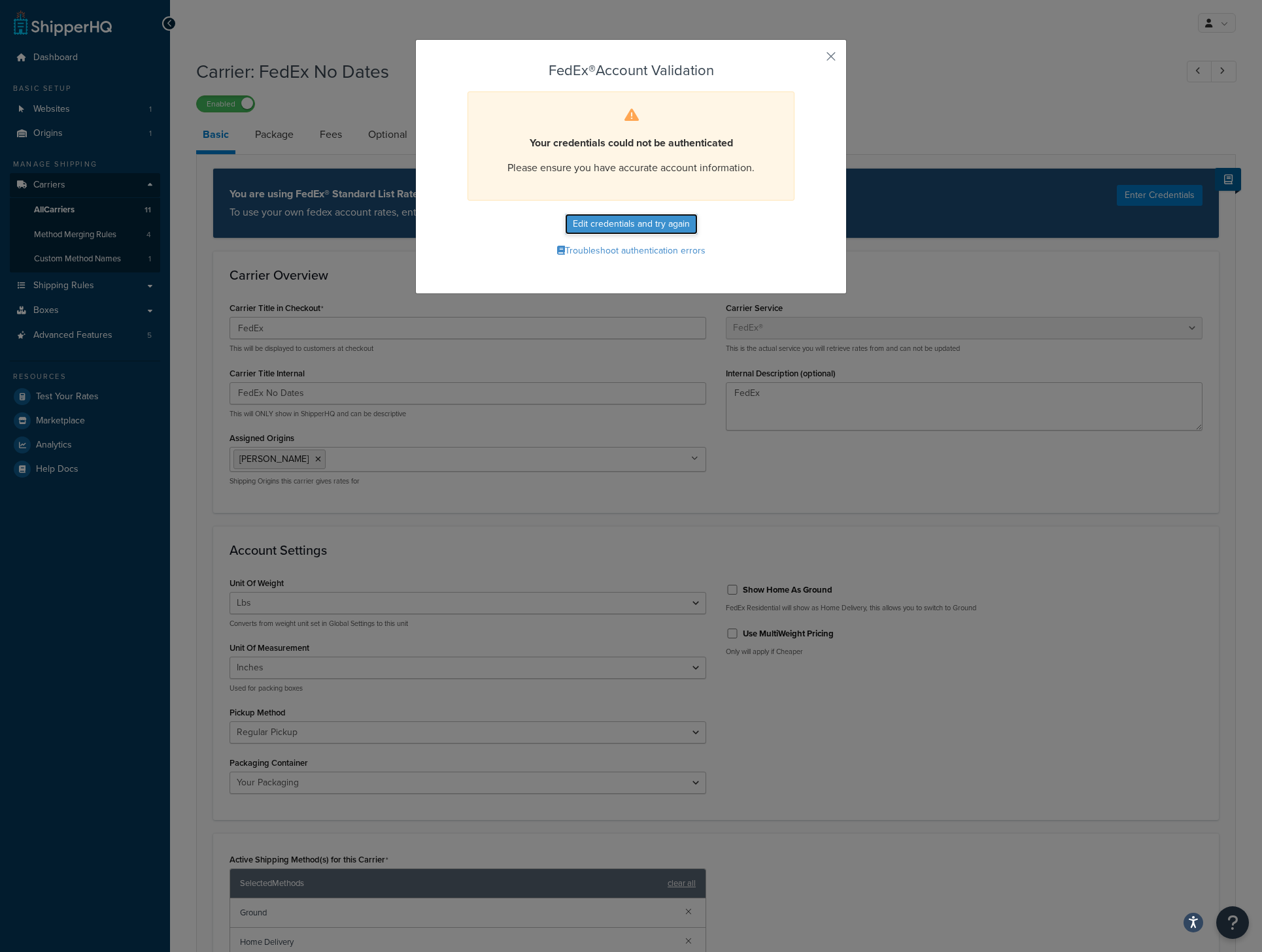
click at [646, 222] on button "Edit credentials and try again" at bounding box center [631, 224] width 132 height 21
select select "OH"
select select "US"
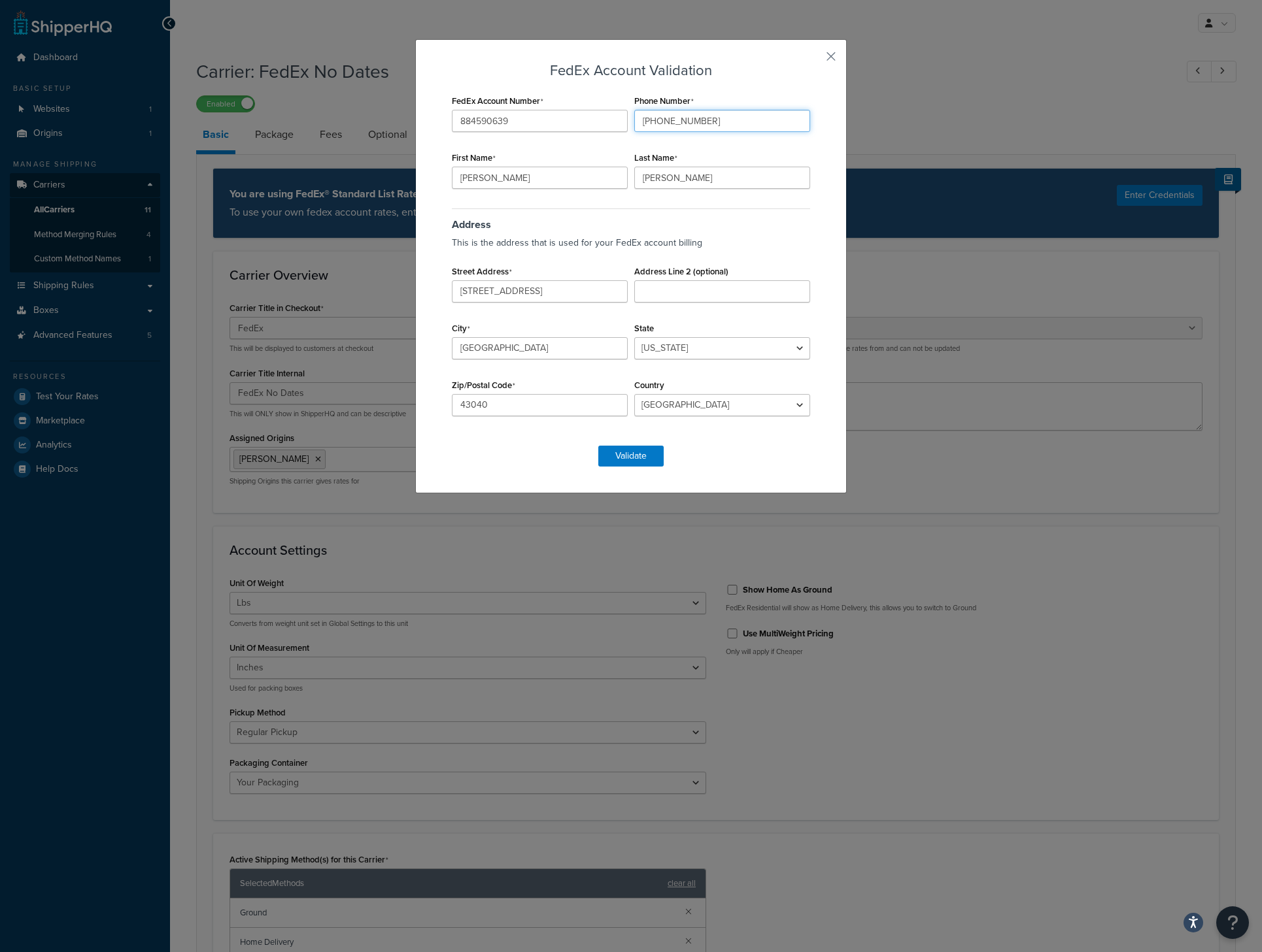
click at [653, 123] on input "[PHONE_NUMBER]" at bounding box center [722, 121] width 176 height 22
click at [670, 120] on input "937738-6900" at bounding box center [722, 121] width 176 height 22
click at [637, 123] on input "9377386900" at bounding box center [722, 121] width 176 height 22
type input "[PHONE_NUMBER]"
click at [636, 458] on button "Validate" at bounding box center [631, 456] width 65 height 21
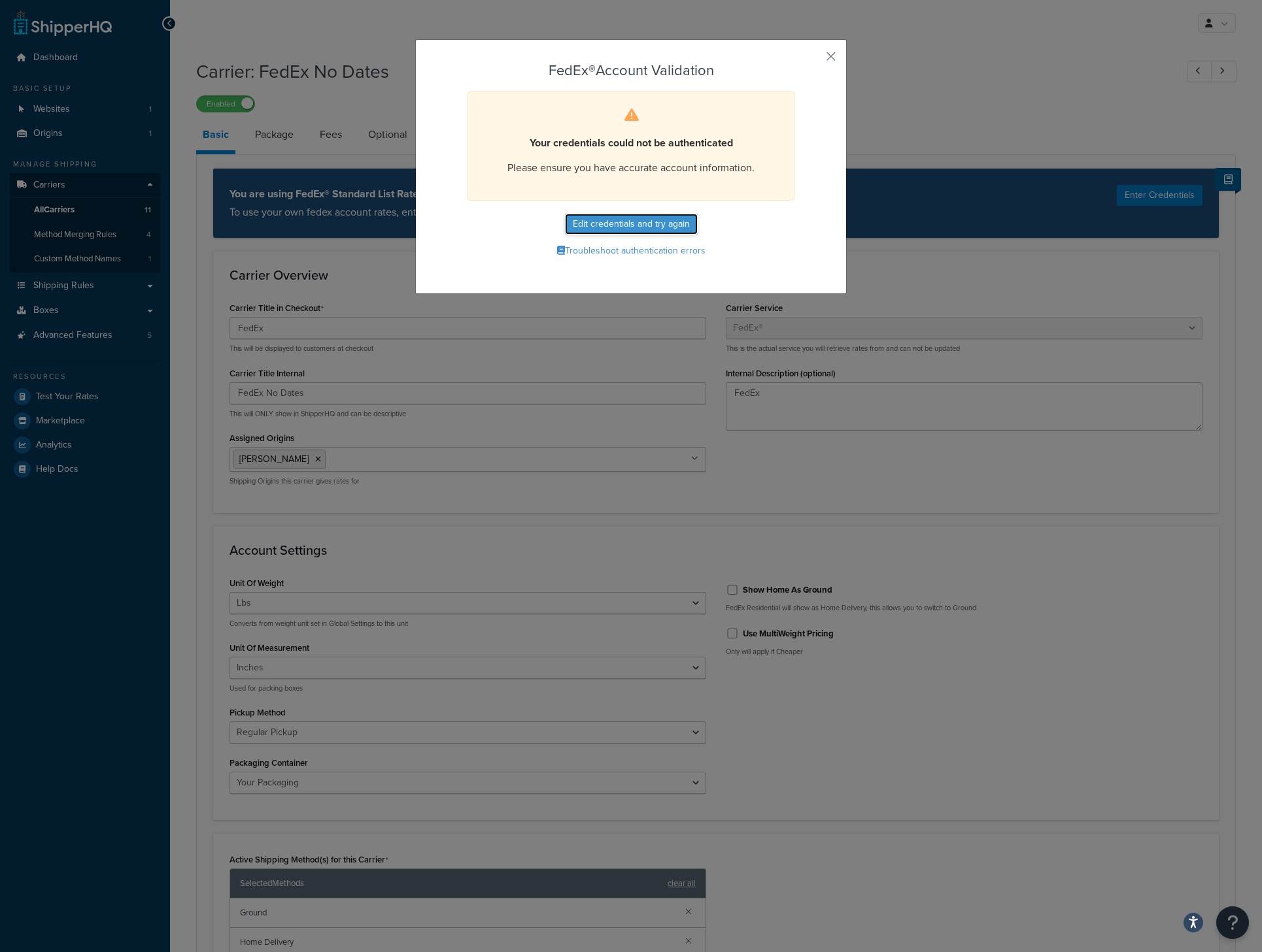
click at [637, 223] on button "Edit credentials and try again" at bounding box center [631, 224] width 132 height 21
select select "OH"
select select "US"
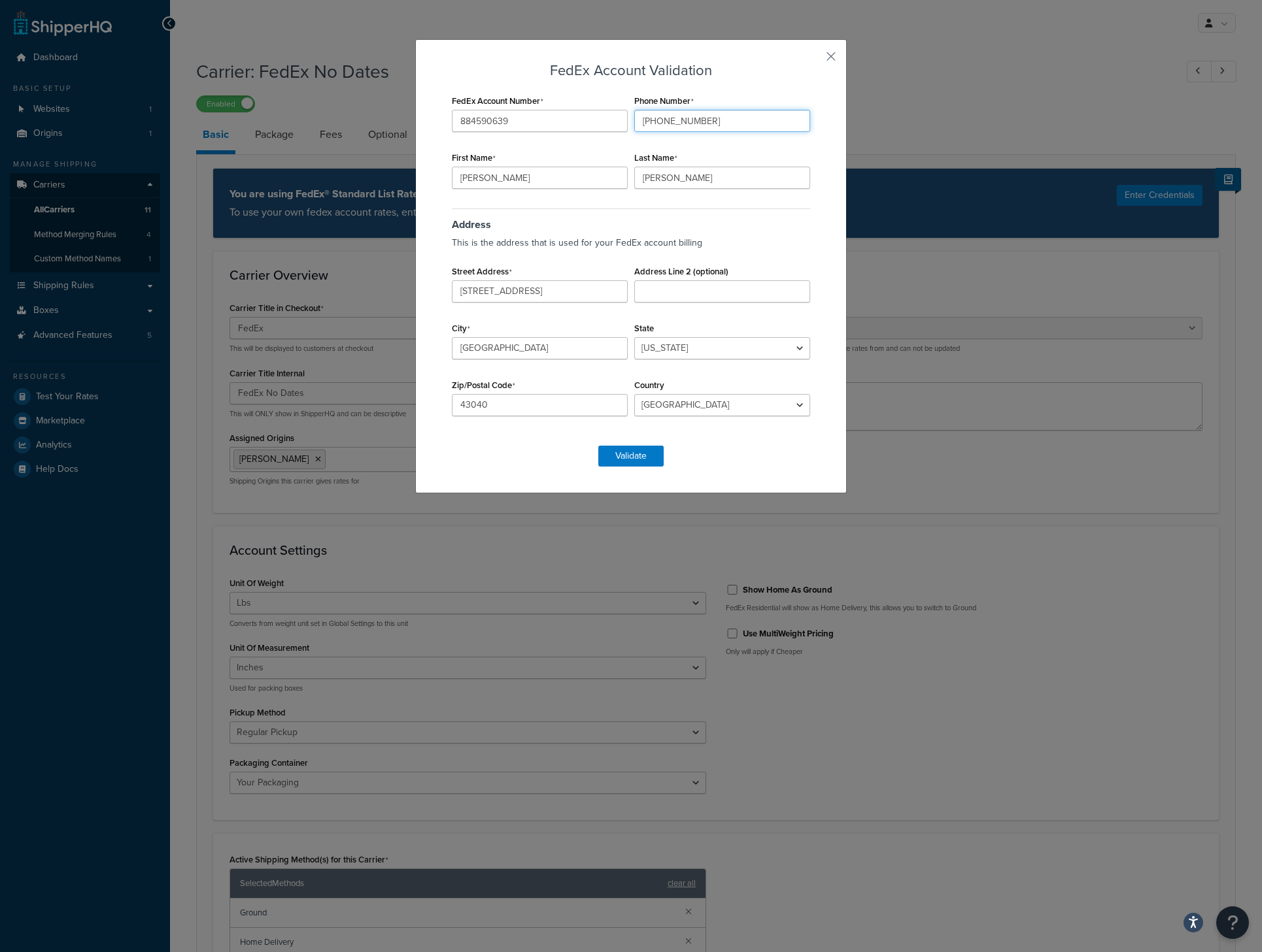
click at [650, 121] on input "[PHONE_NUMBER]" at bounding box center [722, 121] width 176 height 22
click at [667, 121] on input "[PHONE_NUMBER]" at bounding box center [722, 121] width 176 height 22
type input "[PHONE_NUMBER]"
click at [623, 453] on button "Validate" at bounding box center [631, 456] width 65 height 21
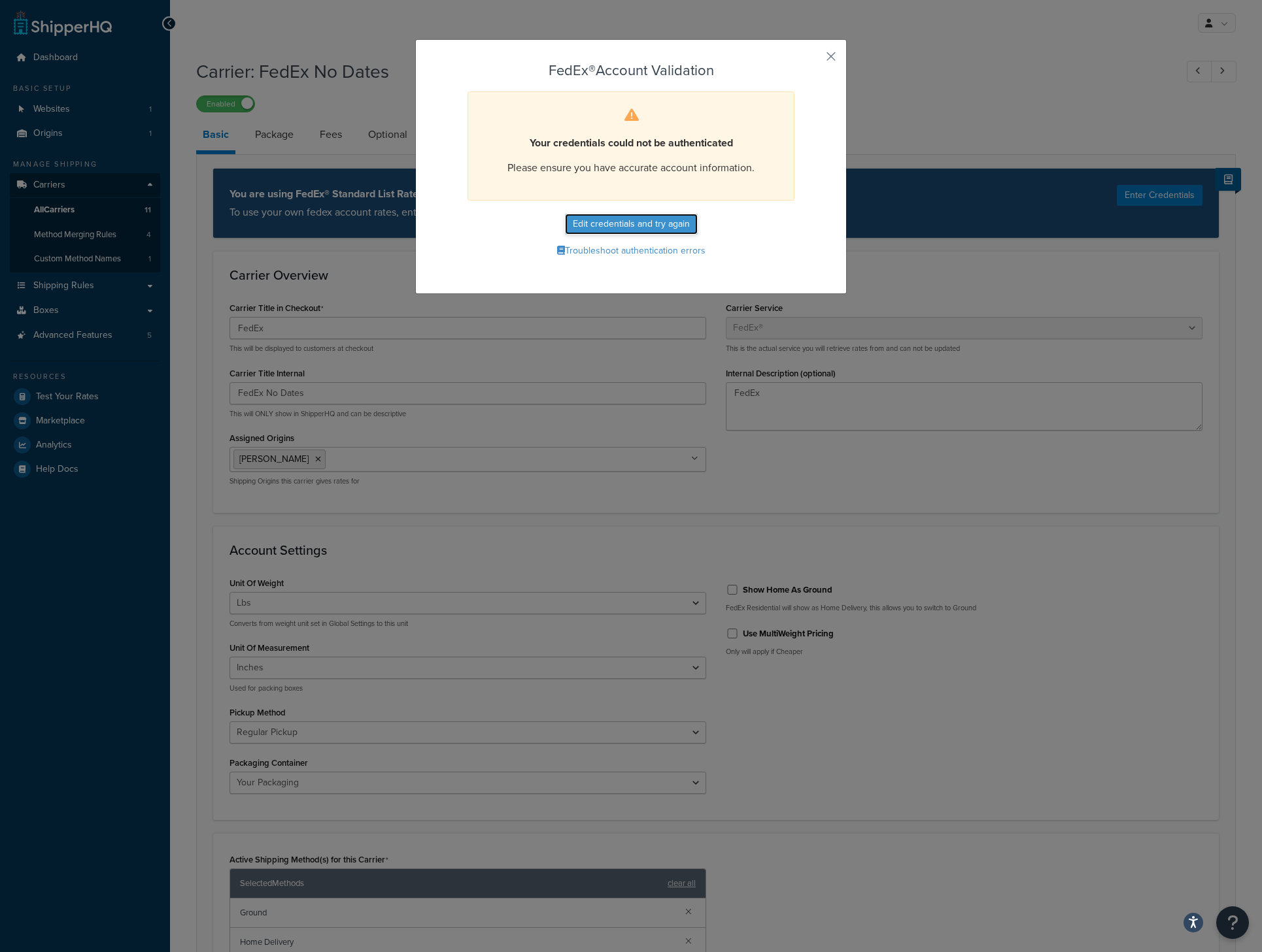
click at [660, 225] on button "Edit credentials and try again" at bounding box center [631, 224] width 132 height 21
select select "OH"
select select "US"
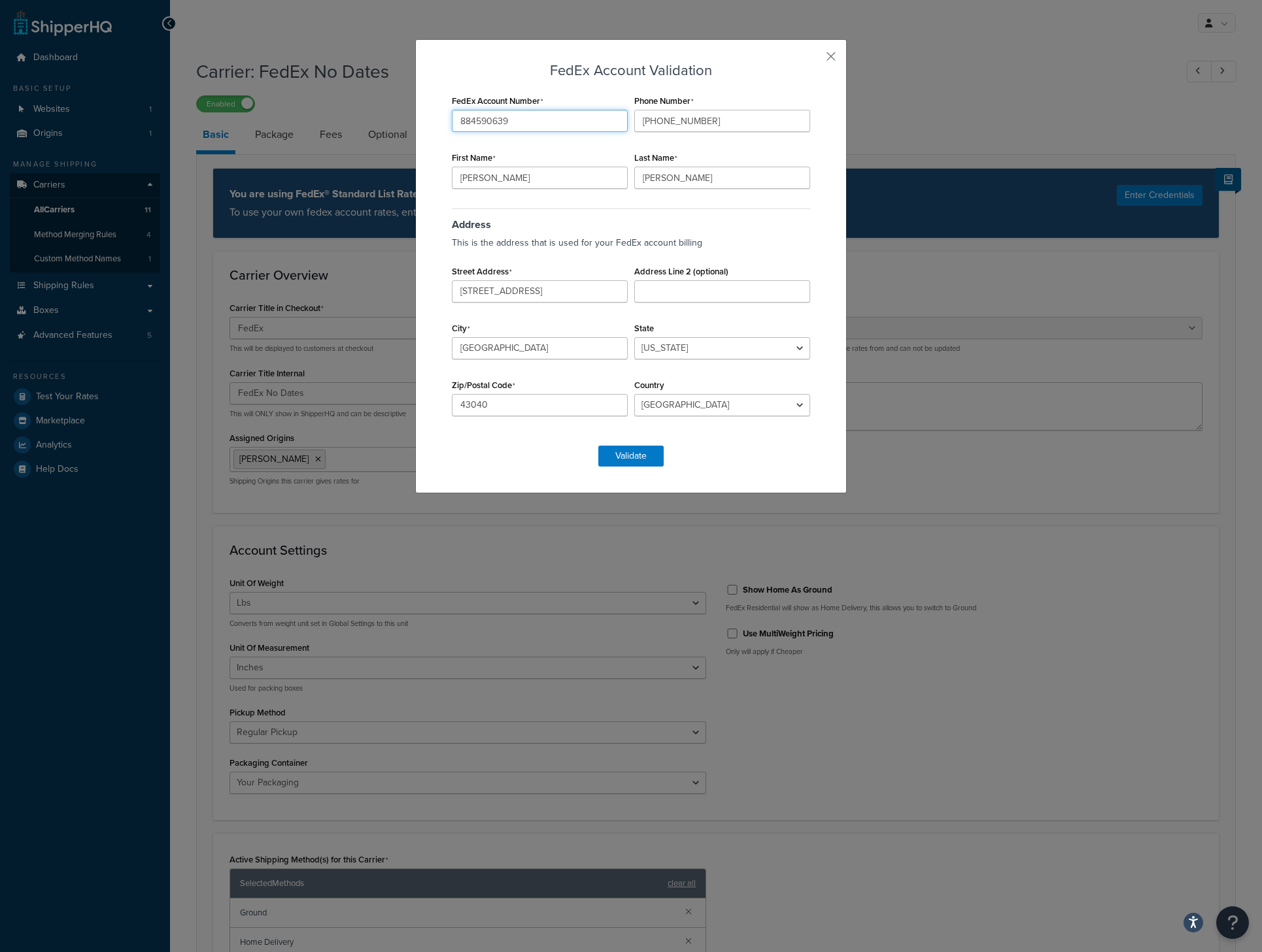
drag, startPoint x: 548, startPoint y: 122, endPoint x: 449, endPoint y: 124, distance: 99.0
click at [452, 124] on input "884590639" at bounding box center [539, 121] width 176 height 22
click at [481, 121] on input "884590639" at bounding box center [539, 121] width 176 height 22
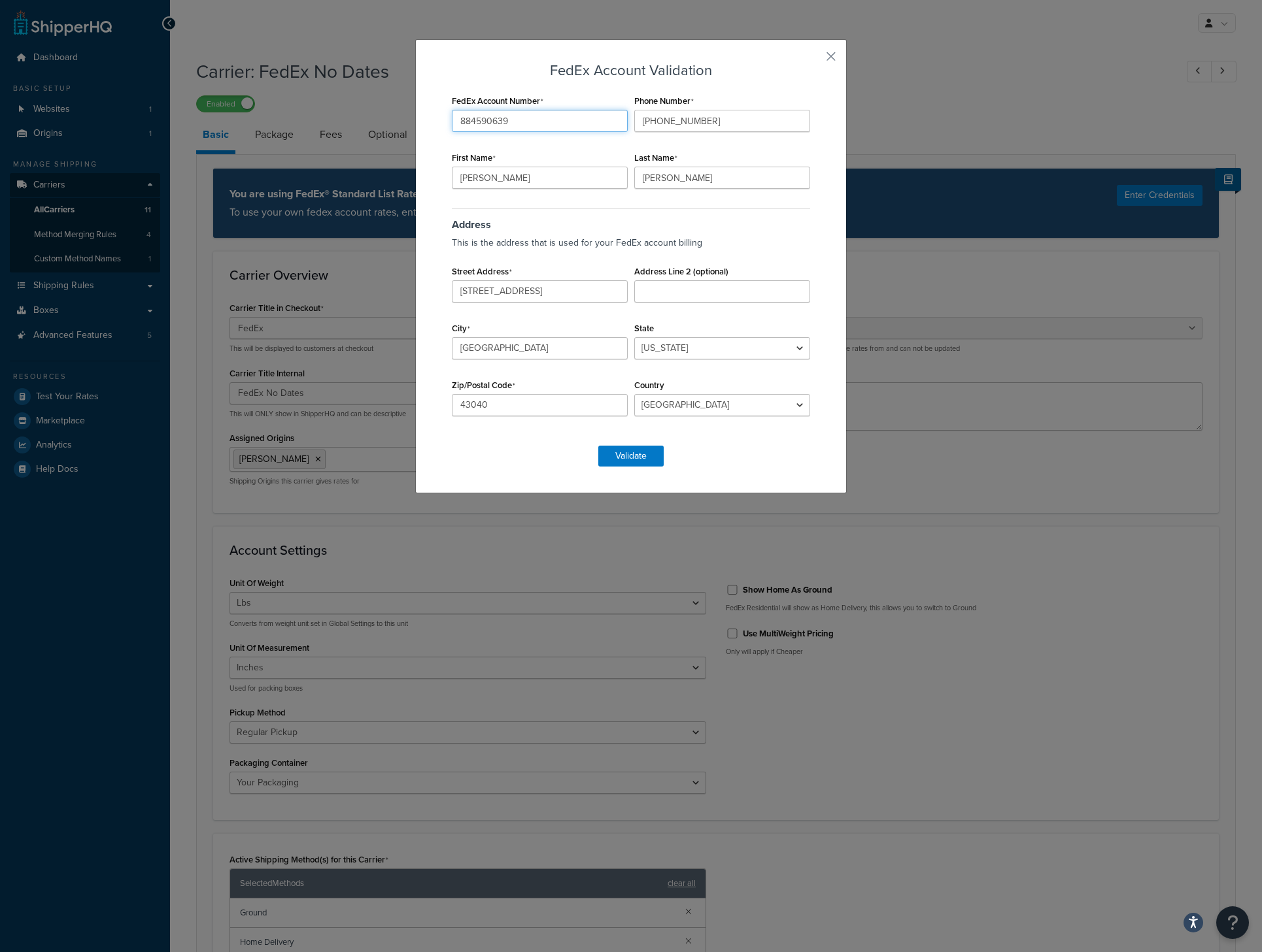
click at [478, 121] on input "884590639" at bounding box center [539, 121] width 176 height 22
click at [467, 123] on input "884590639" at bounding box center [539, 121] width 176 height 22
click at [542, 147] on div "FedEx Account Number 884590639 Phone Number [PHONE_NUMBER] First Name [PERSON_N…" at bounding box center [631, 262] width 365 height 341
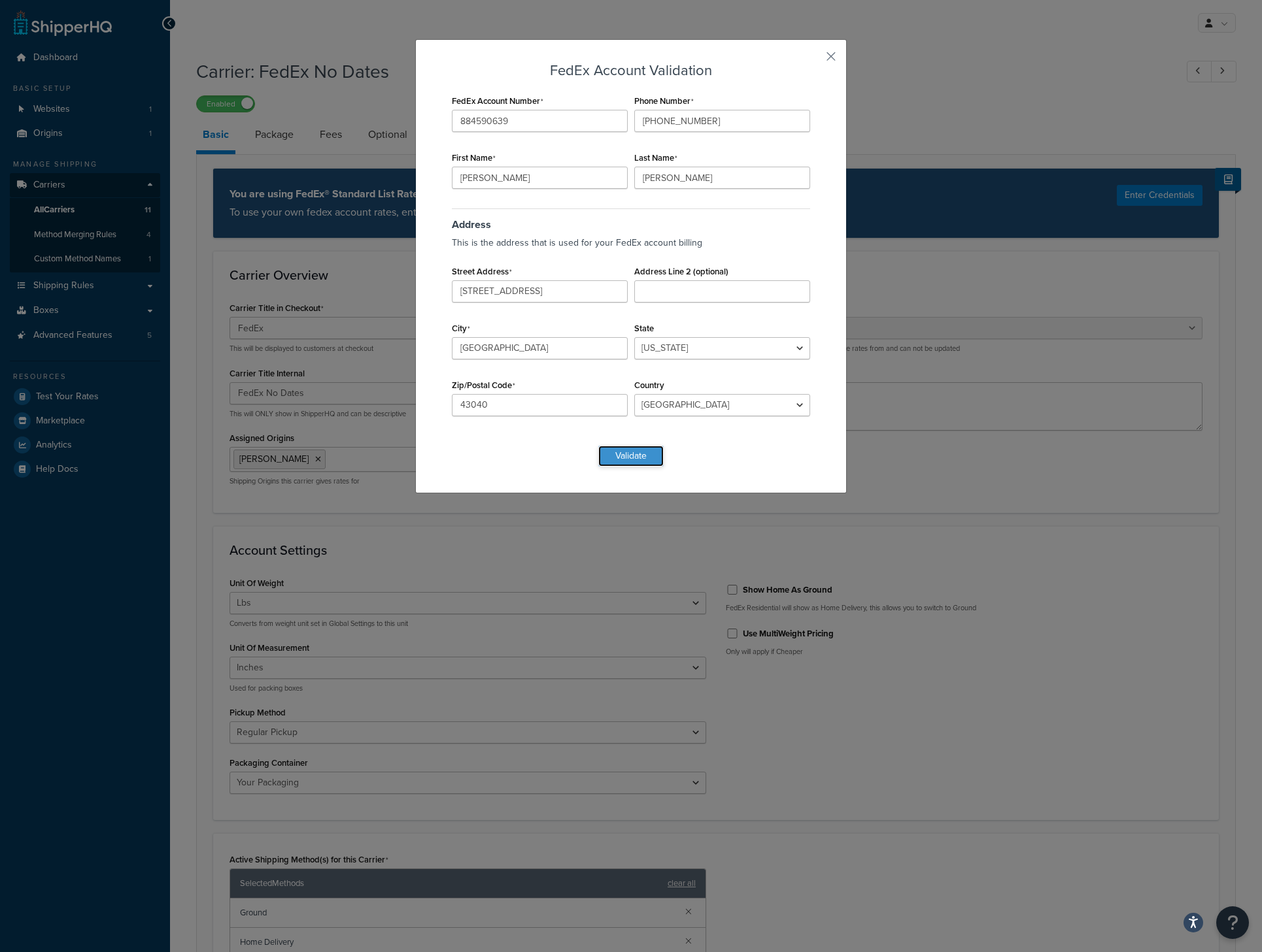
click at [639, 452] on button "Validate" at bounding box center [631, 456] width 65 height 21
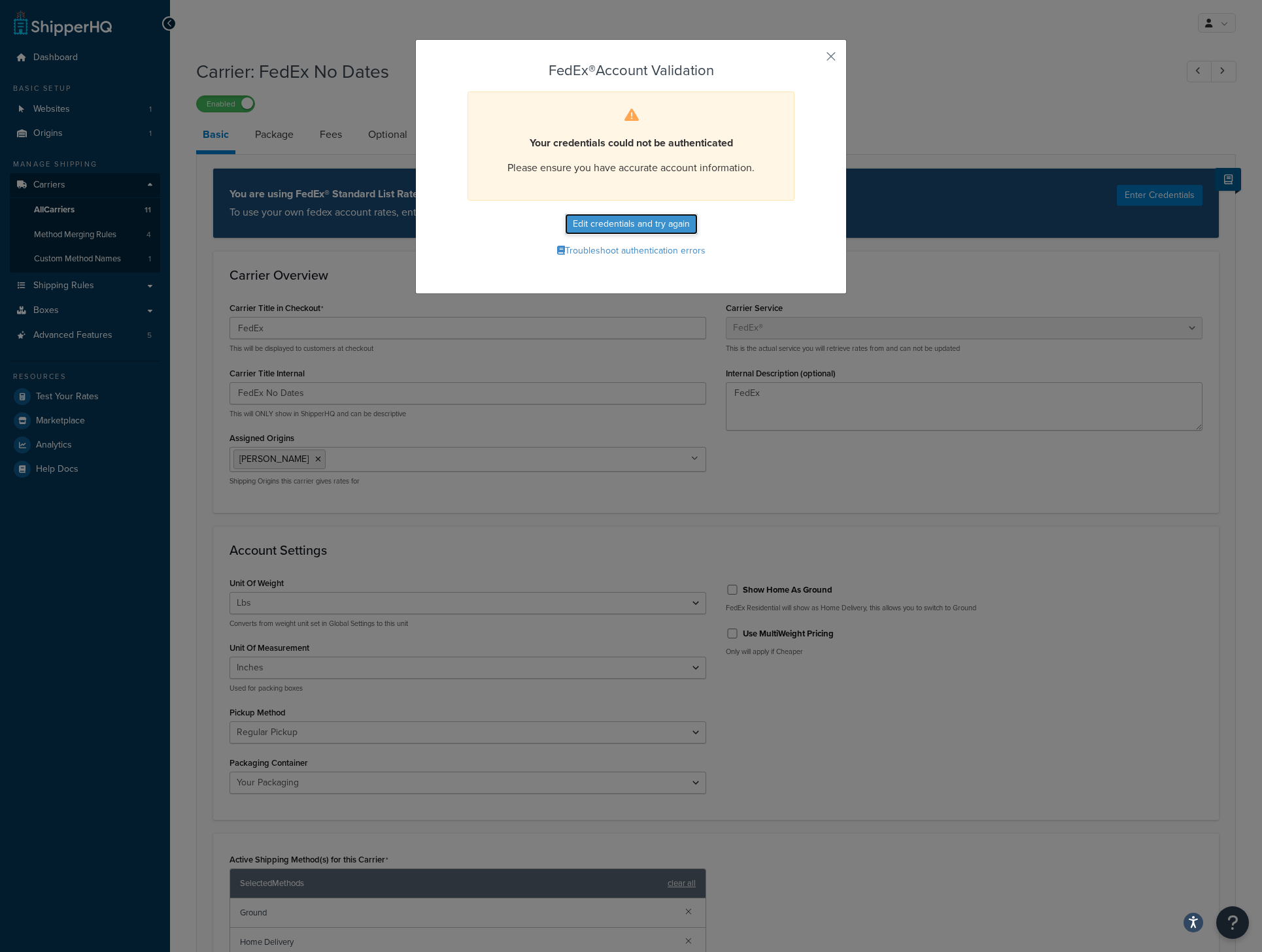
click at [661, 223] on button "Edit credentials and try again" at bounding box center [631, 224] width 132 height 21
select select "OH"
select select "US"
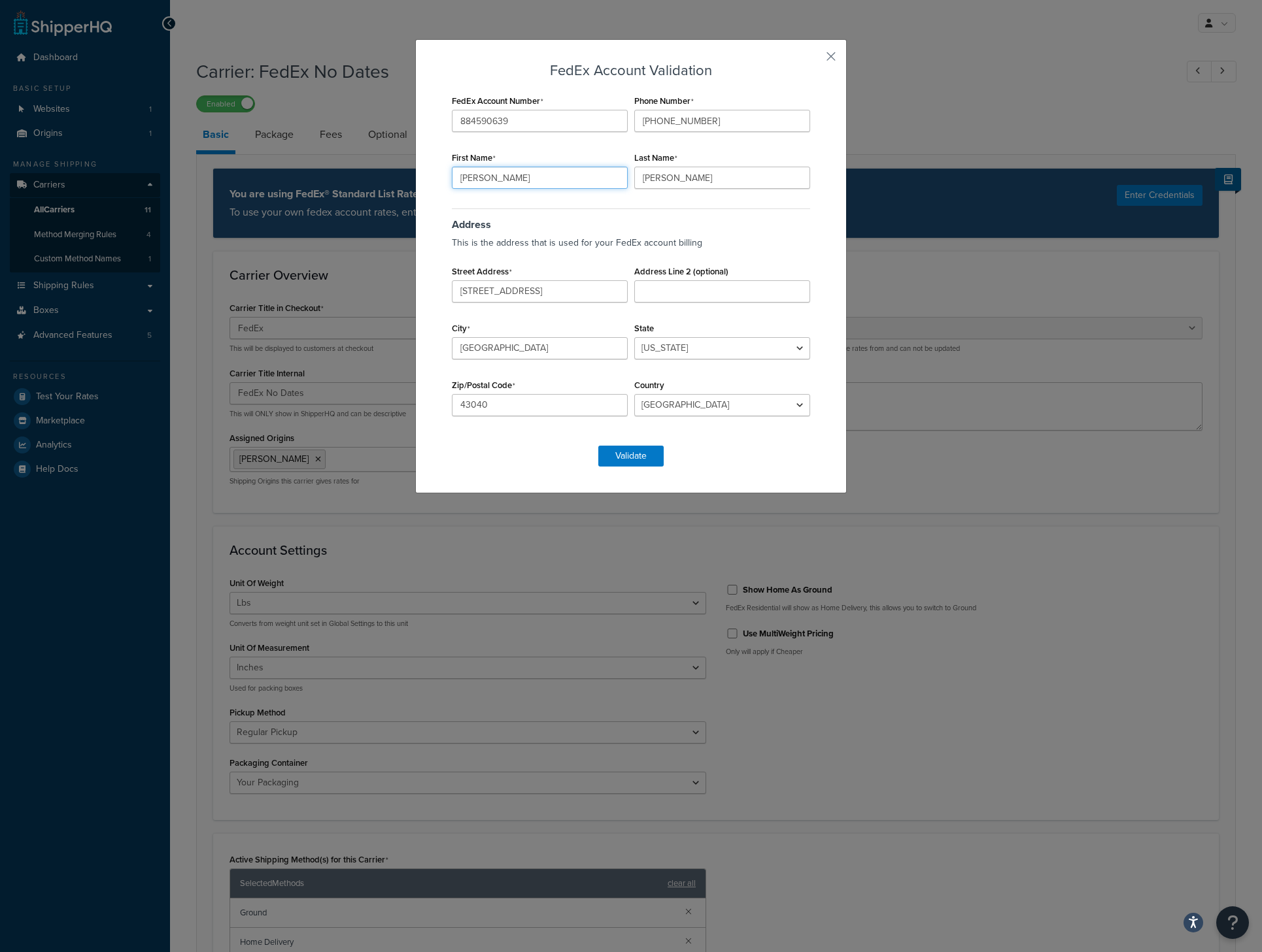
click at [556, 174] on input "[PERSON_NAME]" at bounding box center [539, 178] width 176 height 22
click at [554, 174] on input "[PERSON_NAME]" at bounding box center [539, 178] width 176 height 22
type input "[PERSON_NAME]"
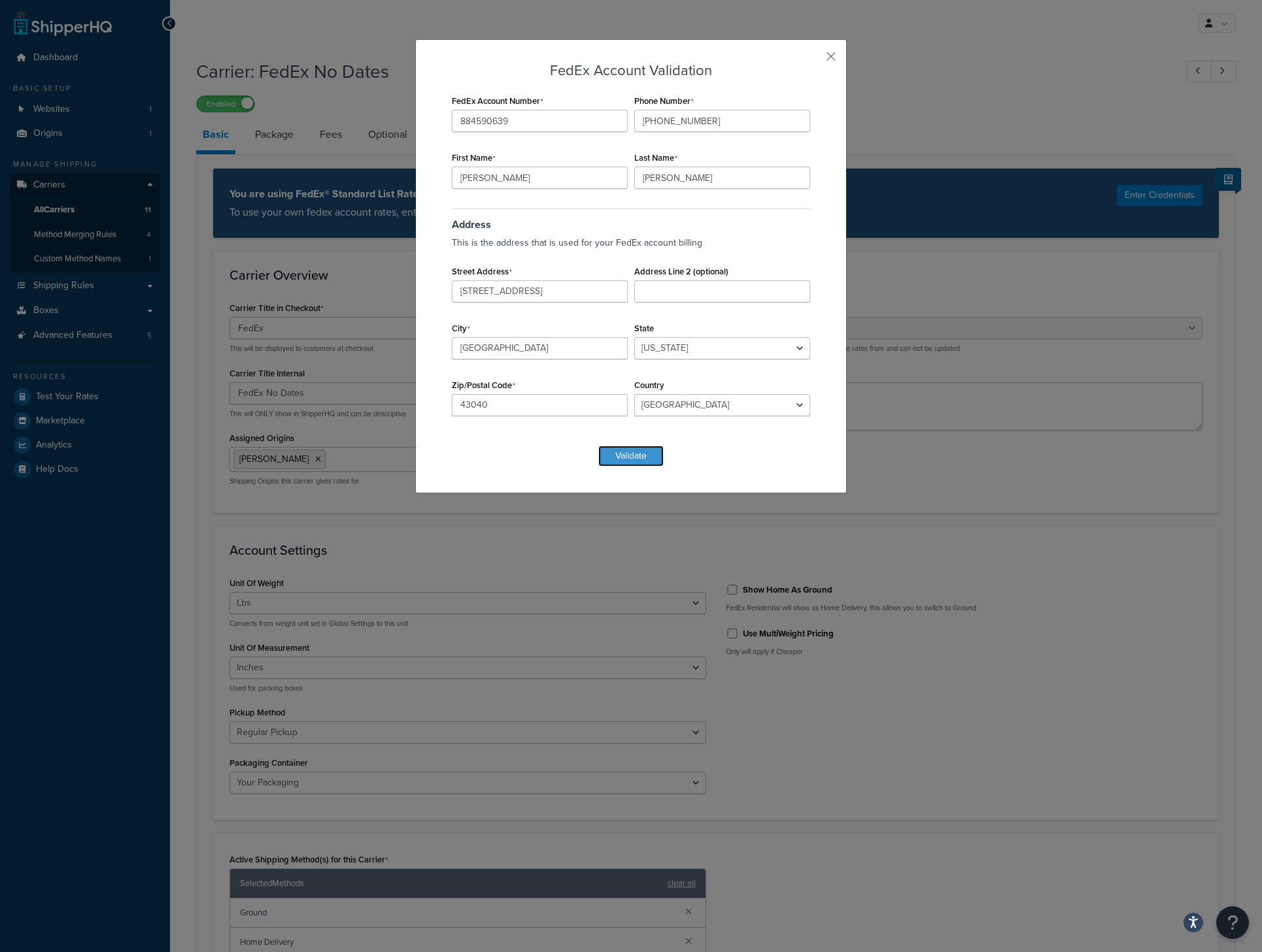
click at [644, 459] on button "Validate" at bounding box center [631, 456] width 65 height 21
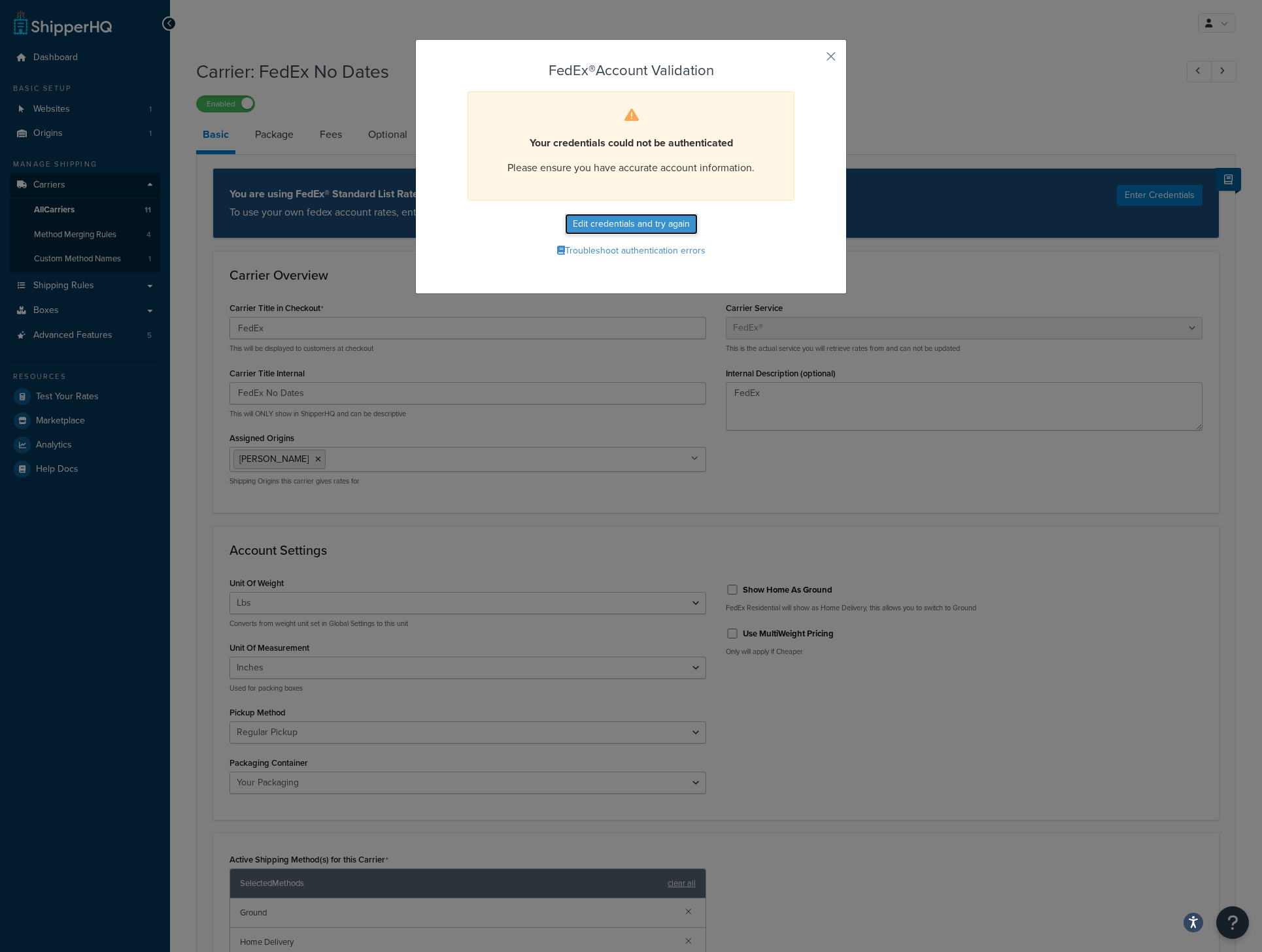
click at [612, 225] on button "Edit credentials and try again" at bounding box center [631, 224] width 132 height 21
select select "OH"
select select "US"
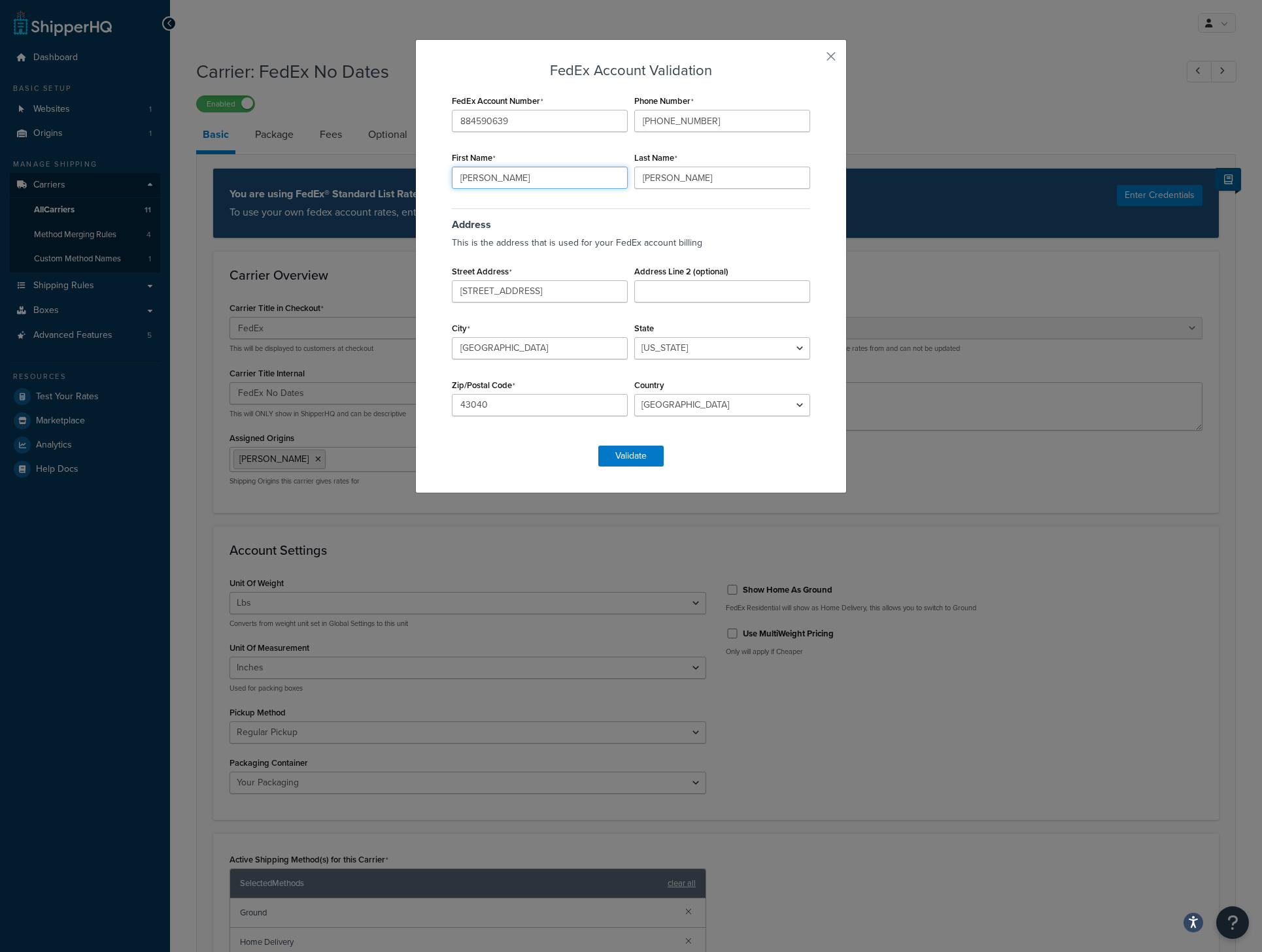
drag, startPoint x: 560, startPoint y: 177, endPoint x: 443, endPoint y: 176, distance: 117.0
click at [449, 176] on div "First Name [PERSON_NAME]" at bounding box center [539, 168] width 182 height 40
type input "[PERSON_NAME]"
drag, startPoint x: 714, startPoint y: 180, endPoint x: 553, endPoint y: 147, distance: 164.3
click at [568, 148] on div "FedEx Account Number 884590639 Phone Number [PHONE_NUMBER] First Name [PERSON_N…" at bounding box center [631, 262] width 365 height 341
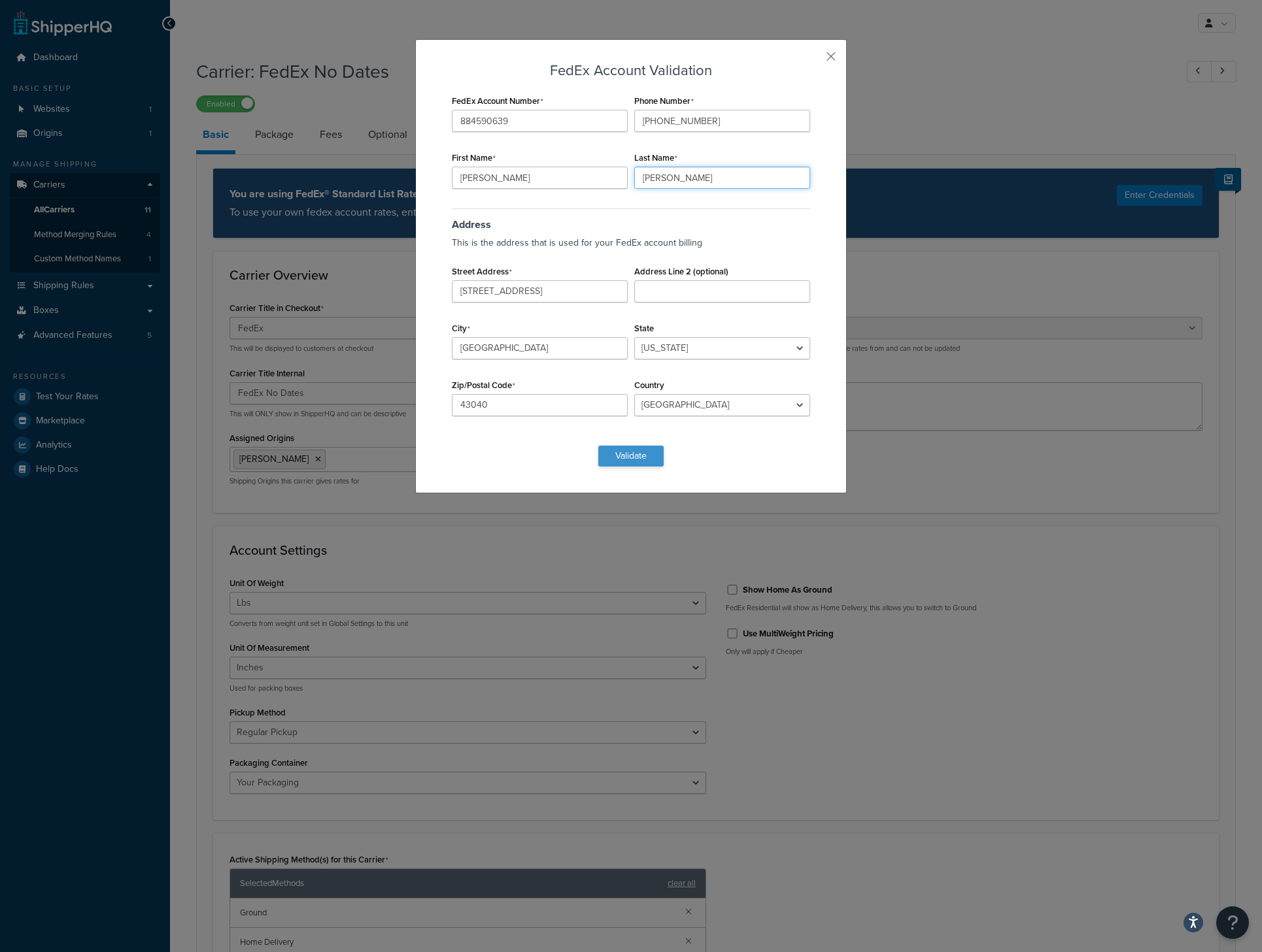
type input "[PERSON_NAME]"
click at [617, 451] on button "Validate" at bounding box center [631, 456] width 65 height 21
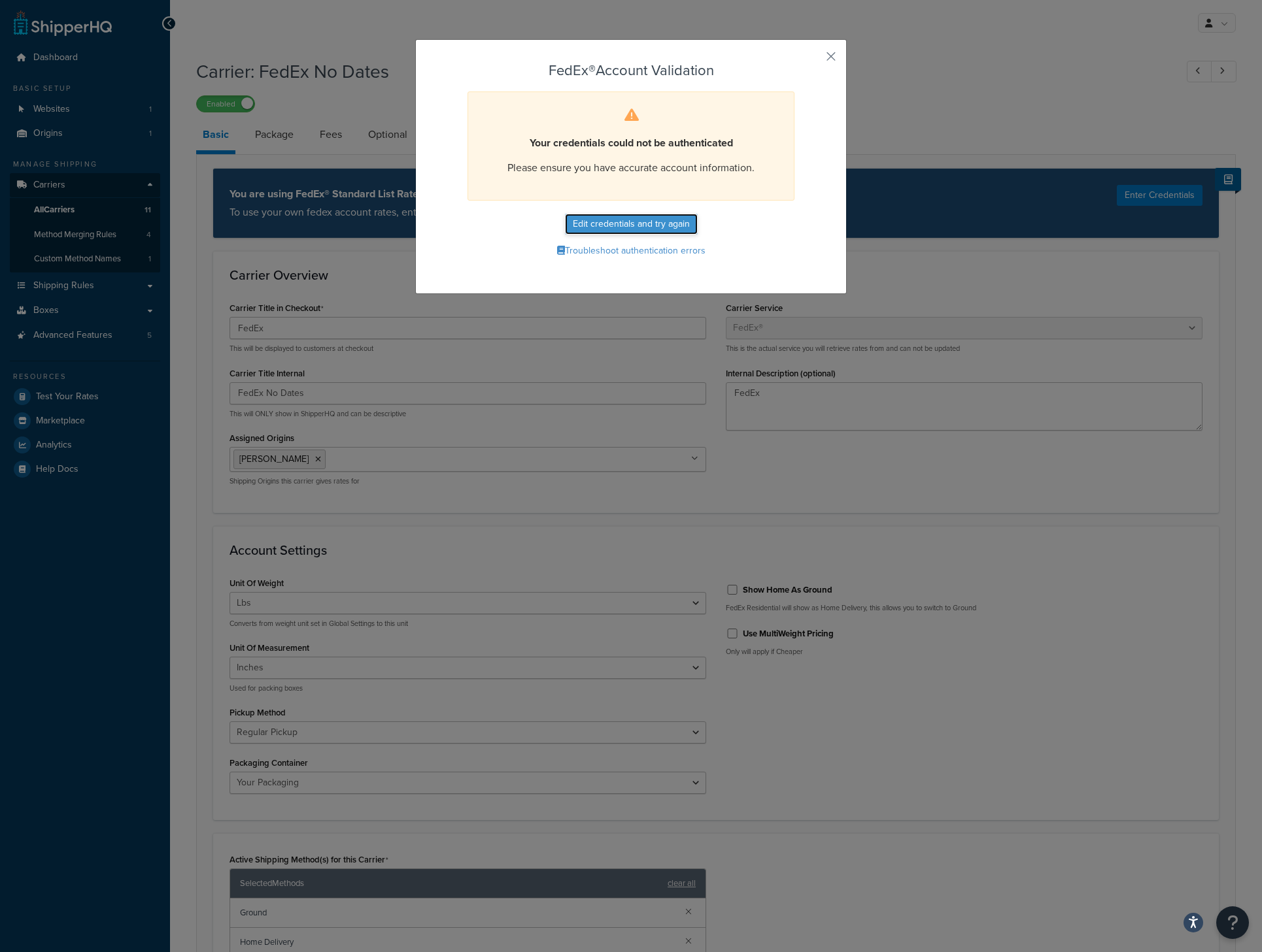
click at [626, 226] on button "Edit credentials and try again" at bounding box center [631, 224] width 132 height 21
select select "OH"
select select "US"
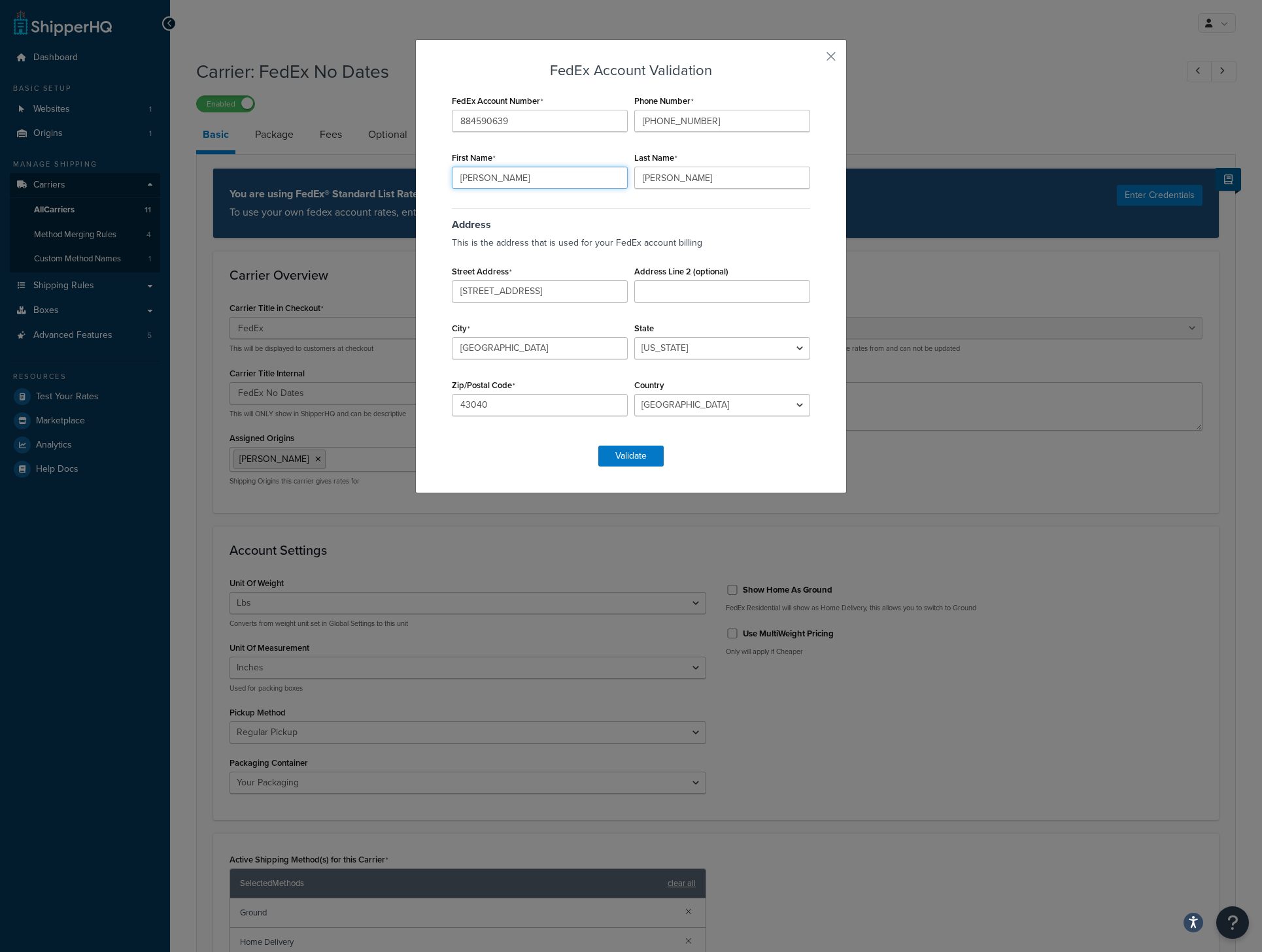
drag, startPoint x: 533, startPoint y: 178, endPoint x: 136, endPoint y: 100, distance: 404.6
click at [262, 149] on div "FedEx Account Validation FedEx Account Number 884590639 Phone Number [PHONE_NUM…" at bounding box center [631, 476] width 1262 height 952
type input "[PERSON_NAME]"
drag, startPoint x: 708, startPoint y: 177, endPoint x: 566, endPoint y: 156, distance: 143.5
click at [594, 168] on div "FedEx Account Number 884590639 Phone Number [PHONE_NUMBER] First Name [PERSON_N…" at bounding box center [631, 262] width 365 height 341
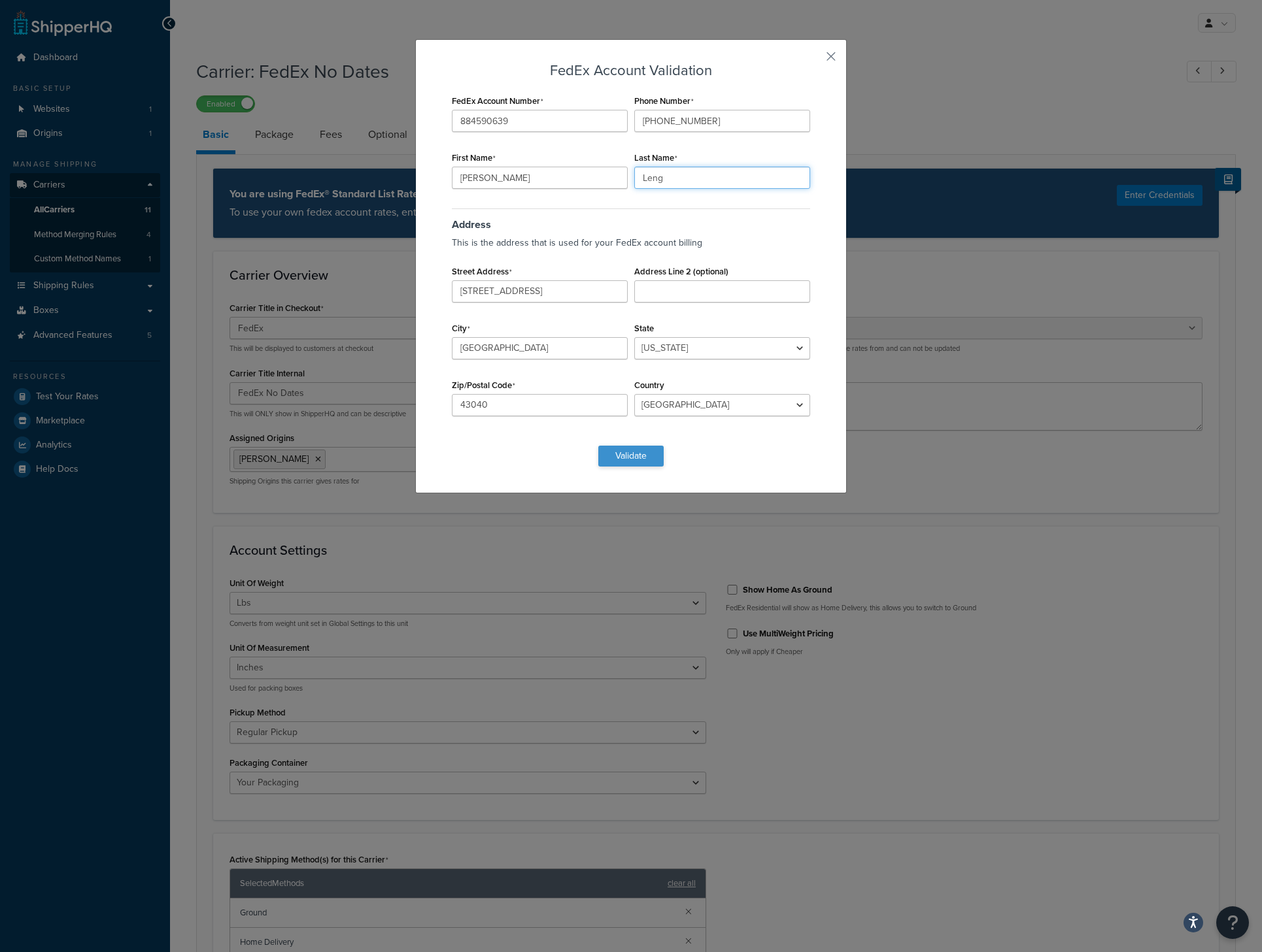
type input "Leng"
click at [615, 448] on button "Validate" at bounding box center [631, 456] width 65 height 21
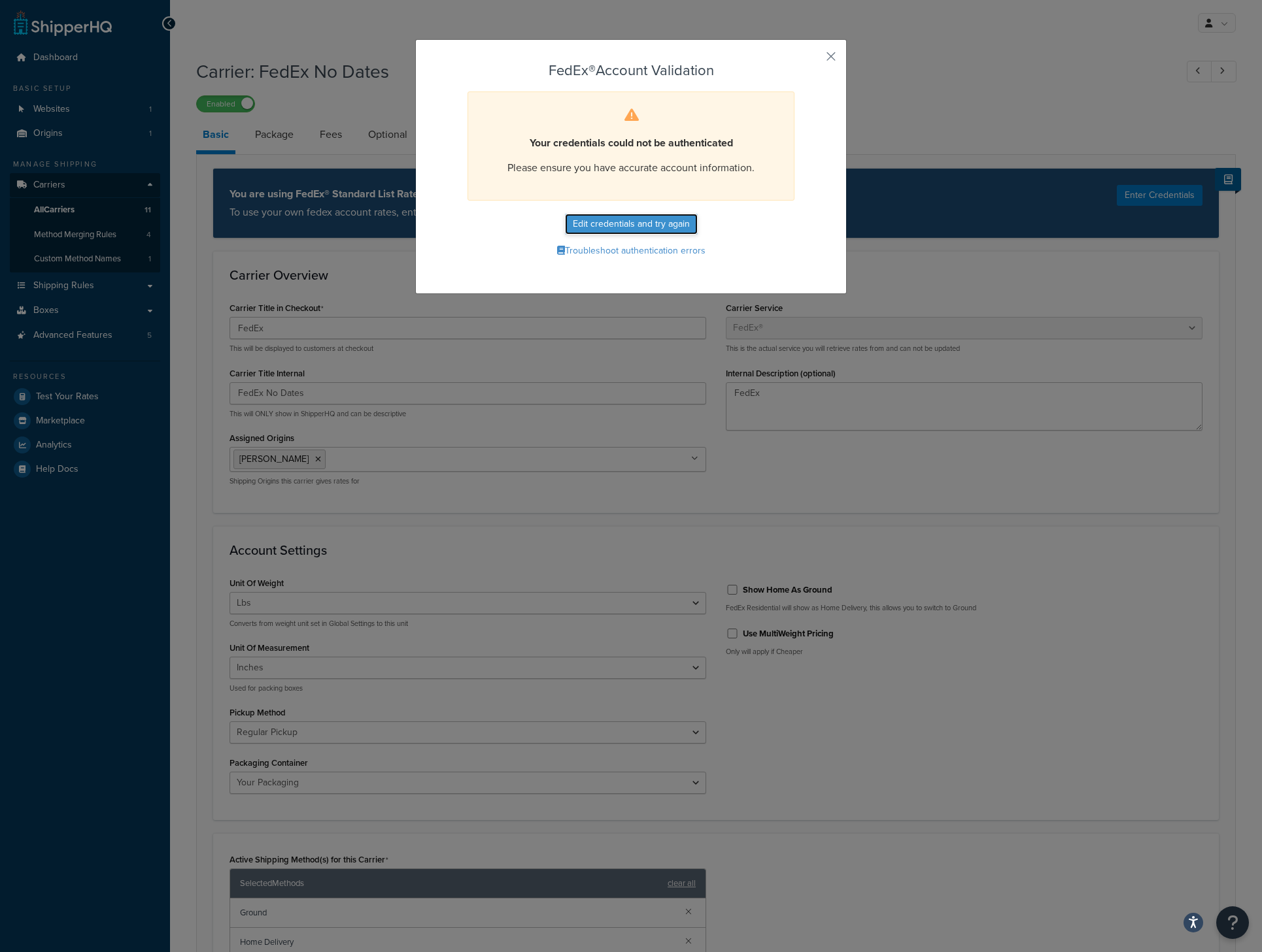
click at [633, 232] on button "Edit credentials and try again" at bounding box center [631, 224] width 132 height 21
select select "OH"
select select "US"
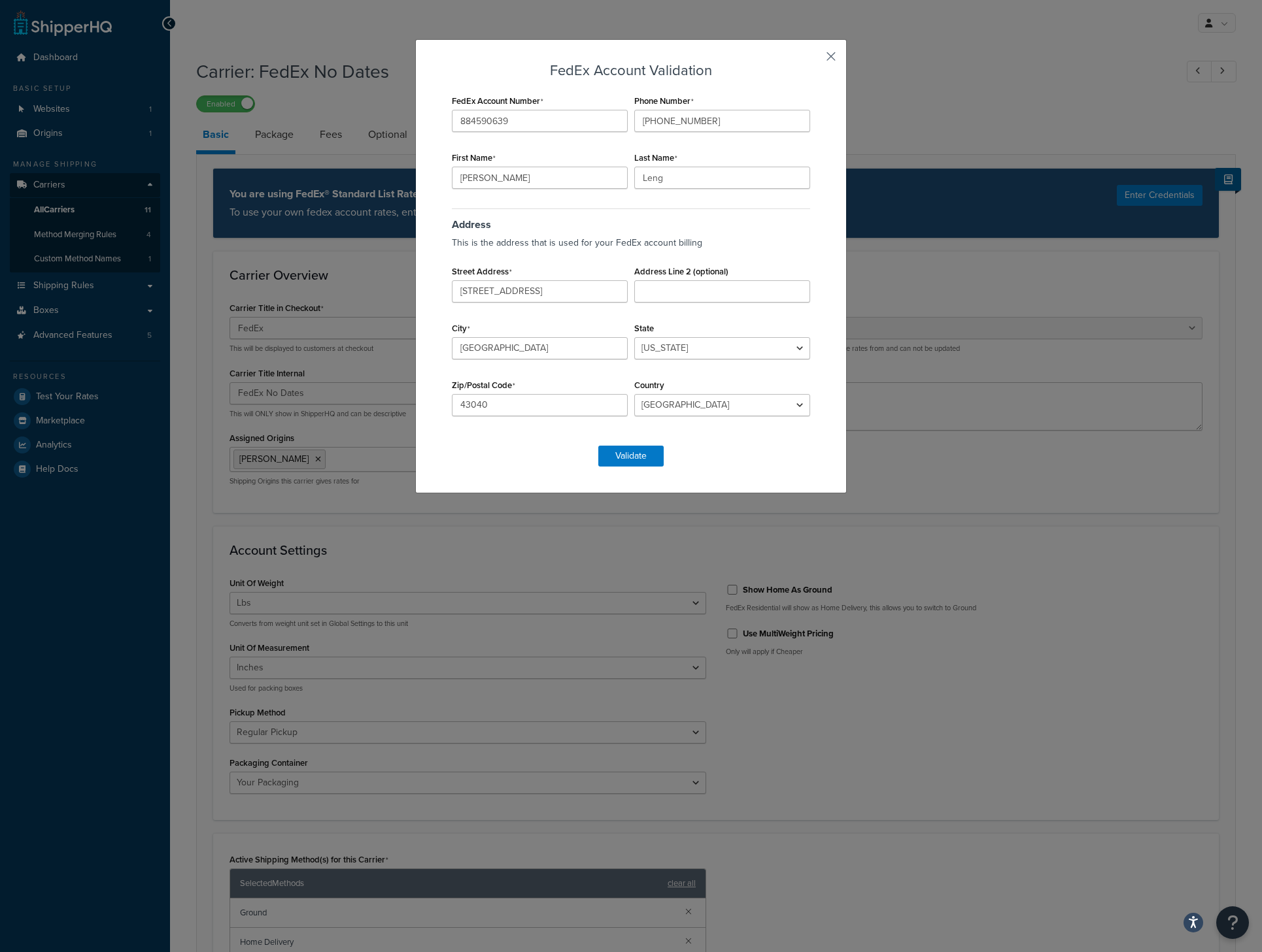
click at [813, 60] on button "button" at bounding box center [812, 61] width 3 height 3
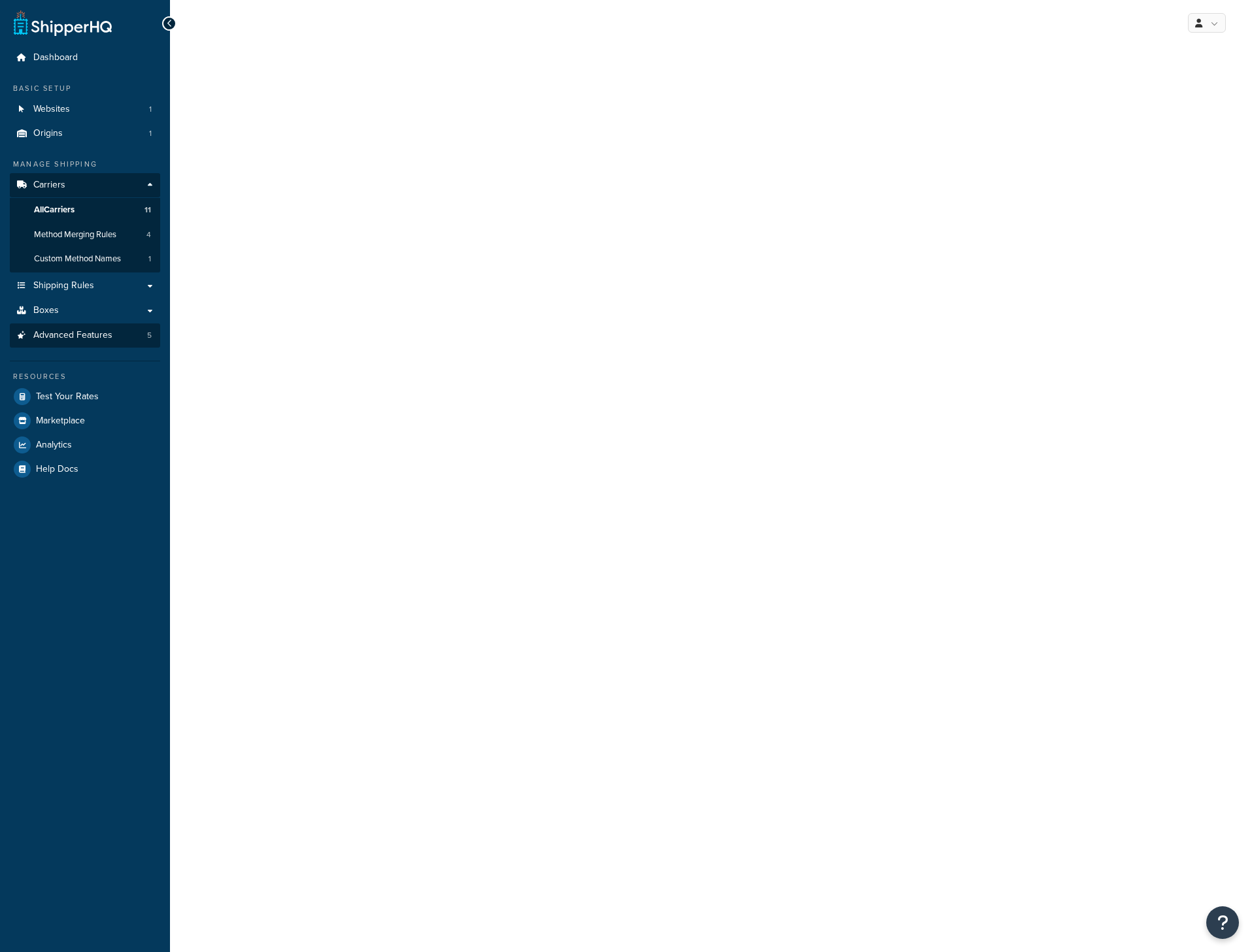
select select "fedEx"
select select "REGULAR_PICKUP"
select select "YOUR_PACKAGING"
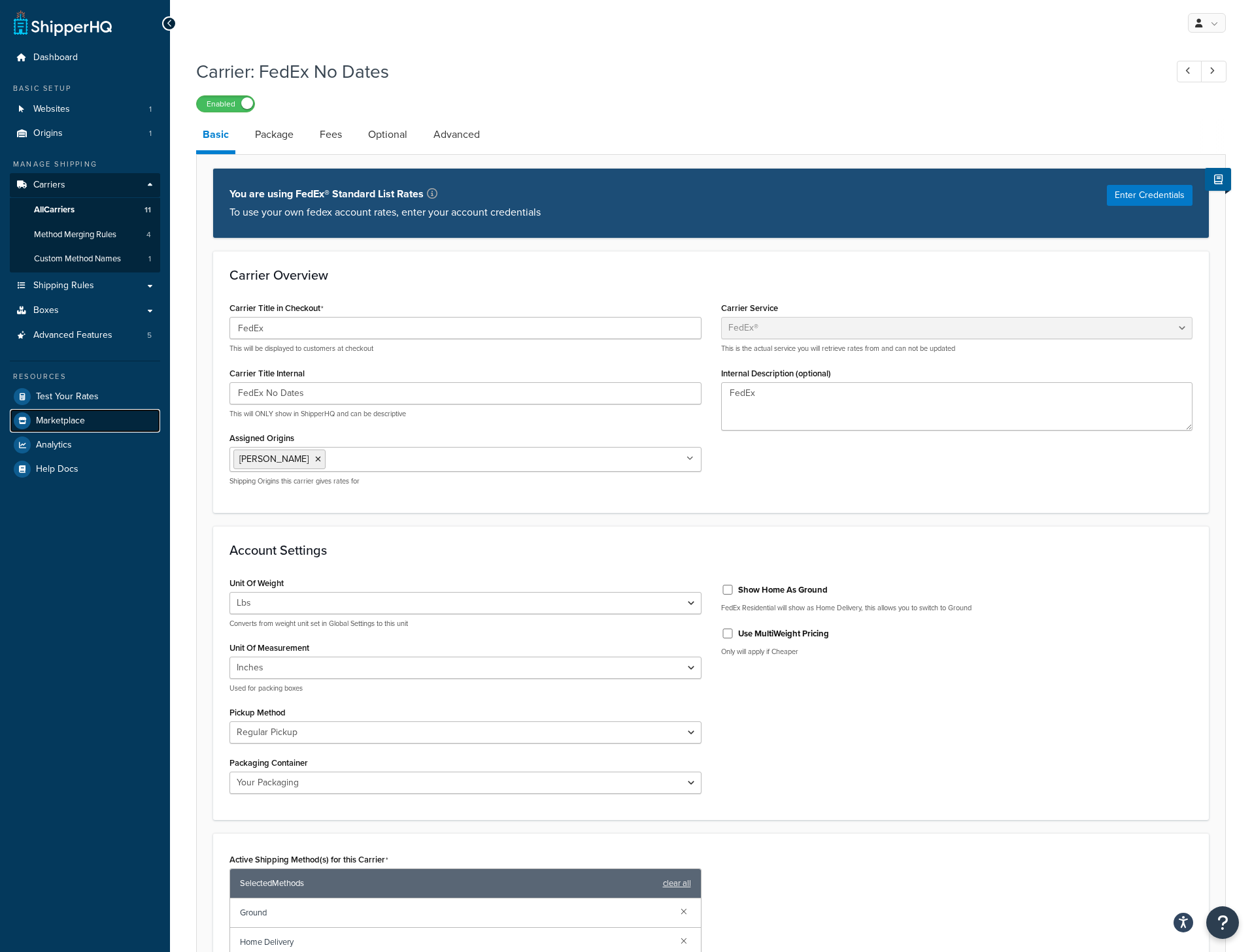
click at [74, 416] on span "Marketplace" at bounding box center [60, 421] width 49 height 11
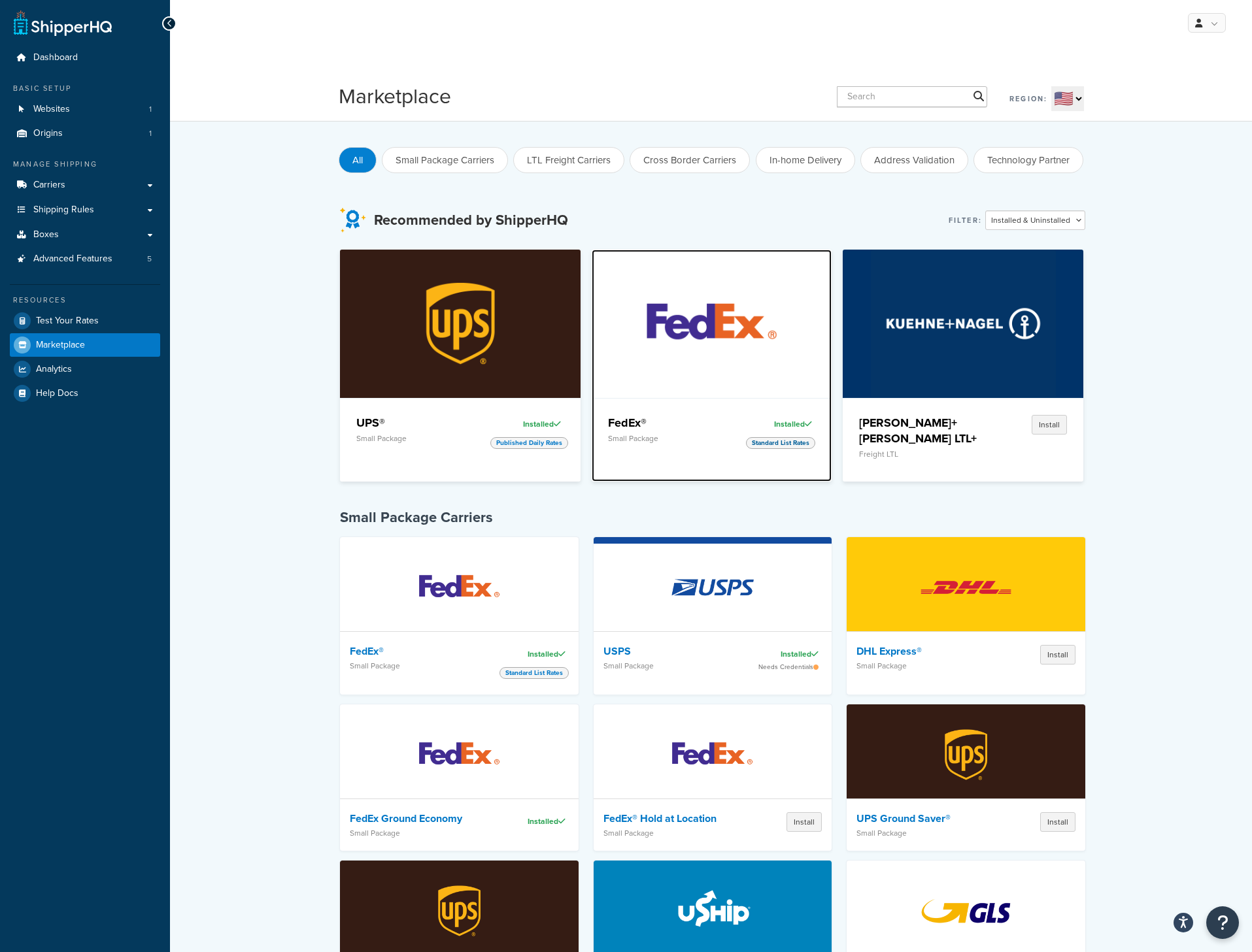
click at [719, 421] on h4 "FedEx®" at bounding box center [670, 422] width 124 height 16
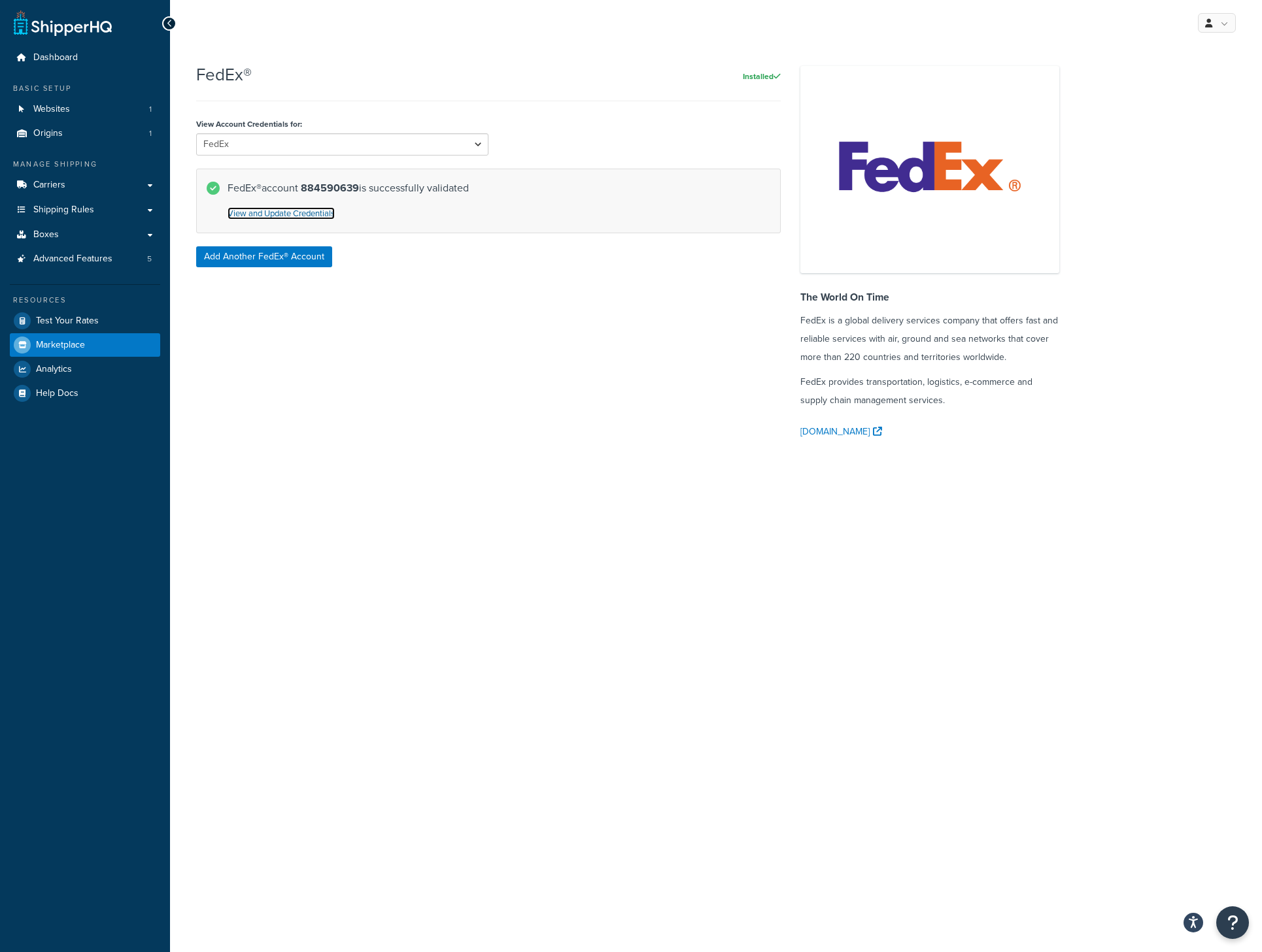
click at [282, 215] on link "View and Update Credentials" at bounding box center [281, 213] width 107 height 13
select select "US"
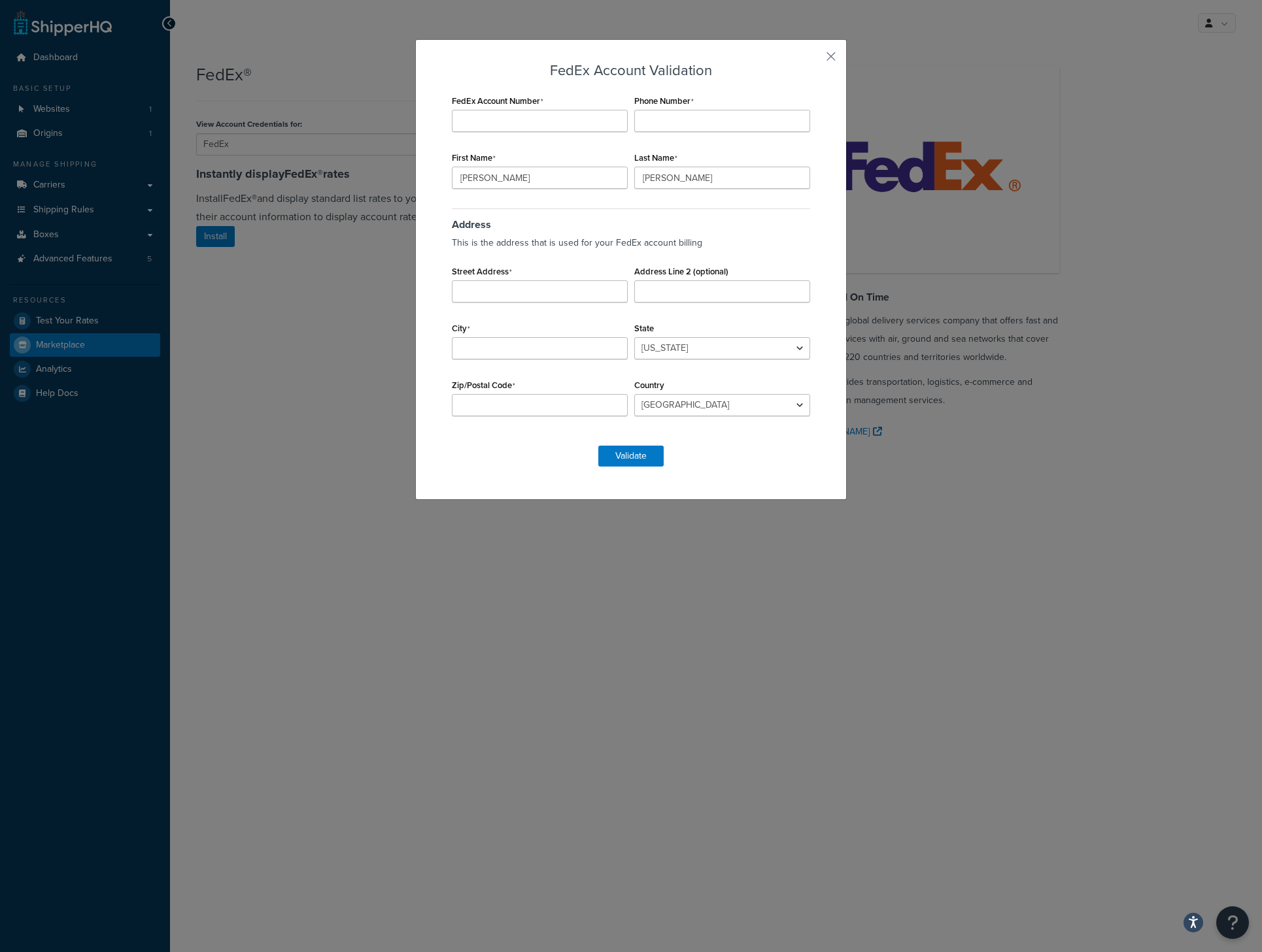
click at [820, 51] on div "FedEx Account Validation FedEx Account Number Phone Number First Name Cory Last…" at bounding box center [631, 269] width 432 height 460
click at [819, 54] on div "FedEx Account Validation FedEx Account Number Phone Number First Name Cory Last…" at bounding box center [631, 269] width 432 height 460
click at [813, 60] on button "button" at bounding box center [812, 61] width 3 height 3
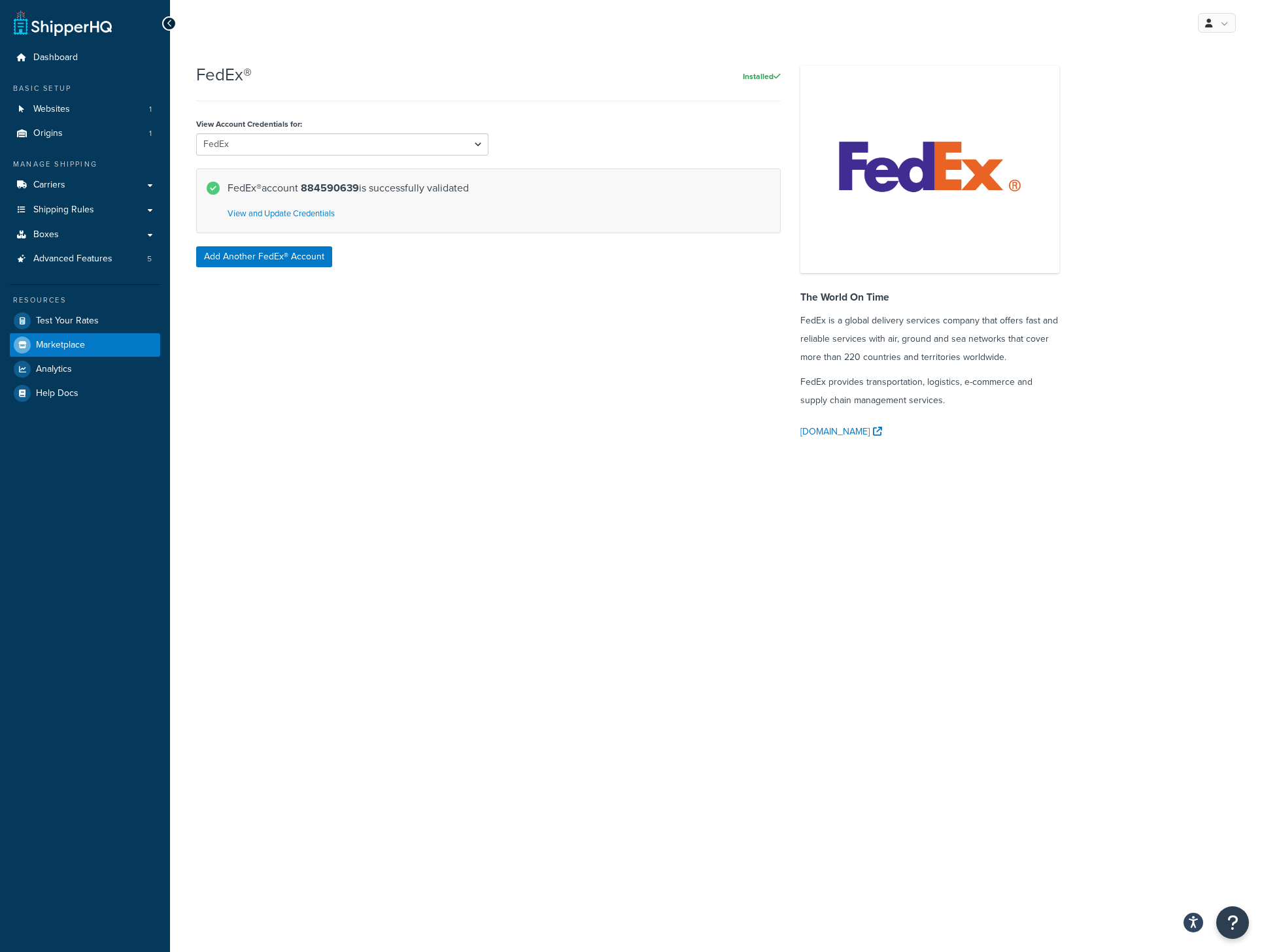
click at [298, 193] on p "FedEx® account 884590639 is successfully validated" at bounding box center [499, 188] width 542 height 19
click at [325, 149] on select "FedEx FedEx No Dates" at bounding box center [342, 144] width 292 height 22
click at [196, 148] on select "FedEx FedEx No Dates" at bounding box center [342, 144] width 292 height 22
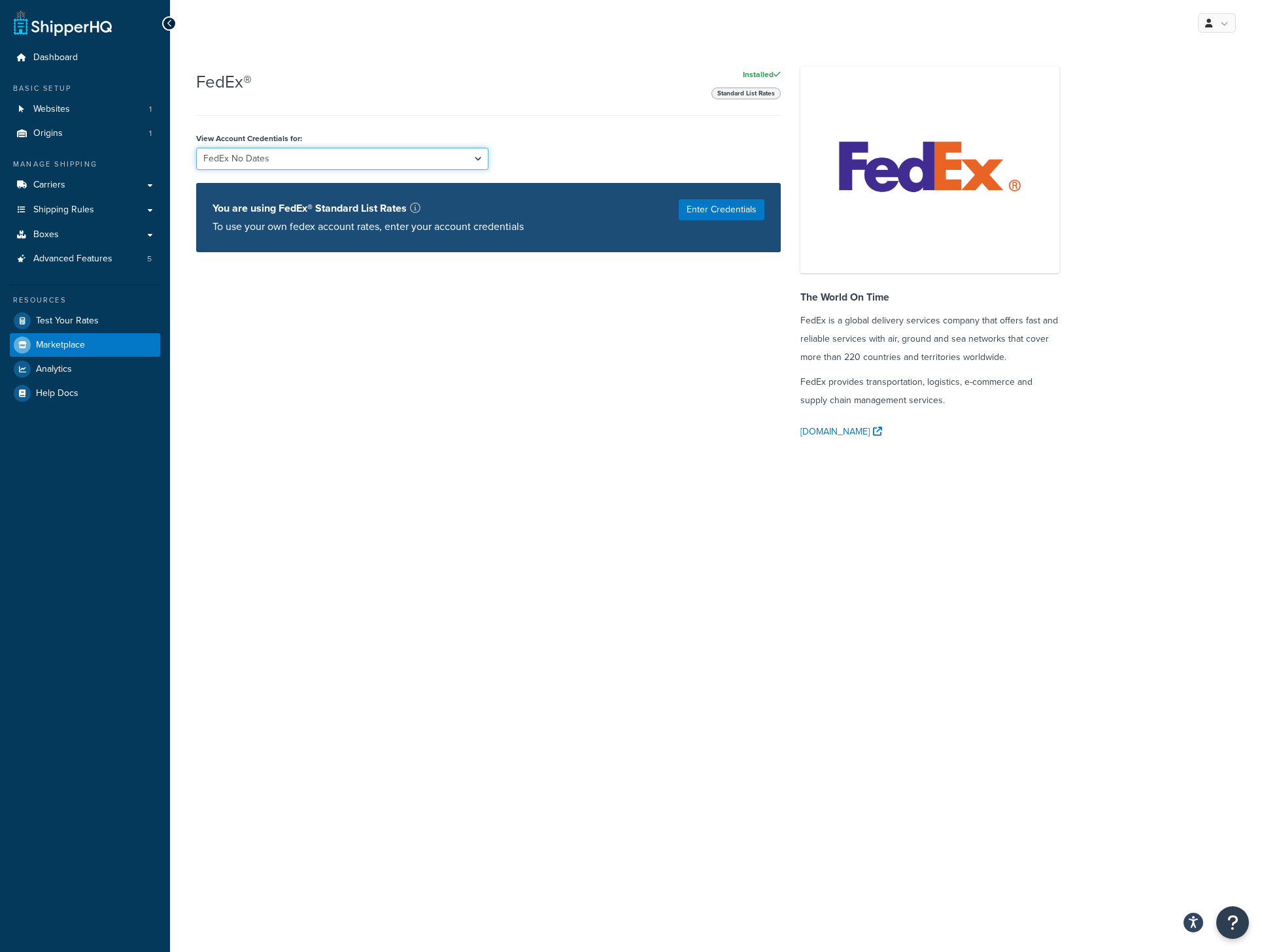
click at [321, 161] on select "FedEx FedEx No Dates" at bounding box center [342, 159] width 292 height 22
click at [196, 148] on select "FedEx FedEx No Dates" at bounding box center [342, 159] width 292 height 22
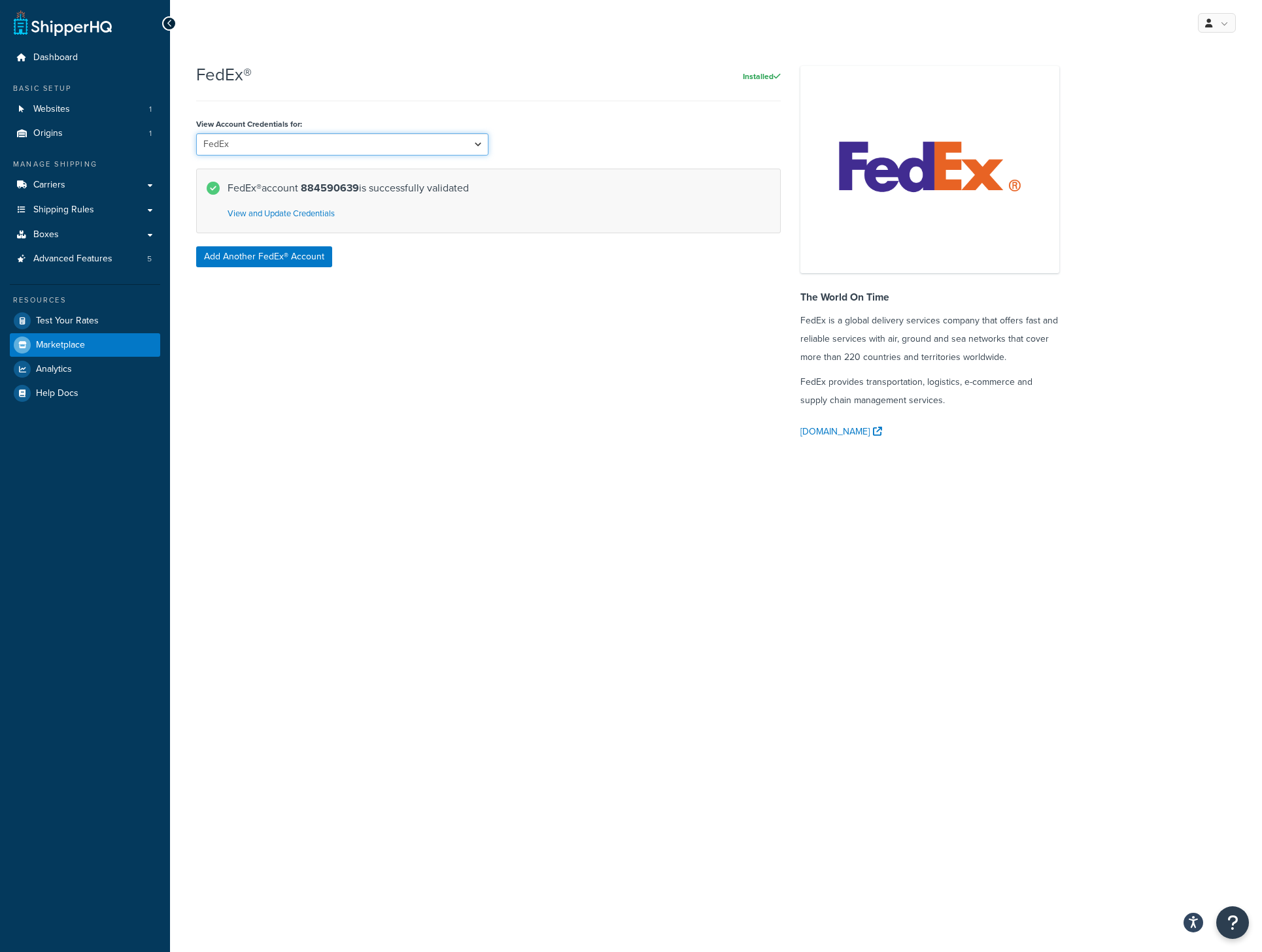
click at [311, 146] on select "FedEx FedEx No Dates" at bounding box center [342, 144] width 292 height 22
select select "135615"
click at [196, 148] on select "FedEx FedEx No Dates" at bounding box center [342, 144] width 292 height 22
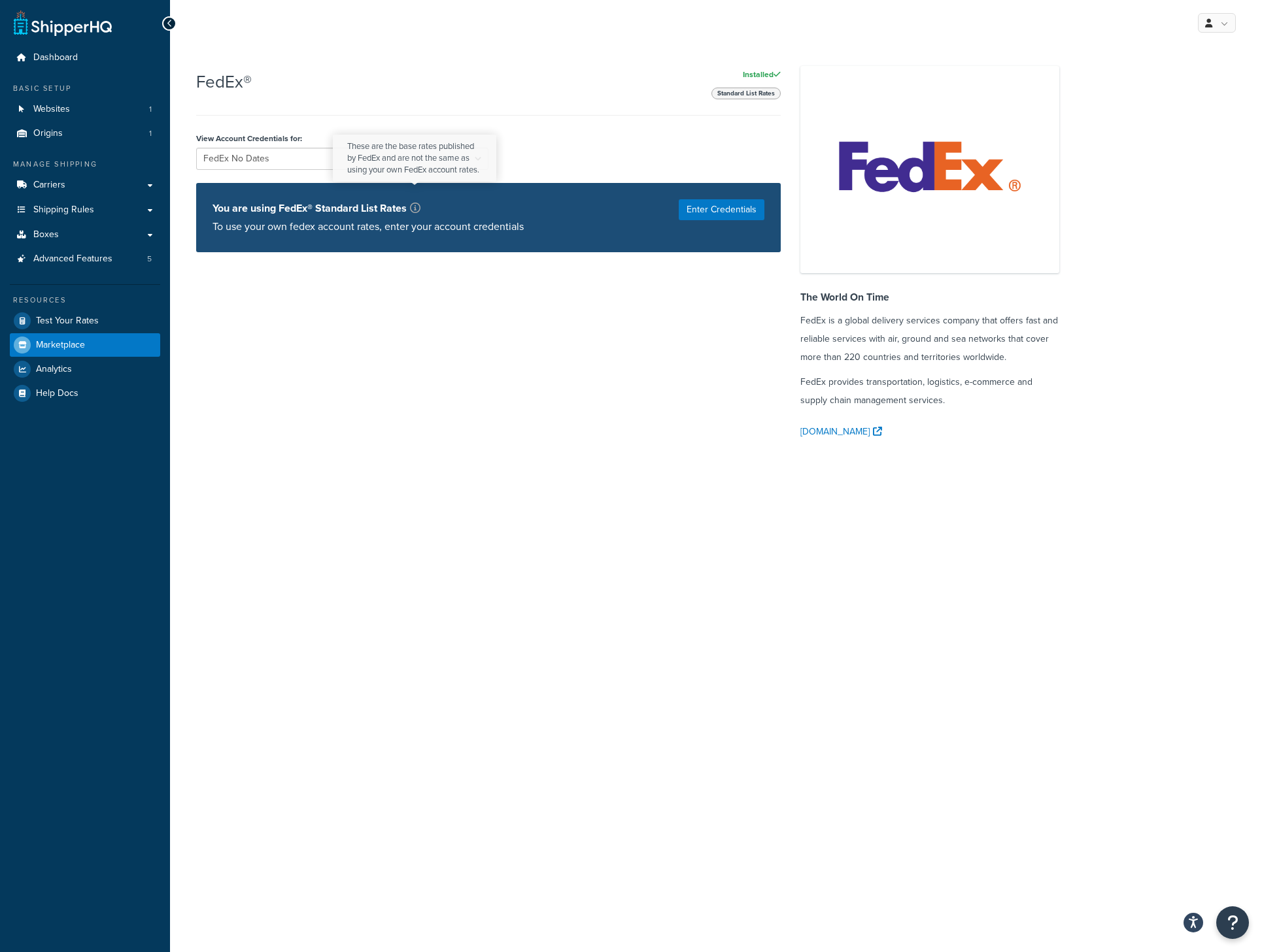
click at [417, 208] on icon at bounding box center [415, 208] width 10 height 10
click at [712, 208] on button "Enter Credentials" at bounding box center [721, 210] width 86 height 21
select select "US"
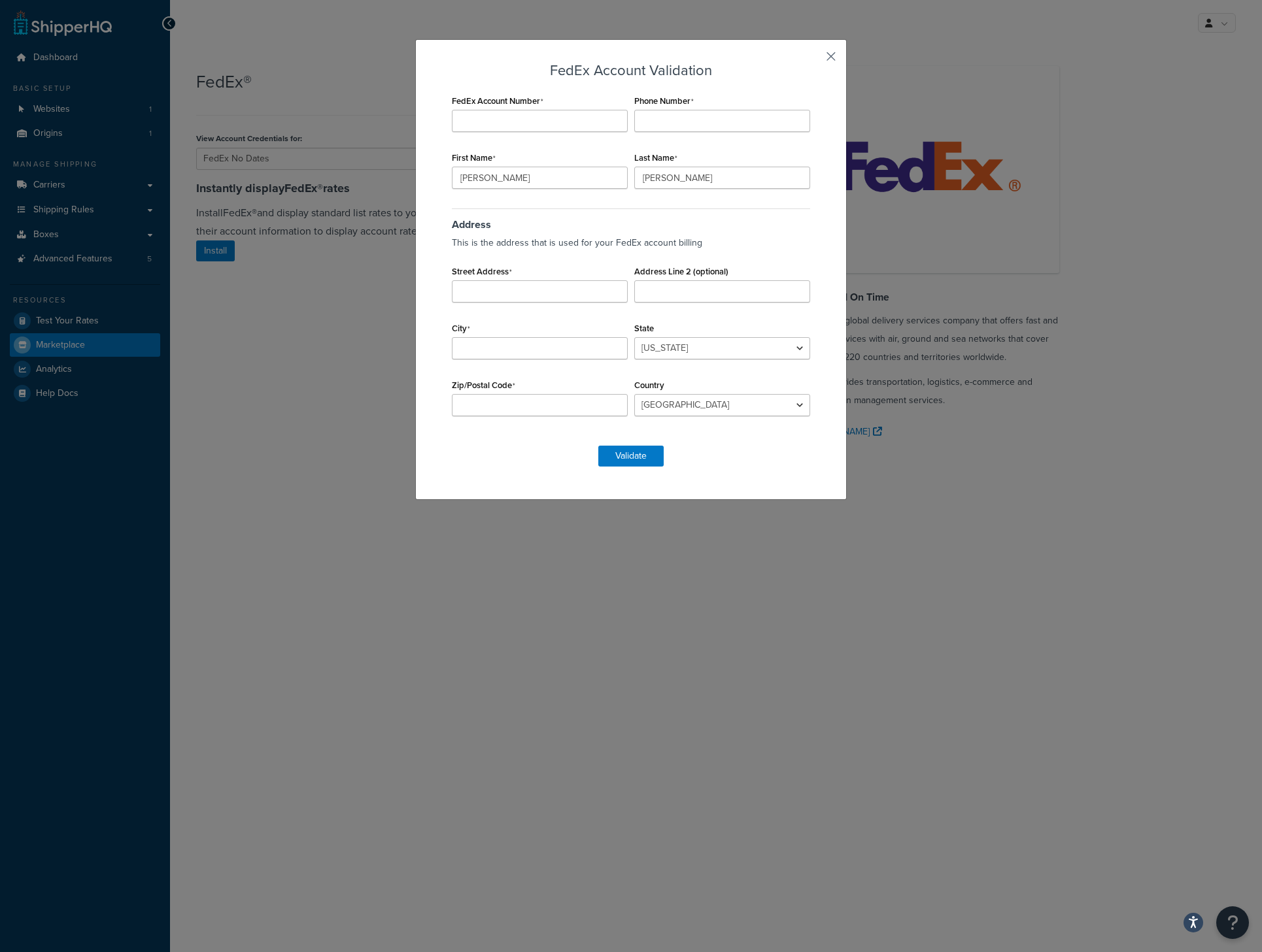
click at [813, 60] on button "button" at bounding box center [812, 61] width 3 height 3
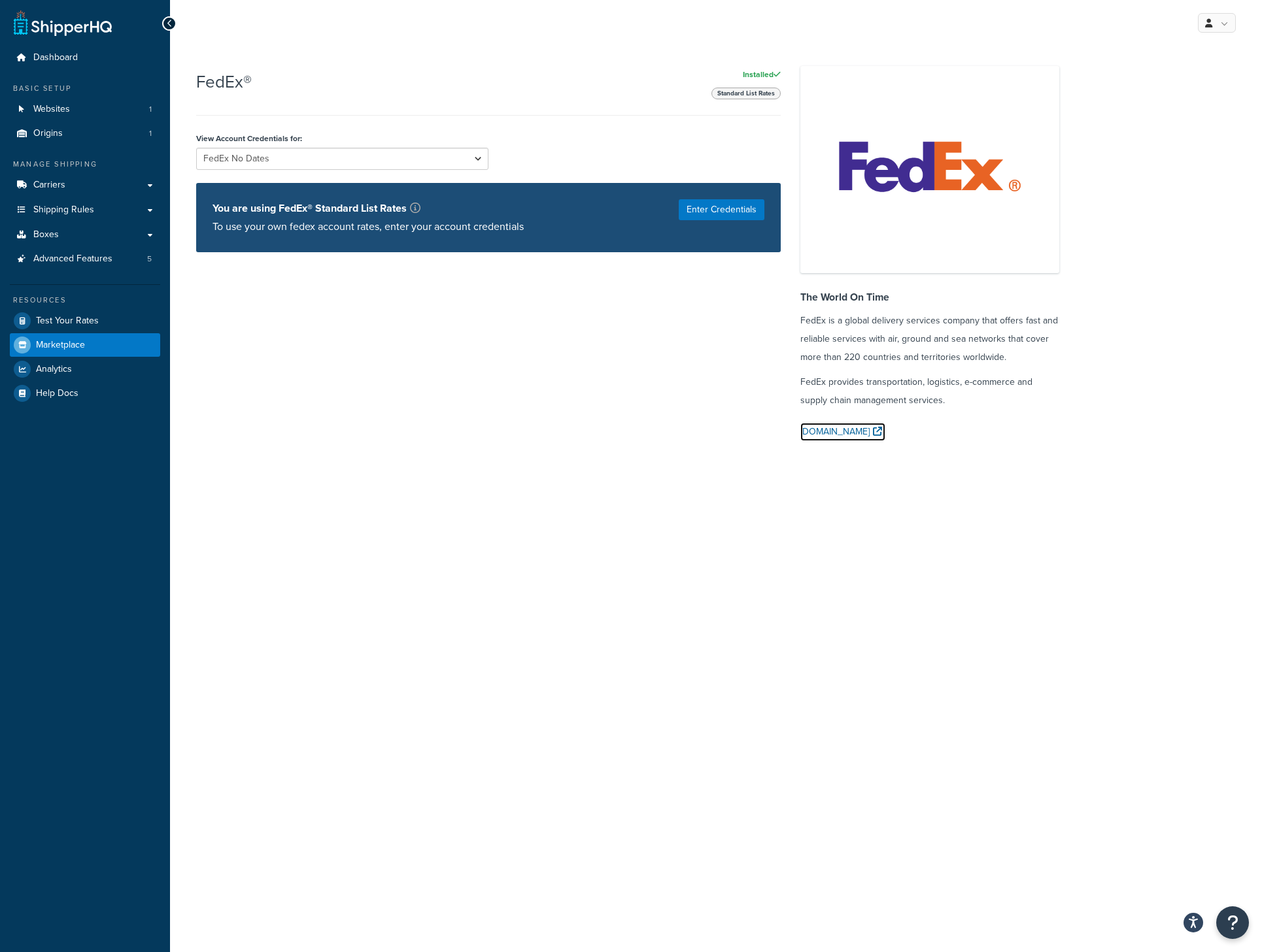
click at [840, 427] on link "FedEx.com" at bounding box center [842, 432] width 85 height 19
click at [713, 209] on button "Enter Credentials" at bounding box center [721, 210] width 86 height 21
select select "US"
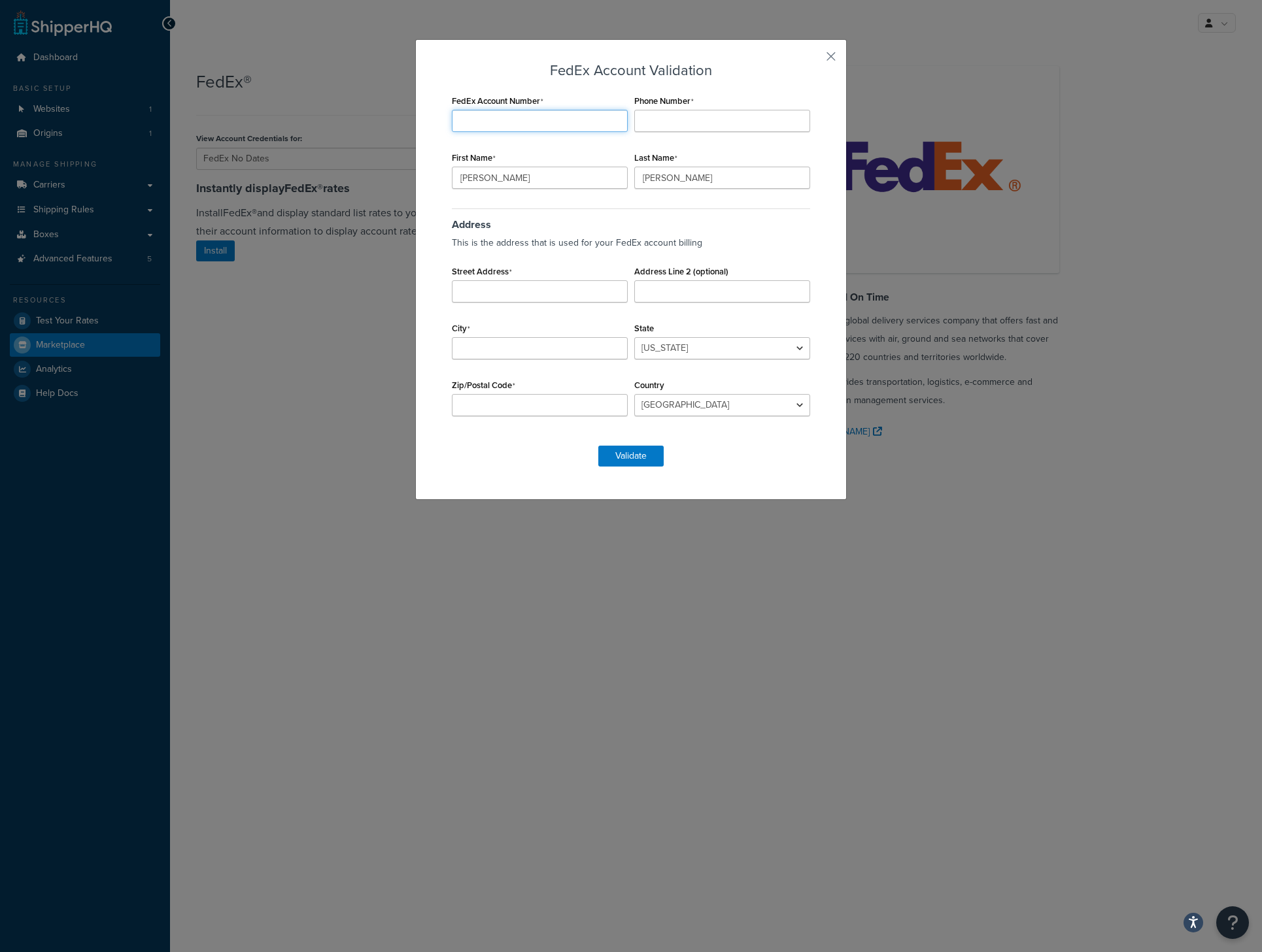
click at [558, 116] on input "FedEx Account Number" at bounding box center [539, 121] width 176 height 22
click at [556, 118] on input "FedEx Account Number" at bounding box center [539, 121] width 176 height 22
paste input "884590639"
type input "884590639"
click at [661, 121] on input "Phone Number" at bounding box center [722, 121] width 176 height 22
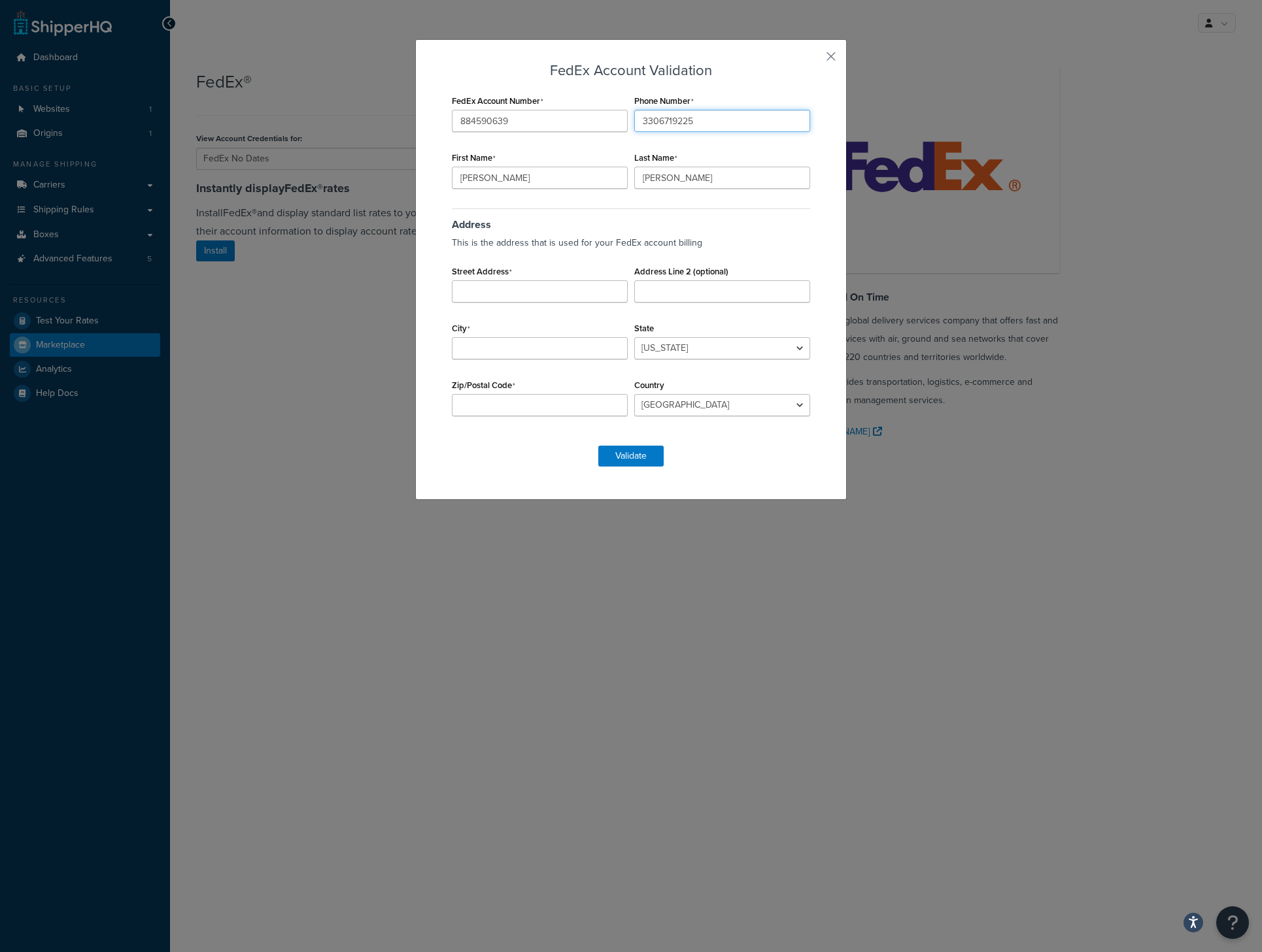
type input "3306719225"
click at [548, 283] on input "Street Address" at bounding box center [539, 292] width 176 height 22
type input "[STREET_ADDRESS]"
click at [563, 344] on input "City" at bounding box center [539, 348] width 176 height 22
type input "[GEOGRAPHIC_DATA]"
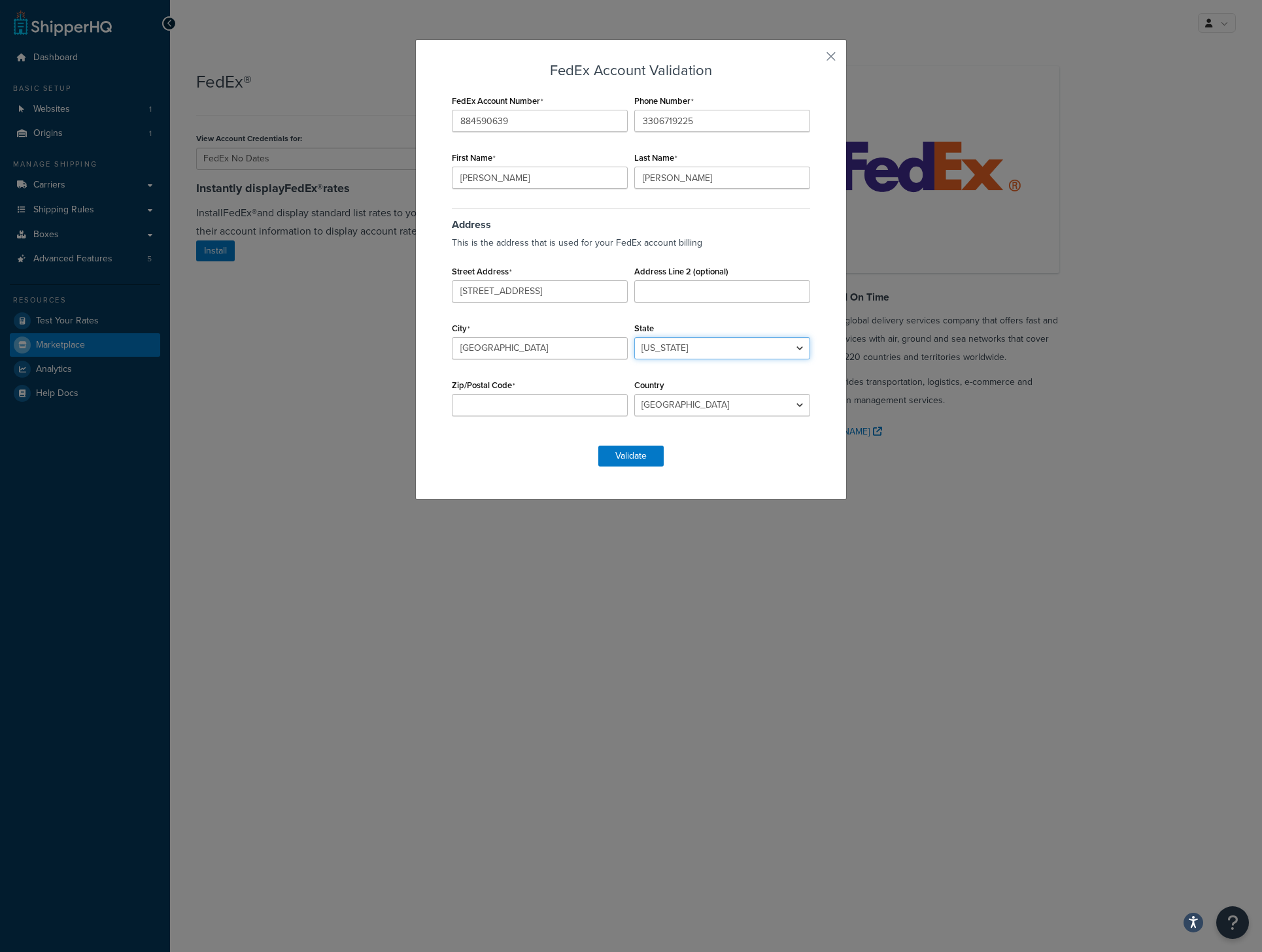
select select "OH"
type input "43040"
click at [635, 460] on button "Validate" at bounding box center [631, 456] width 65 height 21
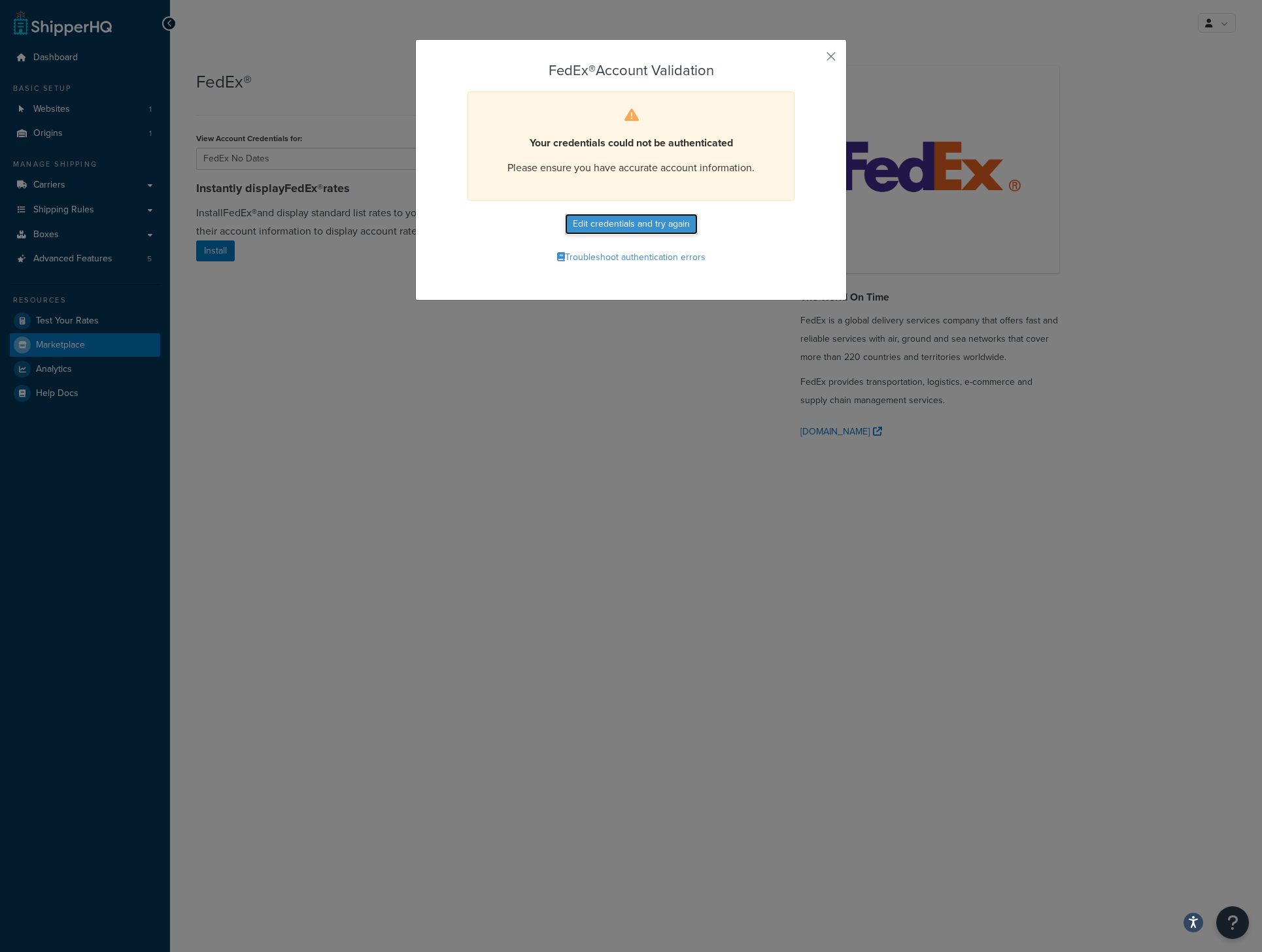
click at [644, 222] on button "Edit credentials and try again" at bounding box center [631, 224] width 132 height 21
select select "OH"
select select "US"
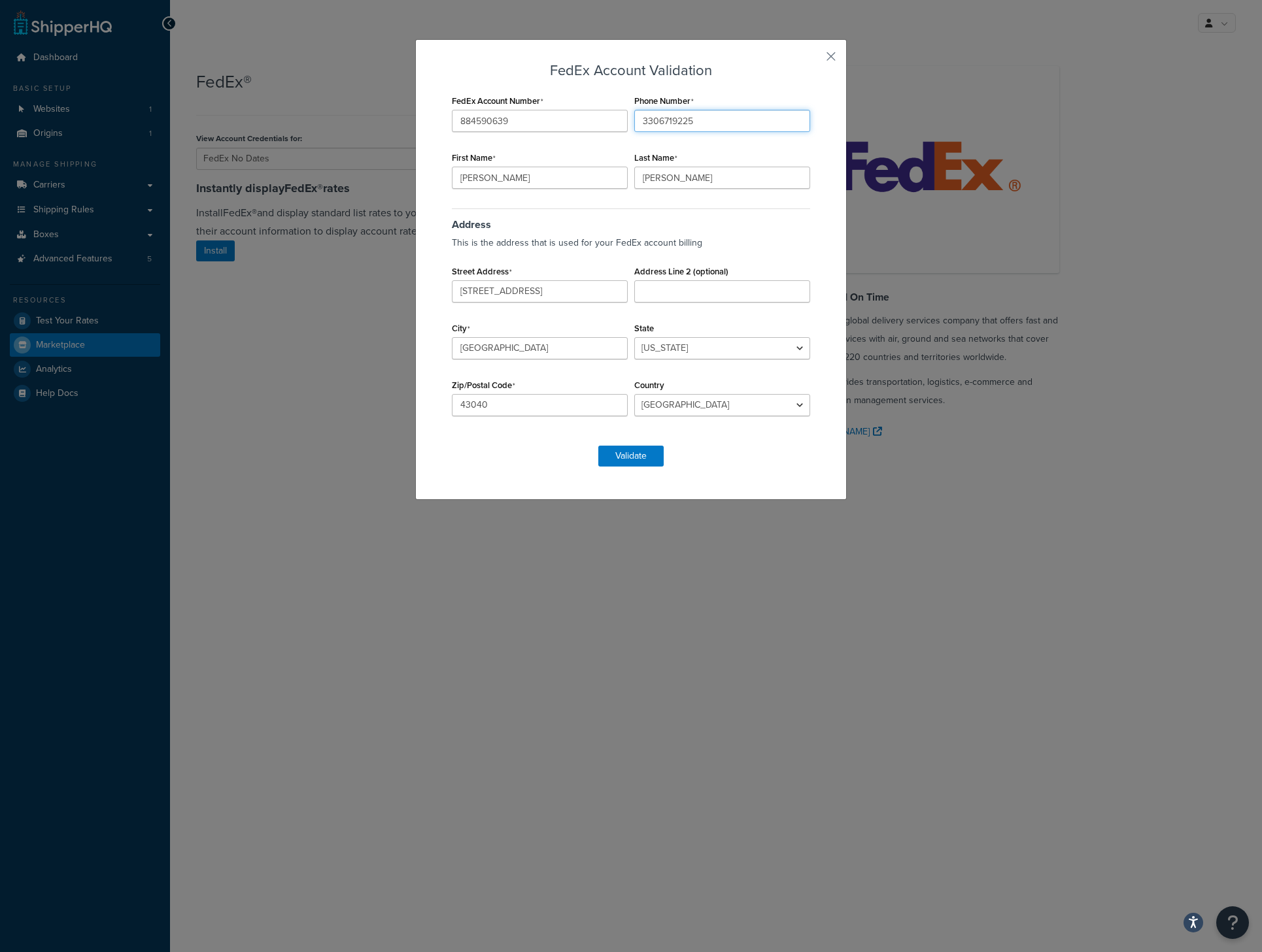
drag, startPoint x: 720, startPoint y: 120, endPoint x: 602, endPoint y: 121, distance: 118.0
click at [602, 121] on div "FedEx Account Number 884590639 Phone Number 3306719225 First Name Cory Last Nam…" at bounding box center [631, 262] width 365 height 341
click at [726, 126] on input "3306719225" at bounding box center [722, 121] width 176 height 22
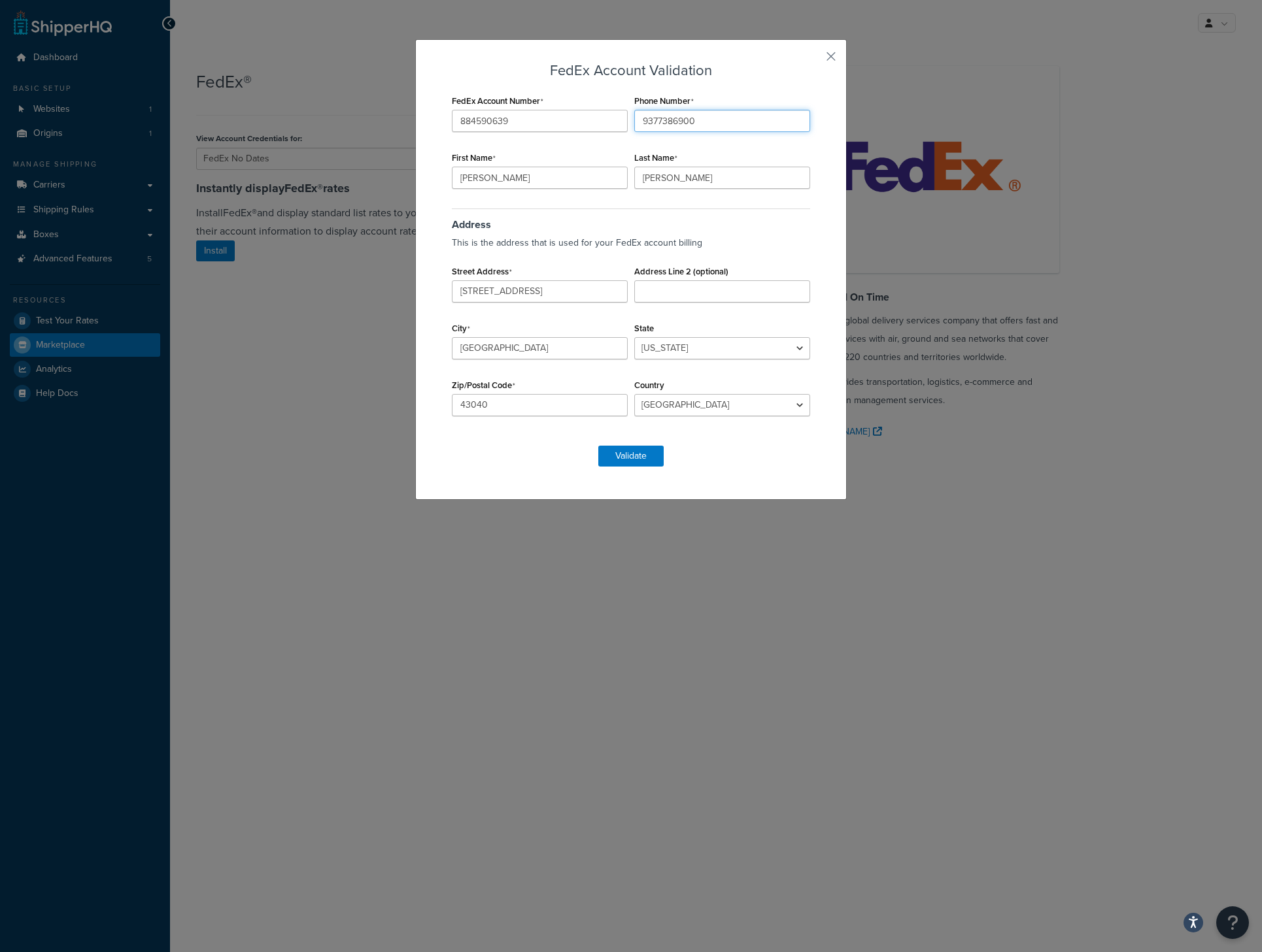
type input "9377386900"
click at [707, 216] on h3 "Address" at bounding box center [631, 219] width 359 height 22
drag, startPoint x: 699, startPoint y: 126, endPoint x: 633, endPoint y: 132, distance: 66.3
click at [634, 132] on input "9377386900" at bounding box center [722, 121] width 176 height 22
click at [674, 221] on h3 "Address" at bounding box center [631, 219] width 359 height 22
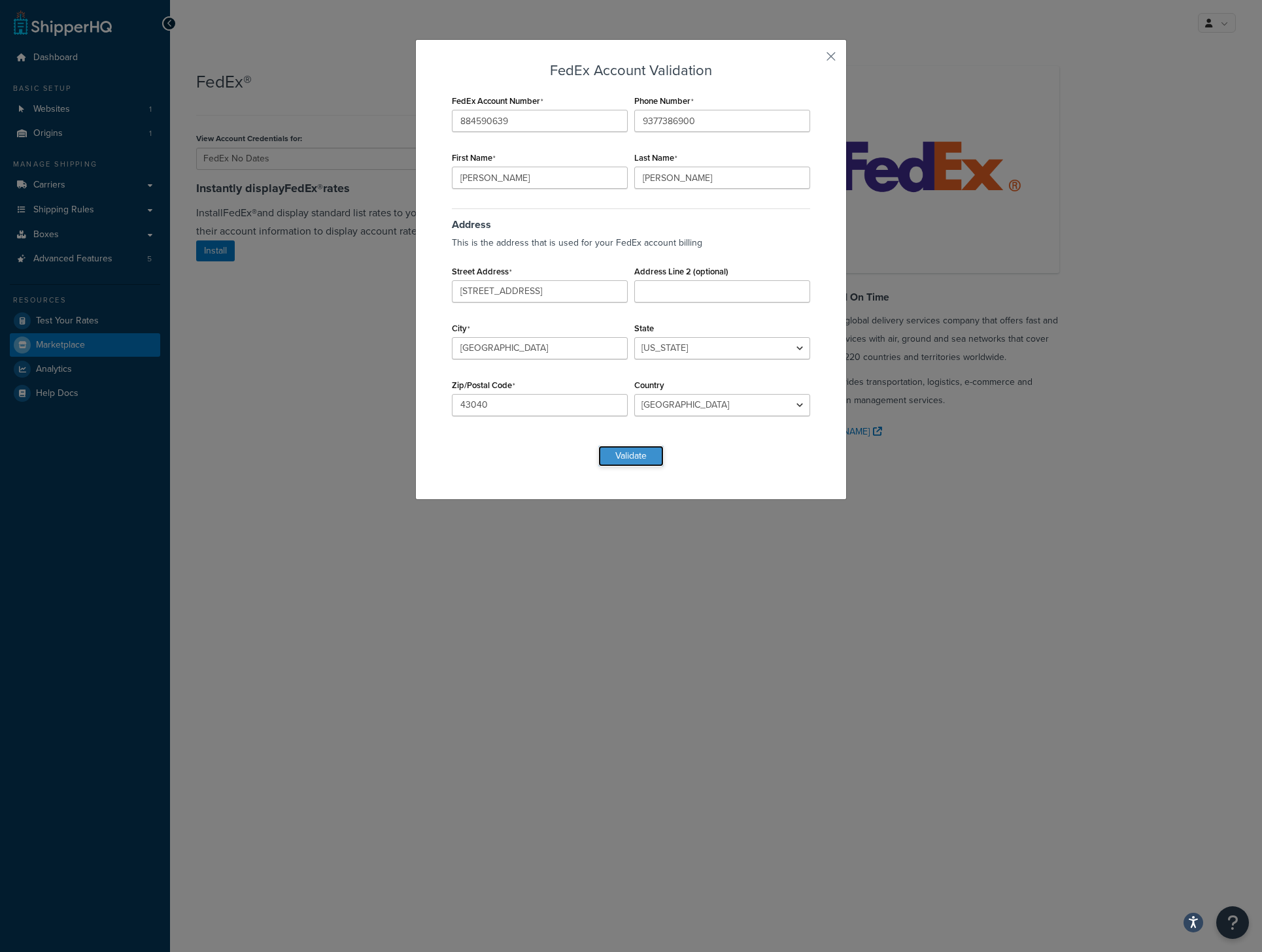
click at [634, 463] on button "Validate" at bounding box center [631, 456] width 65 height 21
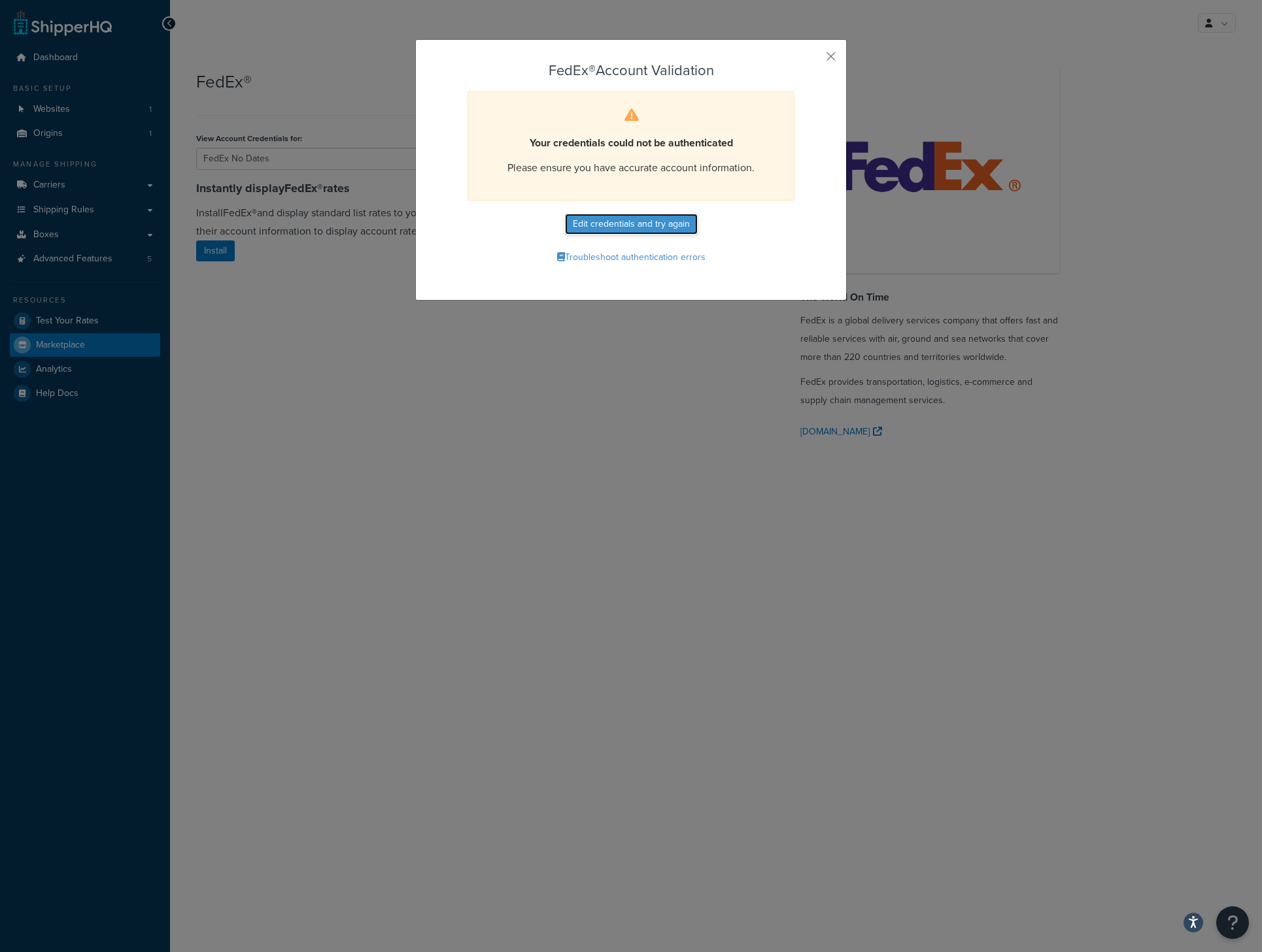
click at [655, 233] on button "Edit credentials and try again" at bounding box center [631, 224] width 132 height 21
select select "OH"
select select "US"
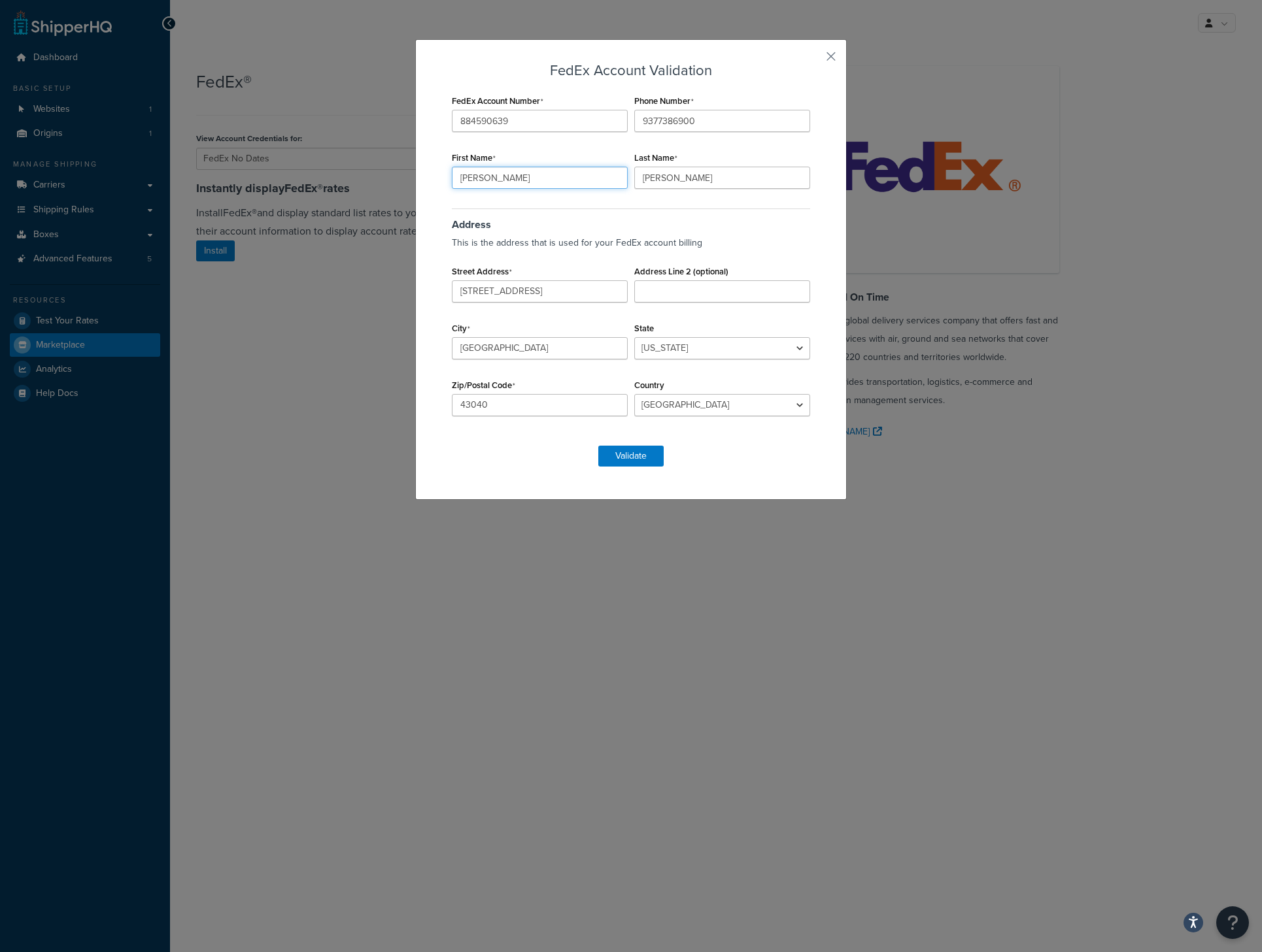
drag, startPoint x: 454, startPoint y: 175, endPoint x: 407, endPoint y: 181, distance: 47.4
click at [415, 181] on div "FedEx Account Validation FedEx Account Number 884590639 Phone Number 9377386900…" at bounding box center [631, 269] width 432 height 460
type input "Josh"
type input "Carrico"
click at [616, 454] on button "Validate" at bounding box center [631, 456] width 65 height 21
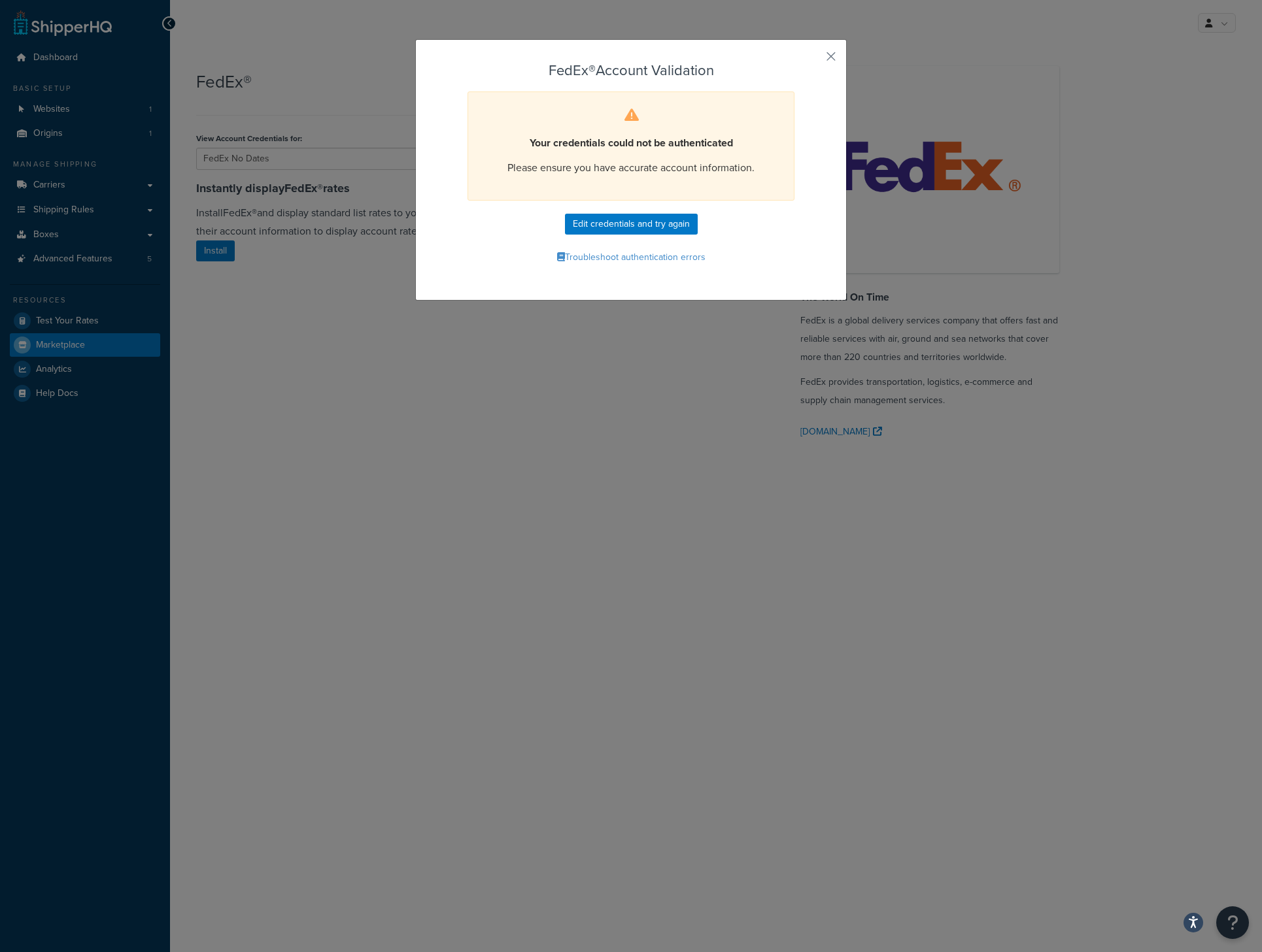
click at [668, 210] on div "FedEx® Account Validation Your credentials could not be authenticated Please en…" at bounding box center [631, 164] width 365 height 205
click at [666, 225] on button "Edit credentials and try again" at bounding box center [631, 224] width 132 height 21
select select "OH"
select select "US"
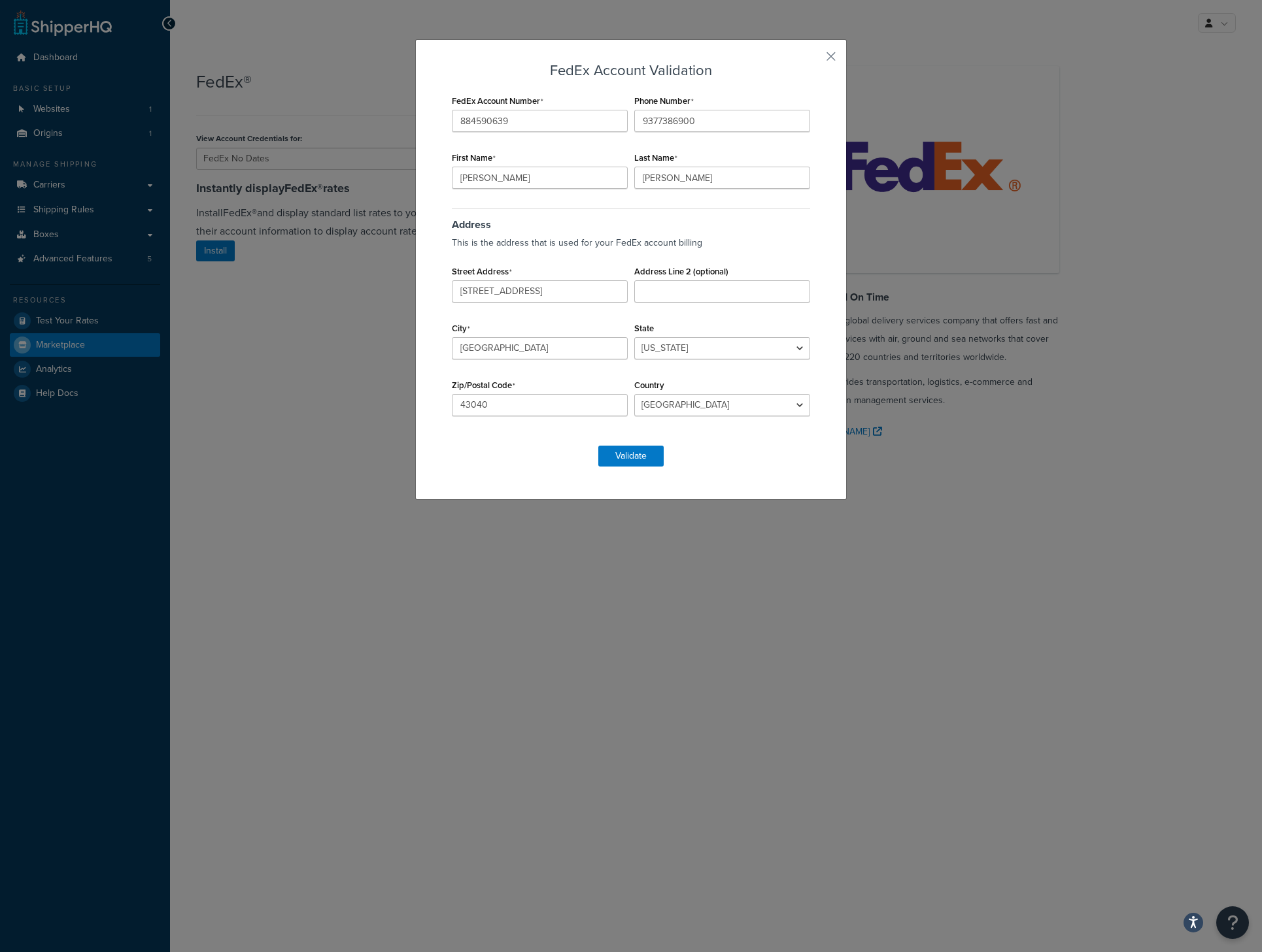
click at [611, 466] on div "FedEx Account Validation FedEx Account Number 884590639 Phone Number 9377386900…" at bounding box center [631, 268] width 365 height 411
click at [627, 454] on button "Validate" at bounding box center [631, 456] width 65 height 21
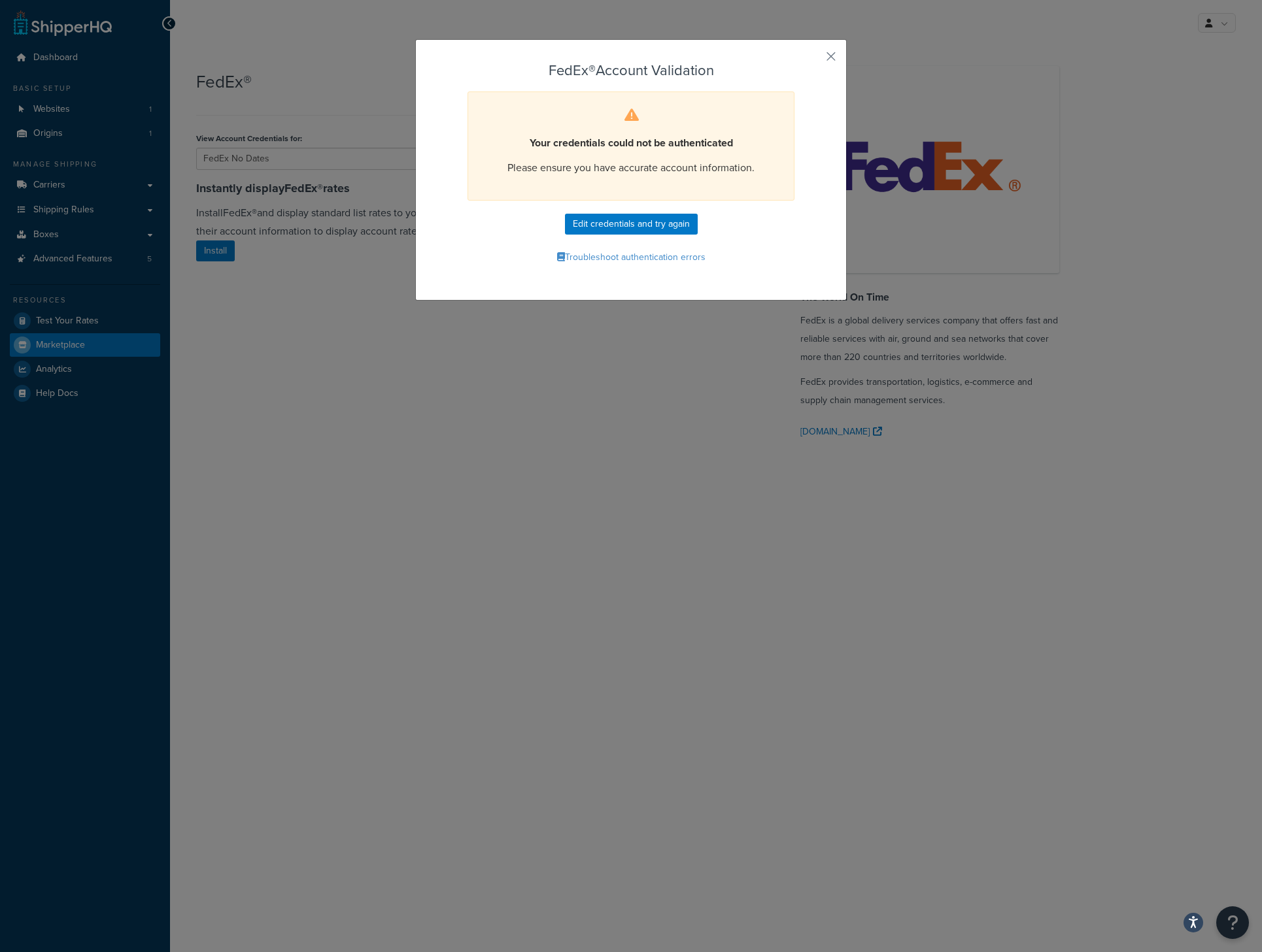
click at [666, 246] on div "FedEx® Account Validation Your credentials could not be authenticated Please en…" at bounding box center [631, 164] width 365 height 205
click at [650, 228] on button "Edit credentials and try again" at bounding box center [631, 224] width 132 height 21
select select "OH"
select select "US"
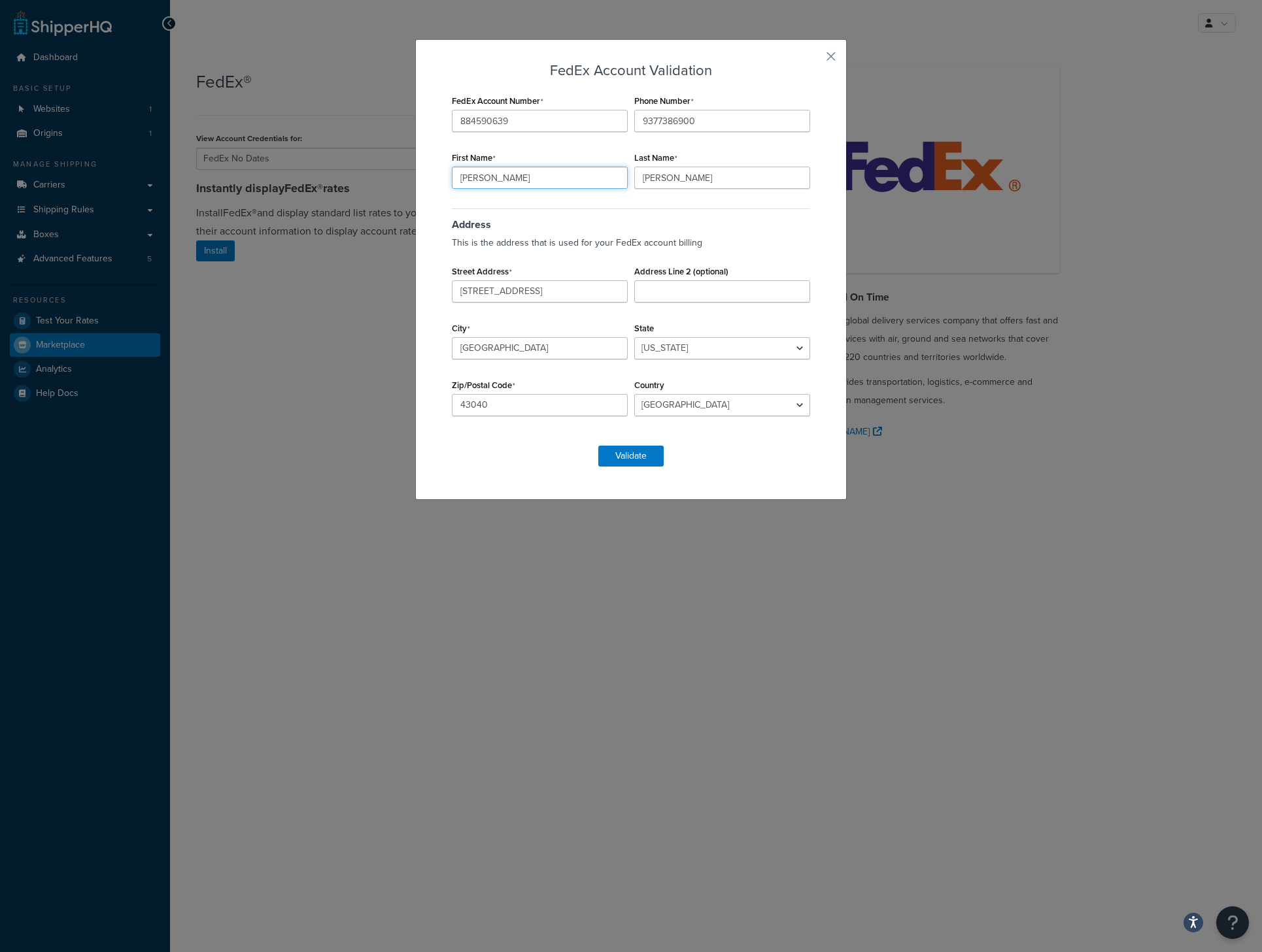
drag, startPoint x: 496, startPoint y: 175, endPoint x: 355, endPoint y: 175, distance: 141.0
click at [387, 179] on div "FedEx Account Validation FedEx Account Number 884590639 Phone Number 9377386900…" at bounding box center [631, 476] width 1262 height 952
type input "[PERSON_NAME]"
click at [641, 462] on button "Validate" at bounding box center [631, 456] width 65 height 21
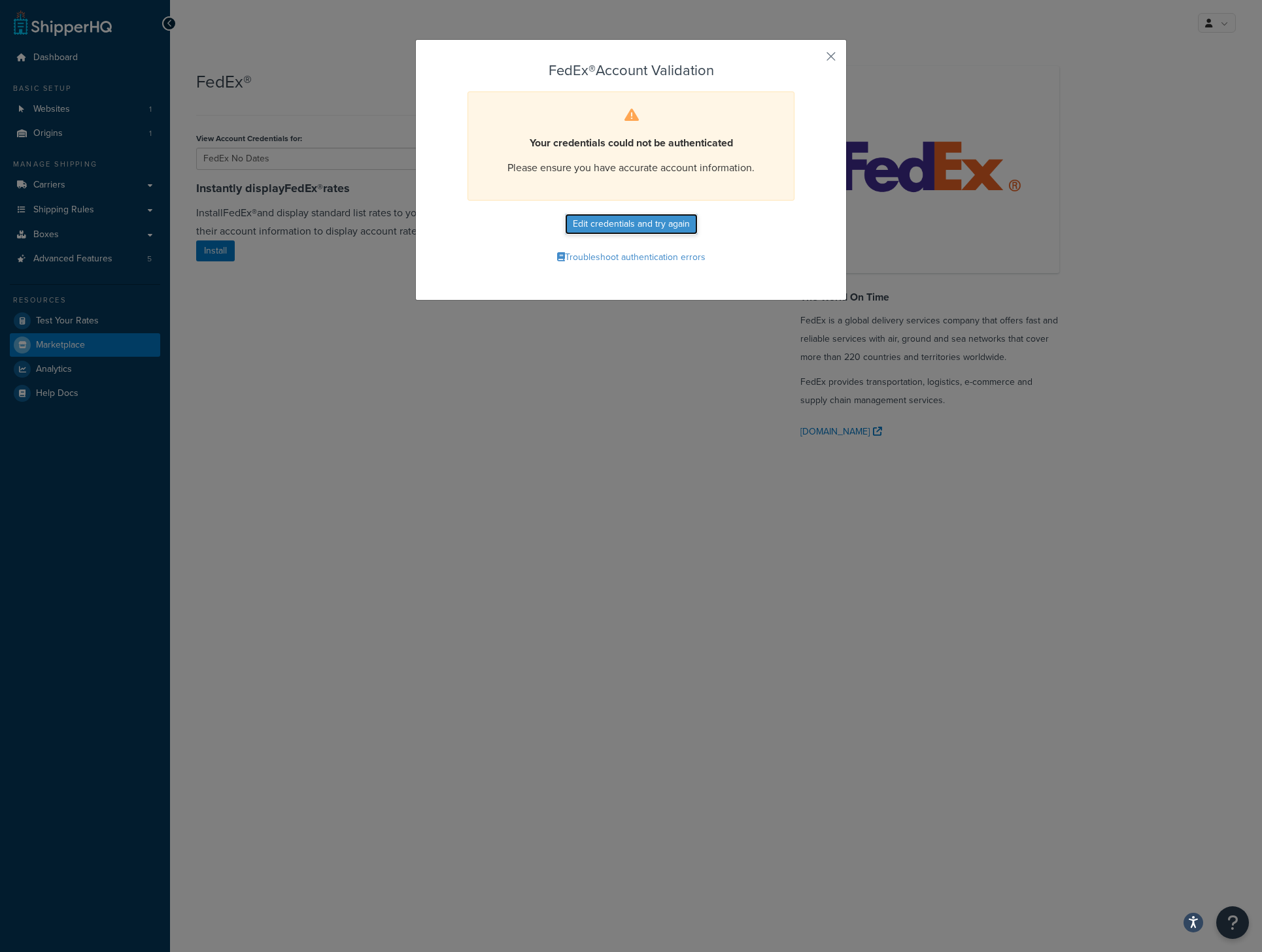
click at [619, 215] on button "Edit credentials and try again" at bounding box center [631, 224] width 132 height 21
select select "OH"
select select "US"
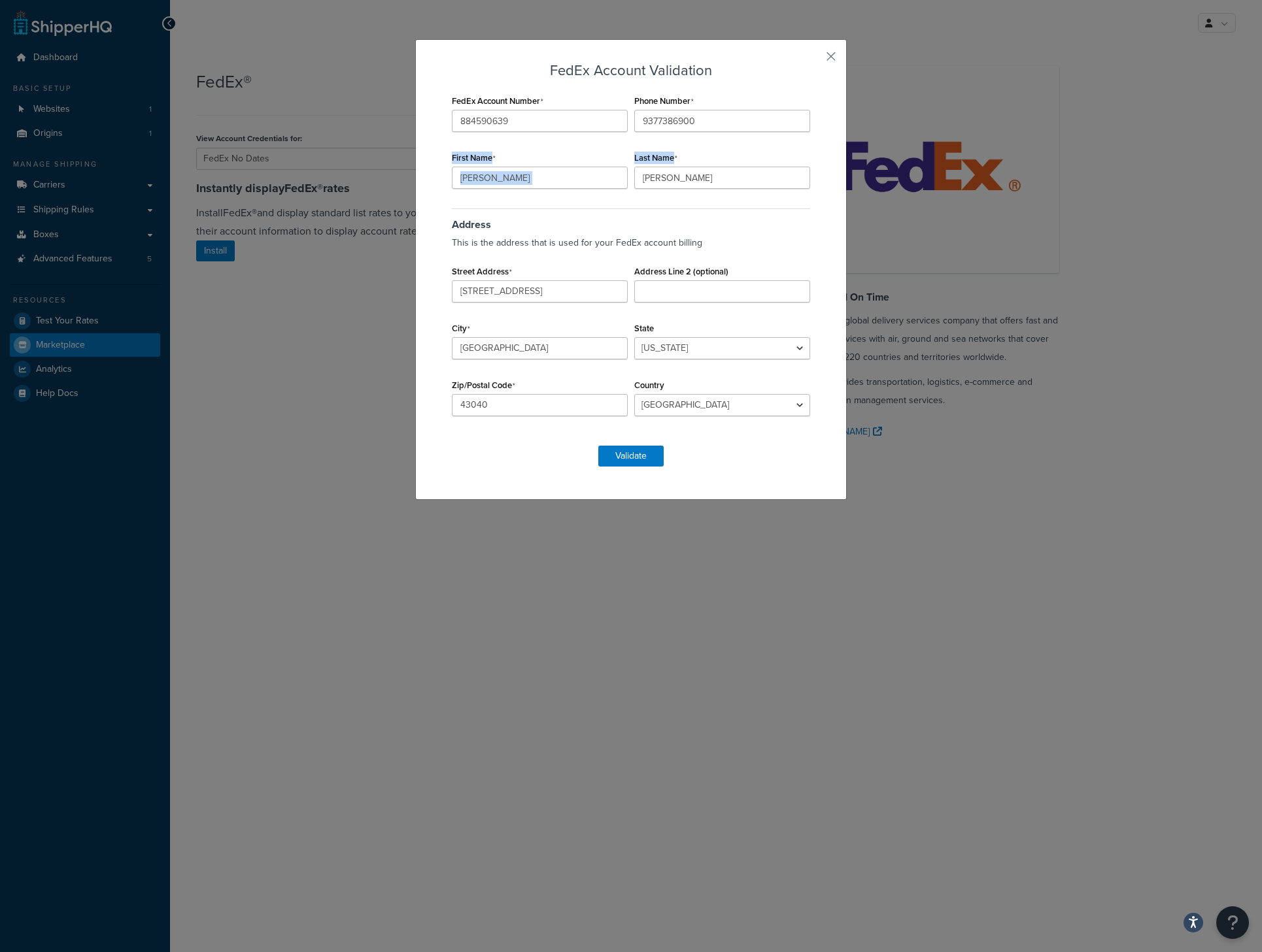
drag, startPoint x: 439, startPoint y: 153, endPoint x: 749, endPoint y: 185, distance: 311.6
click at [749, 185] on div "FedEx Account Validation FedEx Account Number 884590639 Phone Number 9377386900…" at bounding box center [631, 269] width 432 height 460
click at [743, 197] on div "FedEx Account Number 884590639 Phone Number 9377386900 First Name Amy Last Name…" at bounding box center [631, 262] width 365 height 341
click at [504, 123] on input "884590639" at bounding box center [539, 121] width 176 height 22
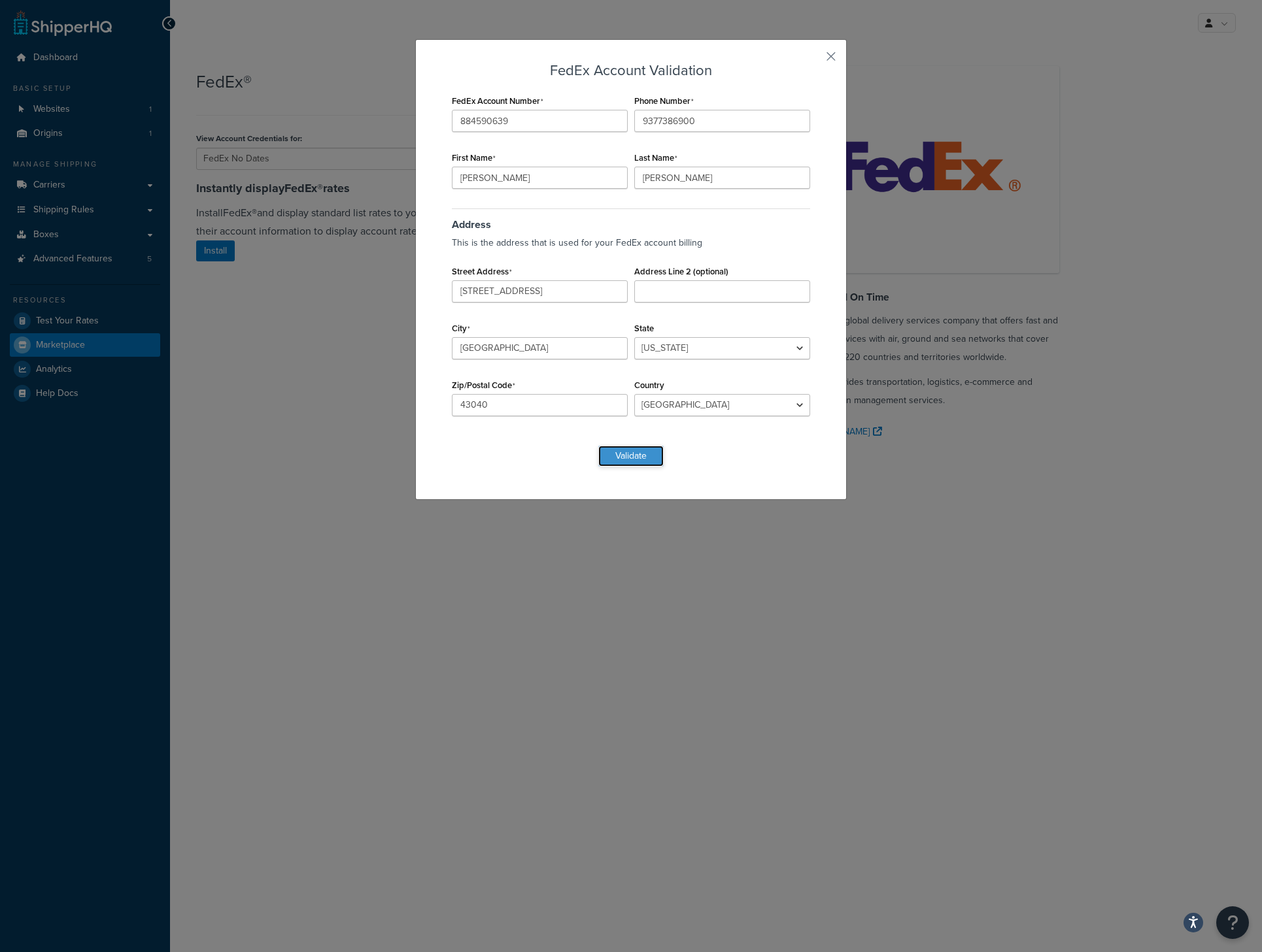
click at [653, 452] on button "Validate" at bounding box center [631, 456] width 65 height 21
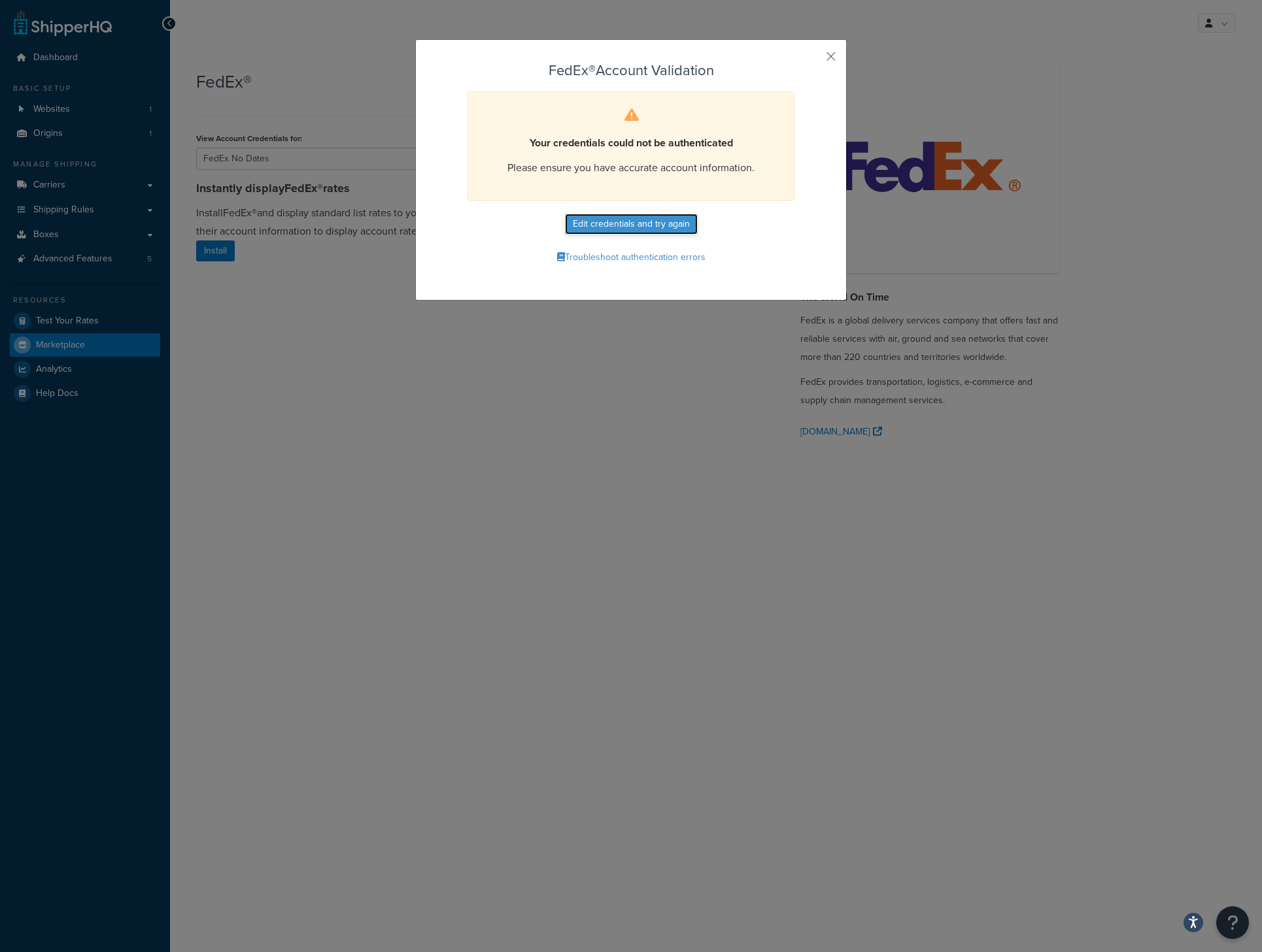
click at [660, 226] on button "Edit credentials and try again" at bounding box center [631, 224] width 132 height 21
select select "OH"
select select "US"
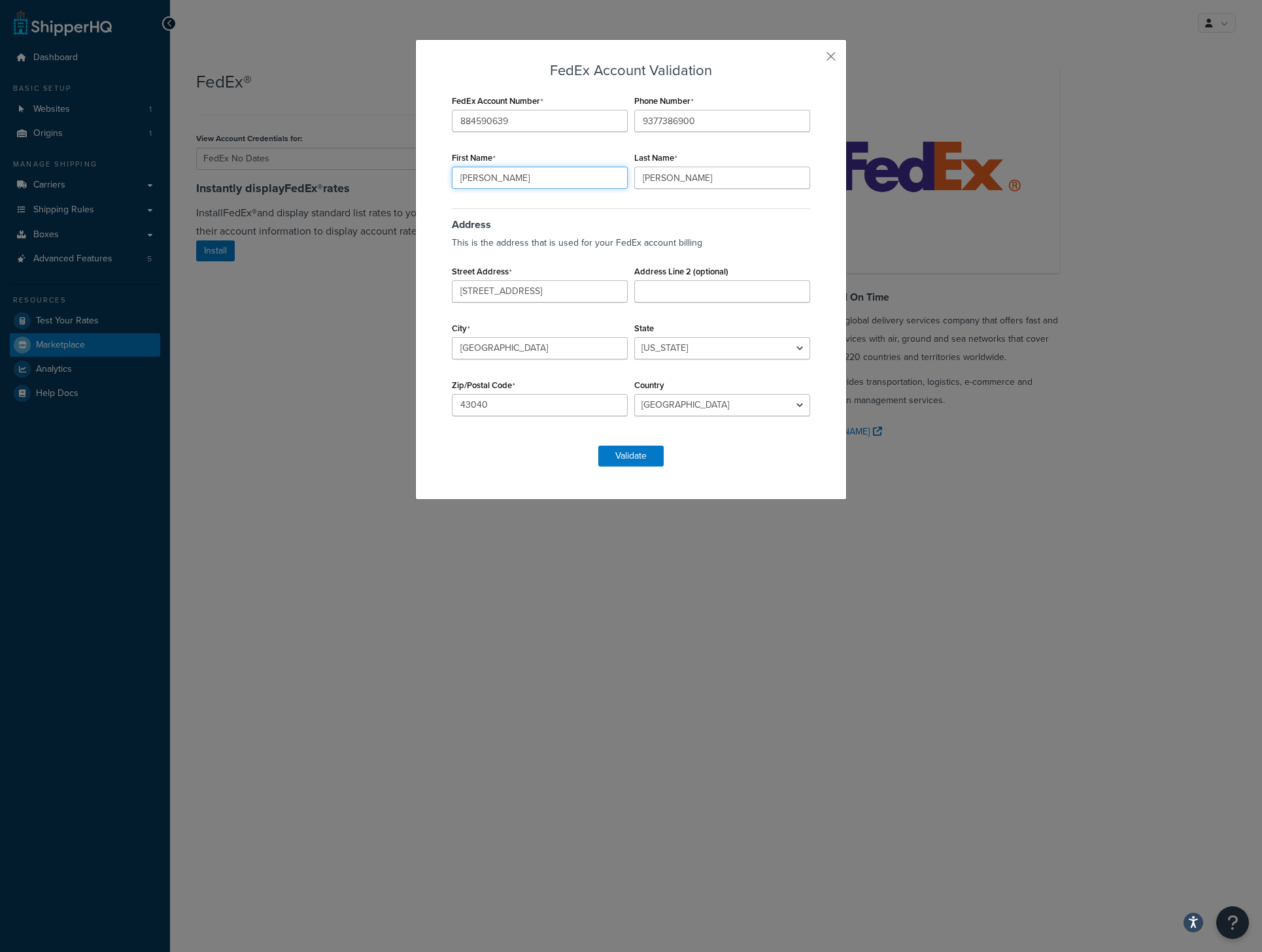
drag, startPoint x: 523, startPoint y: 184, endPoint x: 340, endPoint y: 191, distance: 183.1
click at [353, 186] on div "FedEx Account Validation FedEx Account Number 884590639 Phone Number 9377386900…" at bounding box center [631, 476] width 1262 height 952
type input "Ryan"
type input "Stewart"
click at [615, 475] on div "FedEx Account Validation FedEx Account Number 884590639 Phone Number 9377386900…" at bounding box center [631, 269] width 432 height 460
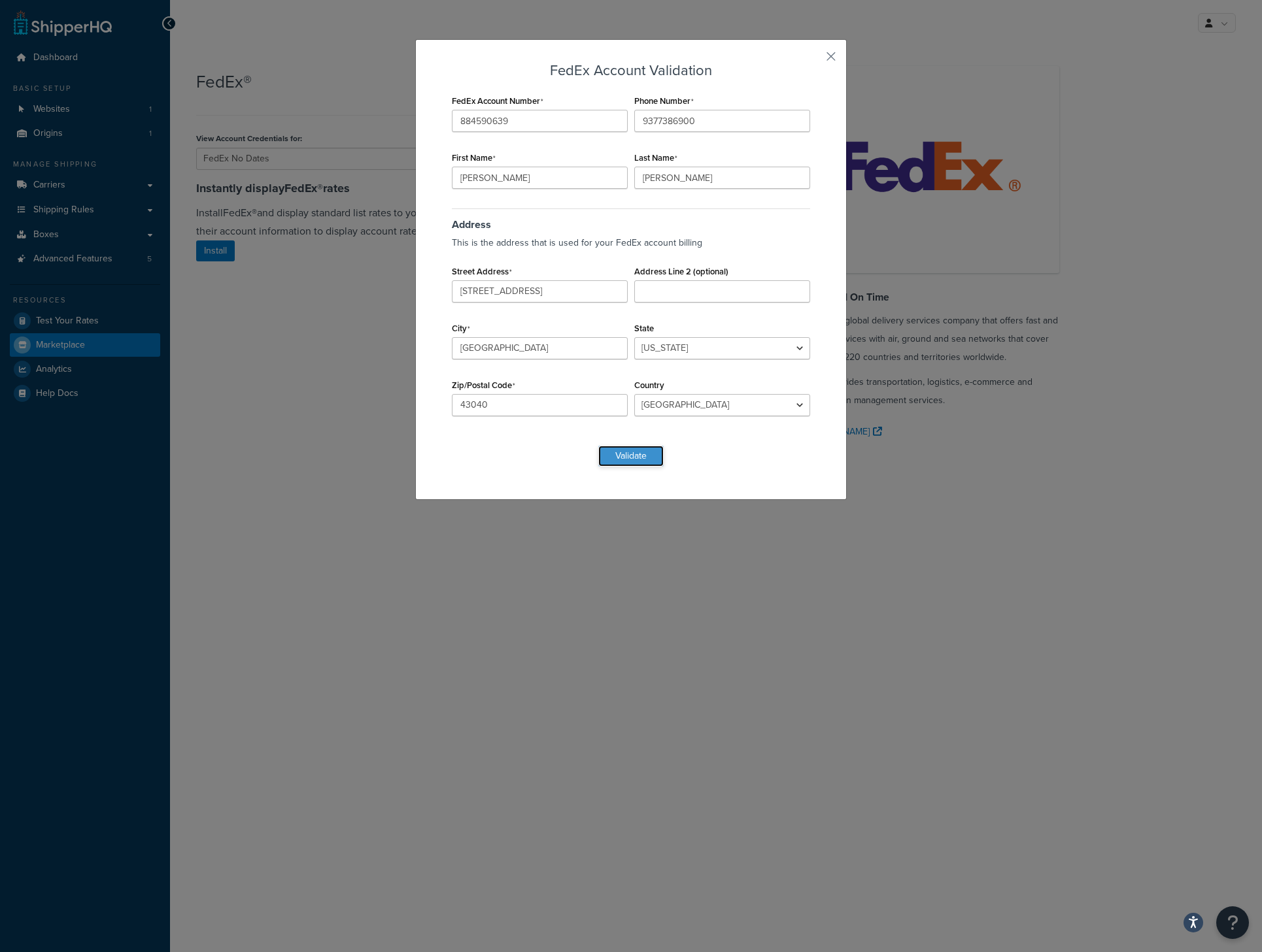
click at [615, 458] on button "Validate" at bounding box center [631, 456] width 65 height 21
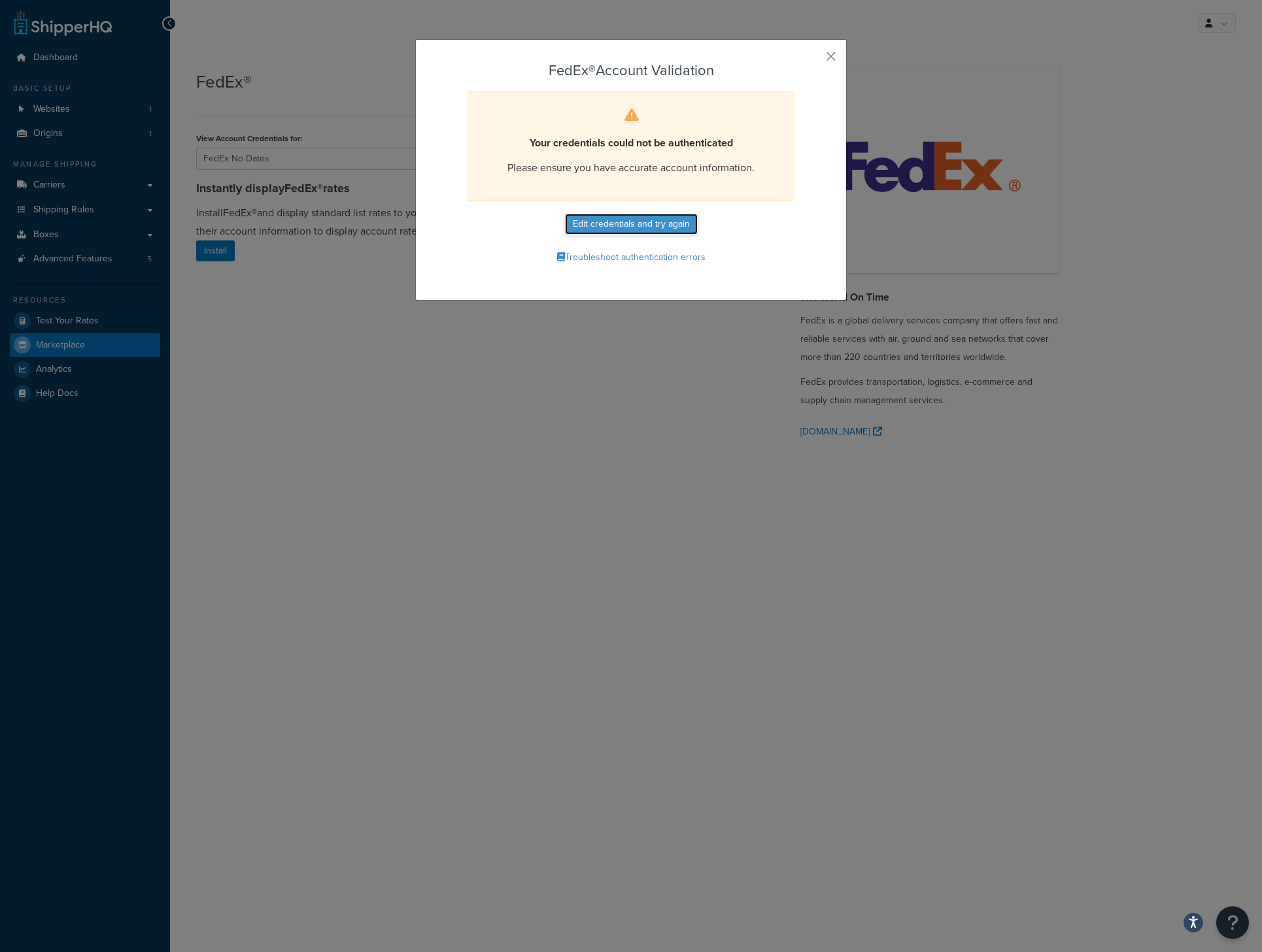
click at [667, 218] on button "Edit credentials and try again" at bounding box center [631, 224] width 132 height 21
select select "OH"
select select "US"
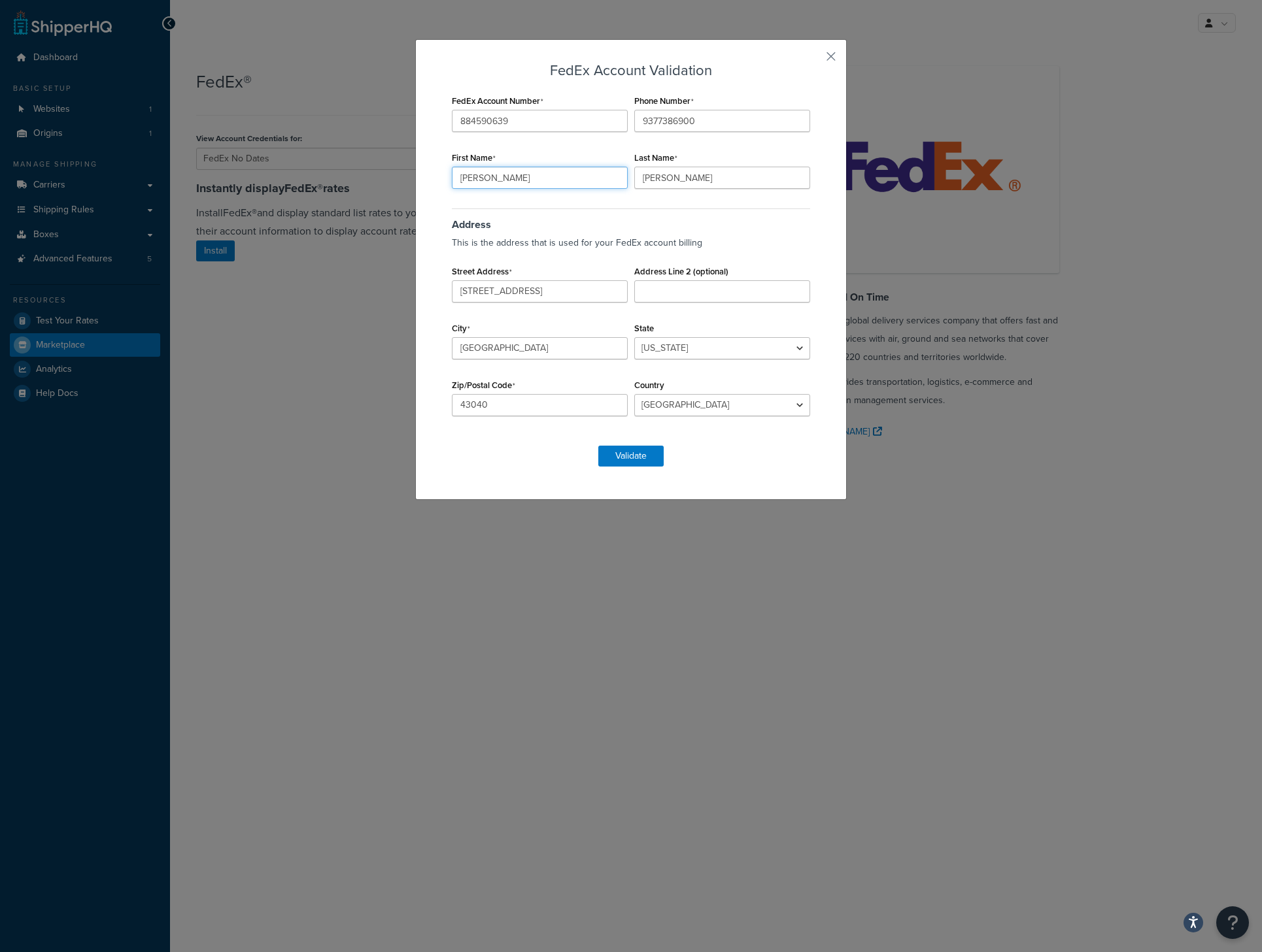
drag, startPoint x: 476, startPoint y: 173, endPoint x: 359, endPoint y: 185, distance: 117.6
click at [370, 183] on div "FedEx Account Validation FedEx Account Number 884590639 Phone Number 9377386900…" at bounding box center [631, 476] width 1262 height 952
type input "Chris"
type input "Geertz"
click at [631, 452] on button "Validate" at bounding box center [631, 456] width 65 height 21
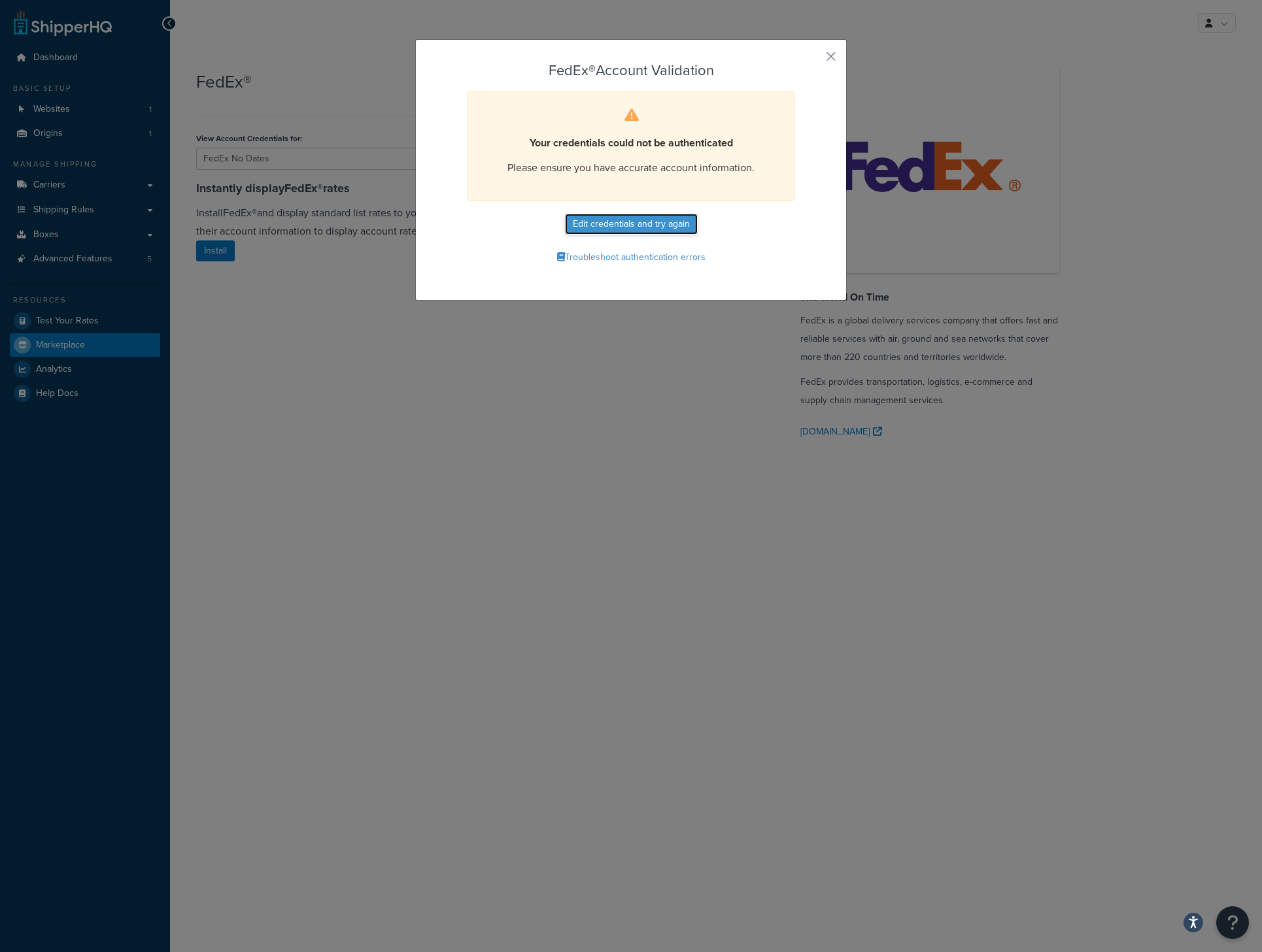
click at [642, 220] on button "Edit credentials and try again" at bounding box center [631, 224] width 132 height 21
select select "OH"
select select "US"
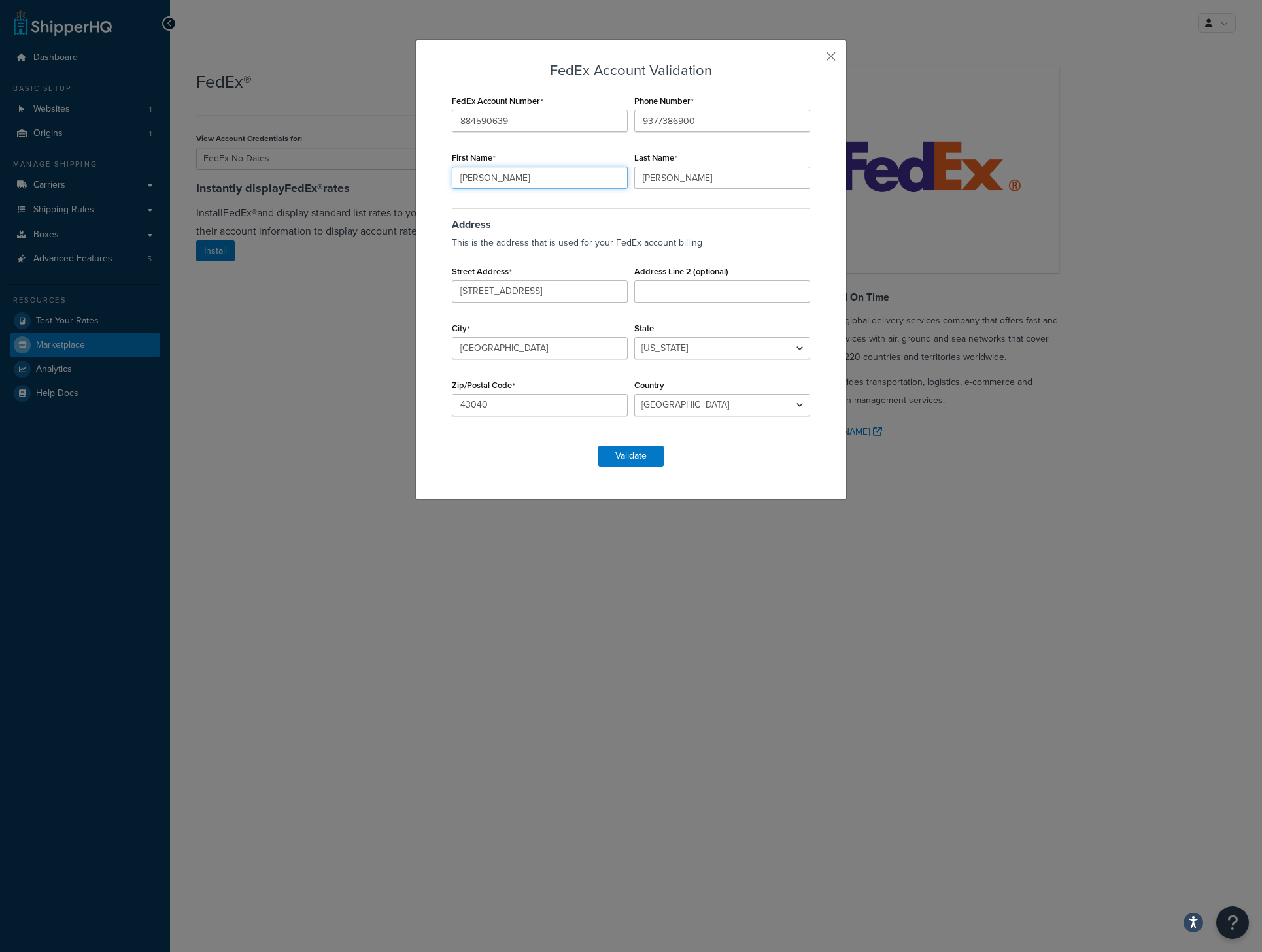
drag, startPoint x: 546, startPoint y: 179, endPoint x: 306, endPoint y: 178, distance: 240.0
click at [315, 178] on div "FedEx Account Validation FedEx Account Number 884590639 Phone Number 9377386900…" at bounding box center [631, 476] width 1262 height 952
type input "Alaina"
type input "Hanson"
click at [601, 451] on button "Validate" at bounding box center [631, 456] width 65 height 21
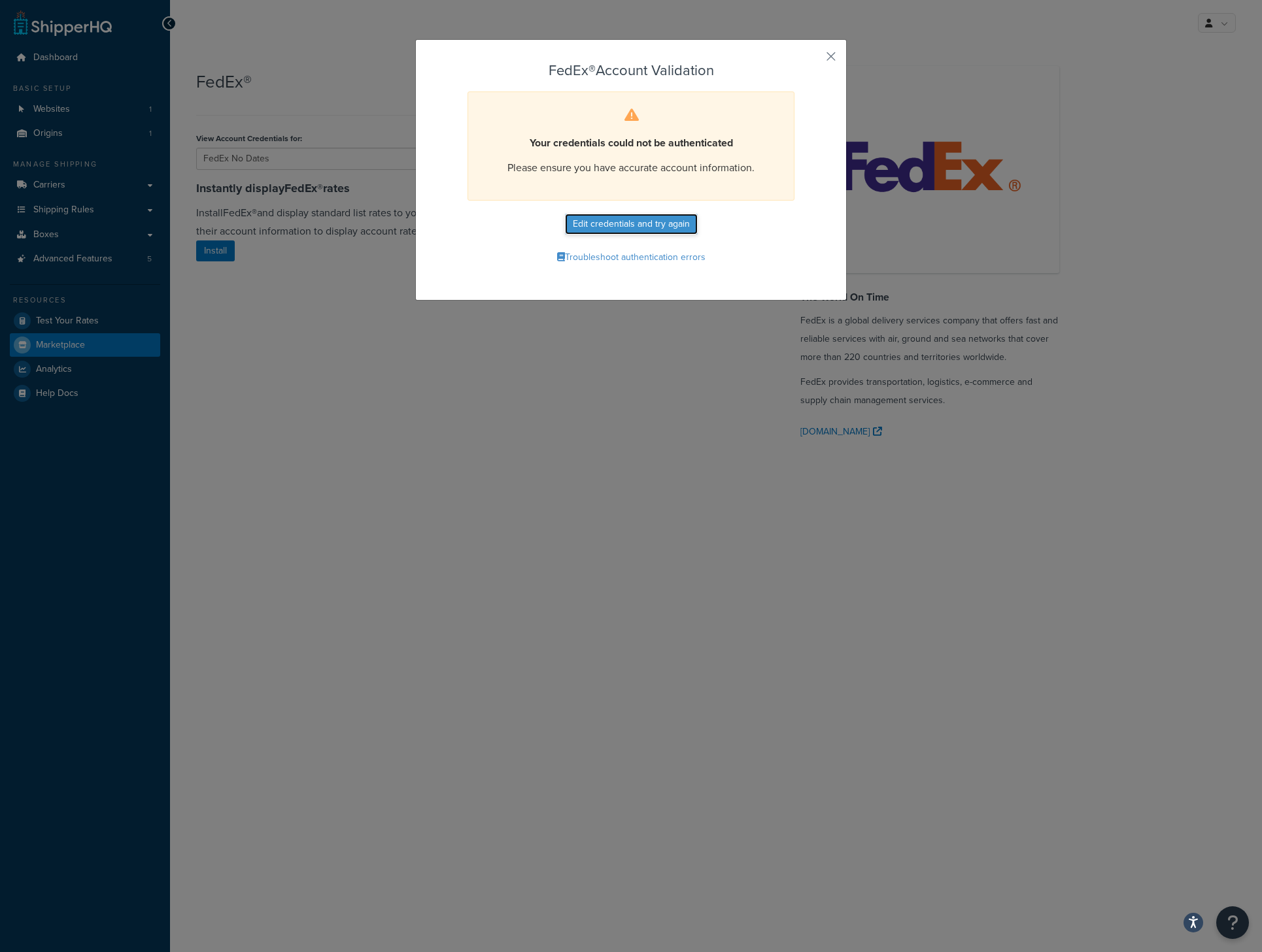
click at [628, 227] on button "Edit credentials and try again" at bounding box center [631, 224] width 132 height 21
select select "OH"
select select "US"
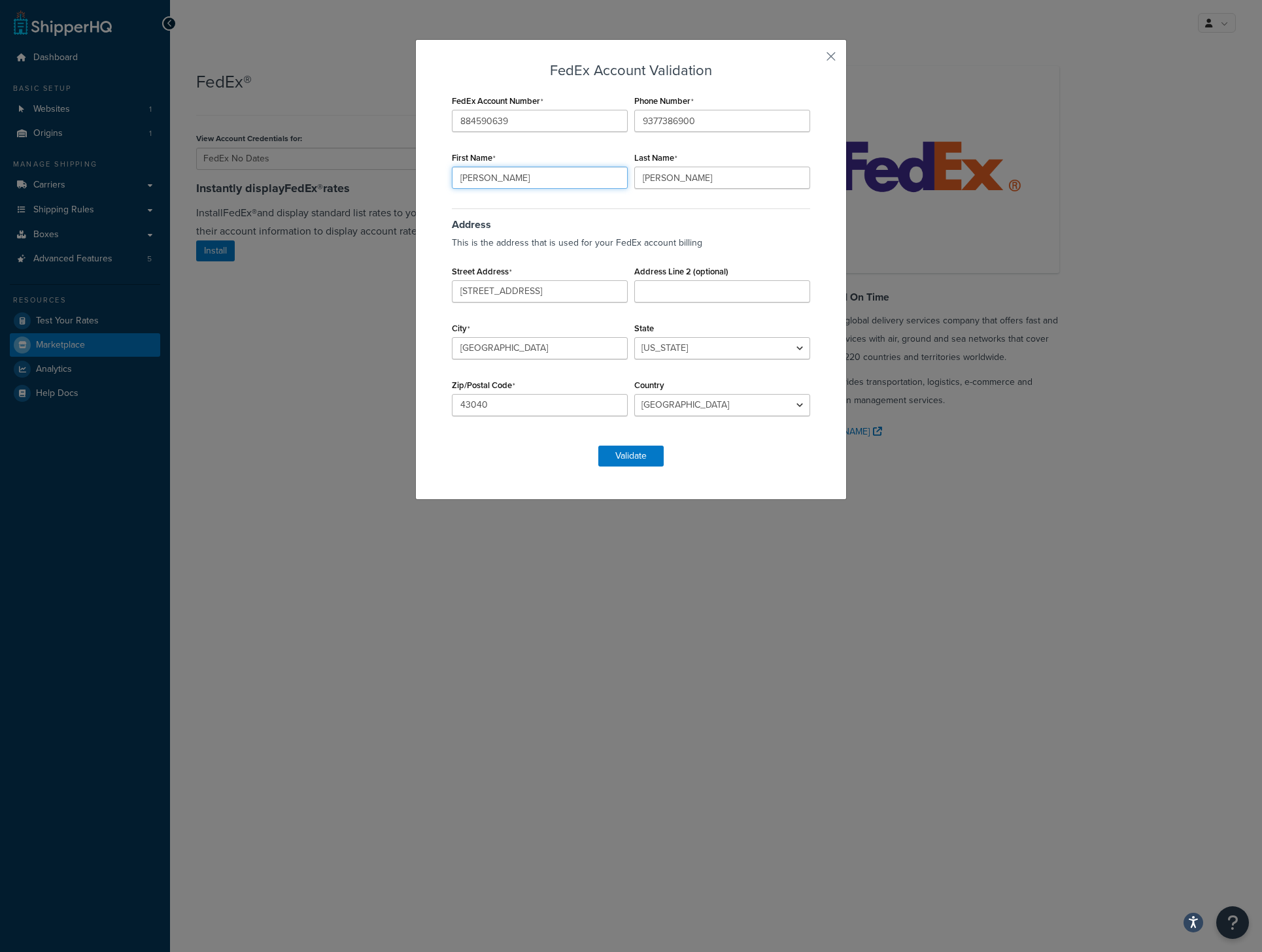
drag, startPoint x: 597, startPoint y: 178, endPoint x: 272, endPoint y: 186, distance: 325.1
click at [272, 186] on div "FedEx Account Validation FedEx Account Number 884590639 Phone Number 9377386900…" at bounding box center [631, 476] width 1262 height 952
type input "Chirs"
type input "Chris"
type input "Geertz"
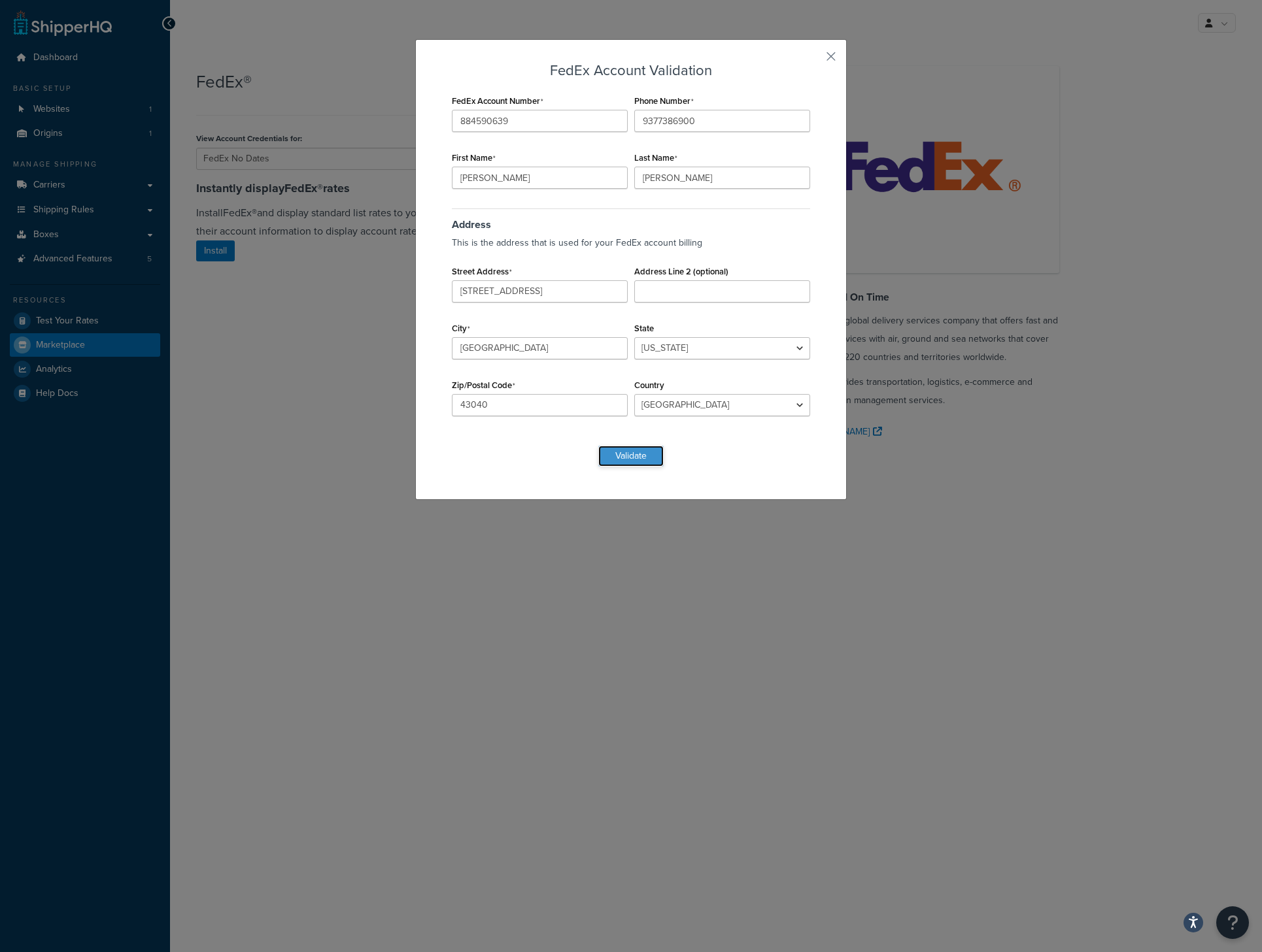
click at [643, 458] on button "Validate" at bounding box center [631, 456] width 65 height 21
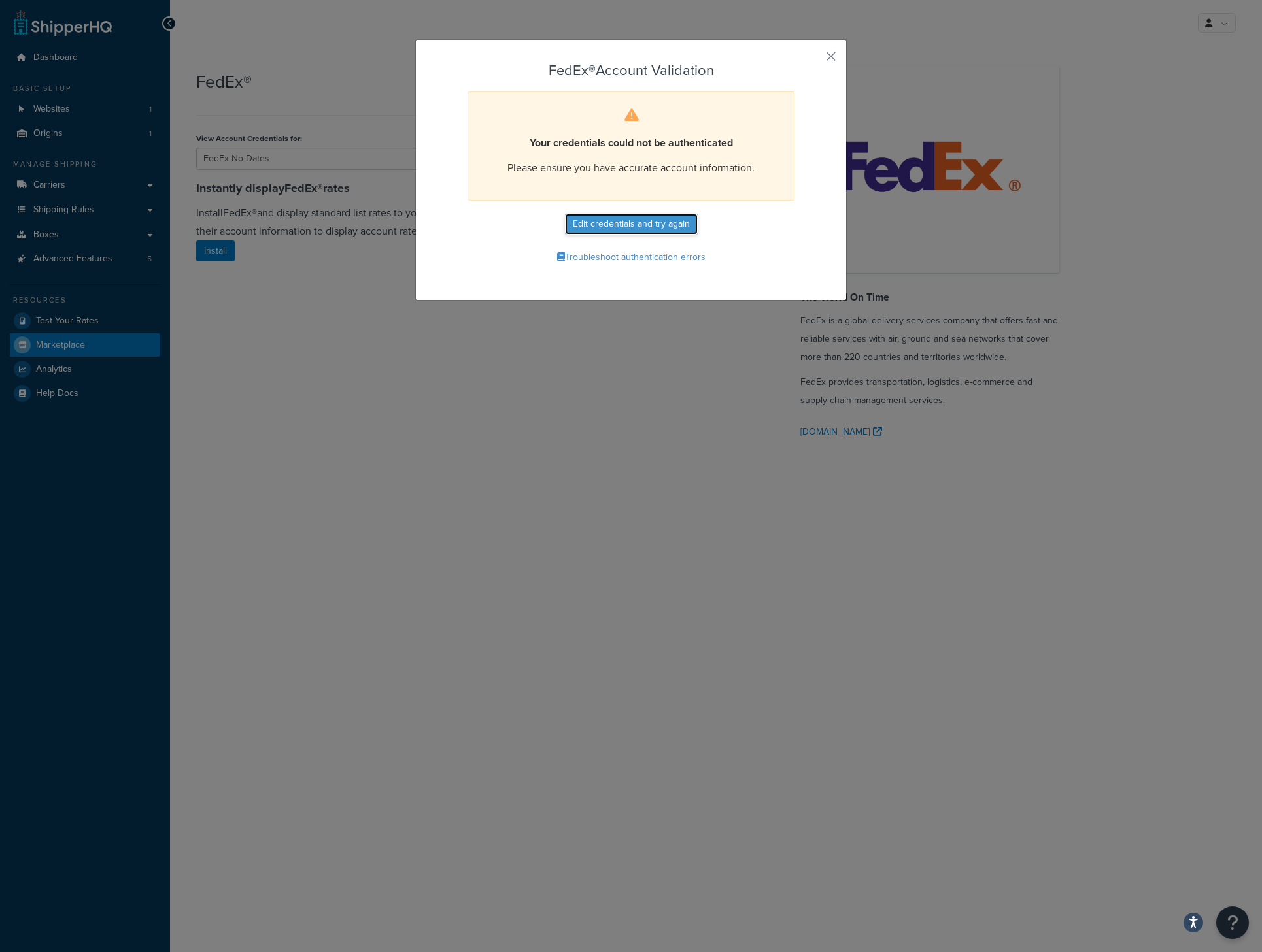
click at [632, 228] on button "Edit credentials and try again" at bounding box center [631, 224] width 132 height 21
select select "OH"
select select "US"
